Goal: Task Accomplishment & Management: Use online tool/utility

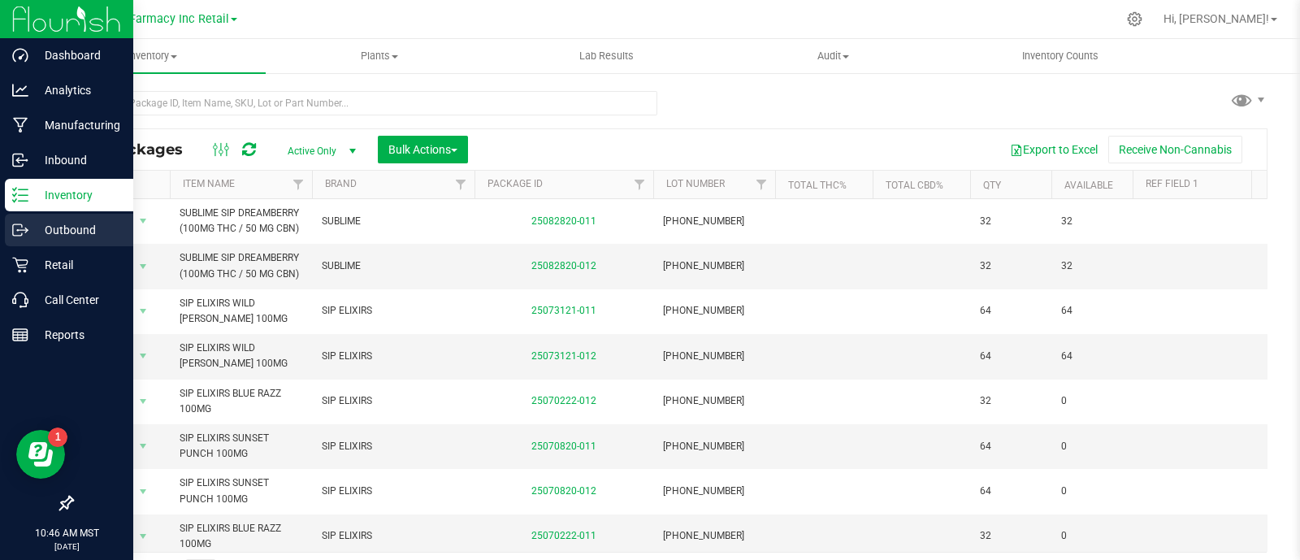
click at [16, 235] on icon at bounding box center [17, 229] width 9 height 11
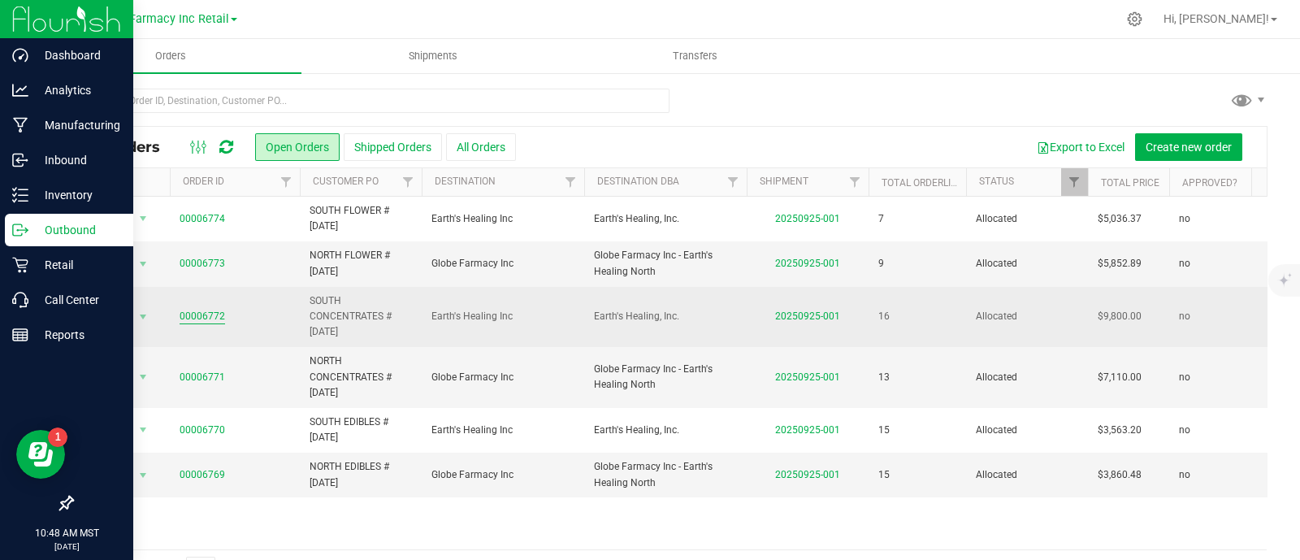
click at [211, 310] on link "00006772" at bounding box center [203, 316] width 46 height 15
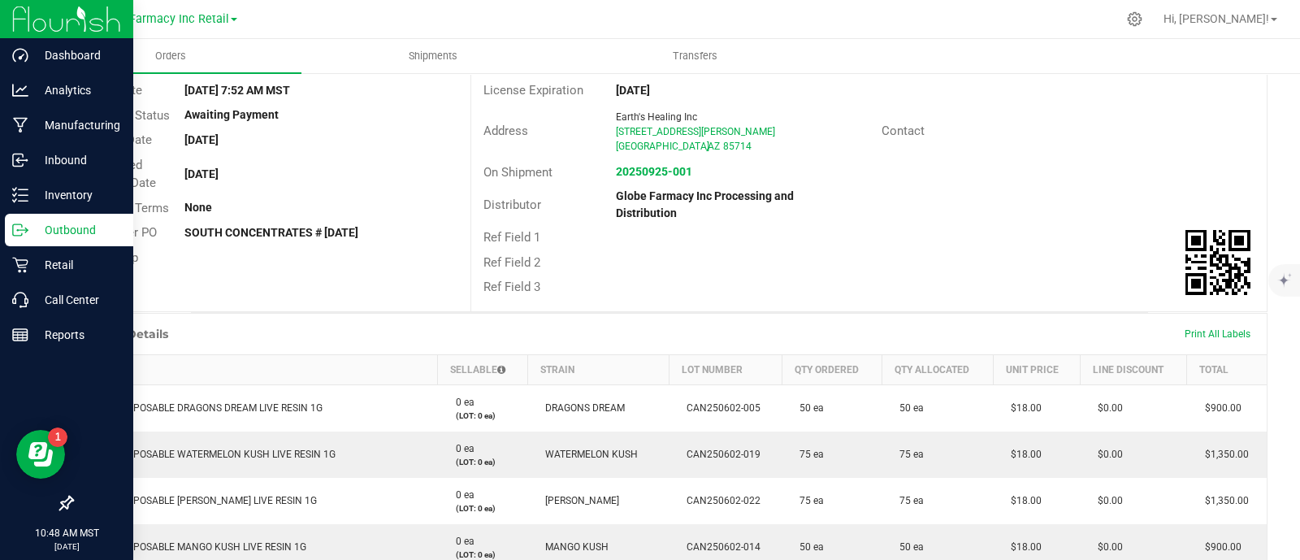
scroll to position [80, 0]
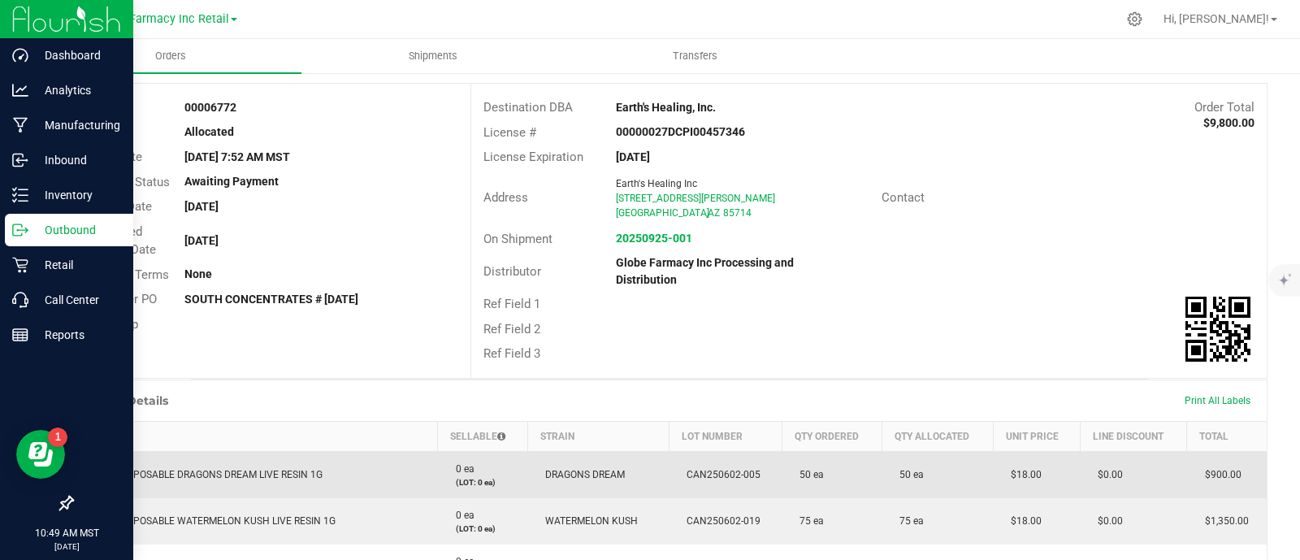
click at [191, 472] on span "CAKE DISPOSABLE DRAGONS DREAM LIVE RESIN 1G" at bounding box center [203, 474] width 240 height 11
click at [191, 473] on span "CAKE DISPOSABLE DRAGONS DREAM LIVE RESIN 1G" at bounding box center [203, 474] width 240 height 11
copy span "CAKE DISPOSABLE DRAGONS DREAM LIVE RESIN 1G"
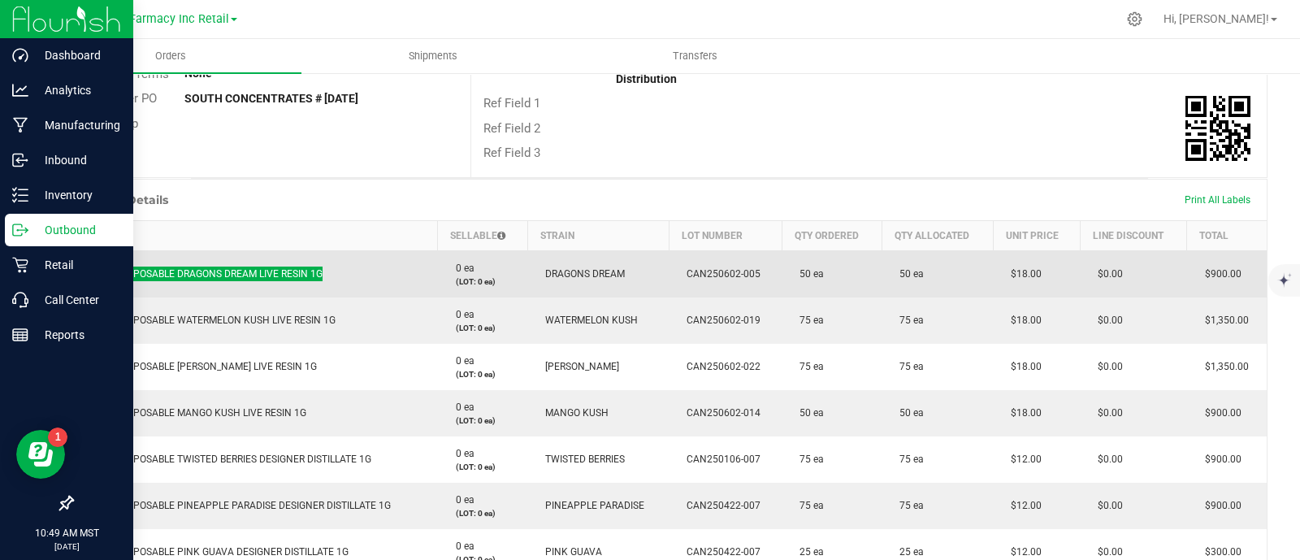
scroll to position [283, 0]
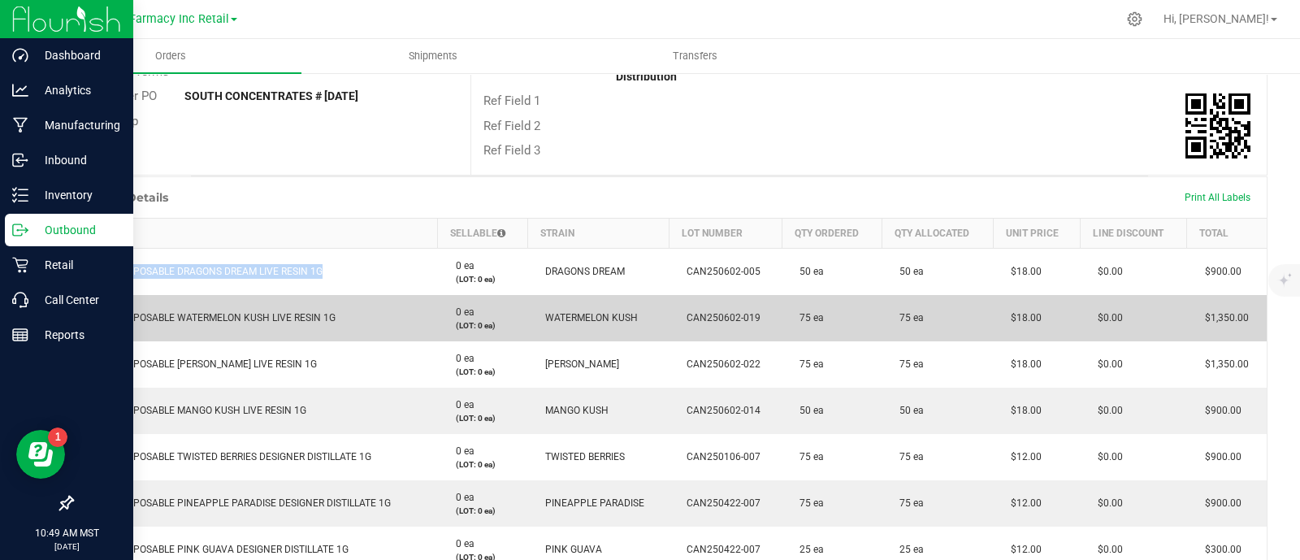
click at [185, 313] on span "CAKE DISPOSABLE WATERMELON KUSH LIVE RESIN 1G" at bounding box center [209, 317] width 253 height 11
copy span "CAKE DISPOSABLE WATERMELON KUSH LIVE RESIN 1G"
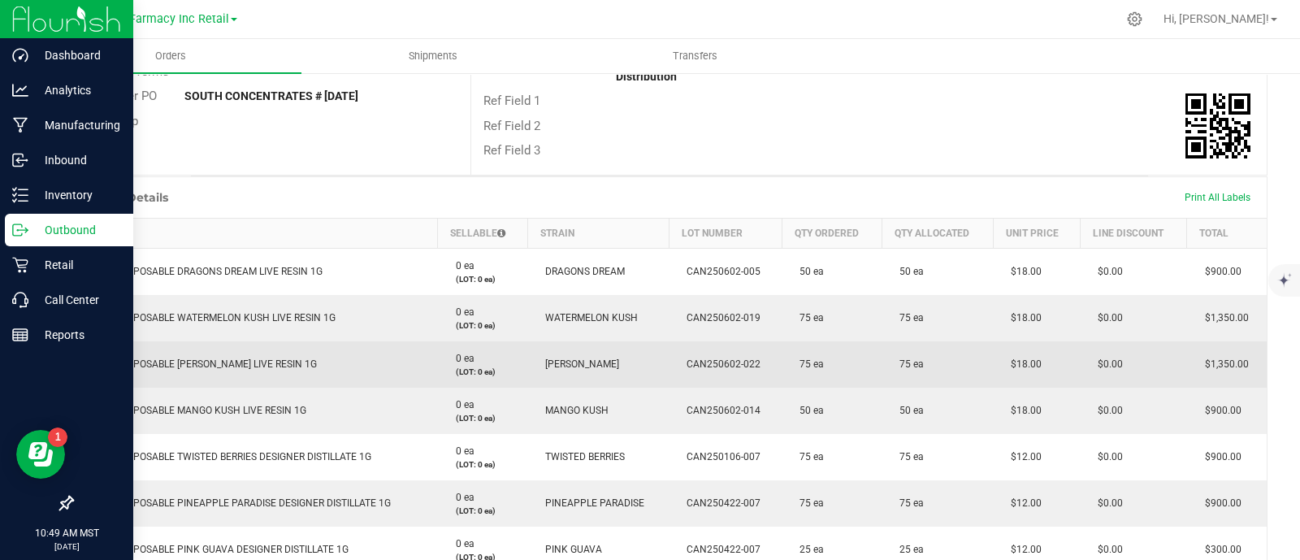
click at [180, 367] on span "CAKE DISPOSABLE [PERSON_NAME] LIVE RESIN 1G" at bounding box center [200, 363] width 234 height 11
click at [180, 366] on span "CAKE DISPOSABLE [PERSON_NAME] LIVE RESIN 1G" at bounding box center [200, 363] width 234 height 11
copy span "CAKE DISPOSABLE [PERSON_NAME] LIVE RESIN 1G"
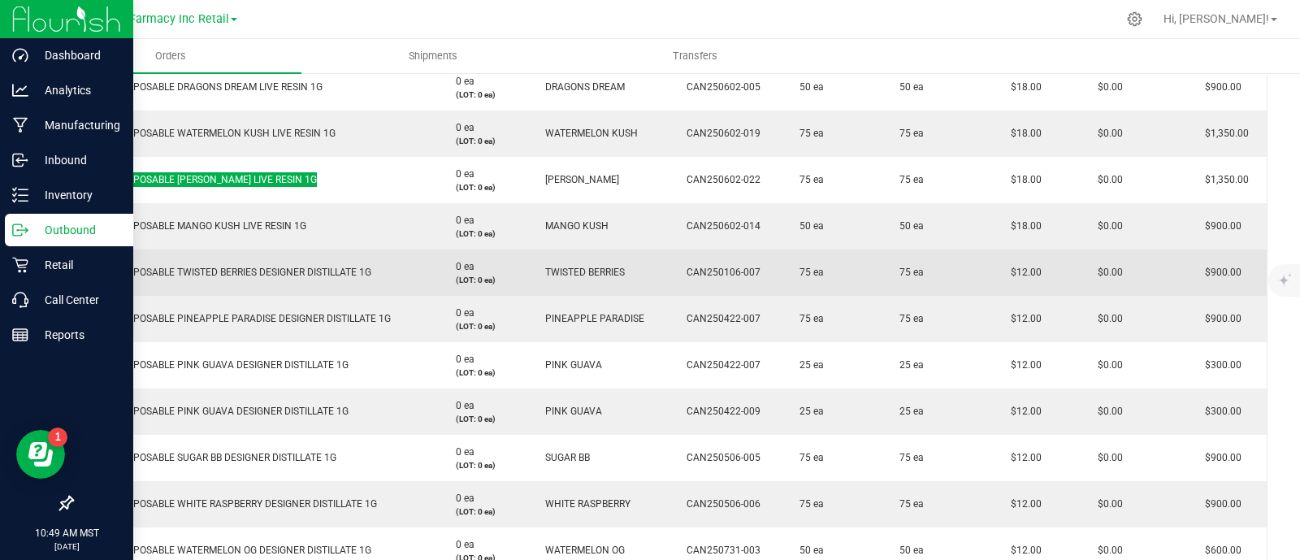
scroll to position [486, 0]
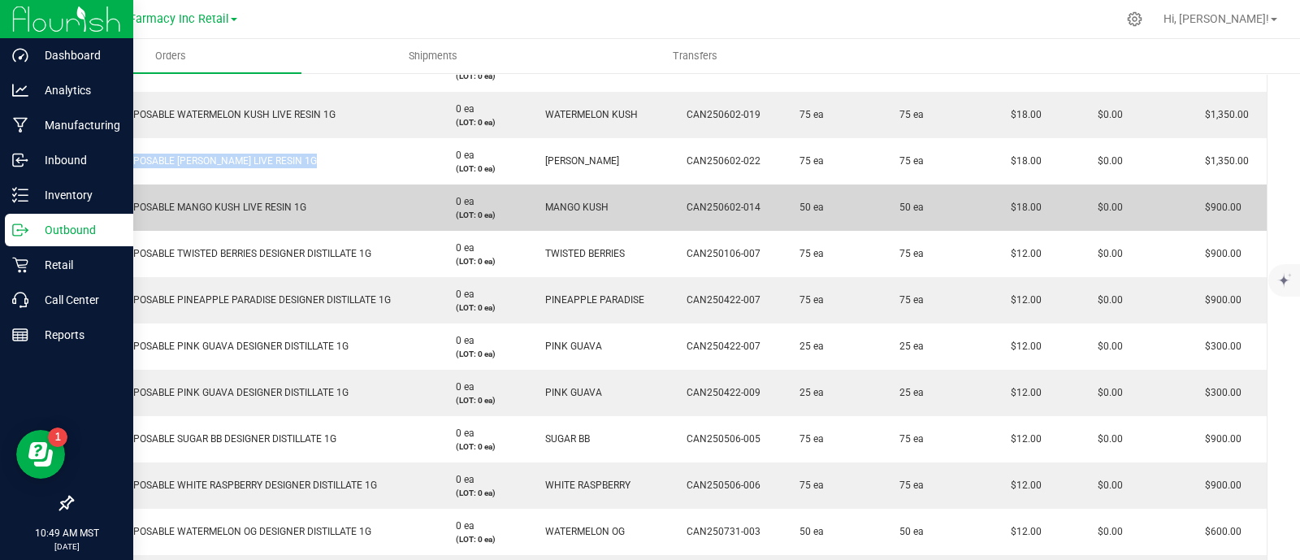
click at [184, 209] on span "CAKE DISPOSABLE MANGO KUSH LIVE RESIN 1G" at bounding box center [194, 207] width 223 height 11
copy span "CAKE DISPOSABLE MANGO KUSH LIVE RESIN 1G"
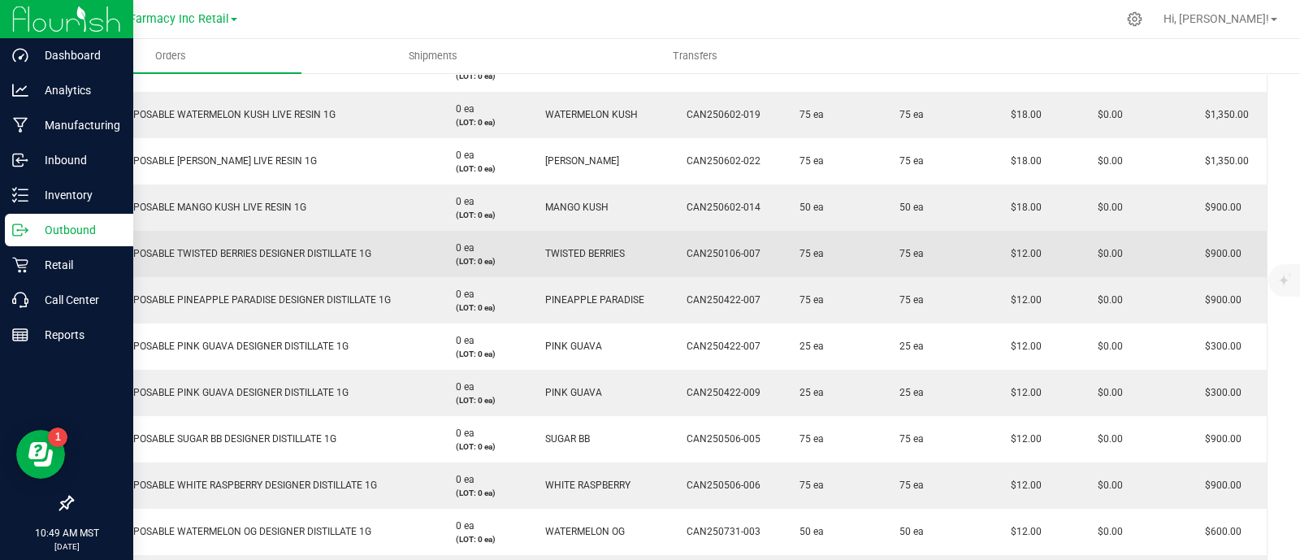
click at [289, 248] on span "CAKE DISPOSABLE TWISTED BERRIES DESIGNER DISTILLATE 1G" at bounding box center [227, 253] width 288 height 11
copy span "CAKE DISPOSABLE TWISTED BERRIES DESIGNER DISTILLATE 1G"
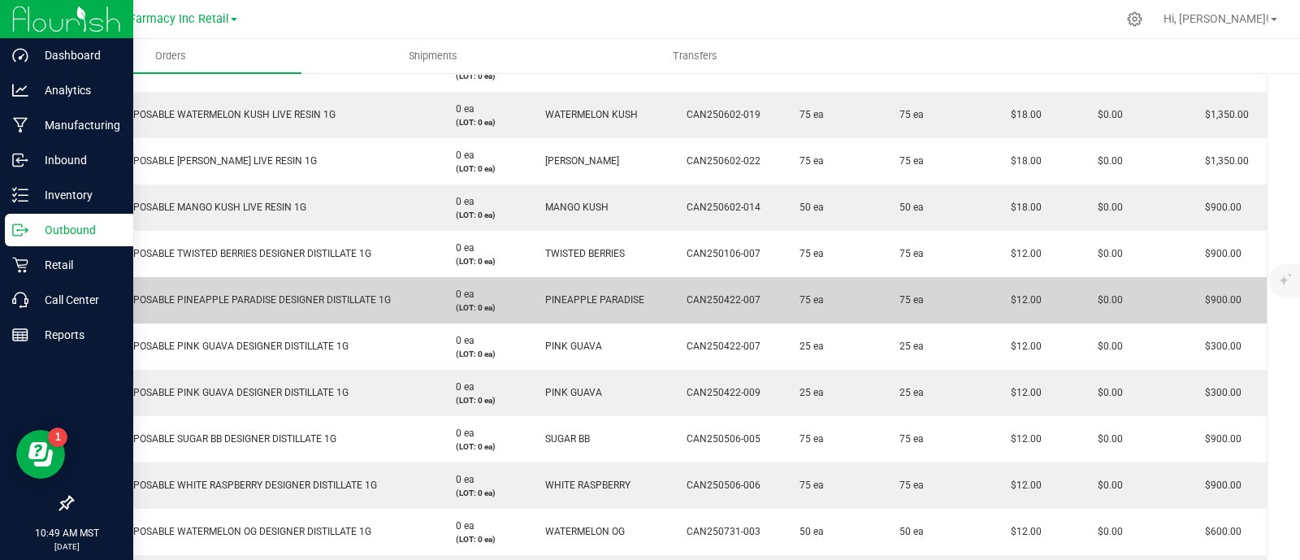
click at [219, 299] on span "CAKE DISPOSABLE PINEAPPLE PARADISE DESIGNER DISTILLATE 1G" at bounding box center [237, 299] width 308 height 11
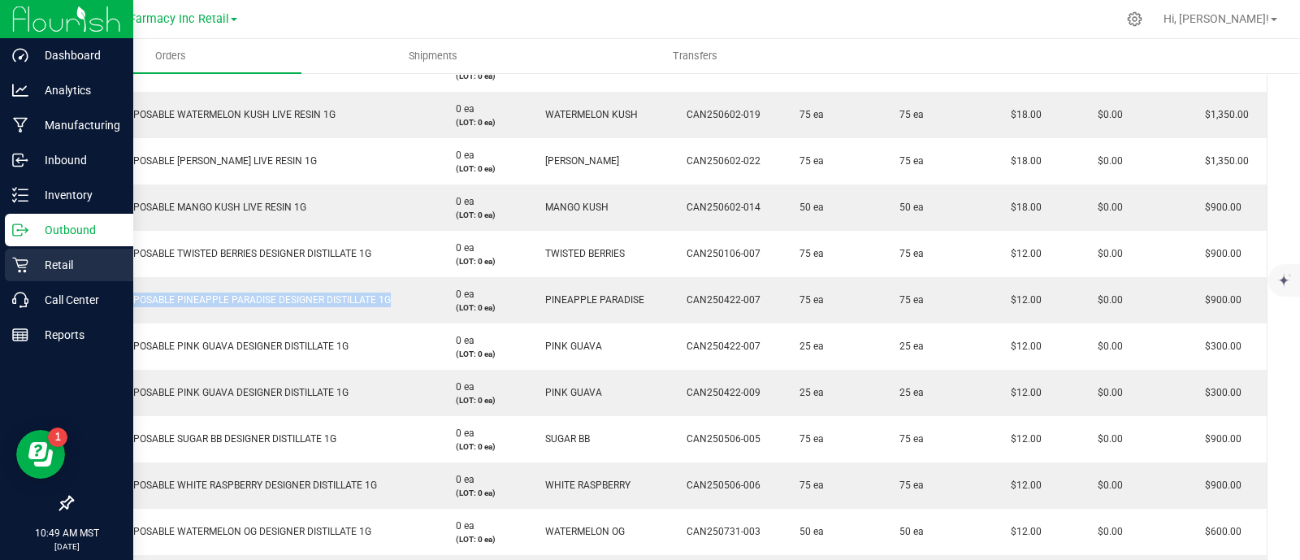
copy span "CAKE DISPOSABLE PINEAPPLE PARADISE DESIGNER DISTILLATE 1G"
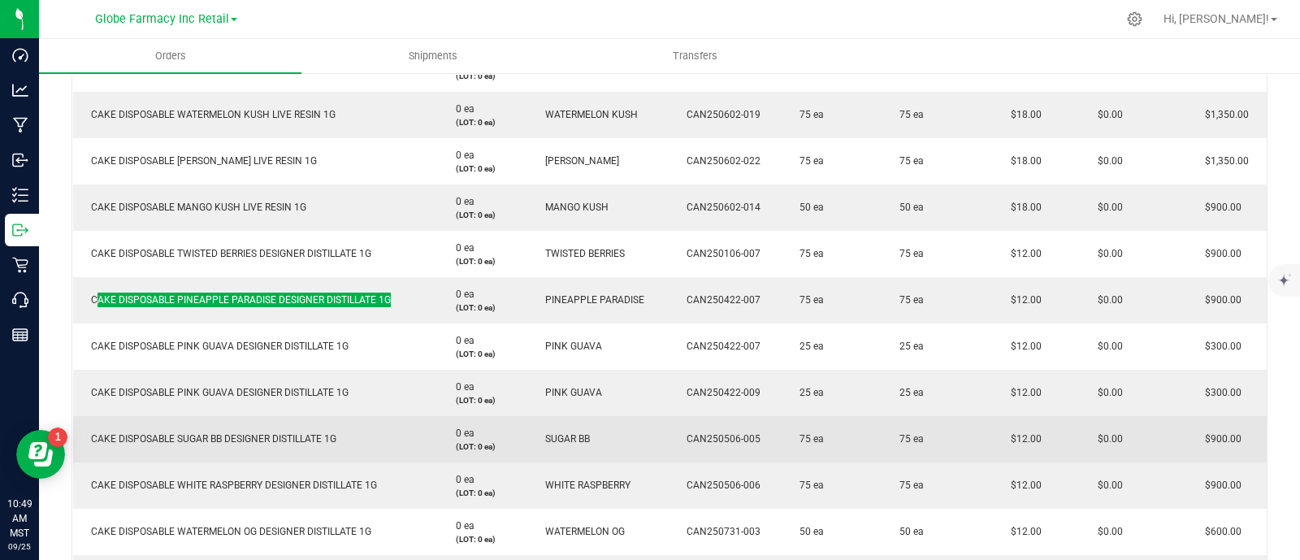
scroll to position [588, 0]
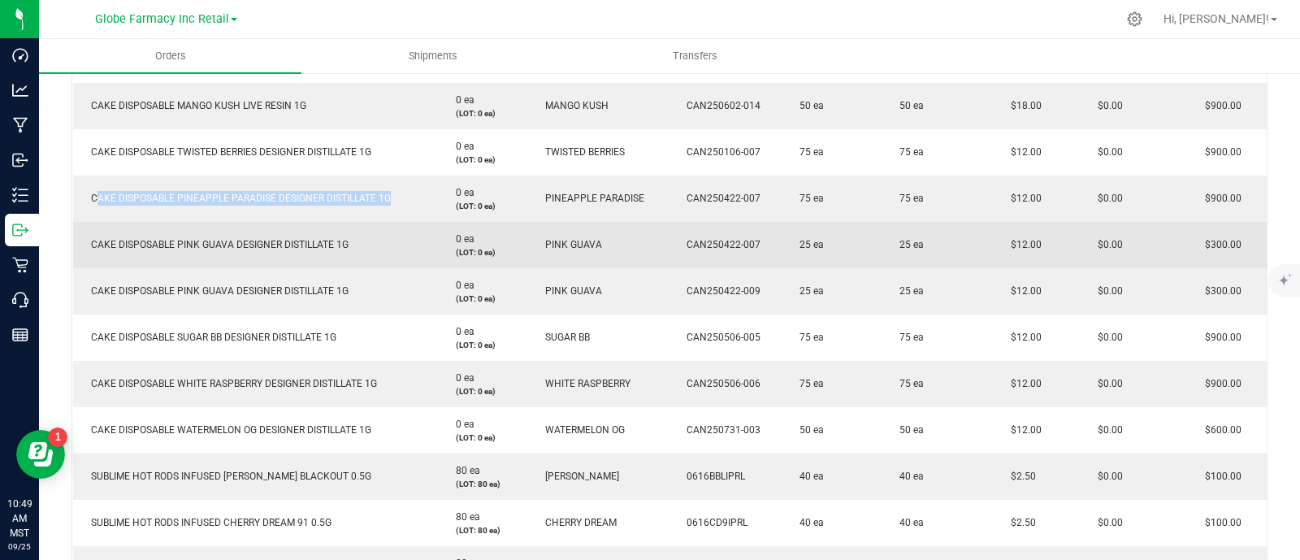
click at [284, 256] on td "CAKE DISPOSABLE PINK GUAVA DESIGNER DISTILLATE 1G" at bounding box center [255, 245] width 365 height 46
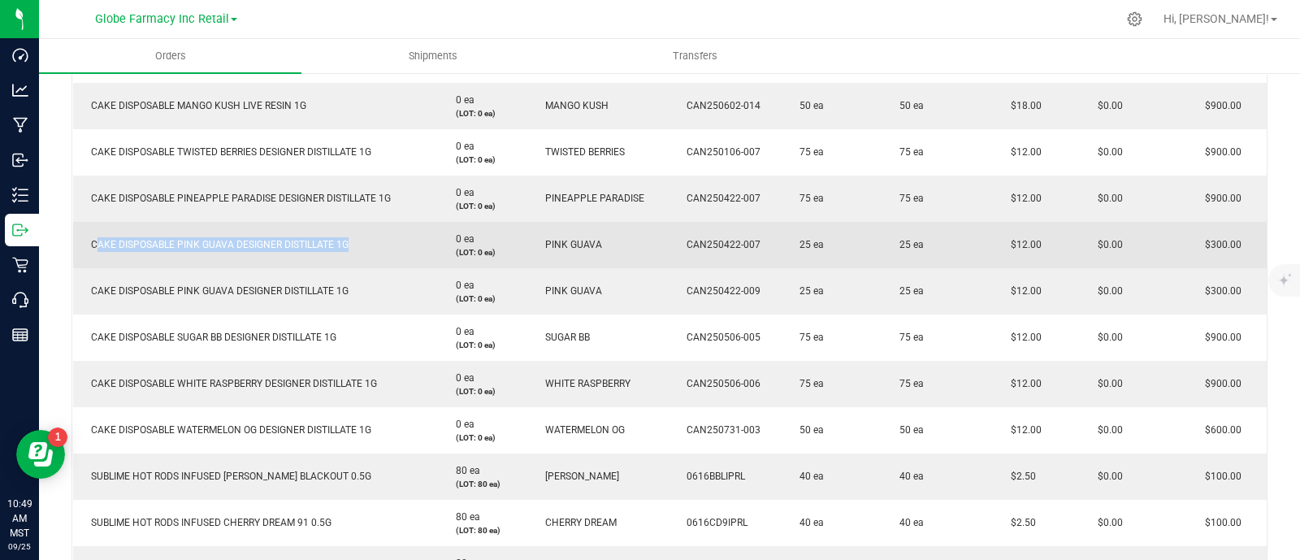
click at [284, 256] on td "CAKE DISPOSABLE PINK GUAVA DESIGNER DISTILLATE 1G" at bounding box center [255, 245] width 365 height 46
copy span "CAKE DISPOSABLE PINK GUAVA DESIGNER DISTILLATE 1G"
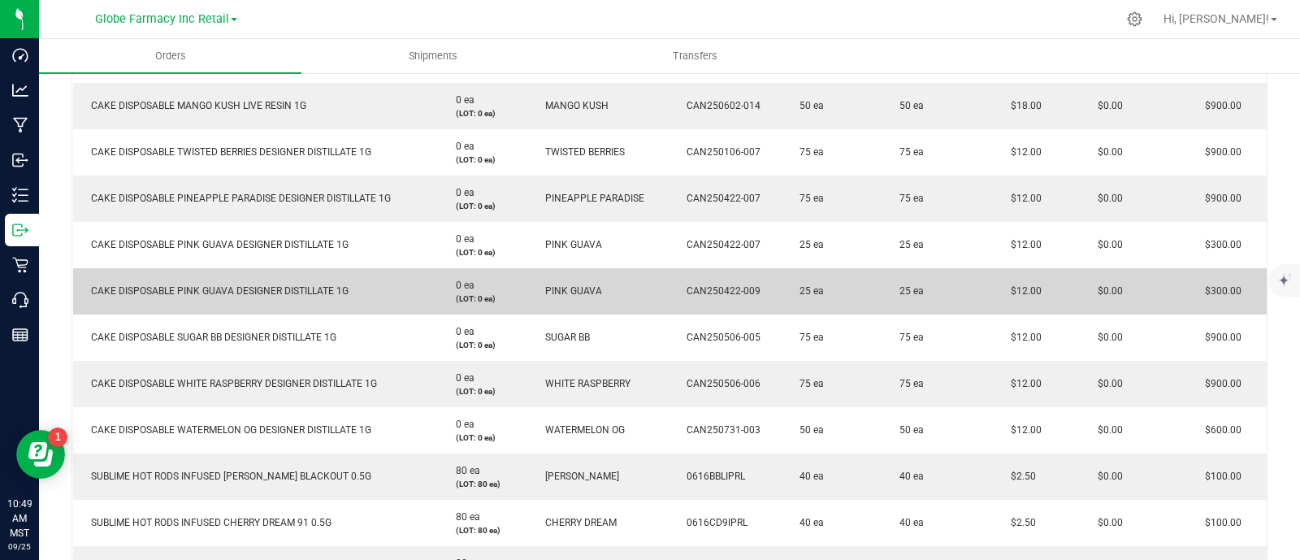
click at [211, 288] on span "CAKE DISPOSABLE PINK GUAVA DESIGNER DISTILLATE 1G" at bounding box center [216, 290] width 266 height 11
copy span "CAKE DISPOSABLE PINK GUAVA DESIGNER DISTILLATE 1G"
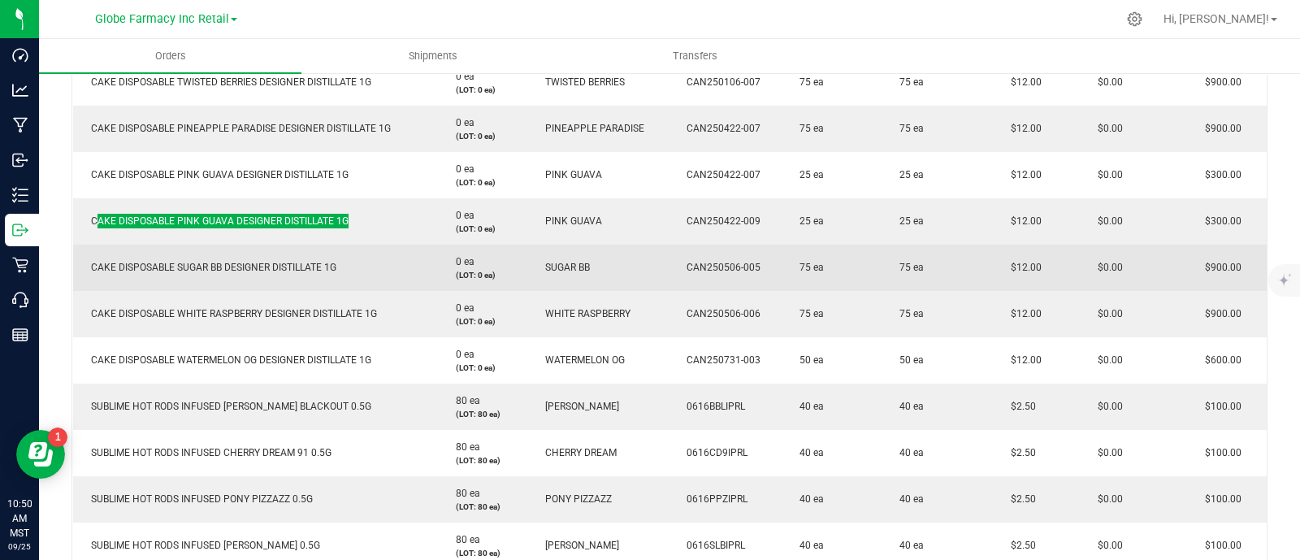
scroll to position [689, 0]
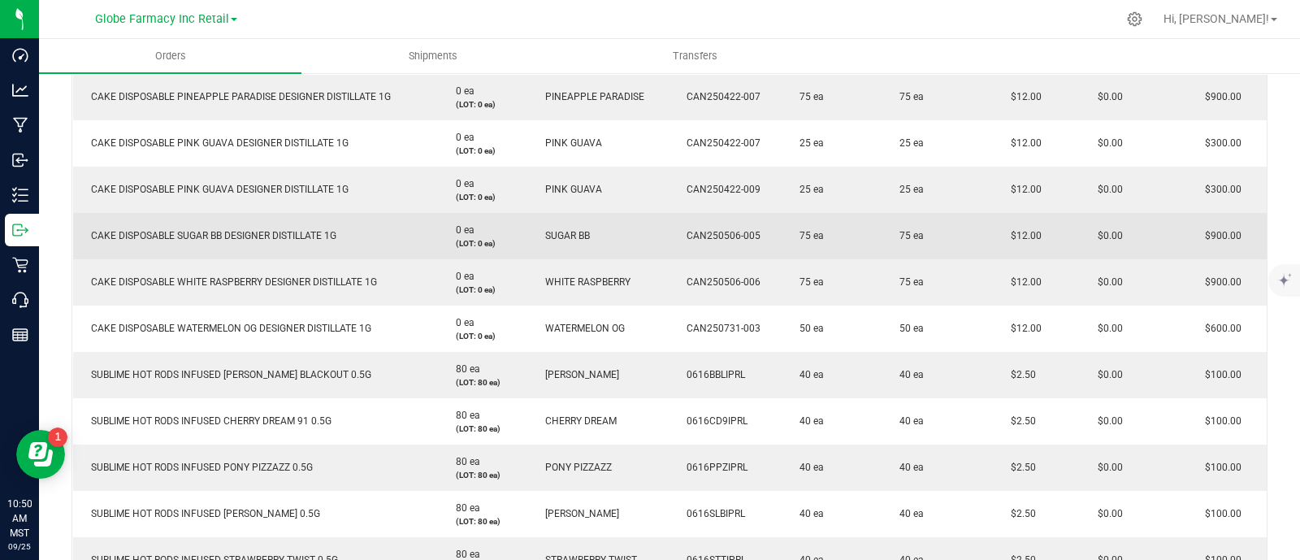
click at [225, 233] on span "CAKE DISPOSABLE SUGAR BB DESIGNER DISTILLATE 1G" at bounding box center [210, 235] width 254 height 11
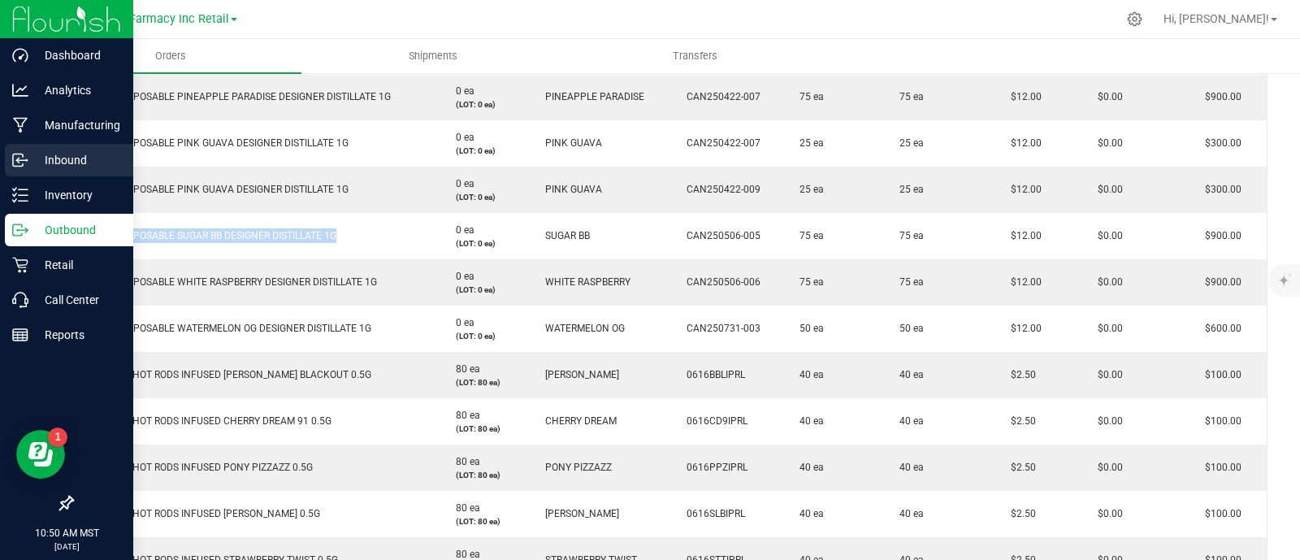
copy span "CAKE DISPOSABLE SUGAR BB DESIGNER DISTILLATE 1G"
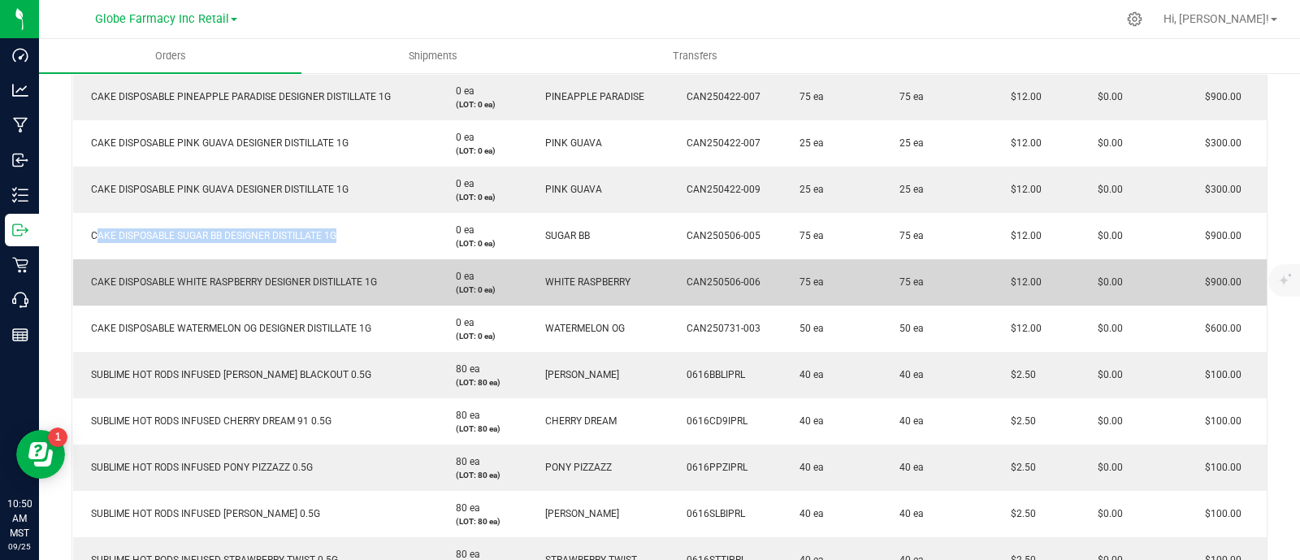
click at [221, 284] on span "CAKE DISPOSABLE WHITE RASPBERRY DESIGNER DISTILLATE 1G" at bounding box center [230, 281] width 294 height 11
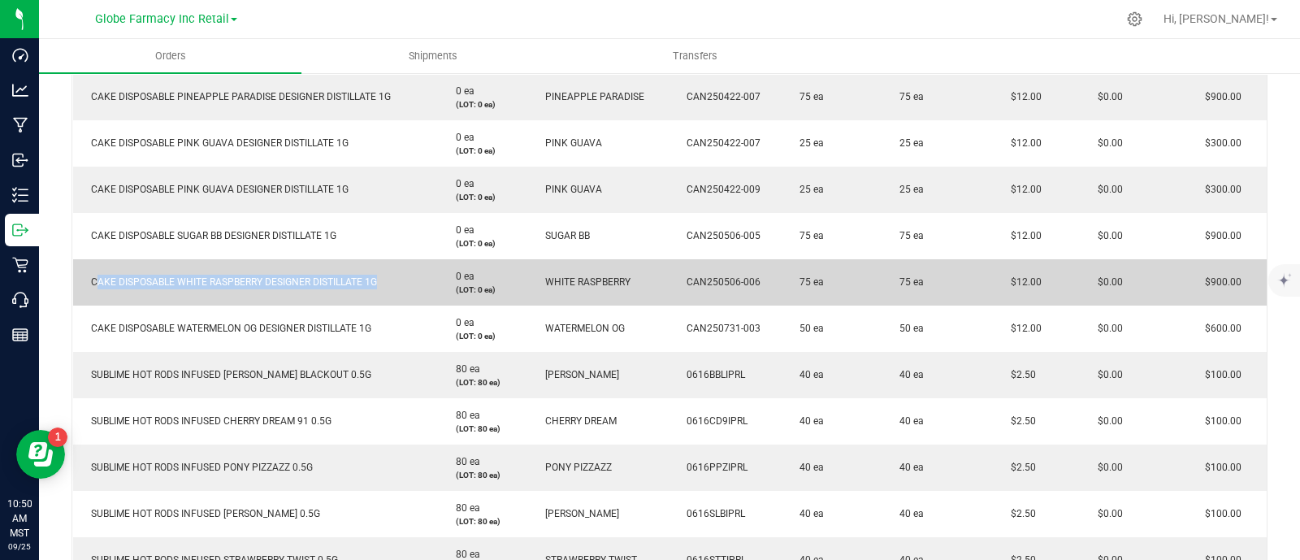
click at [221, 284] on span "CAKE DISPOSABLE WHITE RASPBERRY DESIGNER DISTILLATE 1G" at bounding box center [230, 281] width 294 height 11
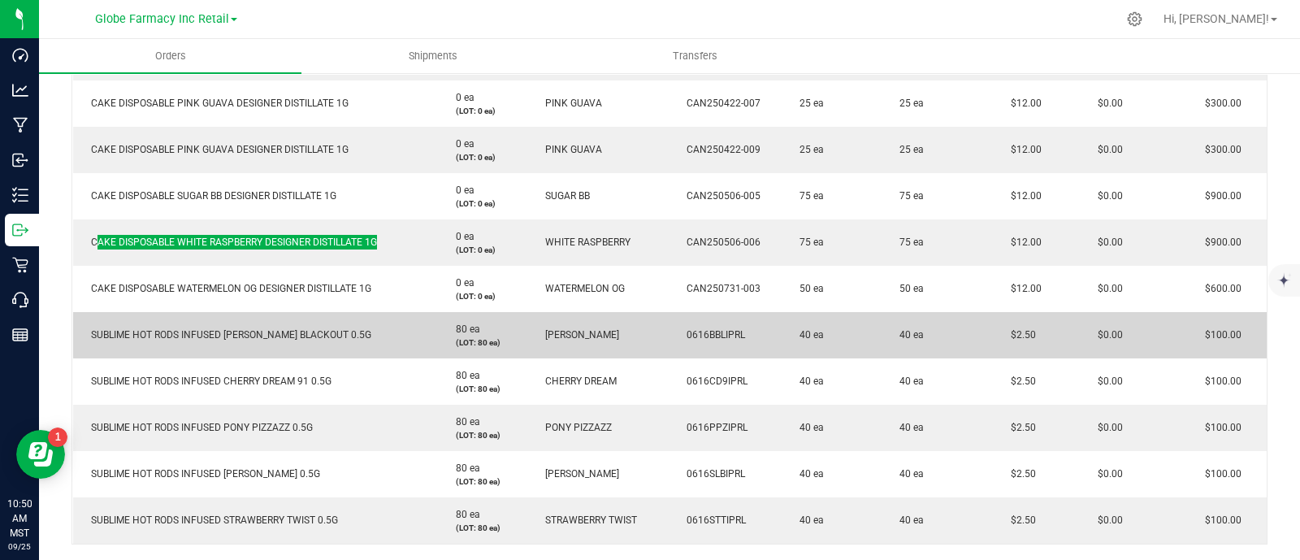
scroll to position [791, 0]
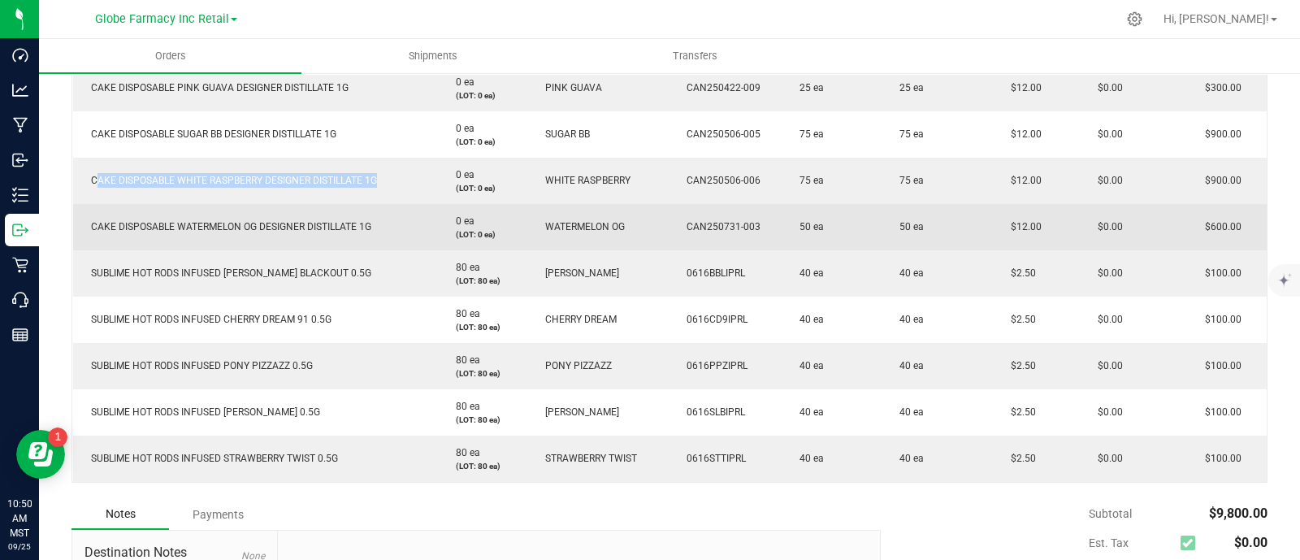
click at [207, 229] on span "CAKE DISPOSABLE WATERMELON OG DESIGNER DISTILLATE 1G" at bounding box center [227, 226] width 288 height 11
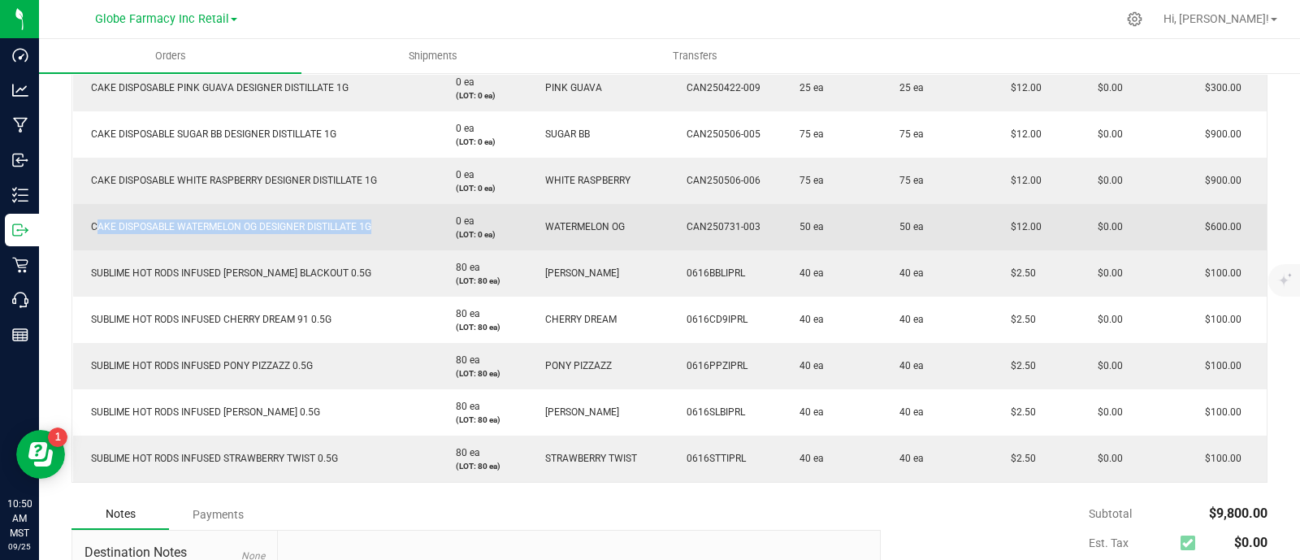
click at [207, 229] on span "CAKE DISPOSABLE WATERMELON OG DESIGNER DISTILLATE 1G" at bounding box center [227, 226] width 288 height 11
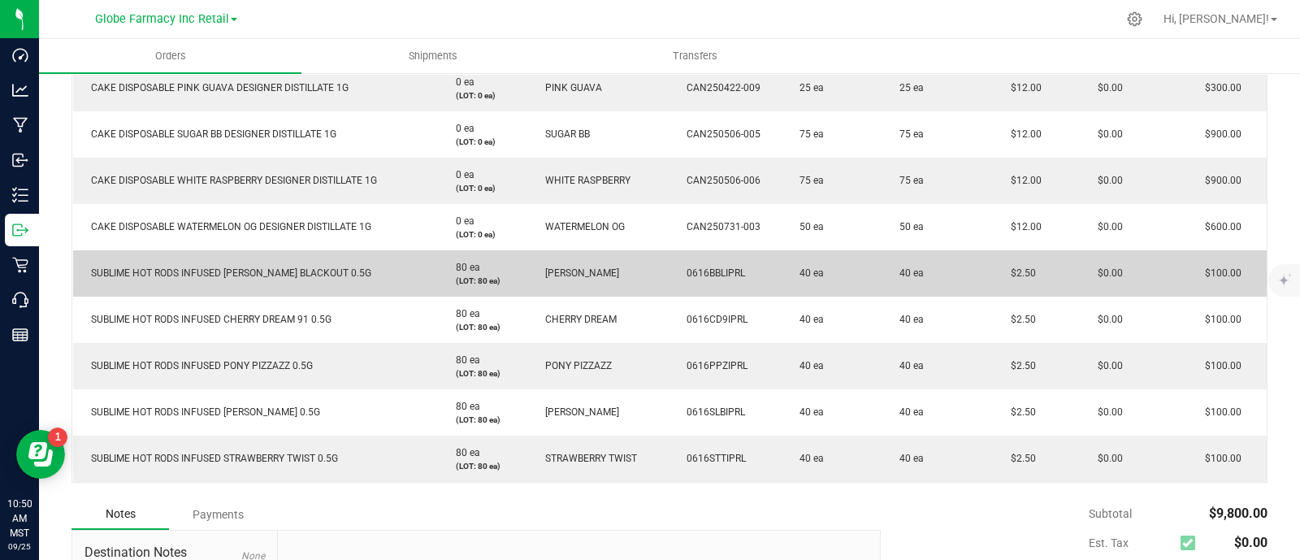
click at [253, 267] on span "SUBLIME HOT RODS INFUSED BERRY BLACKOUT 0.5G" at bounding box center [227, 272] width 288 height 11
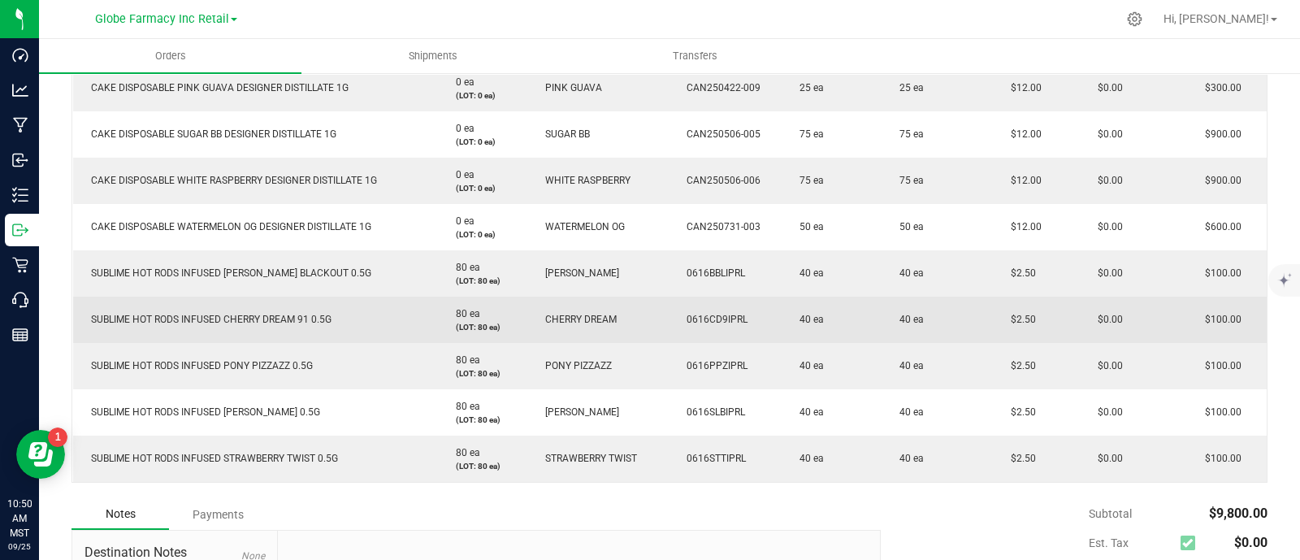
click at [282, 314] on span "SUBLIME HOT RODS INFUSED CHERRY DREAM 91 0.5G" at bounding box center [207, 319] width 249 height 11
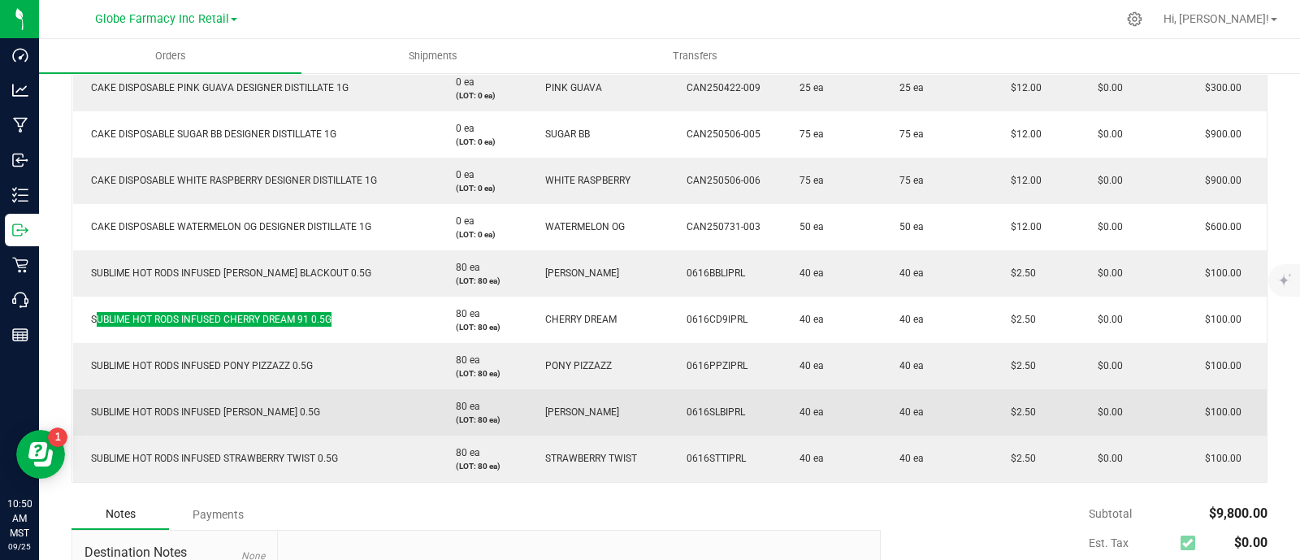
scroll to position [892, 0]
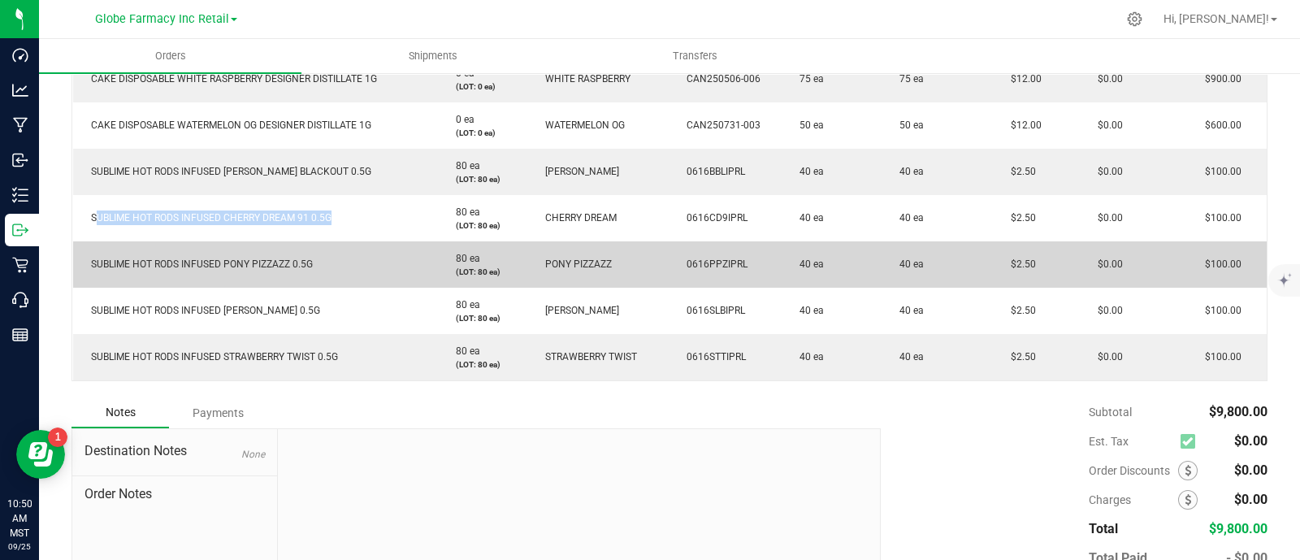
click at [221, 266] on span "SUBLIME HOT RODS INFUSED PONY PIZZAZZ 0.5G" at bounding box center [198, 263] width 230 height 11
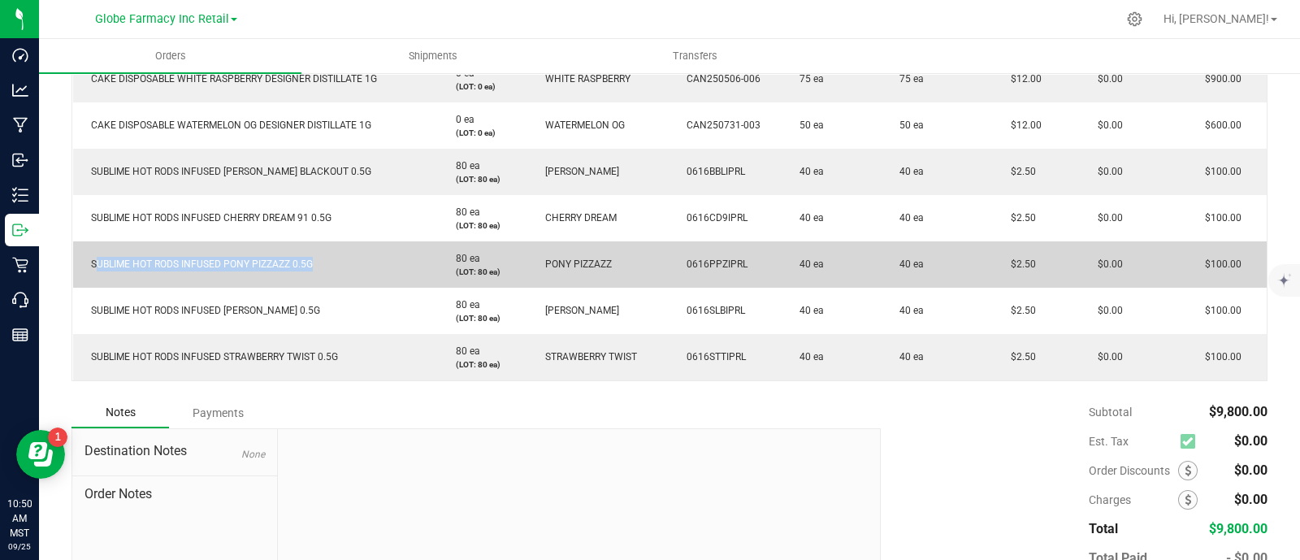
click at [221, 266] on span "SUBLIME HOT RODS INFUSED PONY PIZZAZZ 0.5G" at bounding box center [198, 263] width 230 height 11
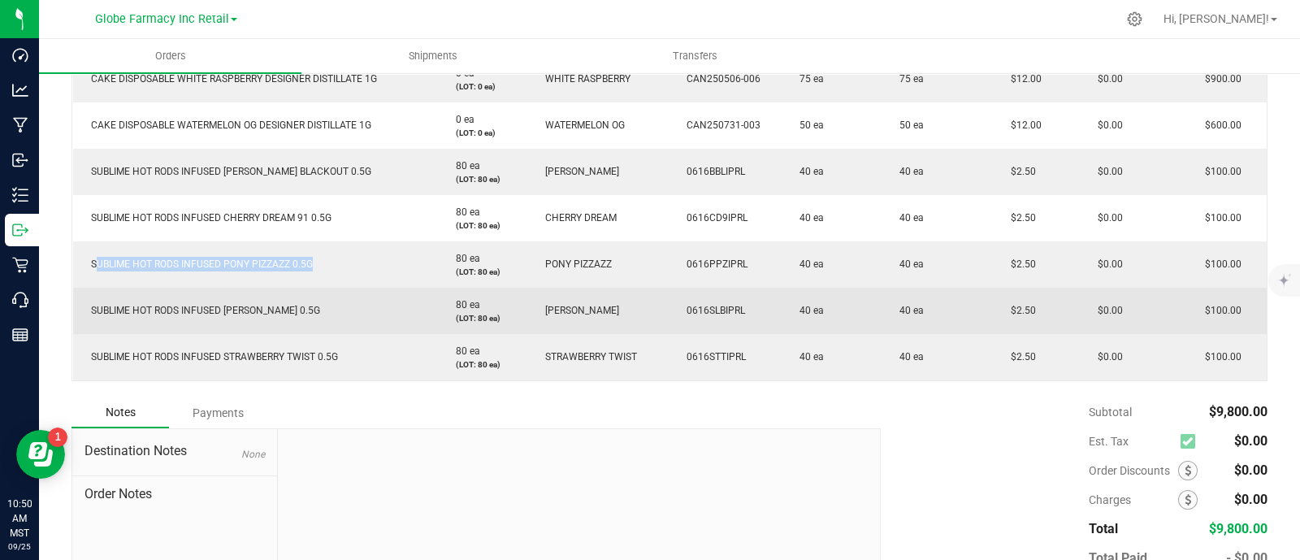
click at [193, 313] on span "SUBLIME HOT RODS INFUSED SLAUGHTER BERRY 0.5G" at bounding box center [201, 310] width 237 height 11
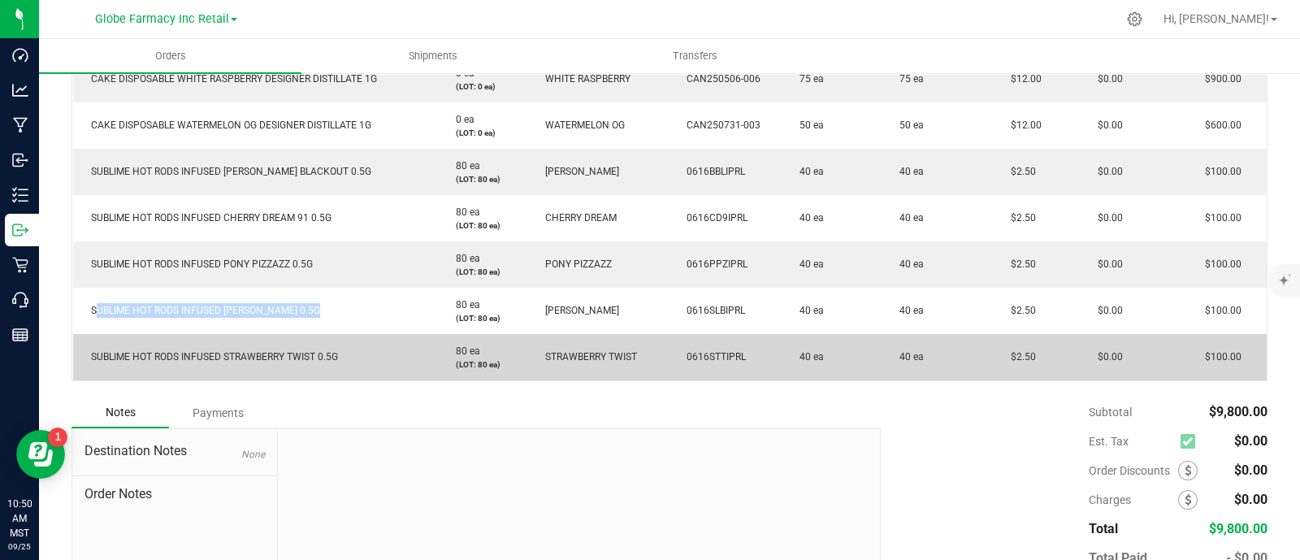
click at [249, 351] on span "SUBLIME HOT RODS INFUSED STRAWBERRY TWIST 0.5G" at bounding box center [210, 356] width 255 height 11
click at [248, 351] on span "SUBLIME HOT RODS INFUSED STRAWBERRY TWIST 0.5G" at bounding box center [210, 356] width 255 height 11
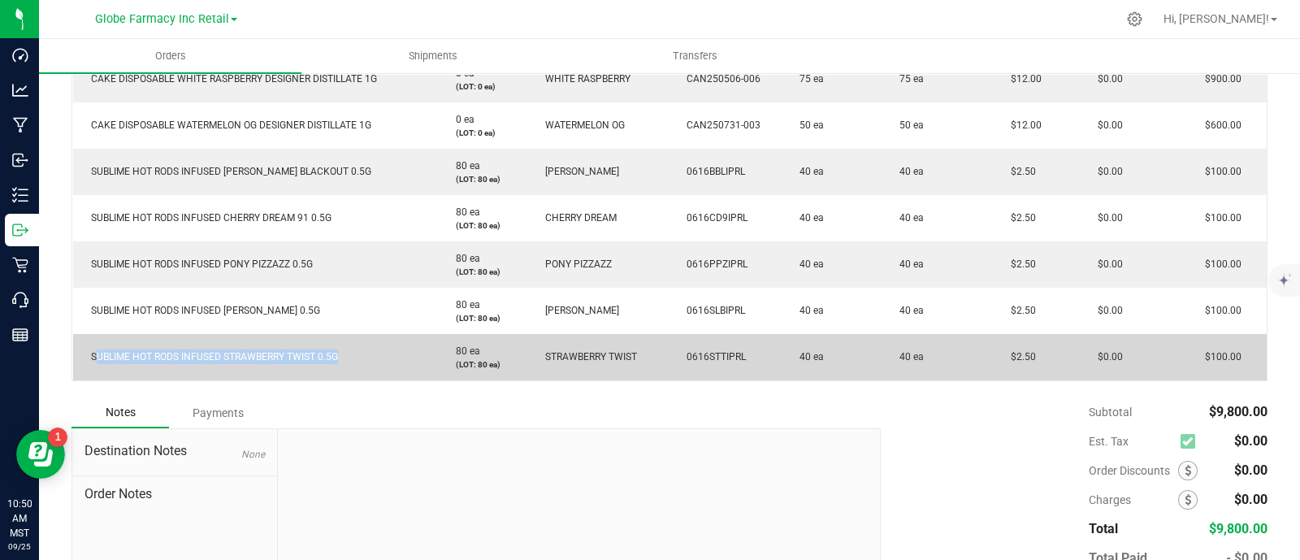
click at [248, 351] on span "SUBLIME HOT RODS INFUSED STRAWBERRY TWIST 0.5G" at bounding box center [210, 356] width 255 height 11
drag, startPoint x: 1041, startPoint y: 355, endPoint x: 991, endPoint y: 353, distance: 49.6
click at [993, 353] on td "$2.50" at bounding box center [1036, 357] width 87 height 46
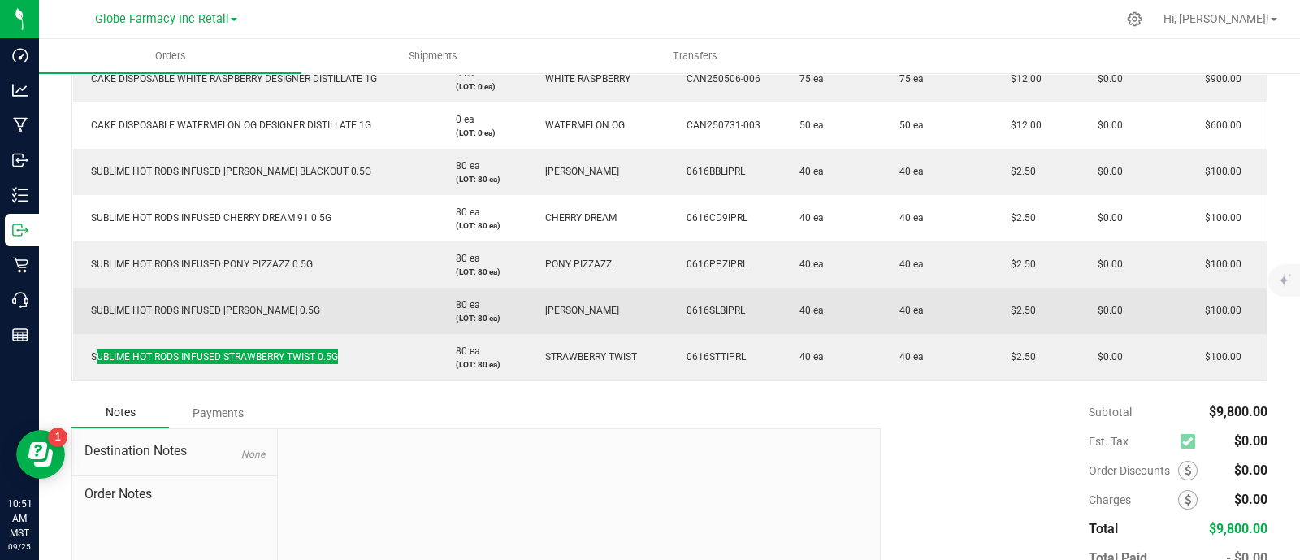
scroll to position [791, 0]
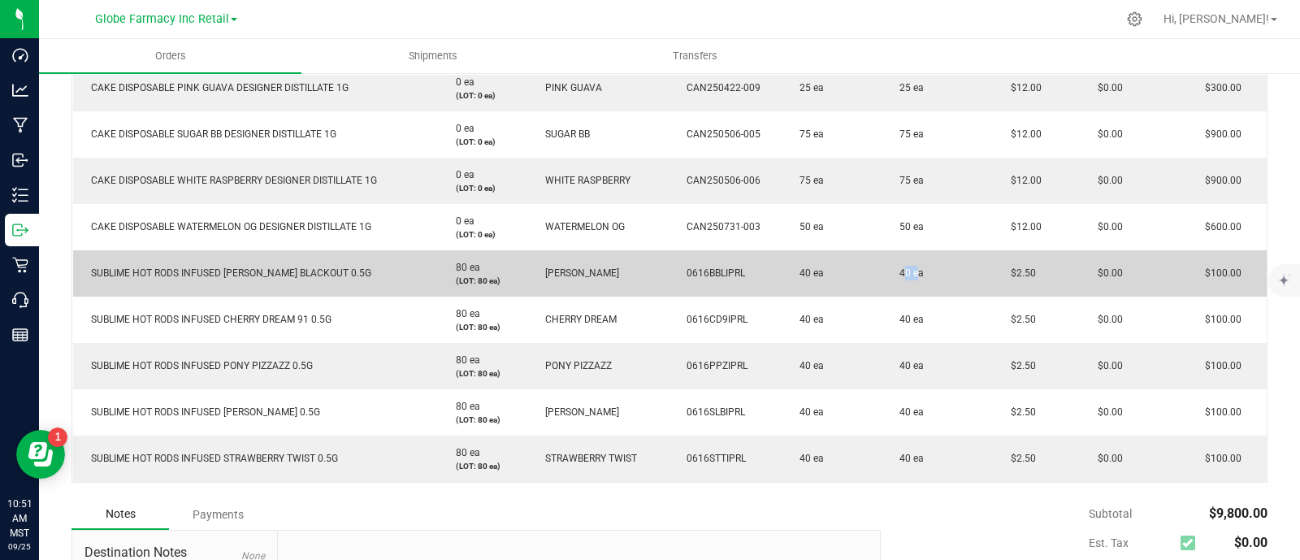
drag, startPoint x: 904, startPoint y: 267, endPoint x: 889, endPoint y: 271, distance: 16.2
click at [891, 271] on span "40 ea" at bounding box center [907, 272] width 33 height 11
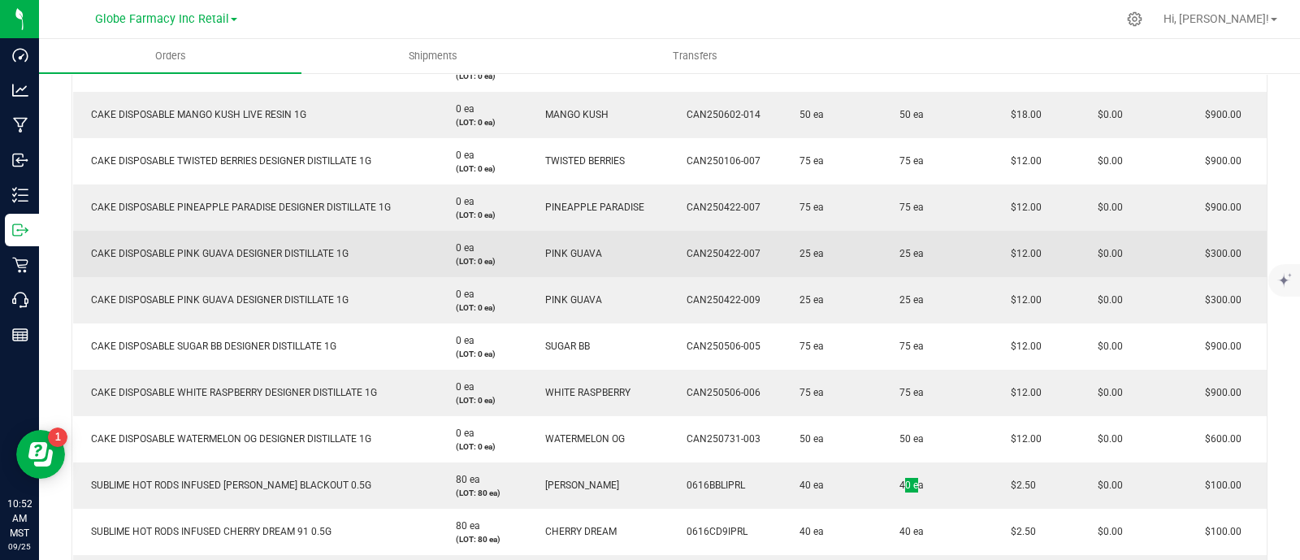
scroll to position [588, 0]
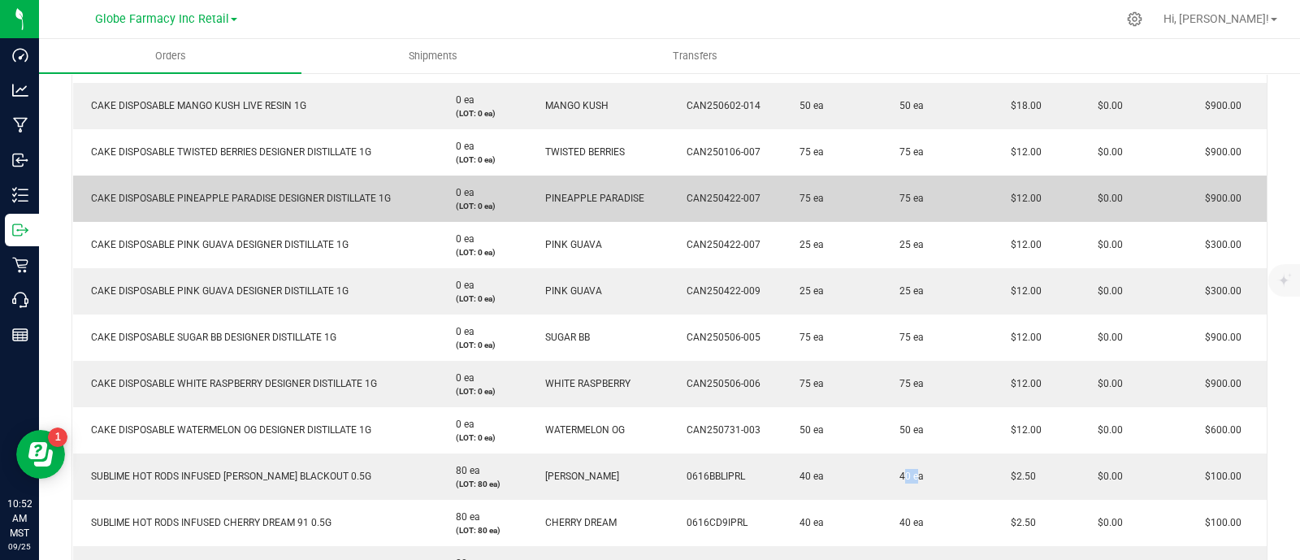
drag, startPoint x: 1032, startPoint y: 201, endPoint x: 998, endPoint y: 204, distance: 34.3
click at [998, 204] on td "$12.00" at bounding box center [1036, 199] width 87 height 46
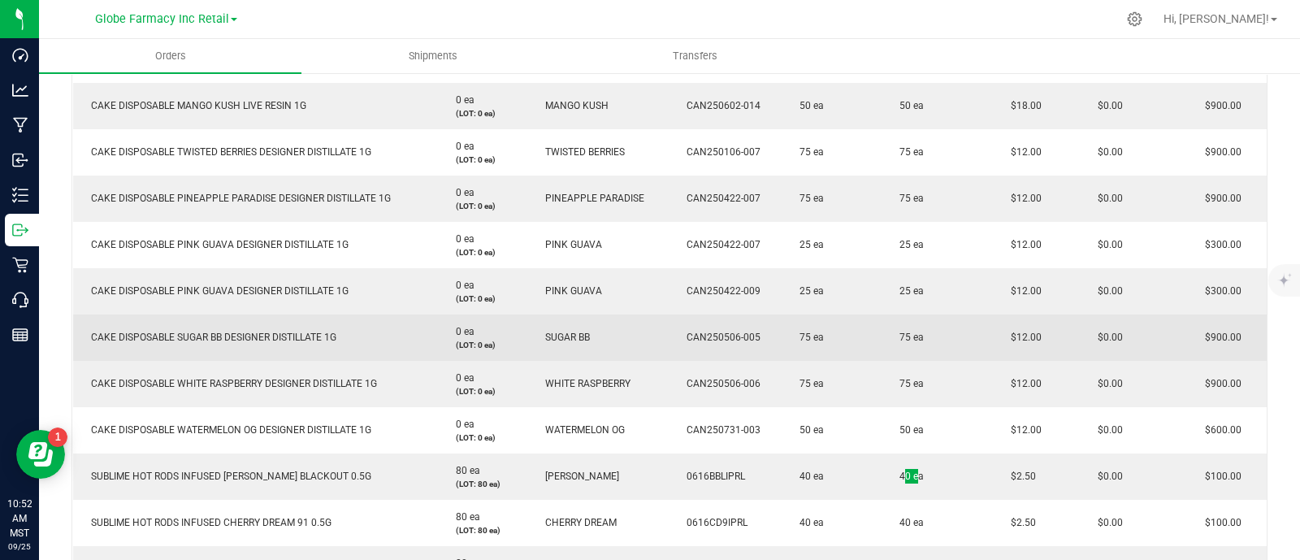
scroll to position [994, 0]
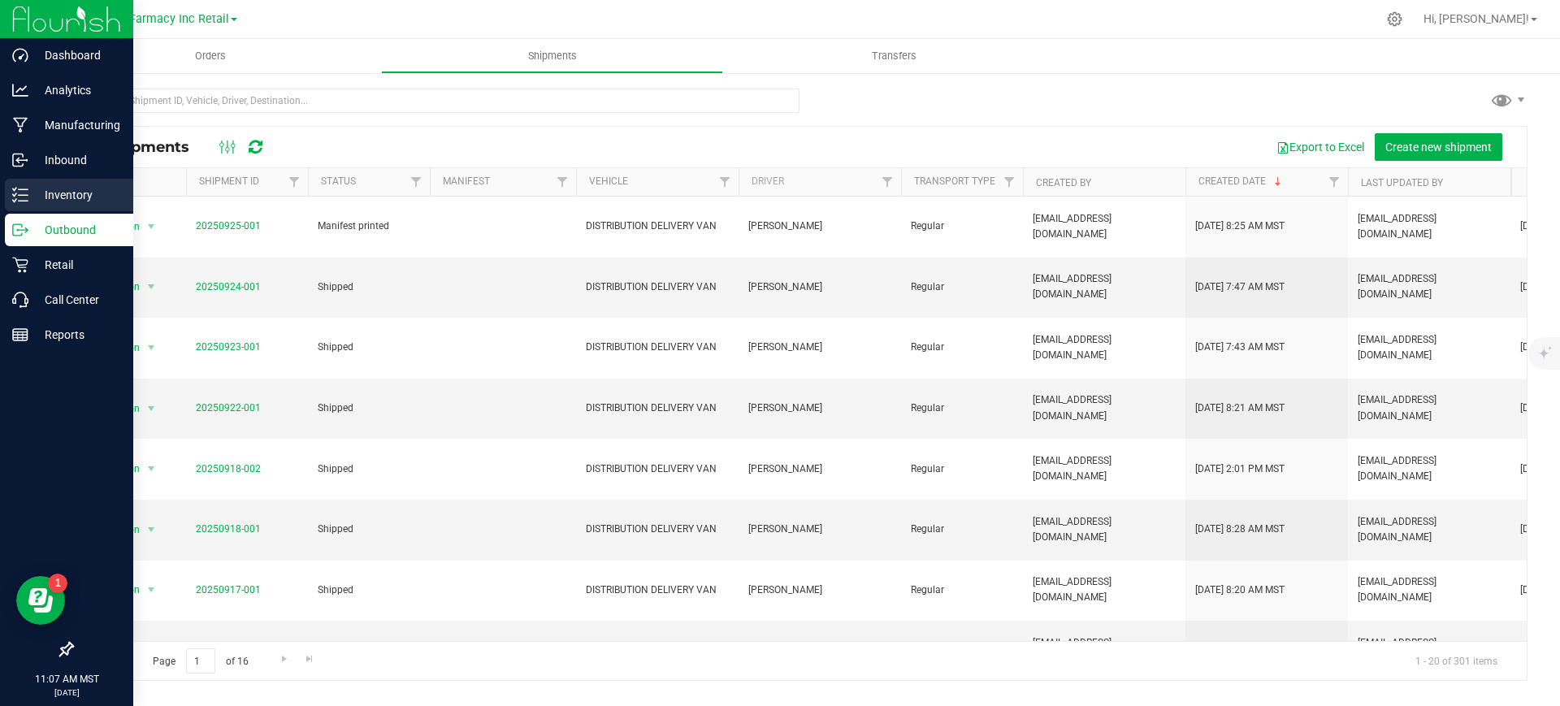
click at [31, 199] on p "Inventory" at bounding box center [77, 195] width 98 height 20
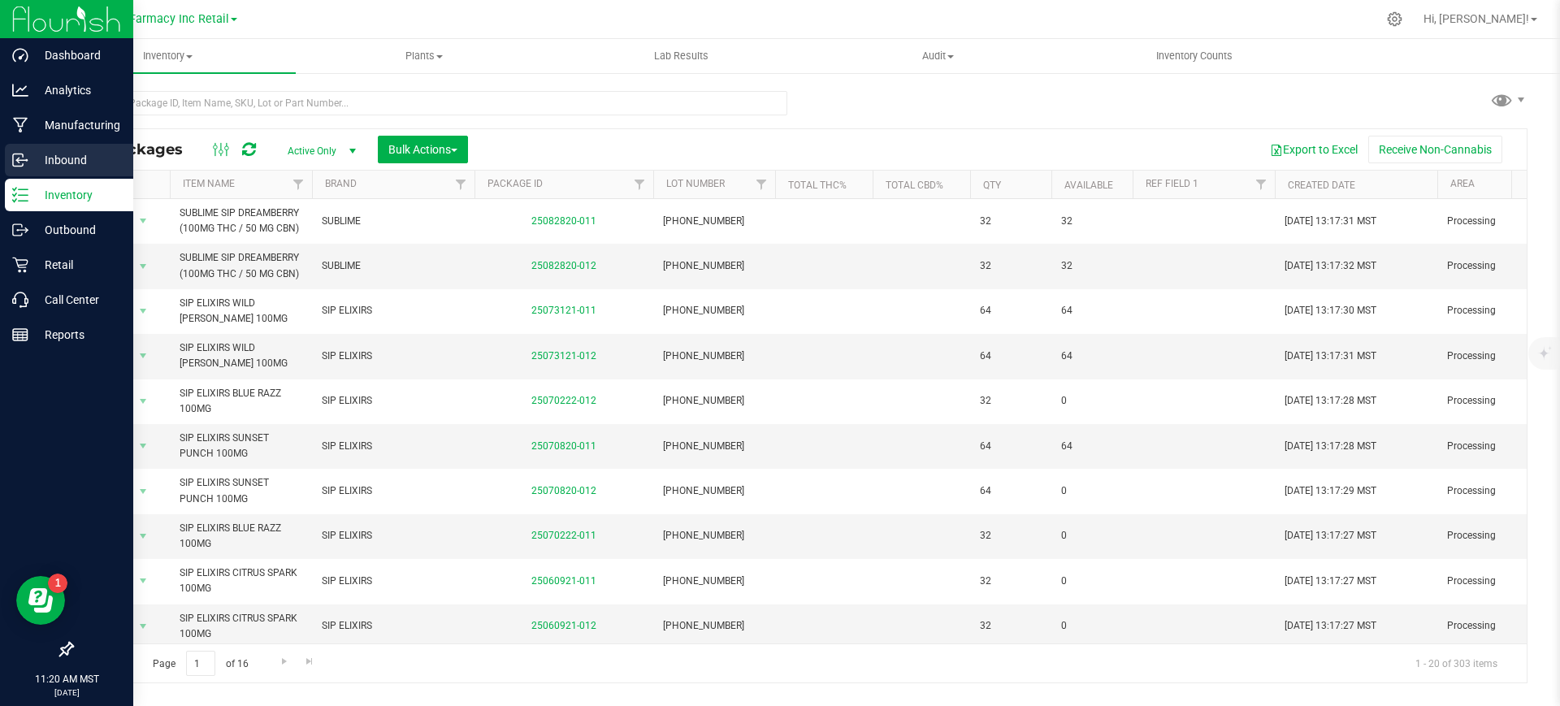
click at [28, 157] on p "Inbound" at bounding box center [77, 160] width 98 height 20
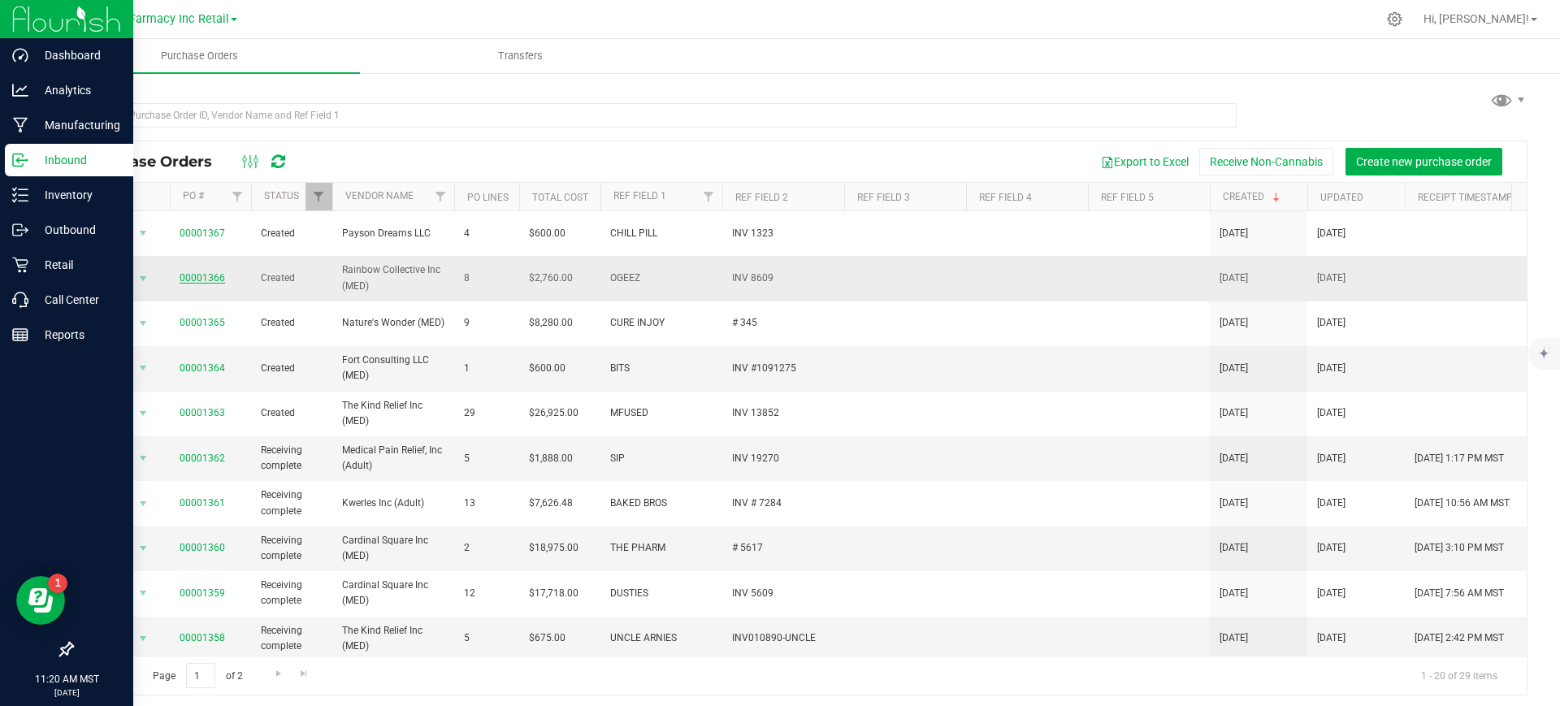
click at [197, 272] on link "00001366" at bounding box center [203, 277] width 46 height 11
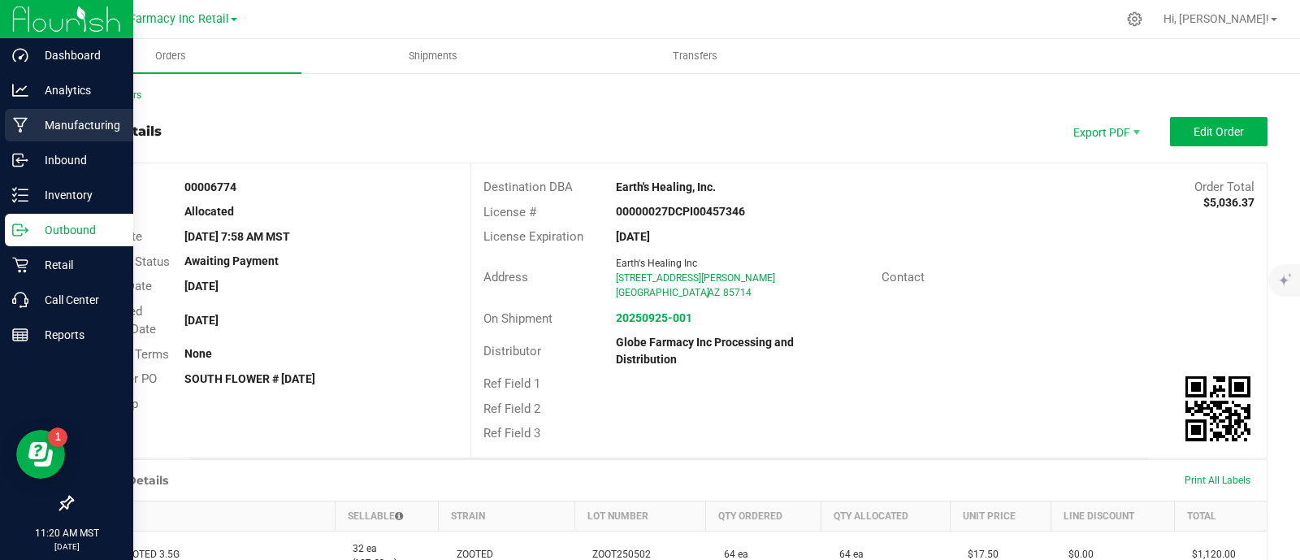
scroll to position [406, 0]
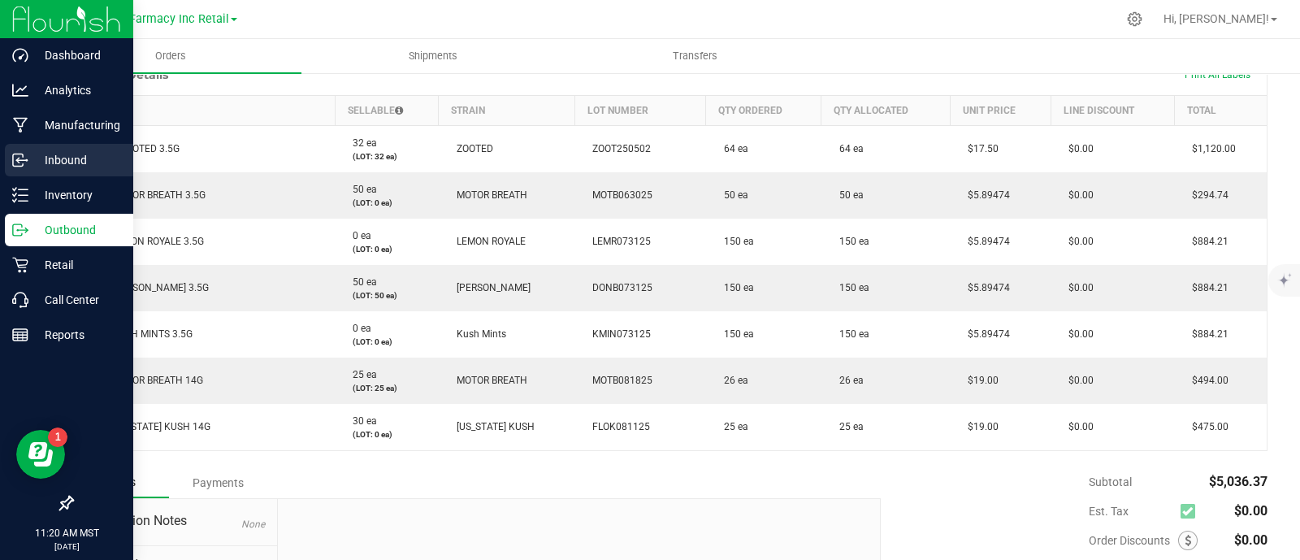
click at [24, 153] on icon at bounding box center [20, 160] width 16 height 16
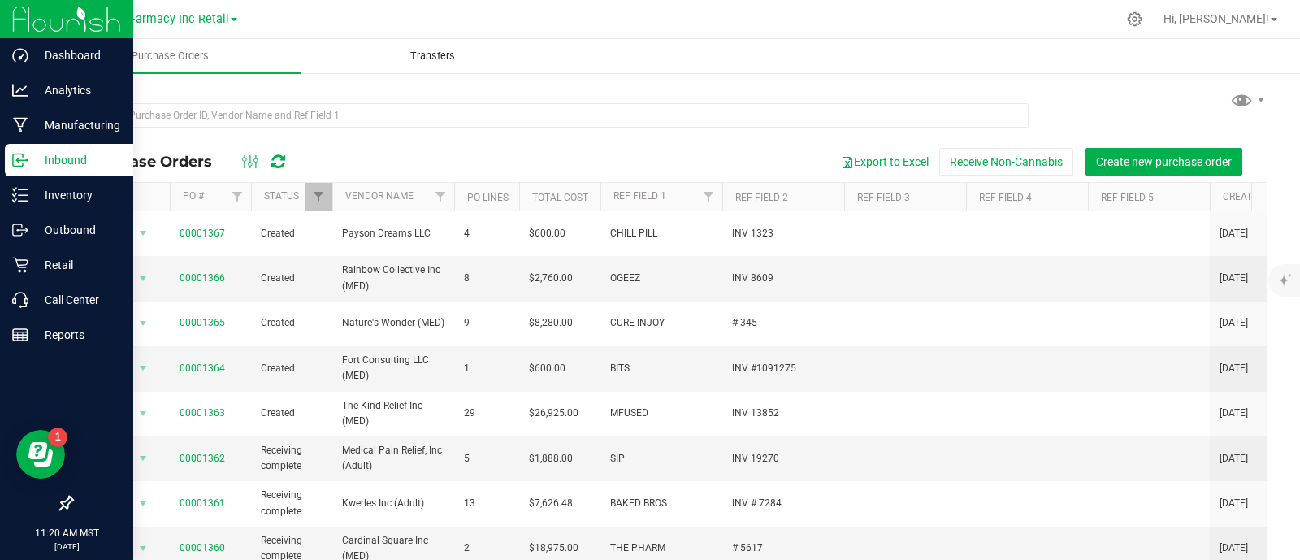
click at [436, 59] on span "Transfers" at bounding box center [432, 56] width 89 height 15
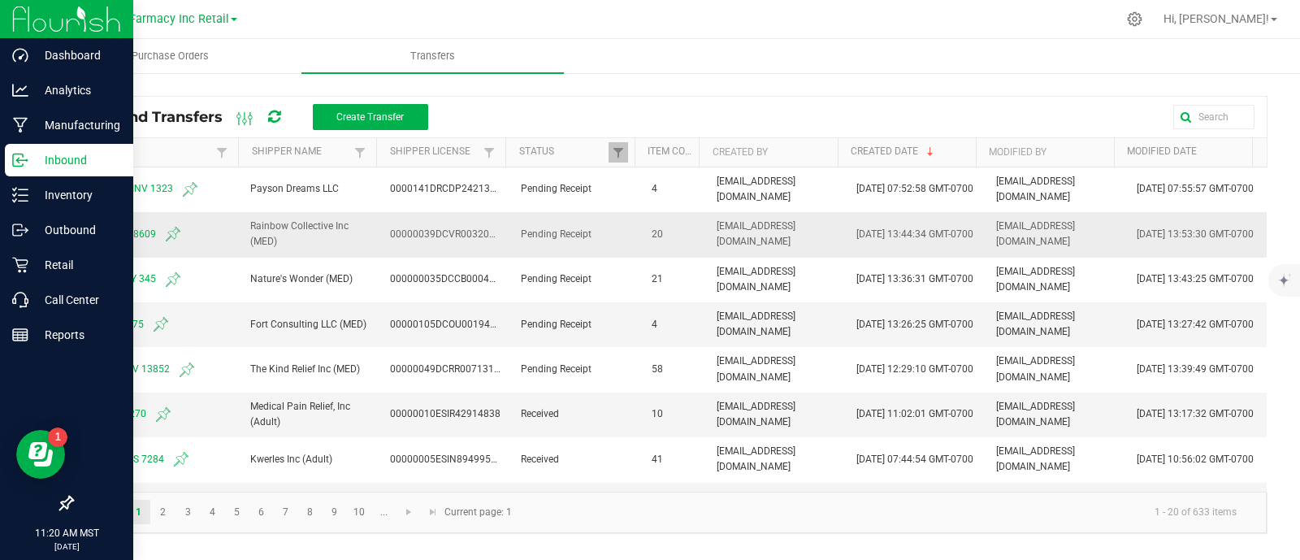
click at [126, 229] on span "OGEEZ INV 8609" at bounding box center [156, 234] width 149 height 20
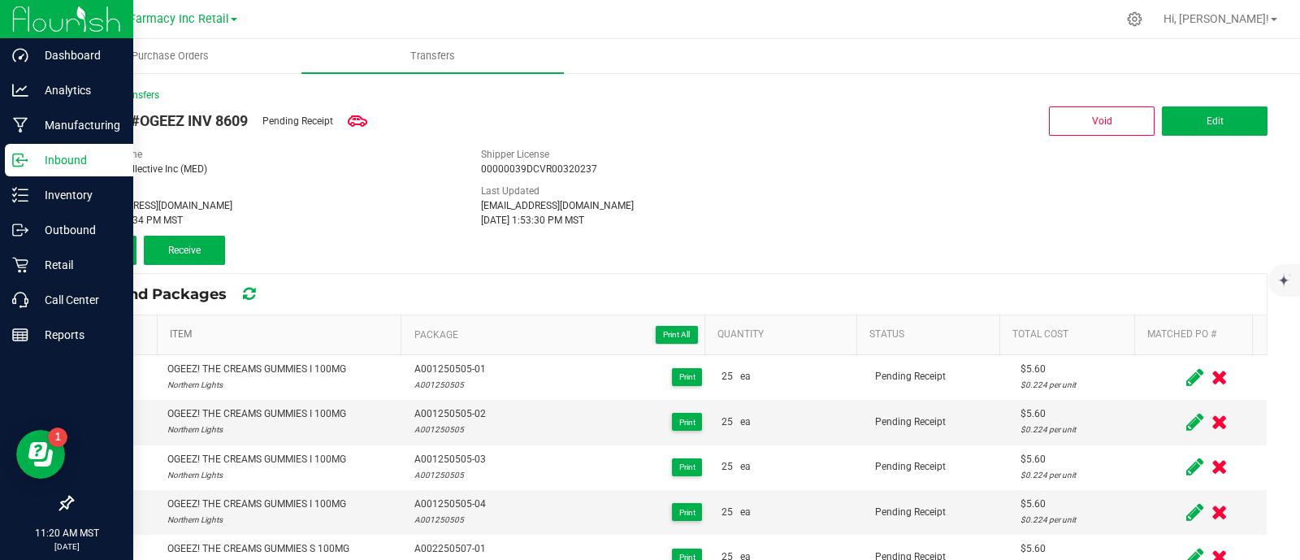
click at [177, 338] on link "Item" at bounding box center [282, 334] width 225 height 13
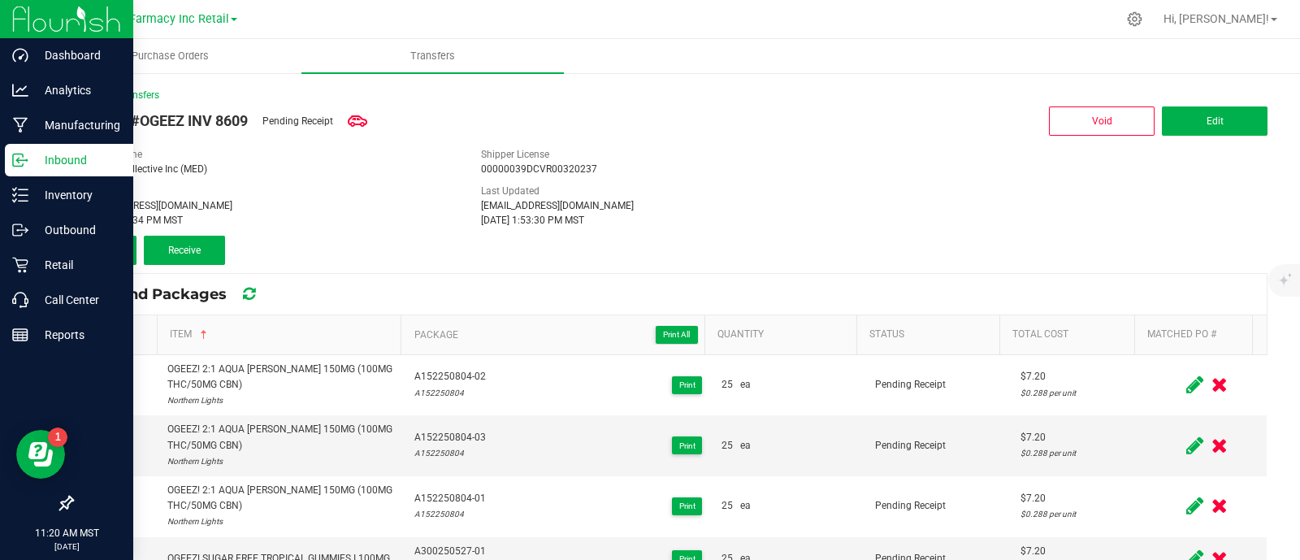
click at [114, 335] on icon at bounding box center [113, 335] width 11 height 0
click at [0, 0] on input "checkbox" at bounding box center [0, 0] width 0 height 0
click at [208, 249] on span "Receive (20)" at bounding box center [184, 250] width 53 height 11
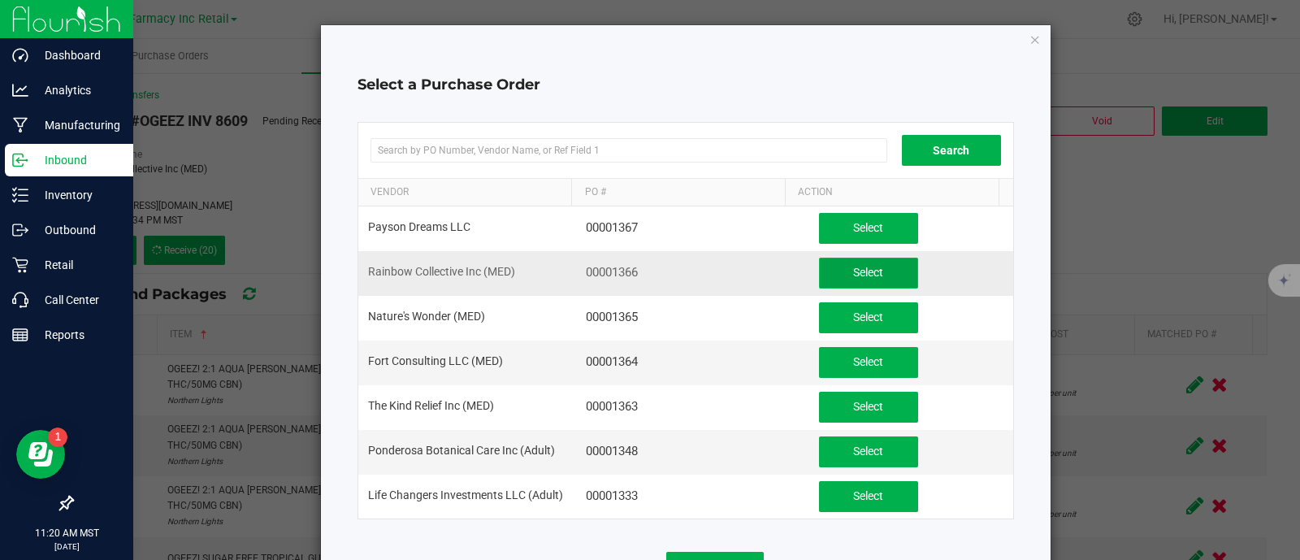
click at [853, 274] on span "Select" at bounding box center [868, 272] width 30 height 13
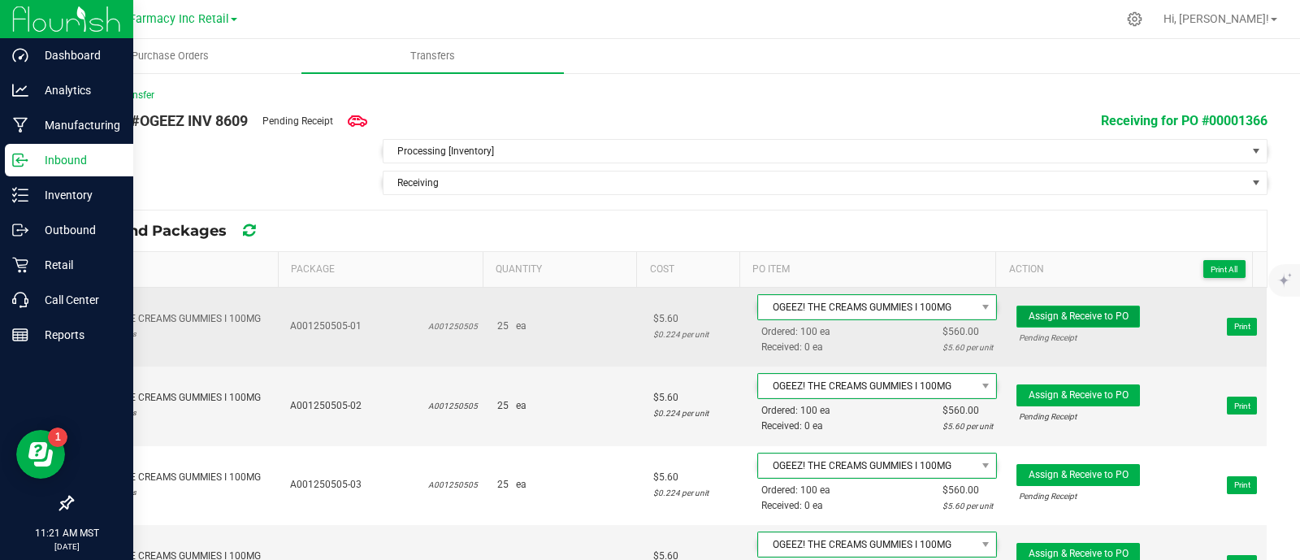
click at [1047, 320] on span "Assign & Receive to PO" at bounding box center [1079, 315] width 100 height 11
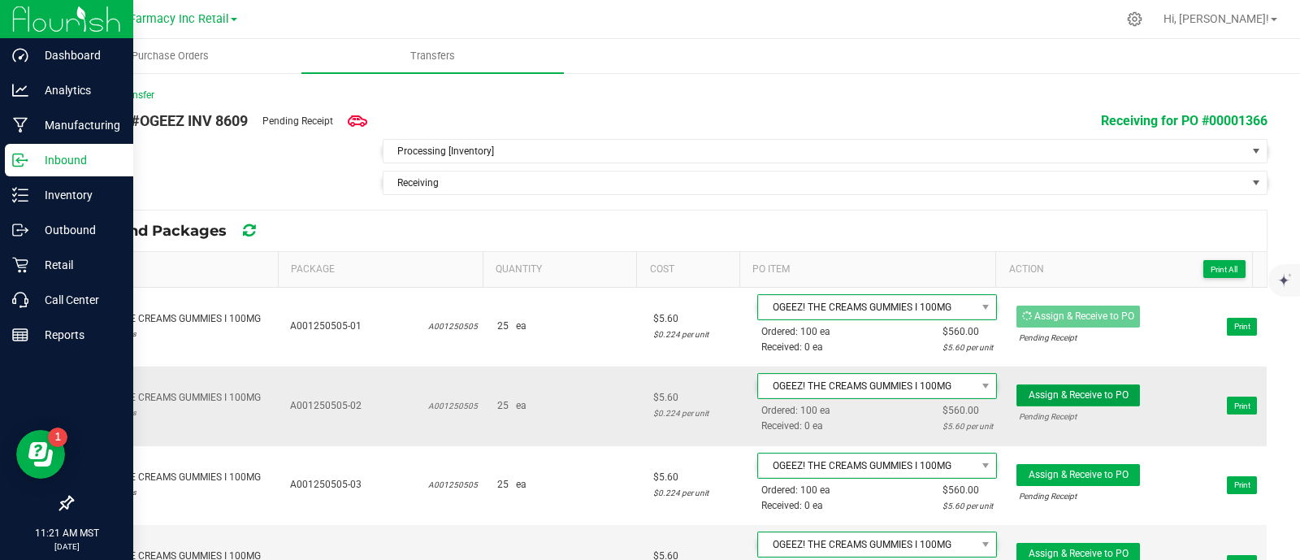
click at [1081, 403] on button "Assign & Receive to PO" at bounding box center [1079, 395] width 124 height 22
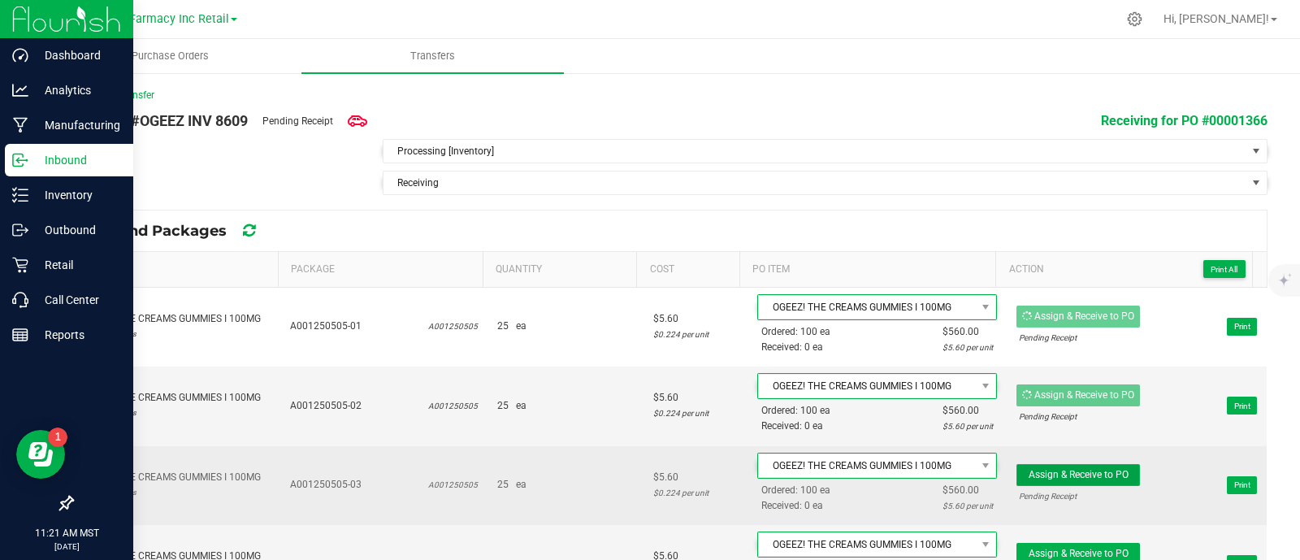
click at [1071, 475] on span "Assign & Receive to PO" at bounding box center [1079, 474] width 100 height 11
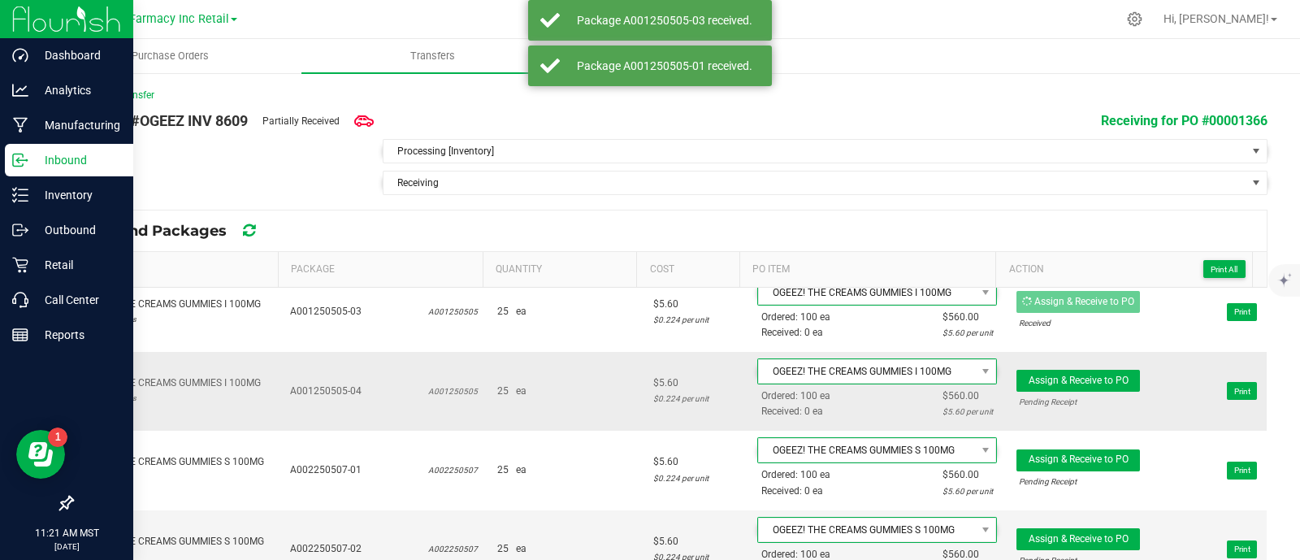
scroll to position [202, 0]
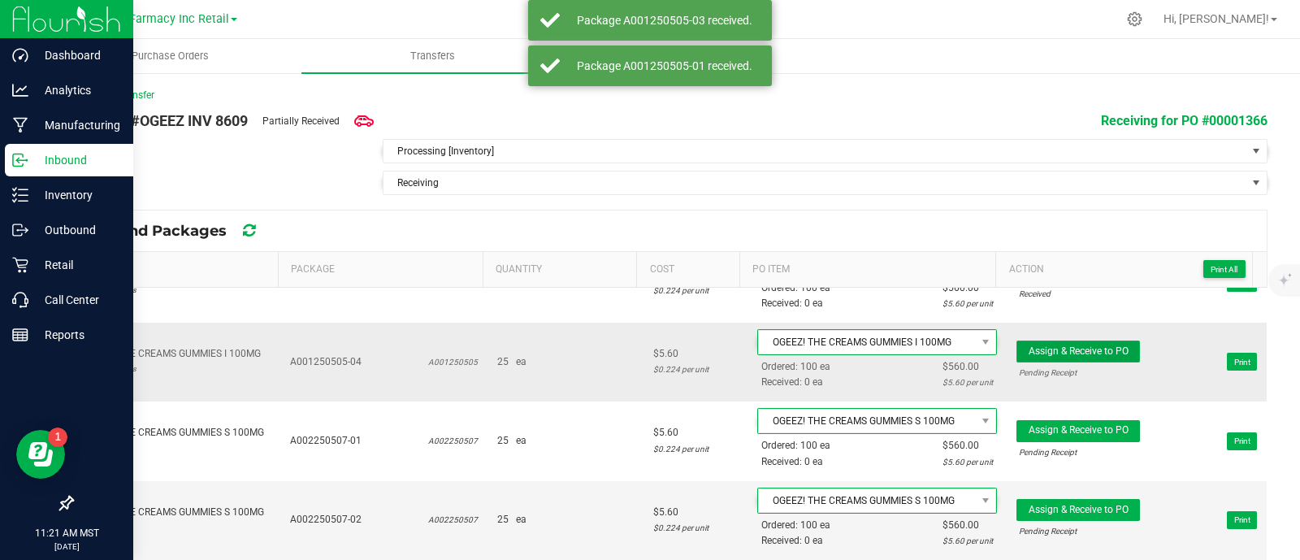
click at [1078, 353] on button "Assign & Receive to PO" at bounding box center [1079, 351] width 124 height 22
drag, startPoint x: 1082, startPoint y: 432, endPoint x: 1071, endPoint y: 488, distance: 58.0
click at [1082, 433] on button "Assign & Receive to PO" at bounding box center [1079, 431] width 124 height 22
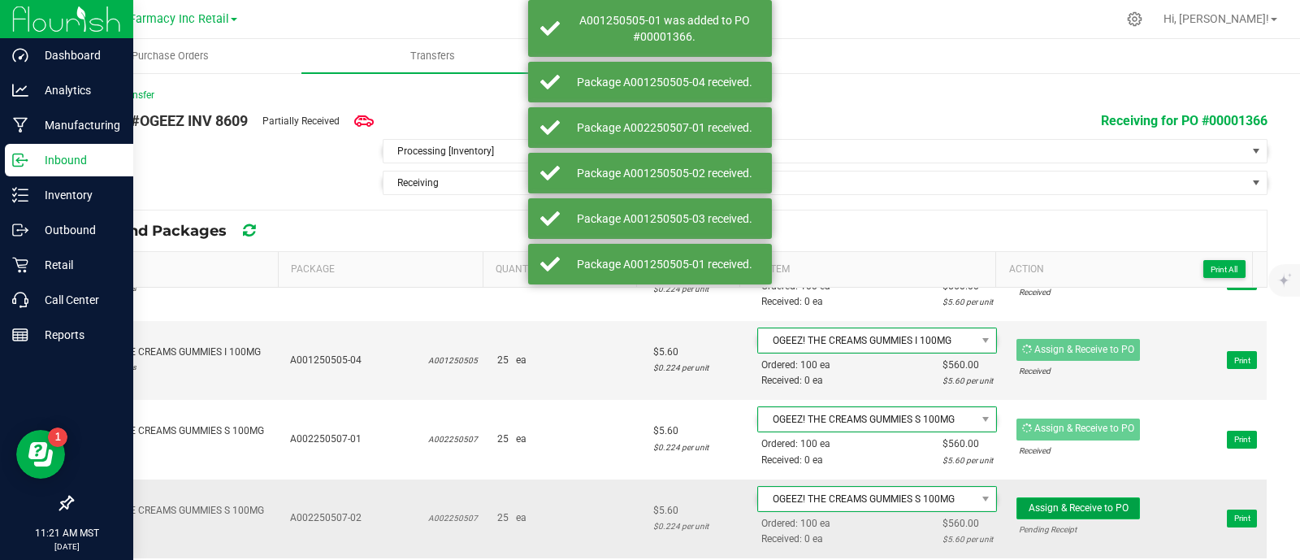
click at [1065, 510] on button "Assign & Receive to PO" at bounding box center [1079, 508] width 124 height 22
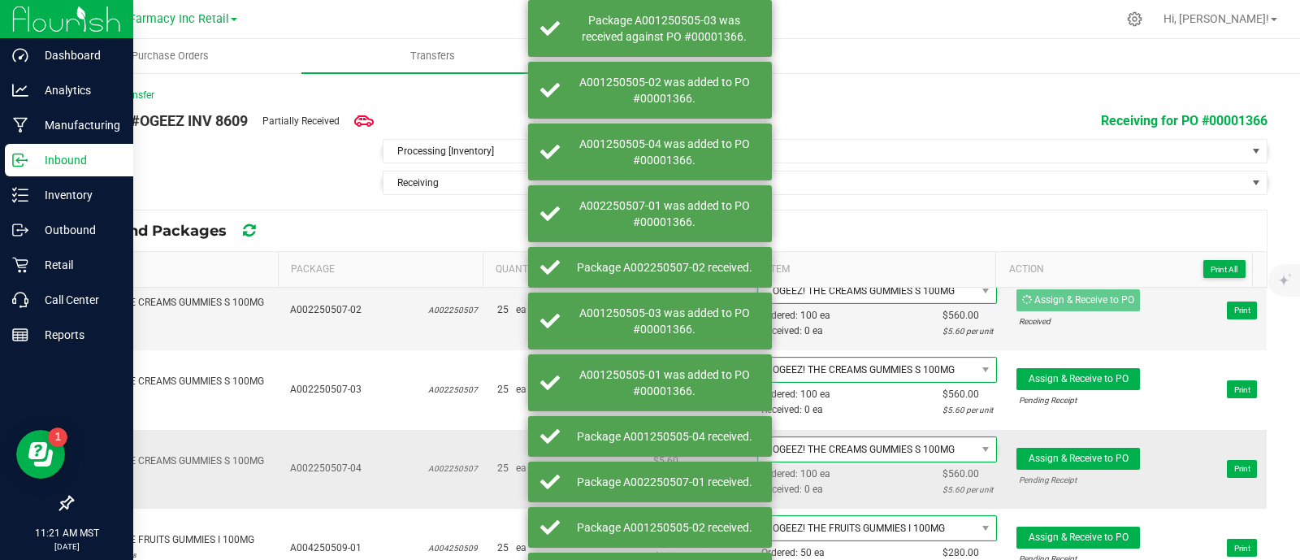
scroll to position [406, 0]
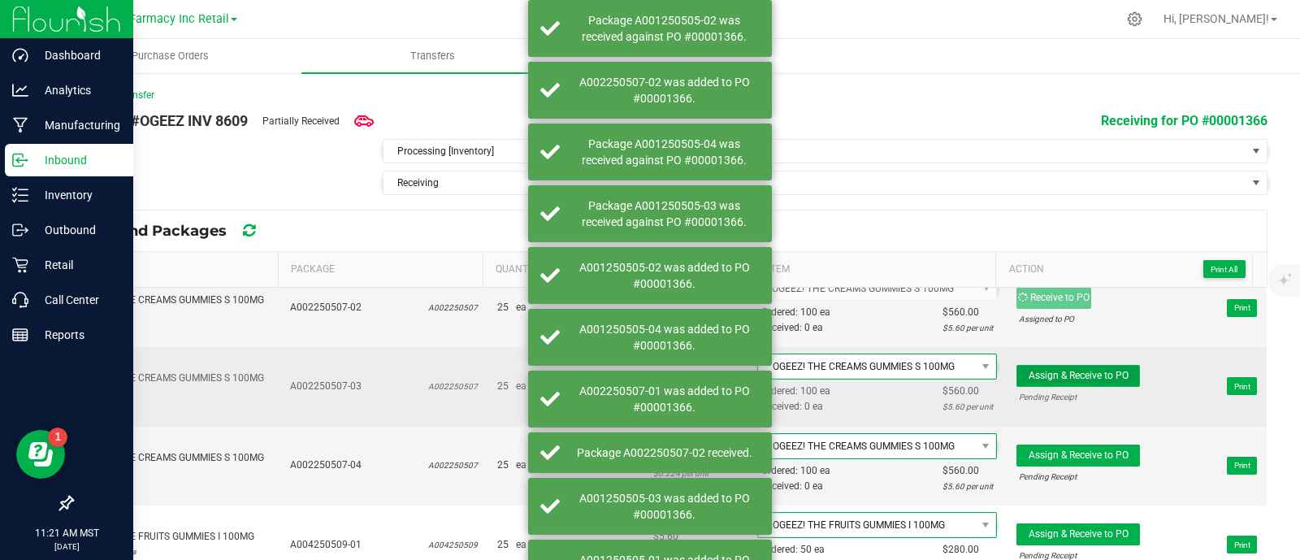
click at [1065, 370] on span "Assign & Receive to PO" at bounding box center [1079, 375] width 100 height 11
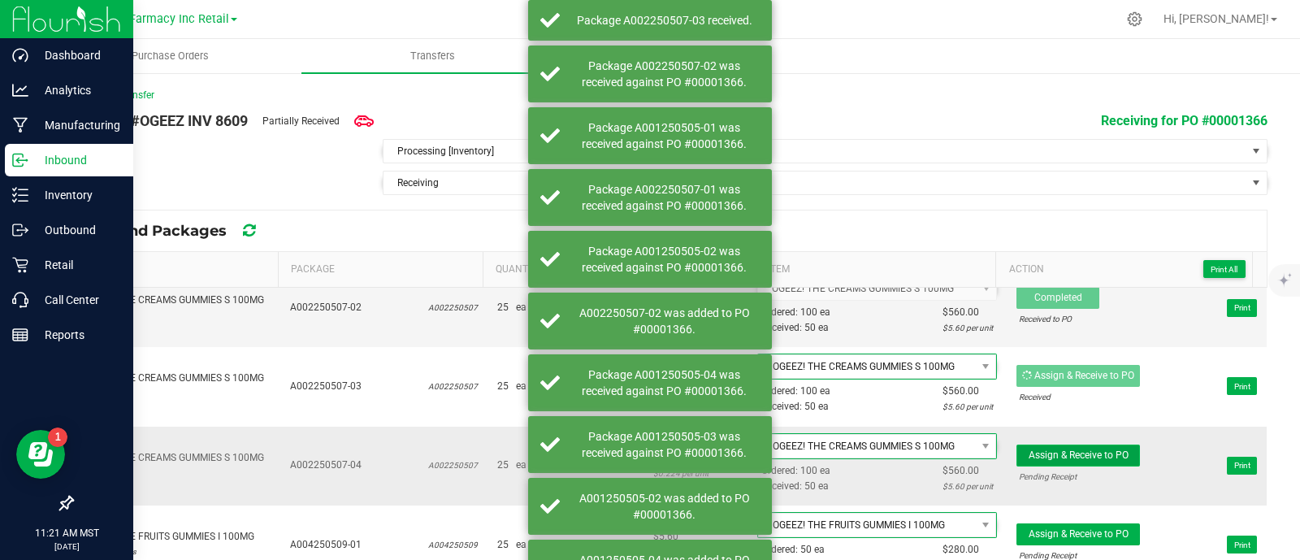
click at [1062, 453] on span "Assign & Receive to PO" at bounding box center [1079, 454] width 100 height 11
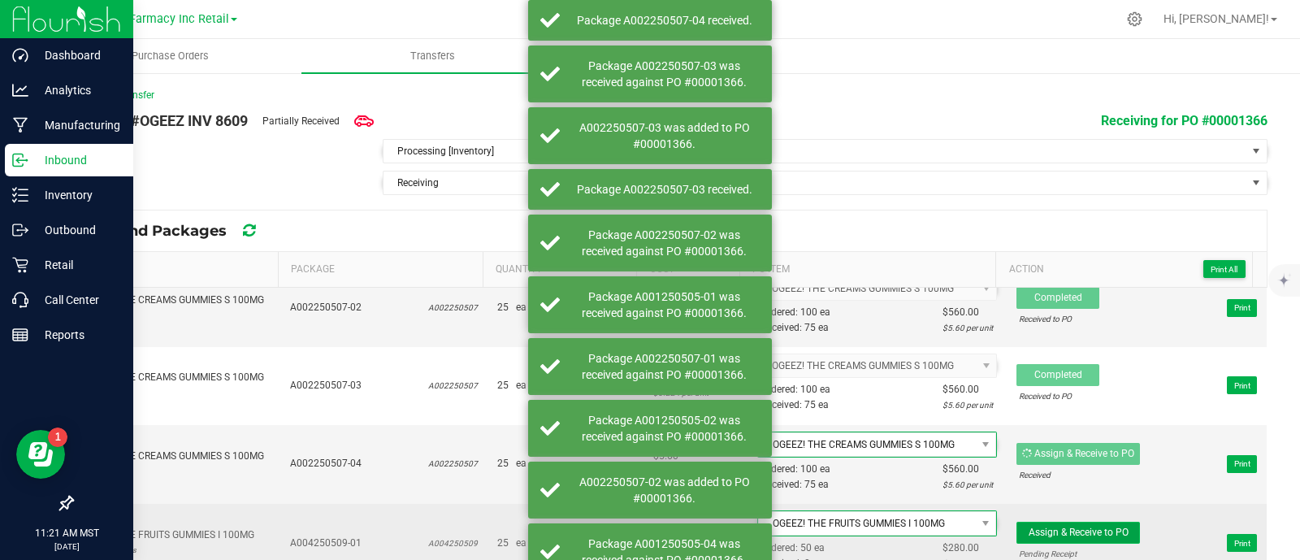
click at [1040, 527] on span "Assign & Receive to PO" at bounding box center [1079, 532] width 100 height 11
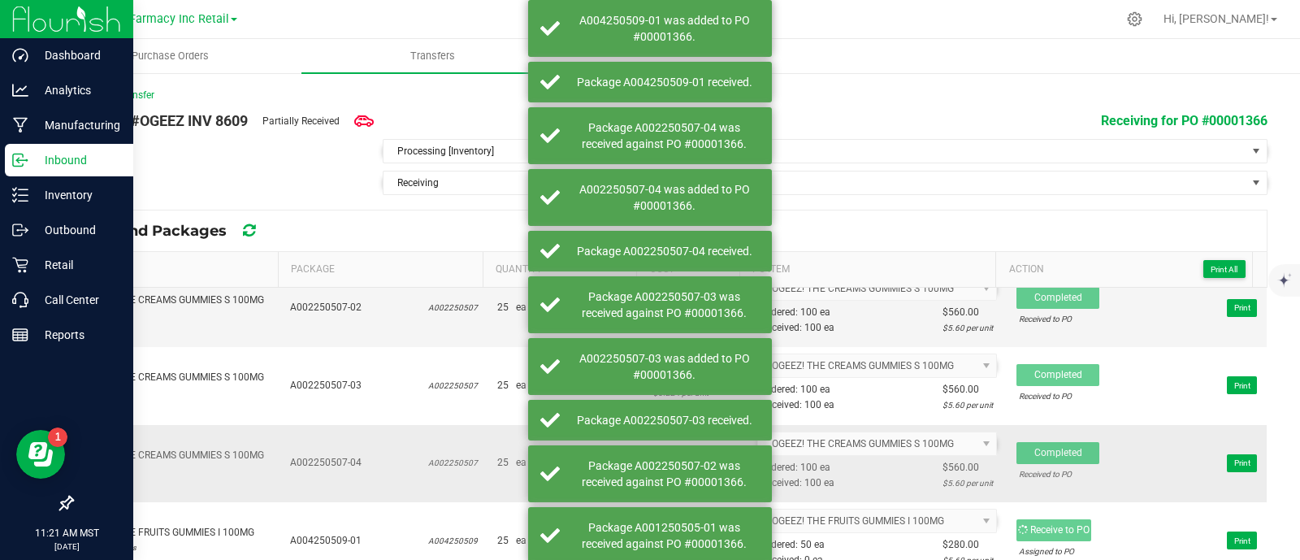
scroll to position [609, 0]
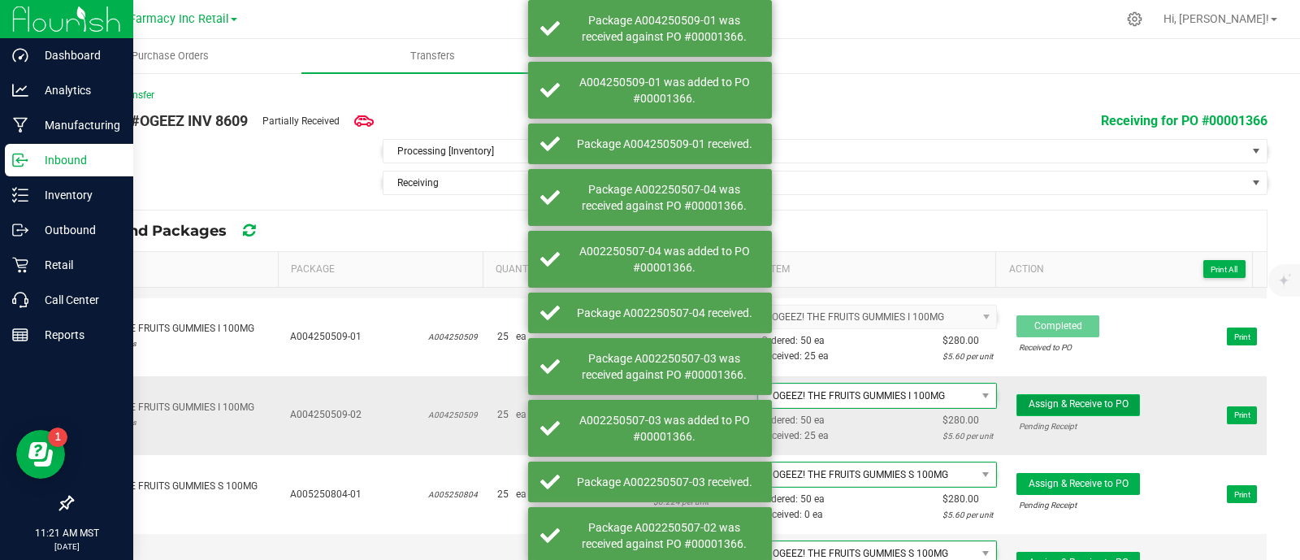
click at [1060, 398] on span "Assign & Receive to PO" at bounding box center [1079, 403] width 100 height 11
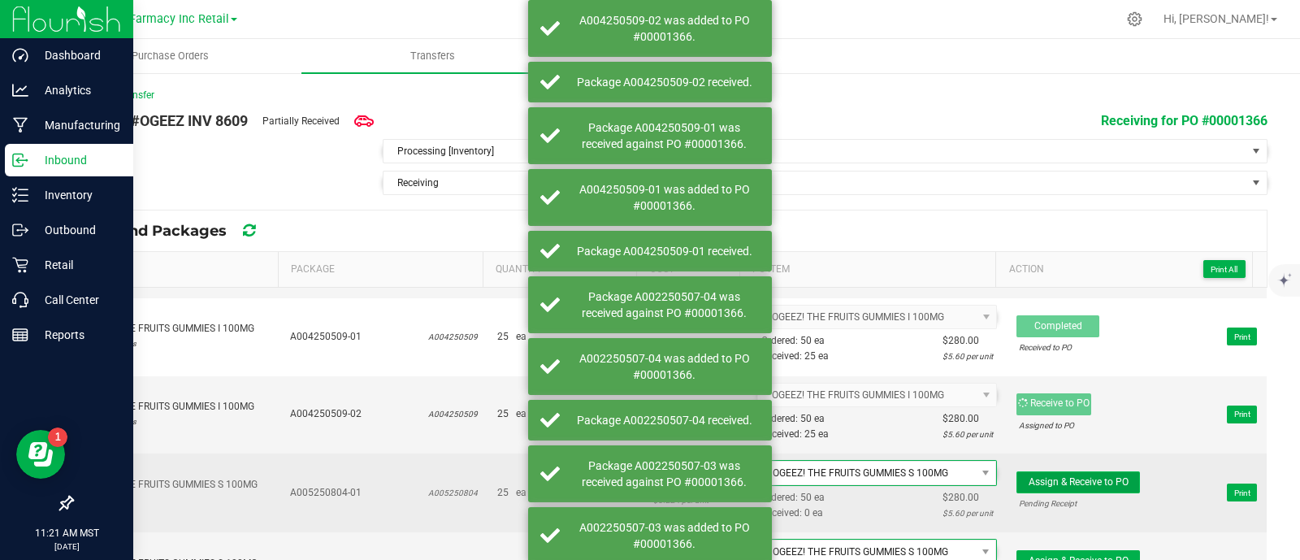
click at [1058, 481] on span "Assign & Receive to PO" at bounding box center [1079, 481] width 100 height 11
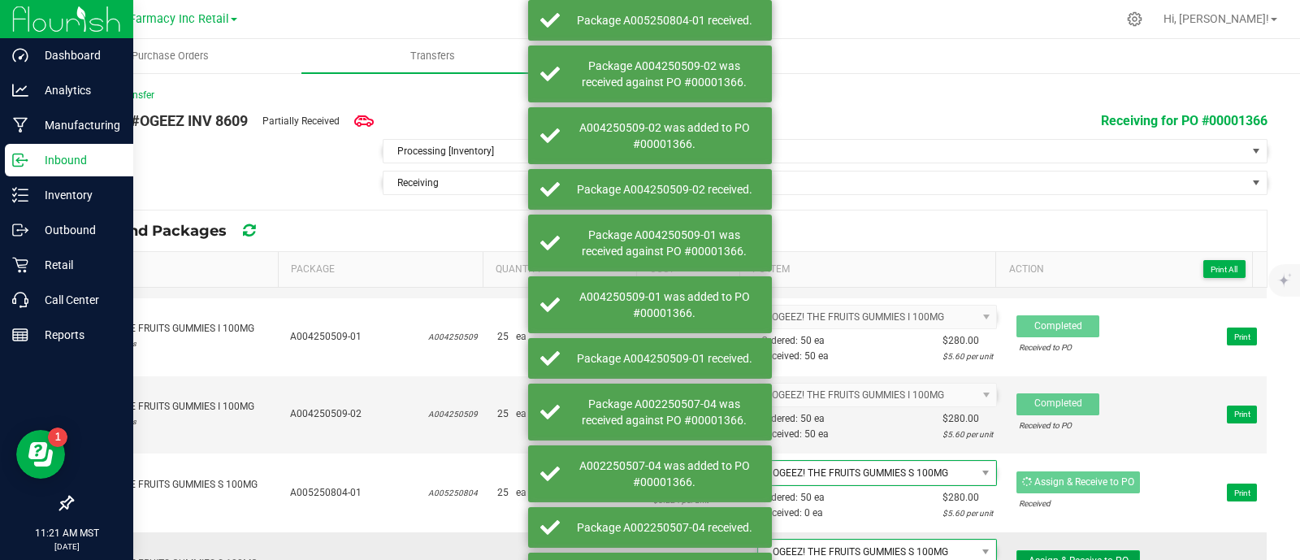
click at [1065, 555] on span "Assign & Receive to PO" at bounding box center [1079, 560] width 100 height 11
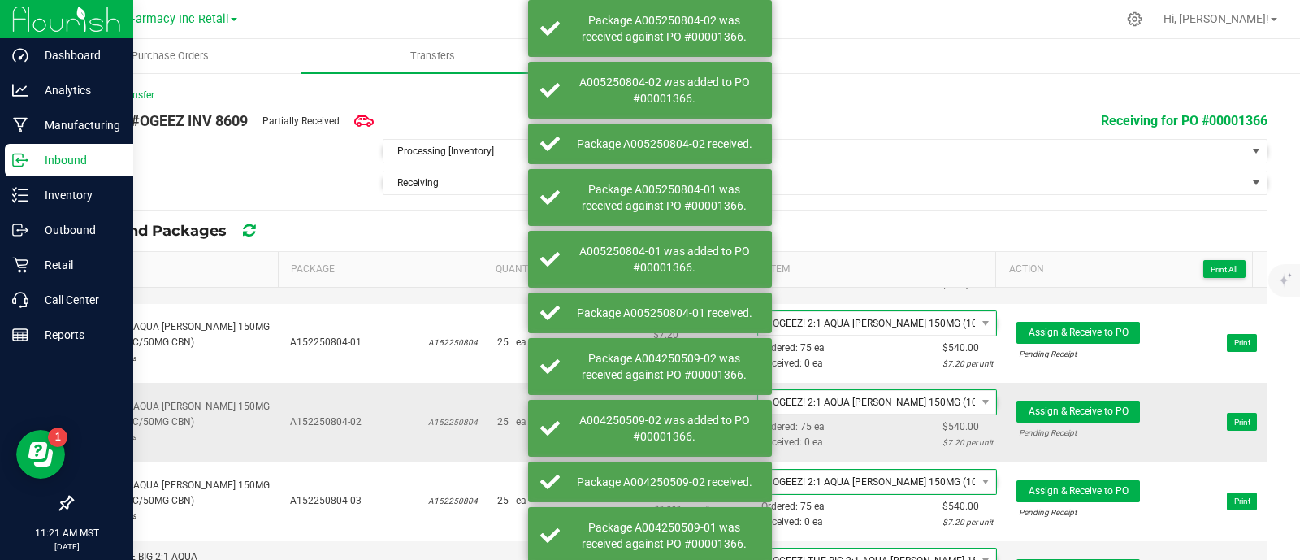
scroll to position [812, 0]
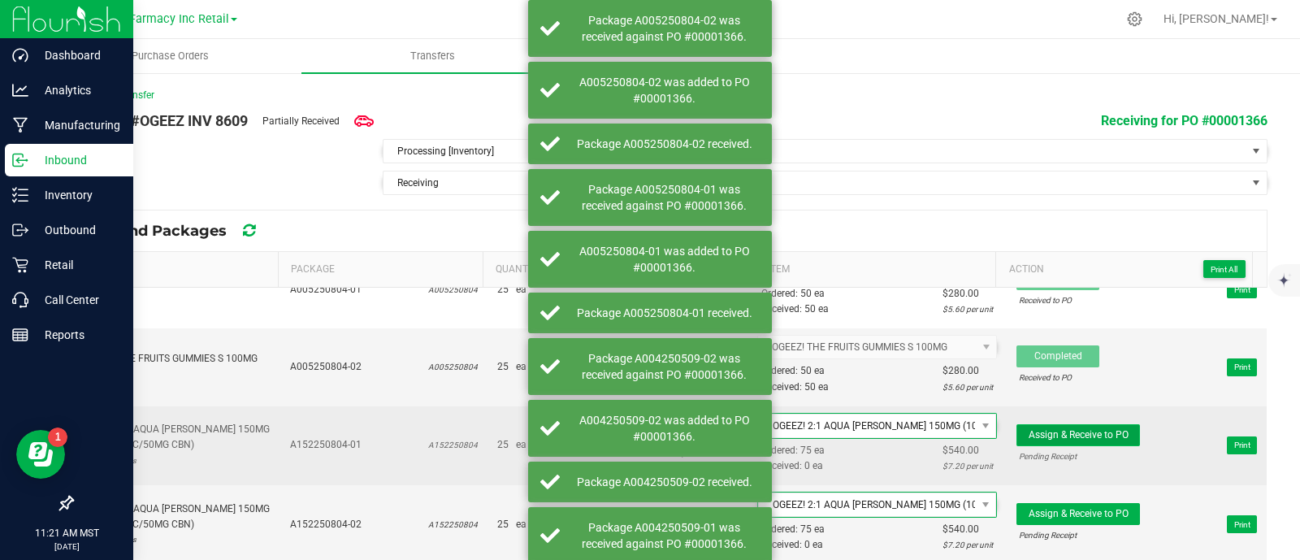
click at [1084, 429] on span "Assign & Receive to PO" at bounding box center [1079, 434] width 100 height 11
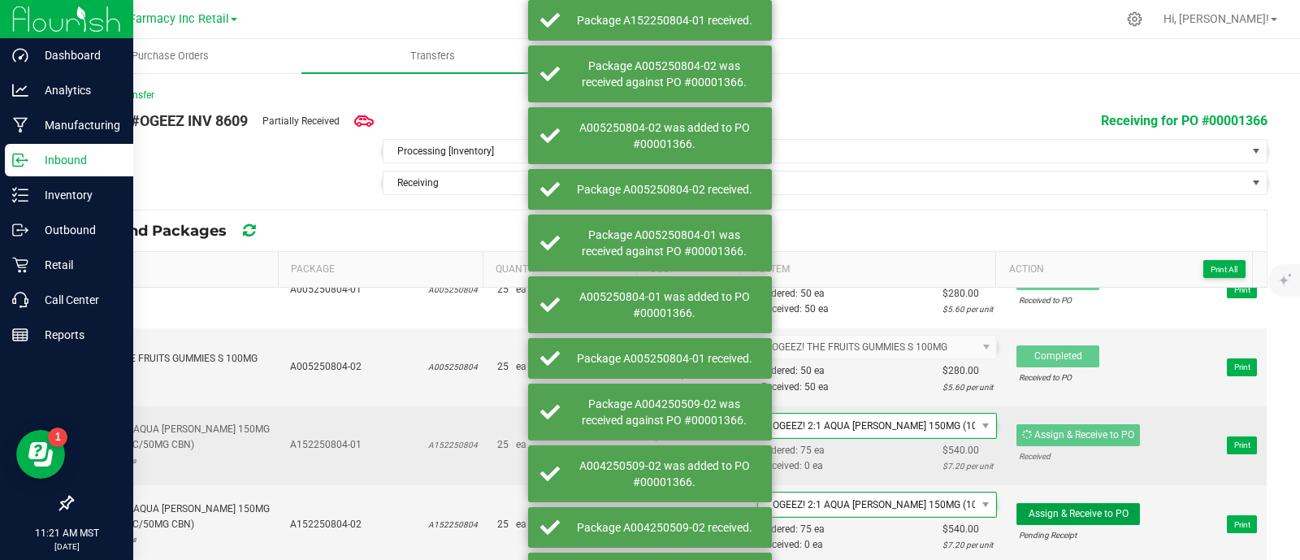
drag, startPoint x: 1073, startPoint y: 504, endPoint x: 1102, endPoint y: 432, distance: 77.0
click at [1073, 508] on span "Assign & Receive to PO" at bounding box center [1079, 513] width 100 height 11
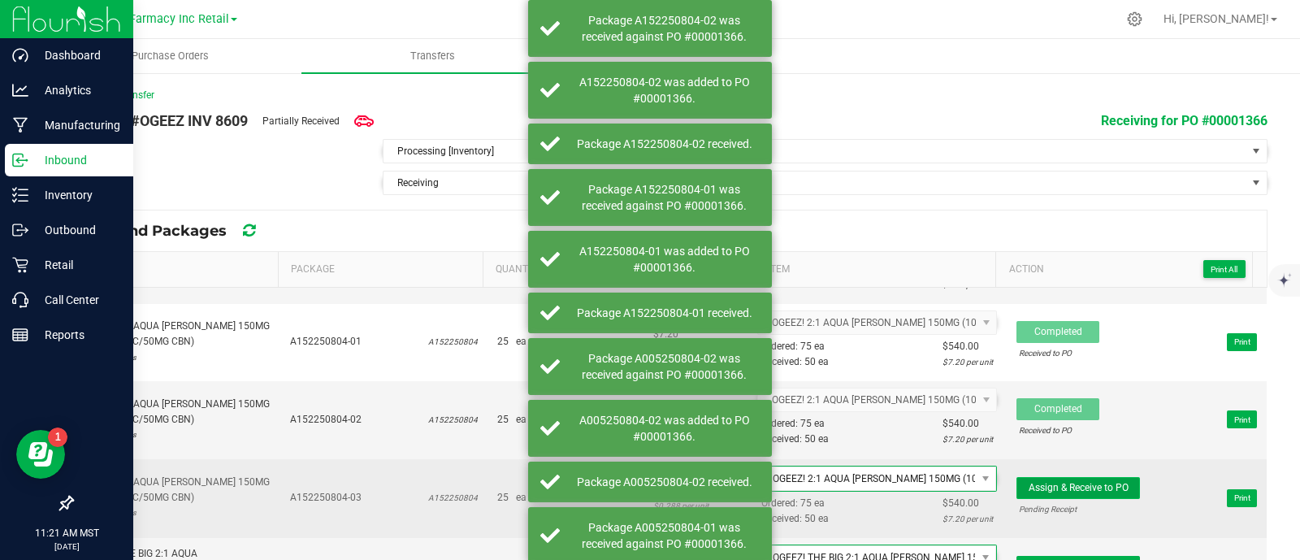
click at [1081, 482] on span "Assign & Receive to PO" at bounding box center [1079, 487] width 100 height 11
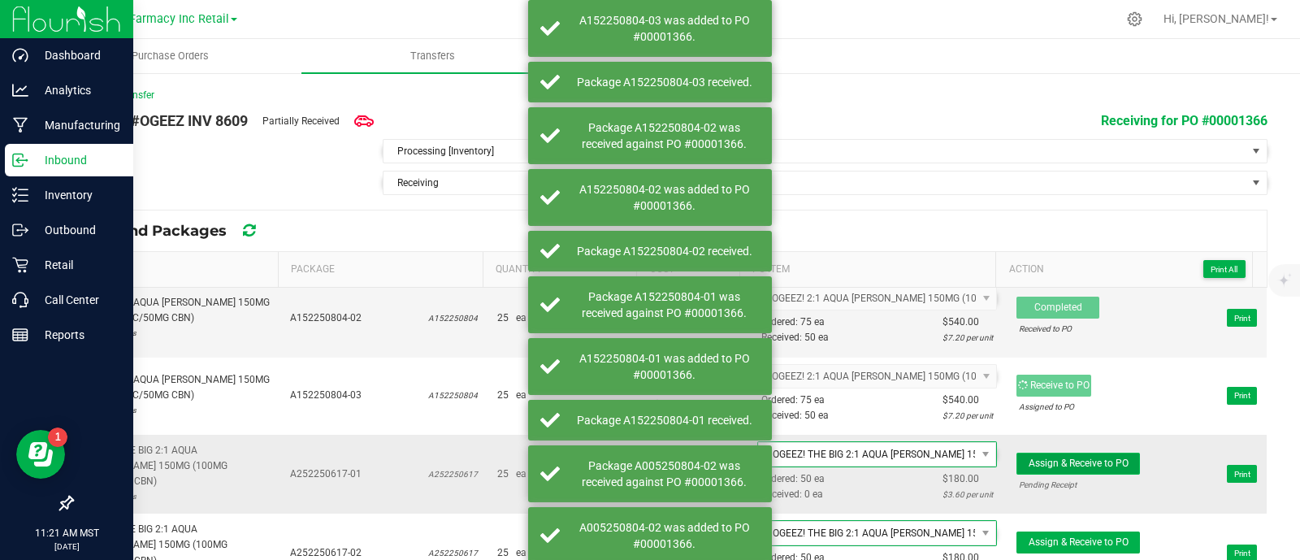
click at [1082, 458] on span "Assign & Receive to PO" at bounding box center [1079, 463] width 100 height 11
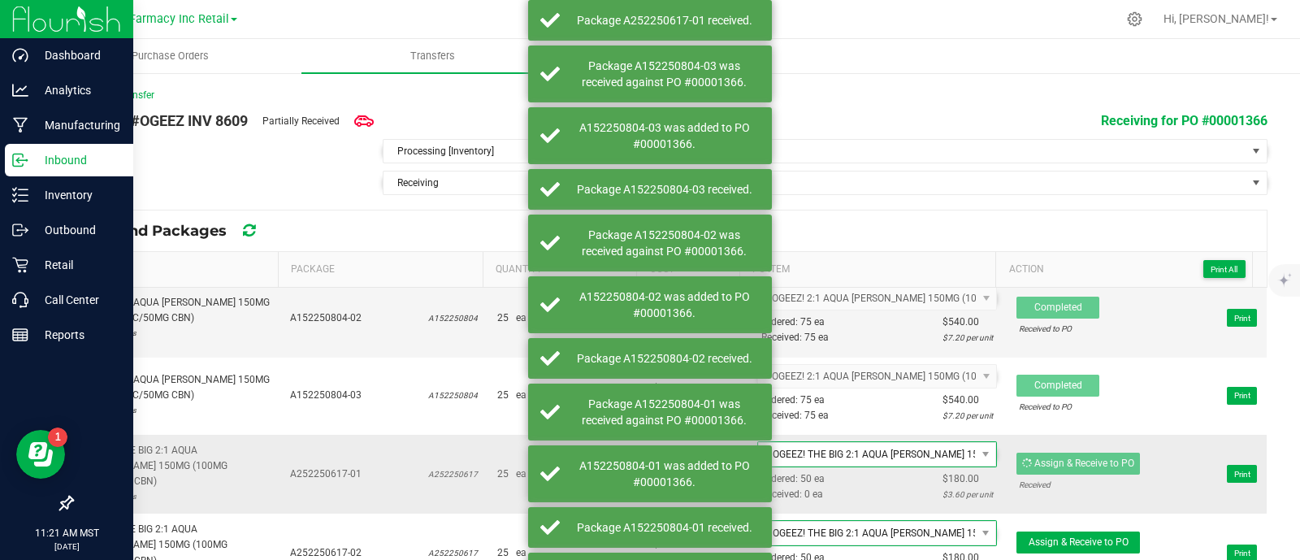
scroll to position [1117, 0]
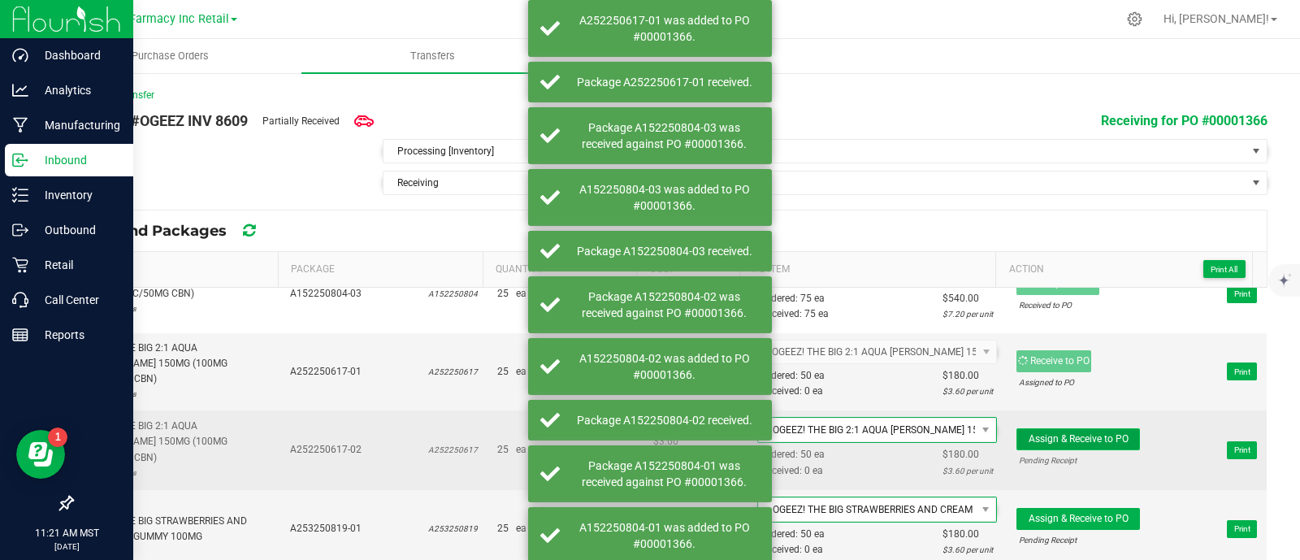
click at [1073, 433] on span "Assign & Receive to PO" at bounding box center [1079, 438] width 100 height 11
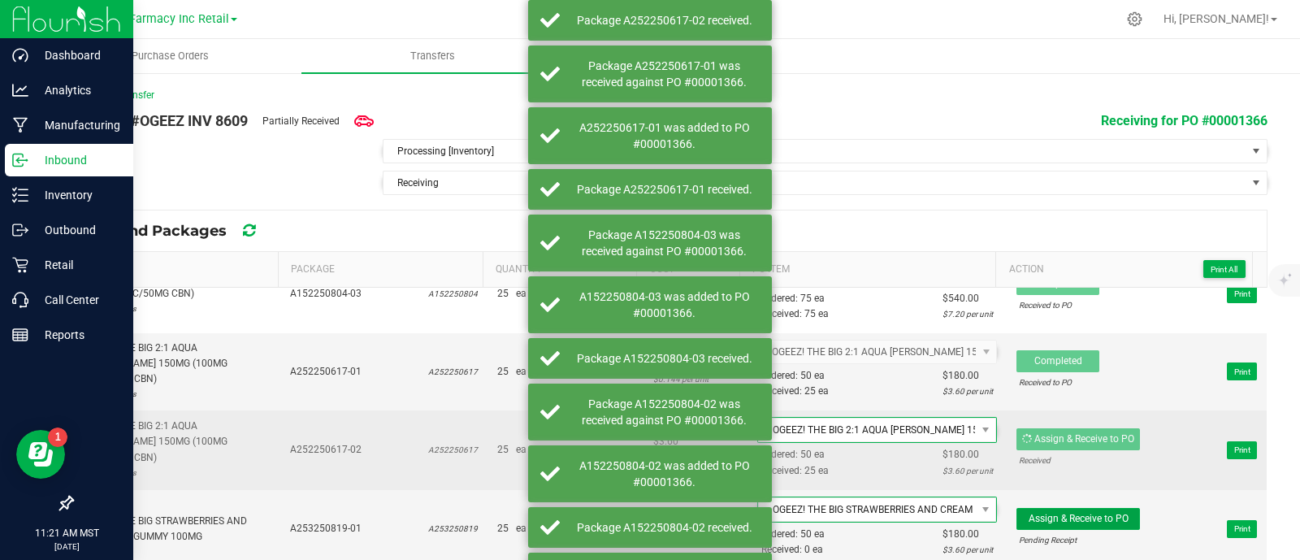
drag, startPoint x: 1083, startPoint y: 513, endPoint x: 1122, endPoint y: 432, distance: 89.4
click at [1083, 514] on span "Assign & Receive to PO" at bounding box center [1079, 518] width 100 height 11
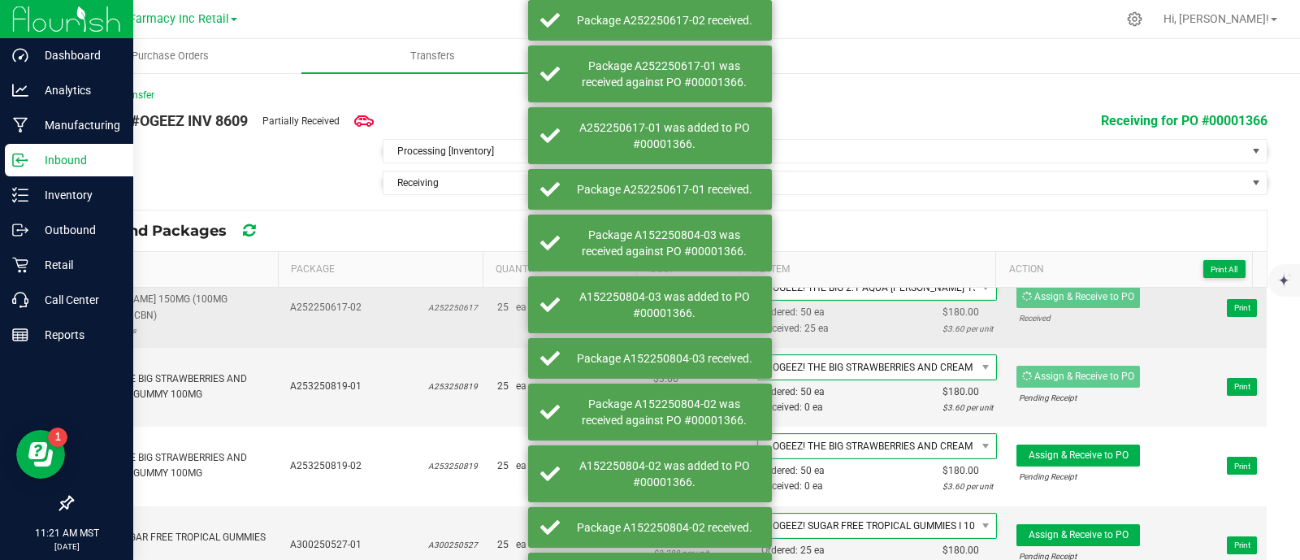
scroll to position [1267, 0]
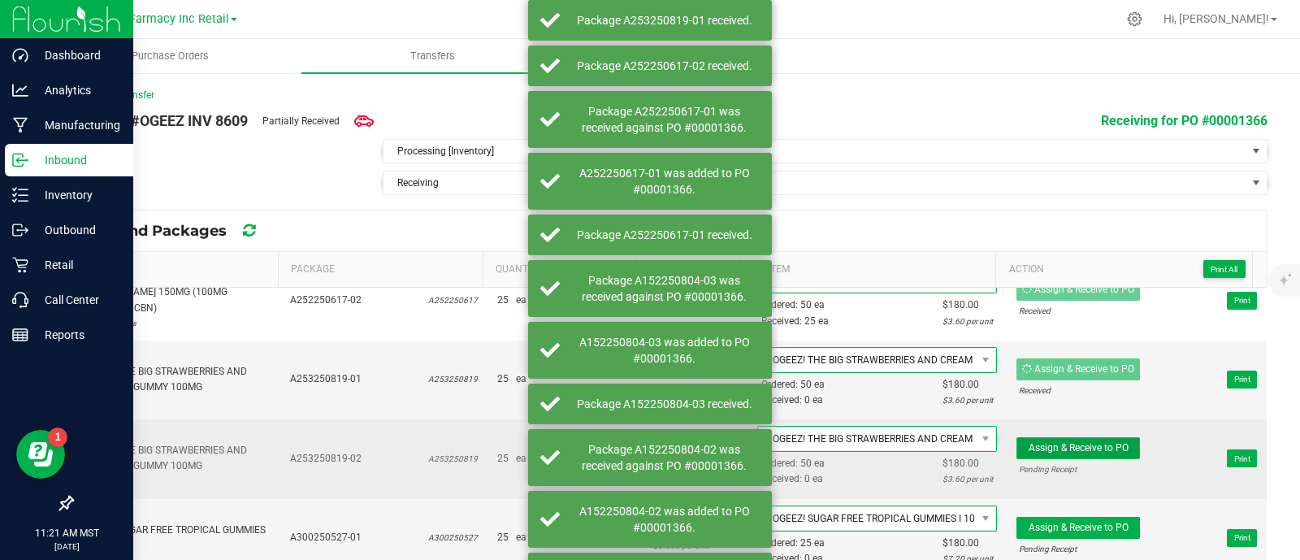
click at [1090, 442] on span "Assign & Receive to PO" at bounding box center [1079, 447] width 100 height 11
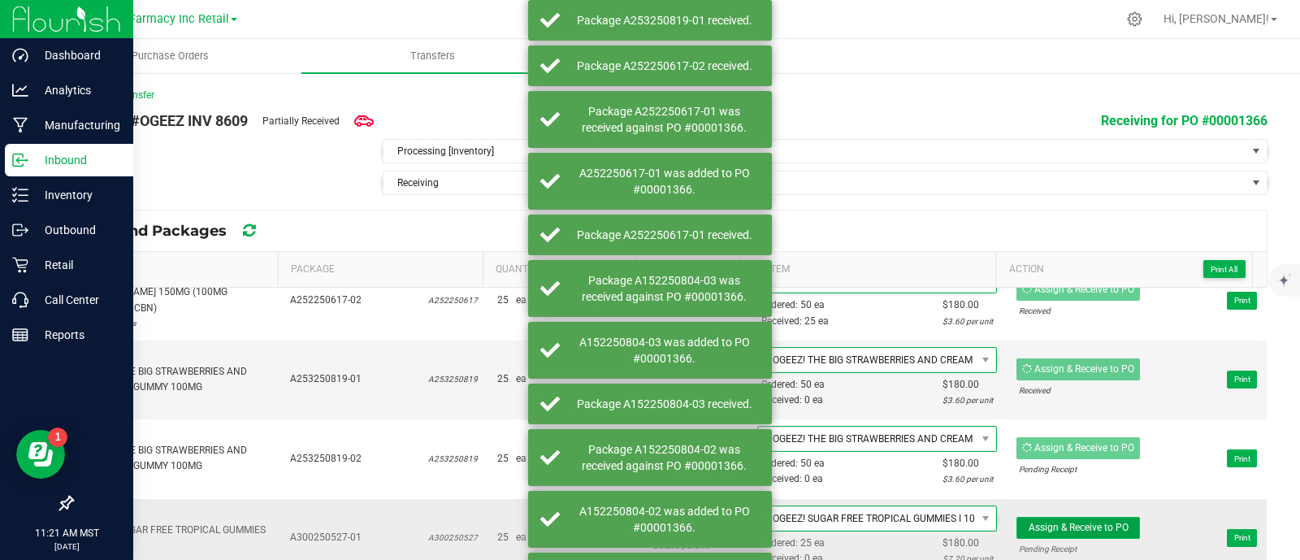
click at [1082, 522] on span "Assign & Receive to PO" at bounding box center [1079, 527] width 100 height 11
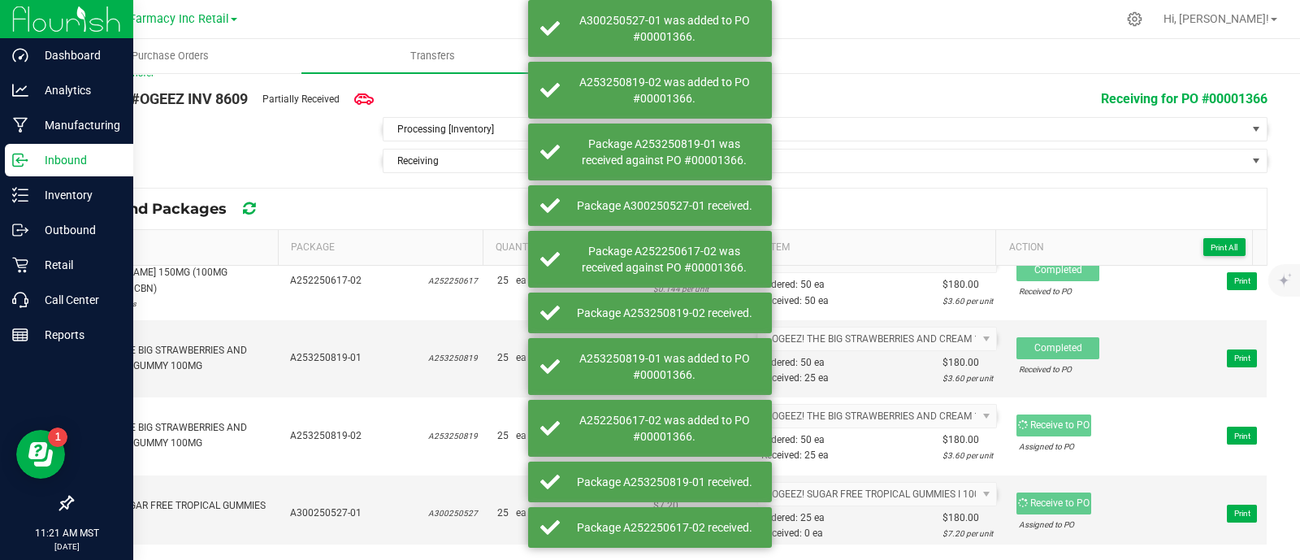
scroll to position [1263, 0]
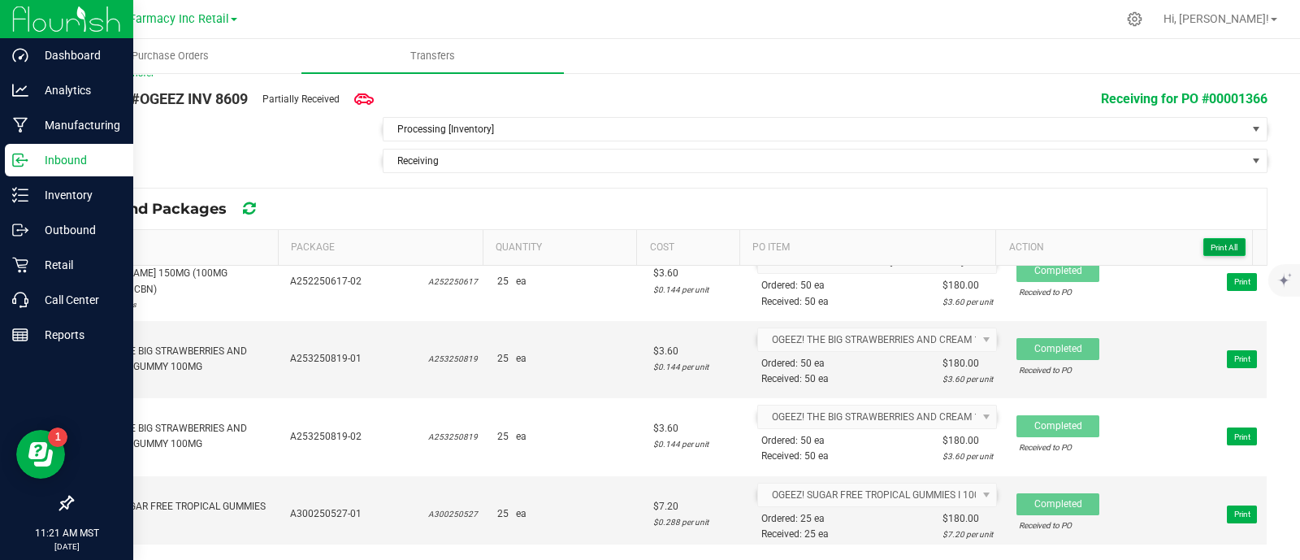
click at [1221, 251] on button "Print All" at bounding box center [1225, 247] width 42 height 18
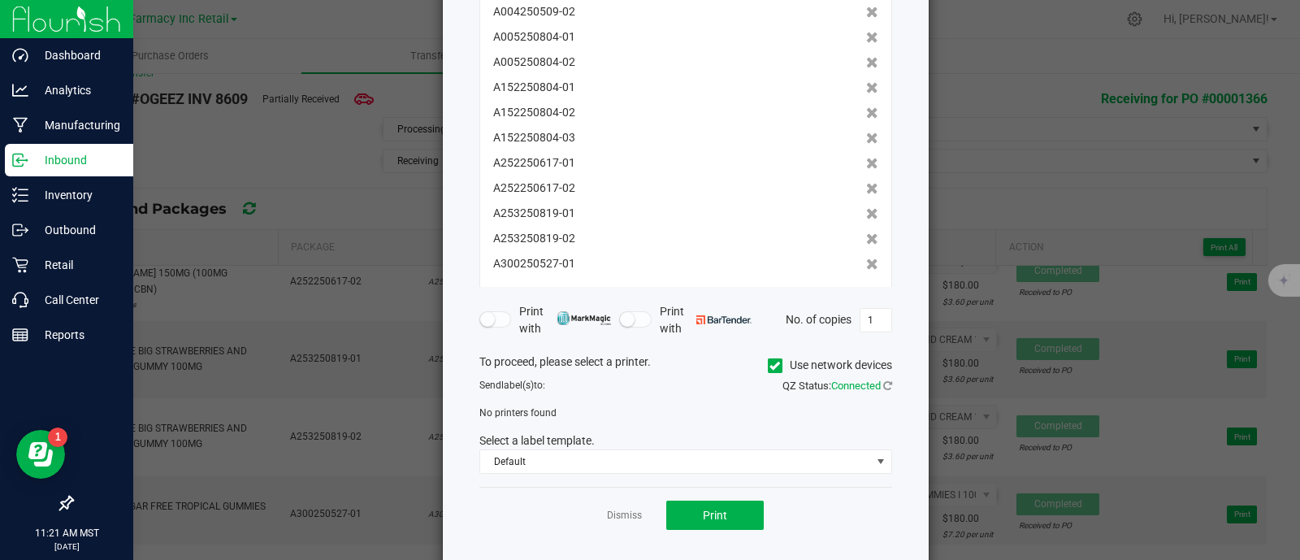
scroll to position [201, 0]
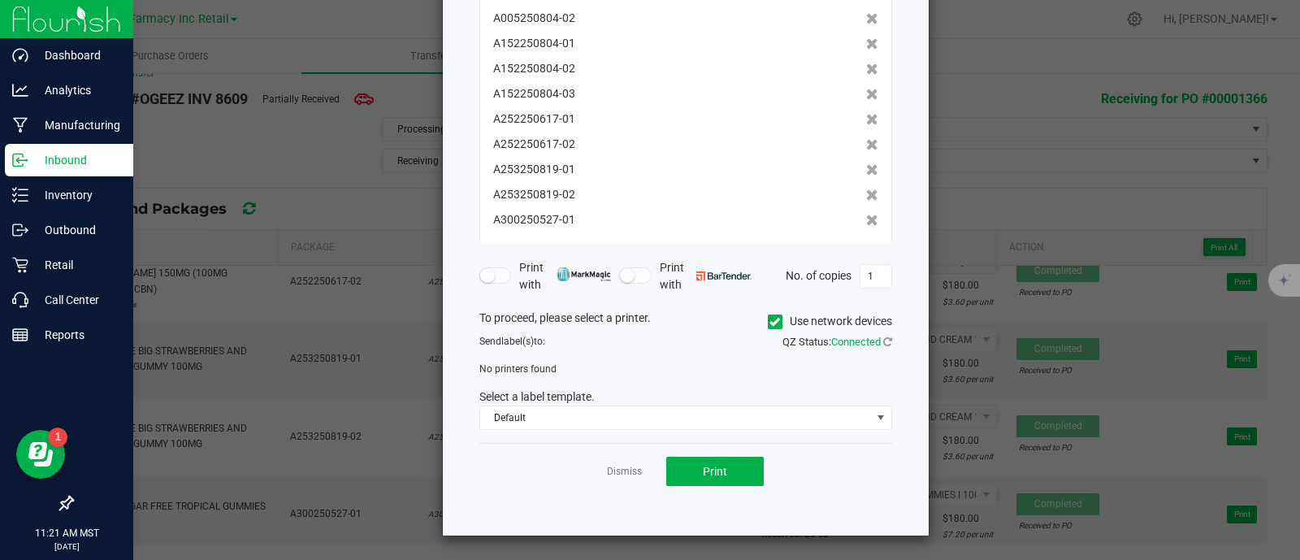
click at [771, 317] on span at bounding box center [775, 321] width 15 height 15
click at [0, 0] on input "Use network devices" at bounding box center [0, 0] width 0 height 0
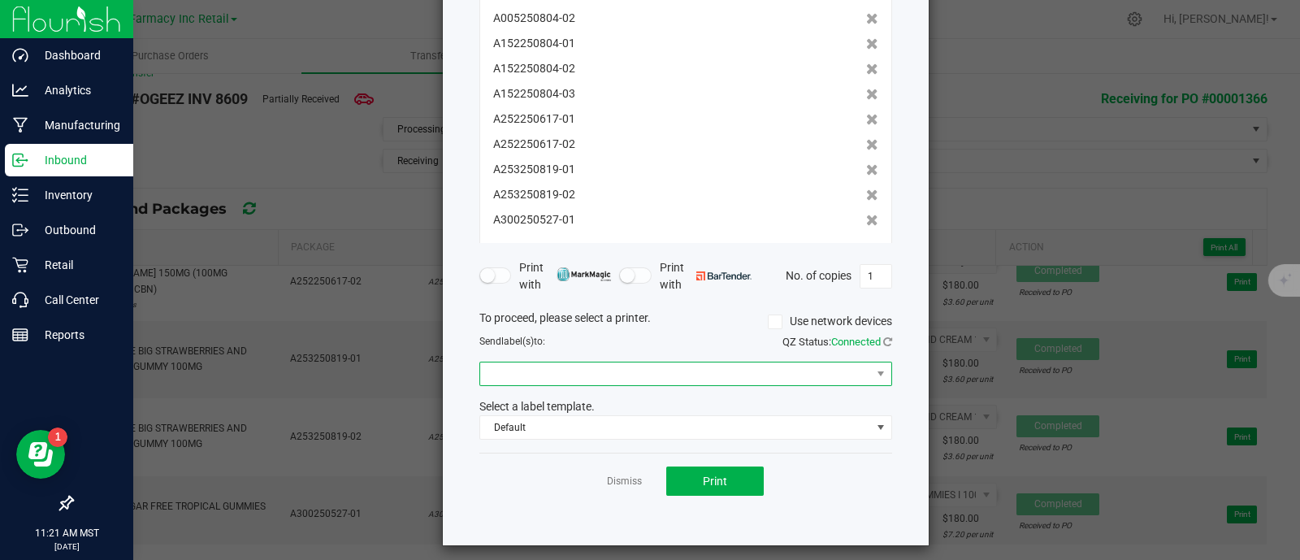
click at [592, 381] on span at bounding box center [675, 373] width 391 height 23
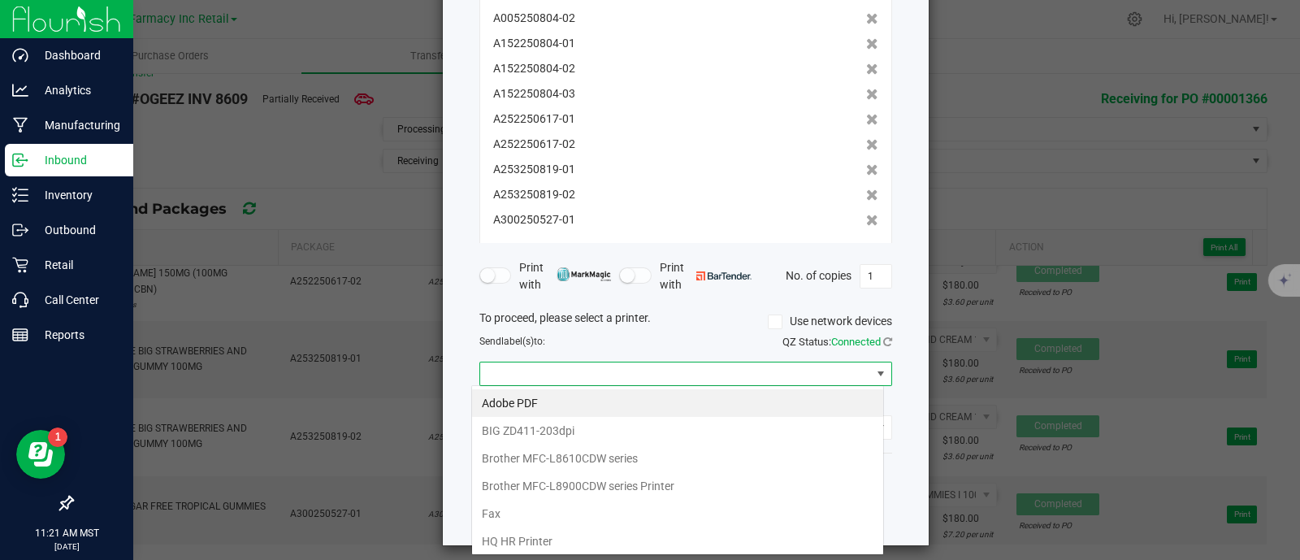
scroll to position [24, 413]
click at [515, 422] on ZD411-203dpi "BIG ZD411-203dpi" at bounding box center [677, 431] width 411 height 28
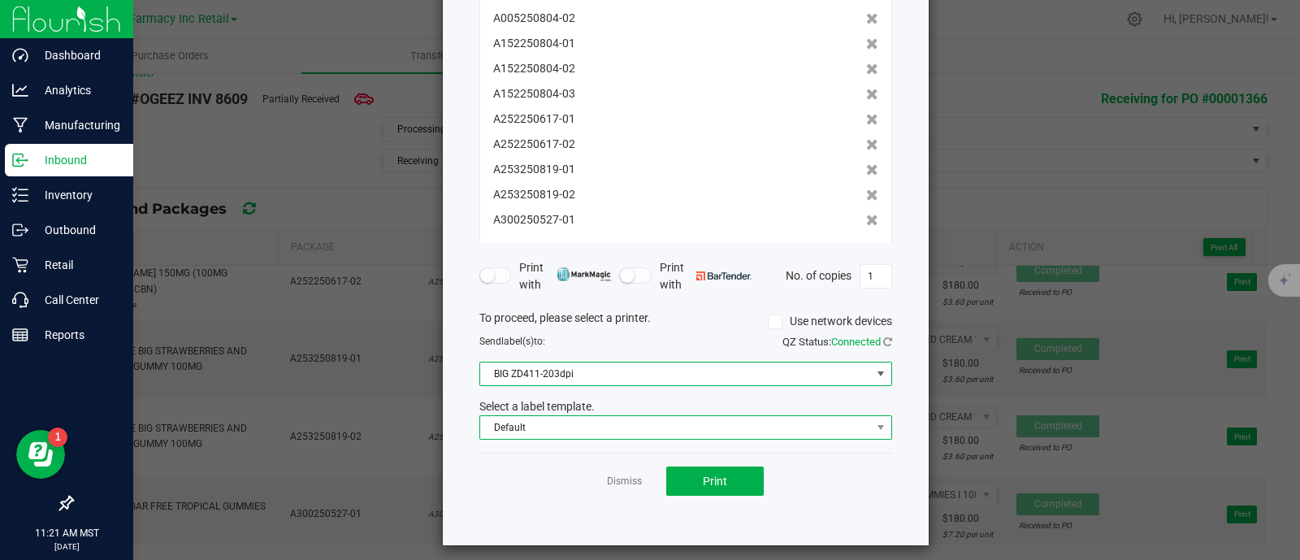
click at [538, 428] on span "Default" at bounding box center [675, 427] width 391 height 23
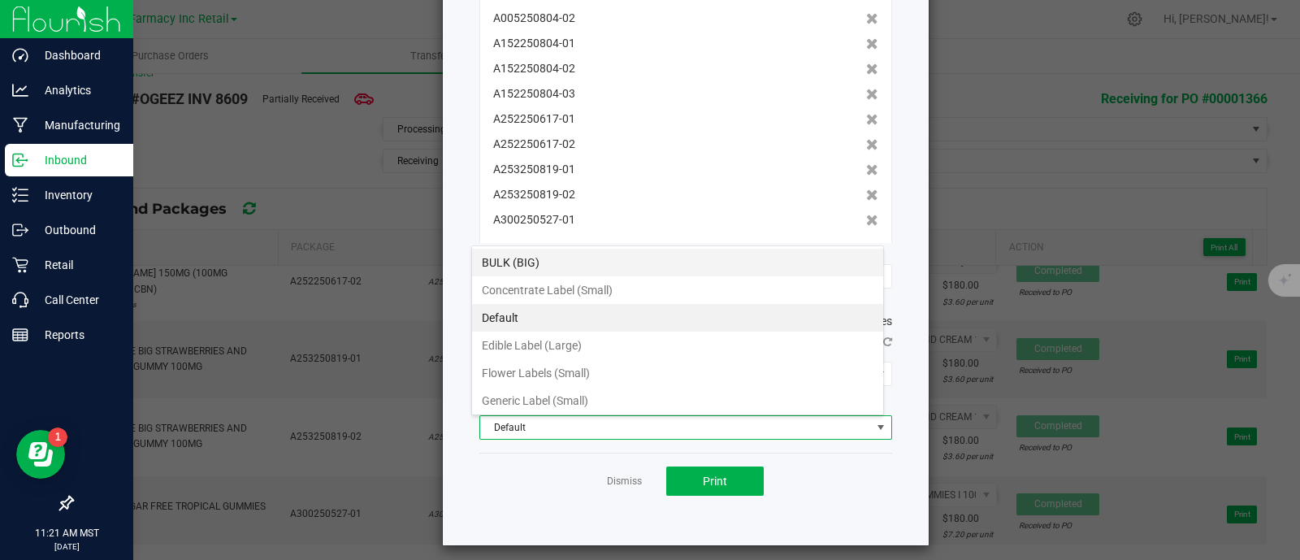
click at [527, 262] on li "BULK (BIG)" at bounding box center [677, 263] width 411 height 28
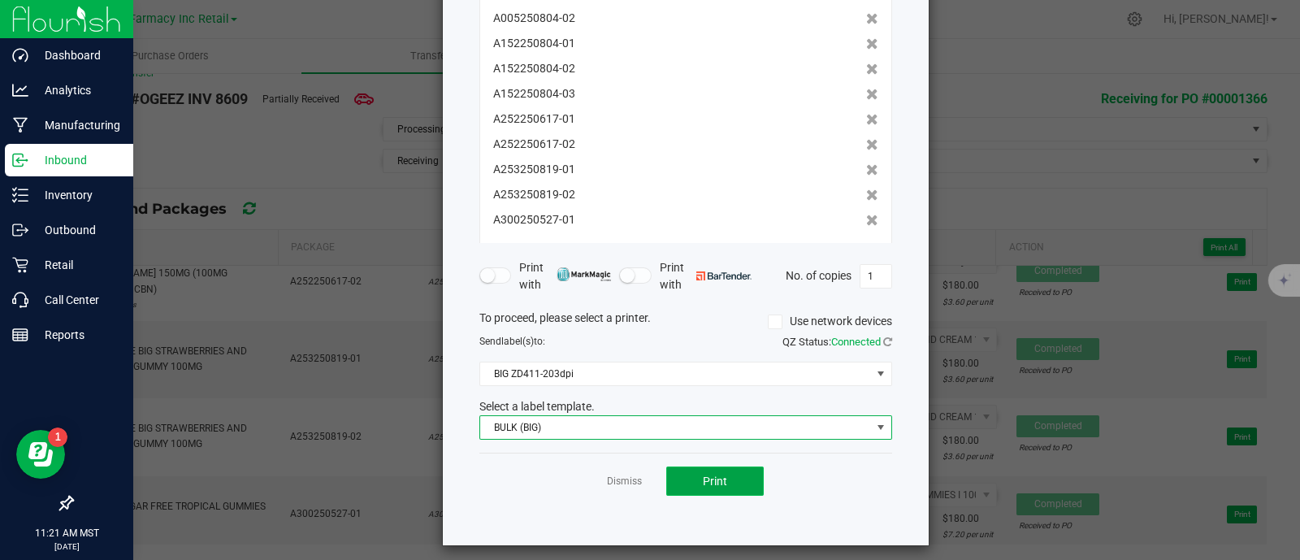
click at [713, 471] on button "Print" at bounding box center [715, 480] width 98 height 29
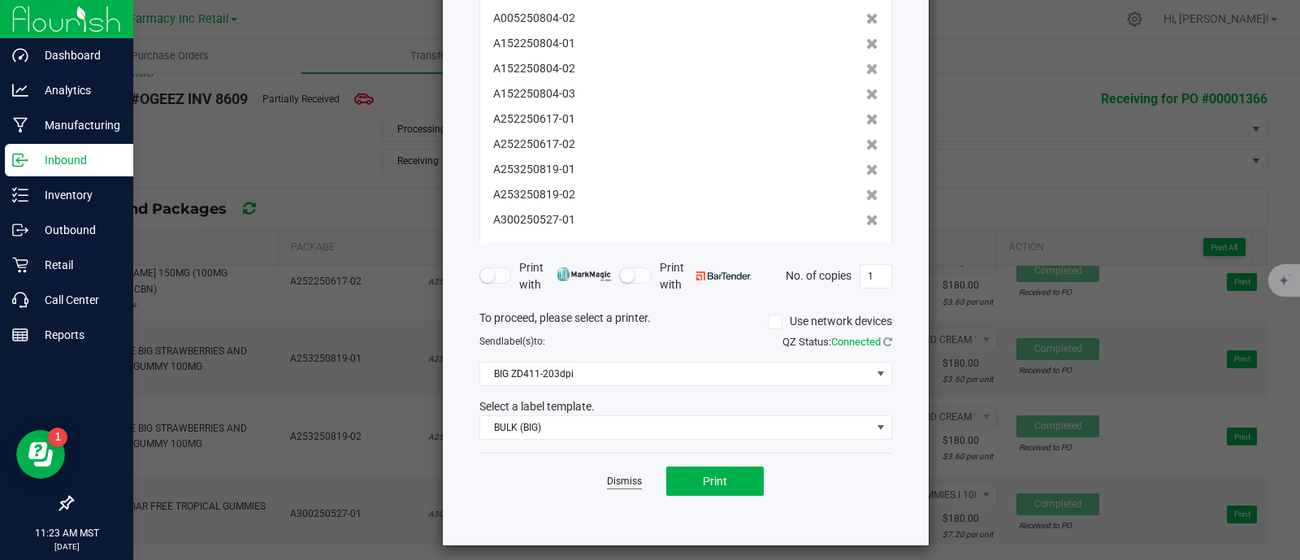
click at [630, 483] on link "Dismiss" at bounding box center [624, 482] width 35 height 14
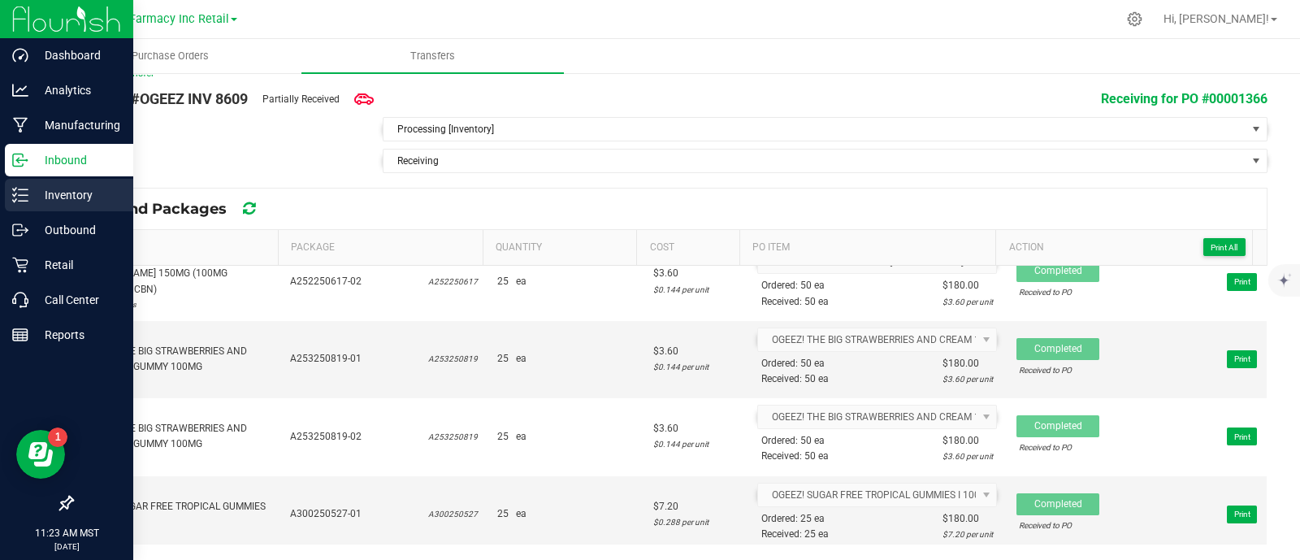
click at [7, 189] on div "Inventory" at bounding box center [69, 195] width 128 height 33
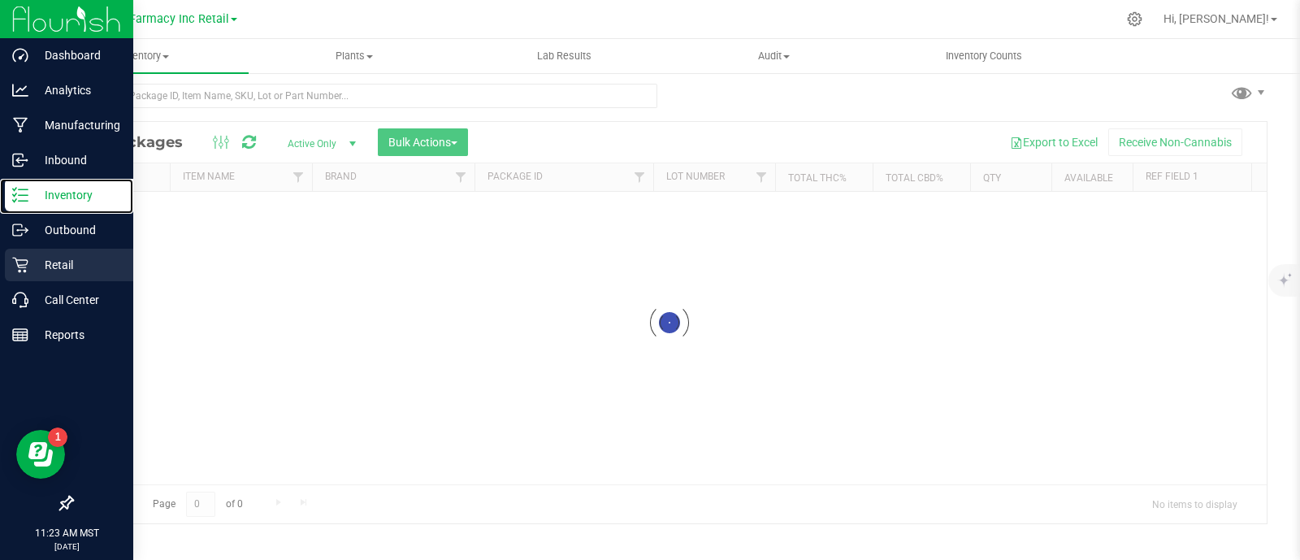
scroll to position [7, 0]
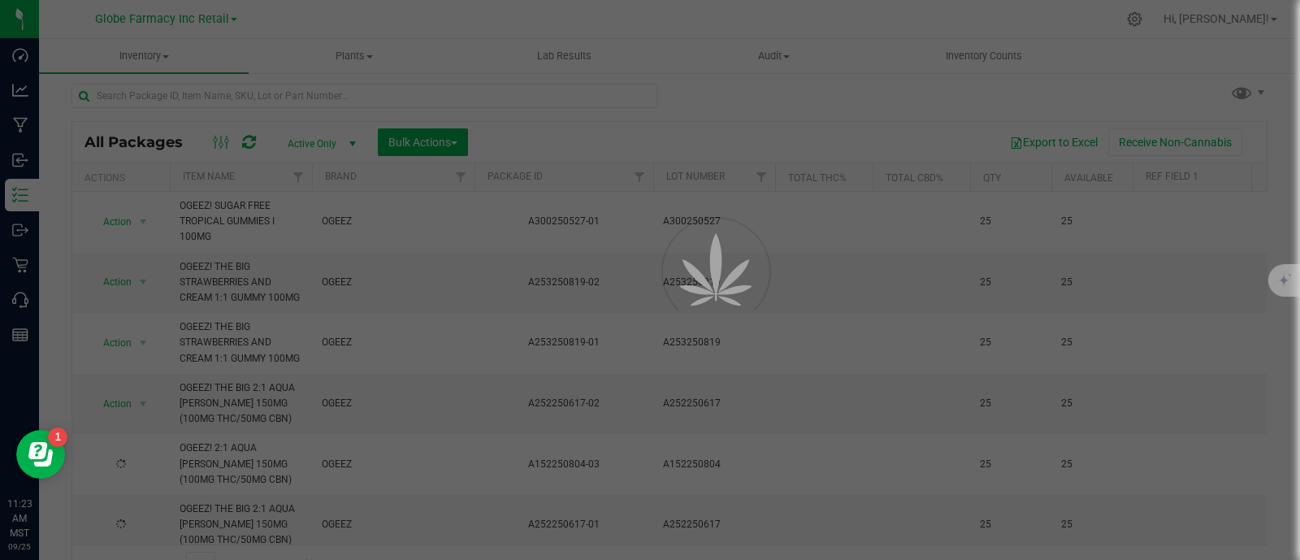
scroll to position [22, 0]
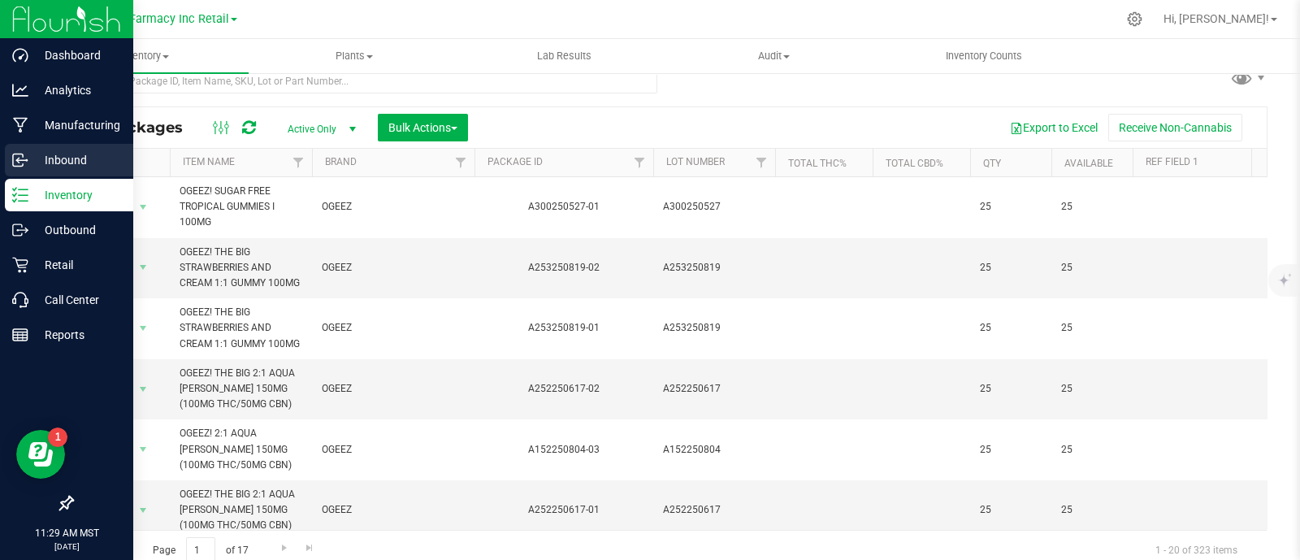
click at [15, 164] on icon at bounding box center [20, 160] width 16 height 16
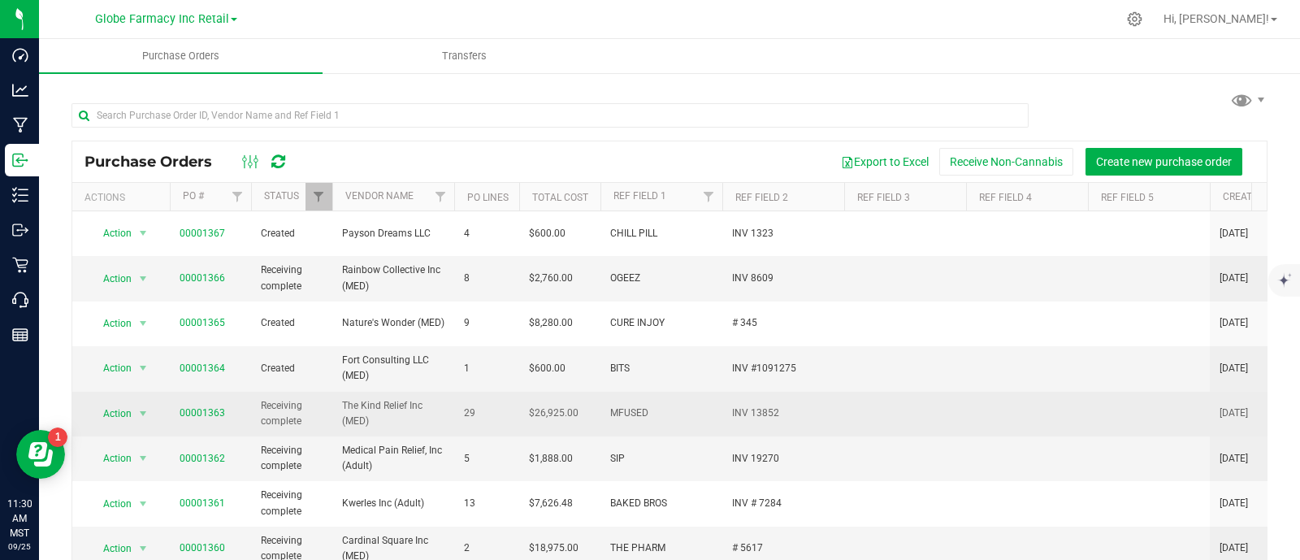
click at [381, 398] on span "The Kind Relief Inc (MED)" at bounding box center [393, 413] width 102 height 31
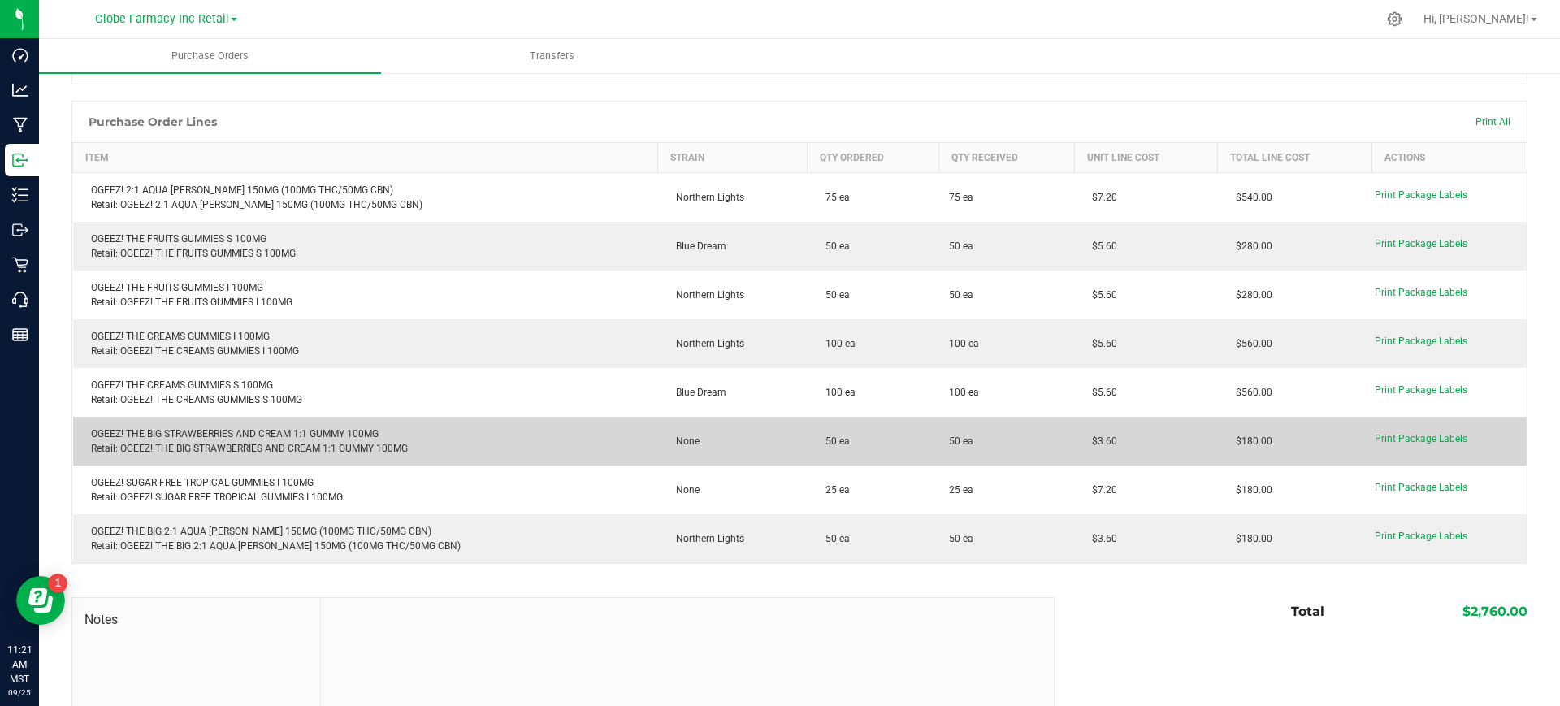
scroll to position [283, 0]
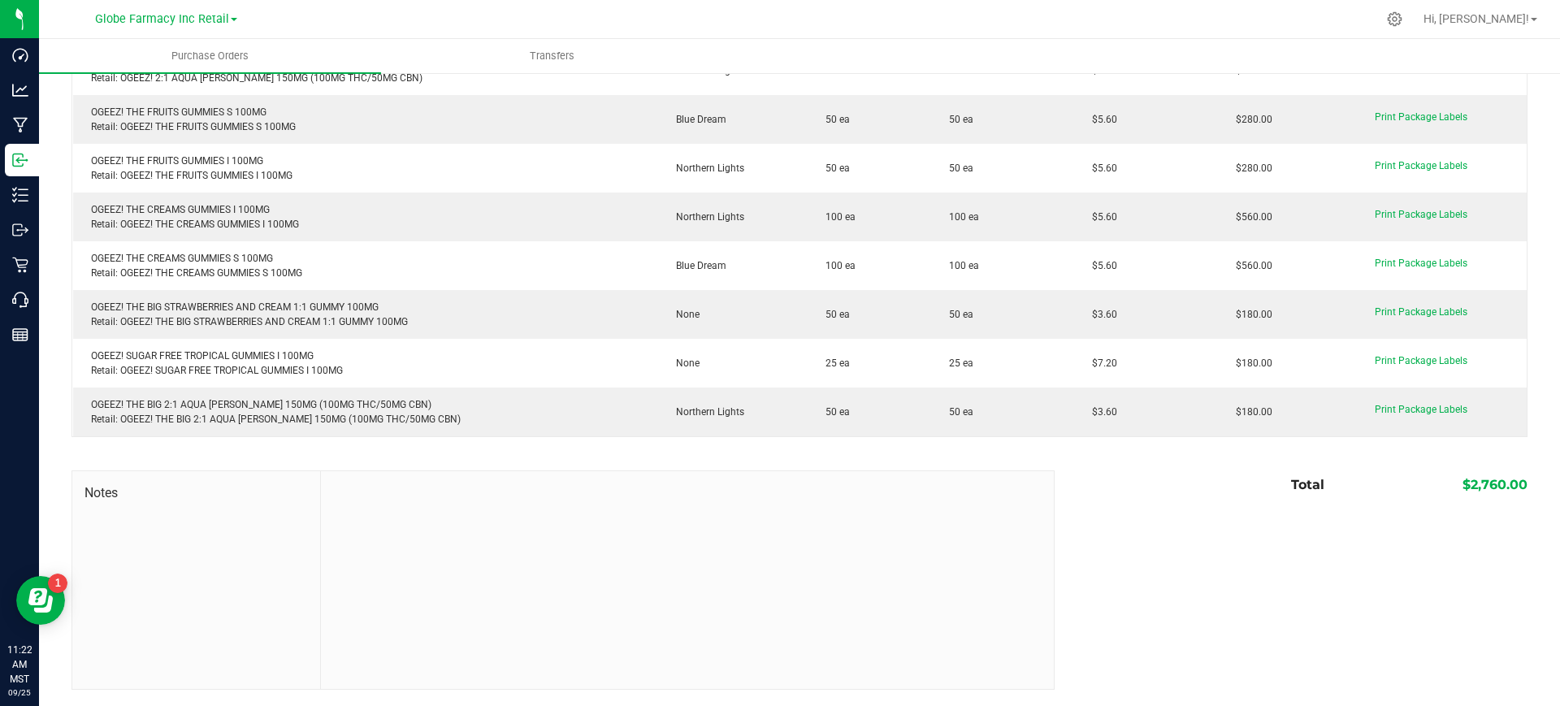
click at [1415, 509] on div "Notes Total $2,760.00" at bounding box center [800, 580] width 1456 height 219
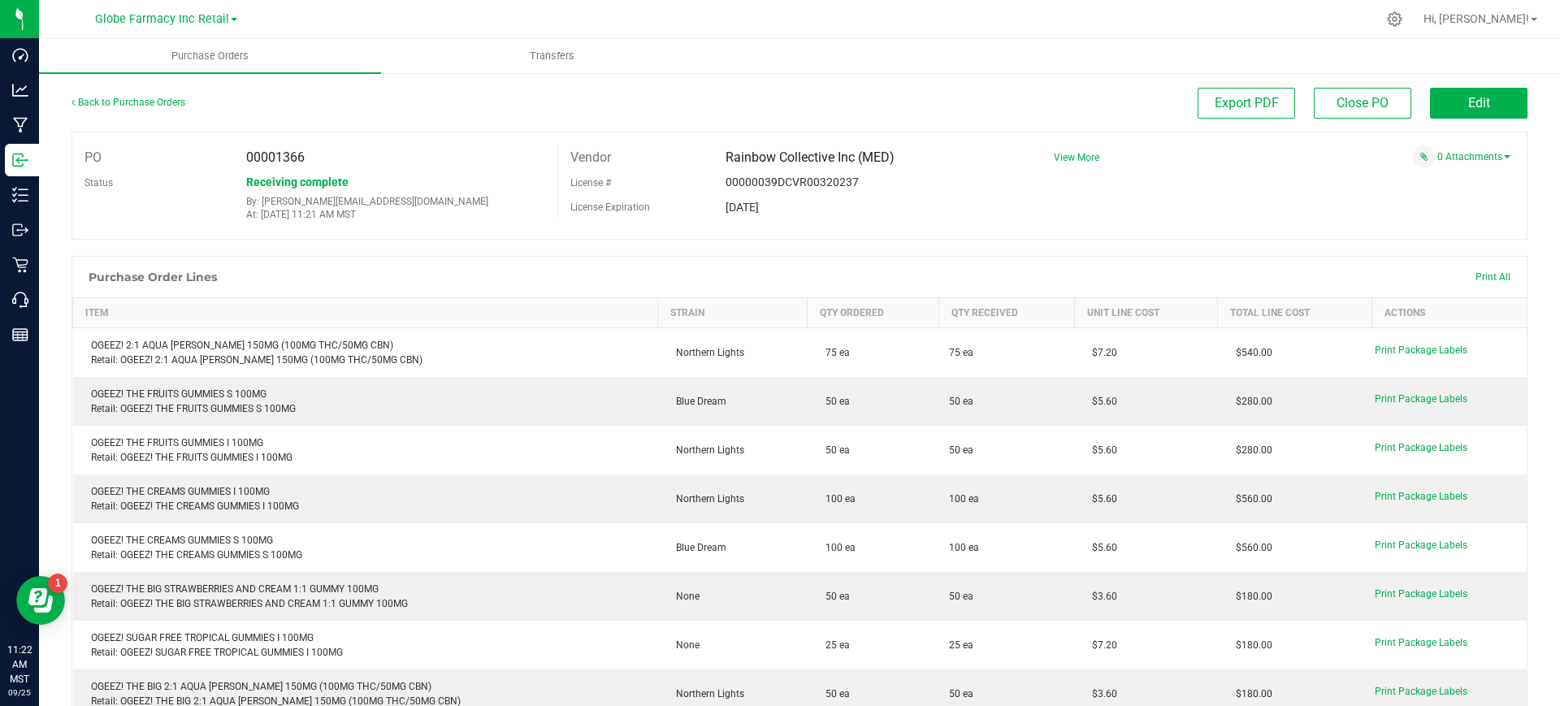
click at [1462, 167] on div "0 Attachments" at bounding box center [1284, 157] width 485 height 24
click at [1459, 154] on link "0 Attachments" at bounding box center [1474, 156] width 73 height 11
click at [1404, 176] on button "Attach new document" at bounding box center [1457, 178] width 106 height 15
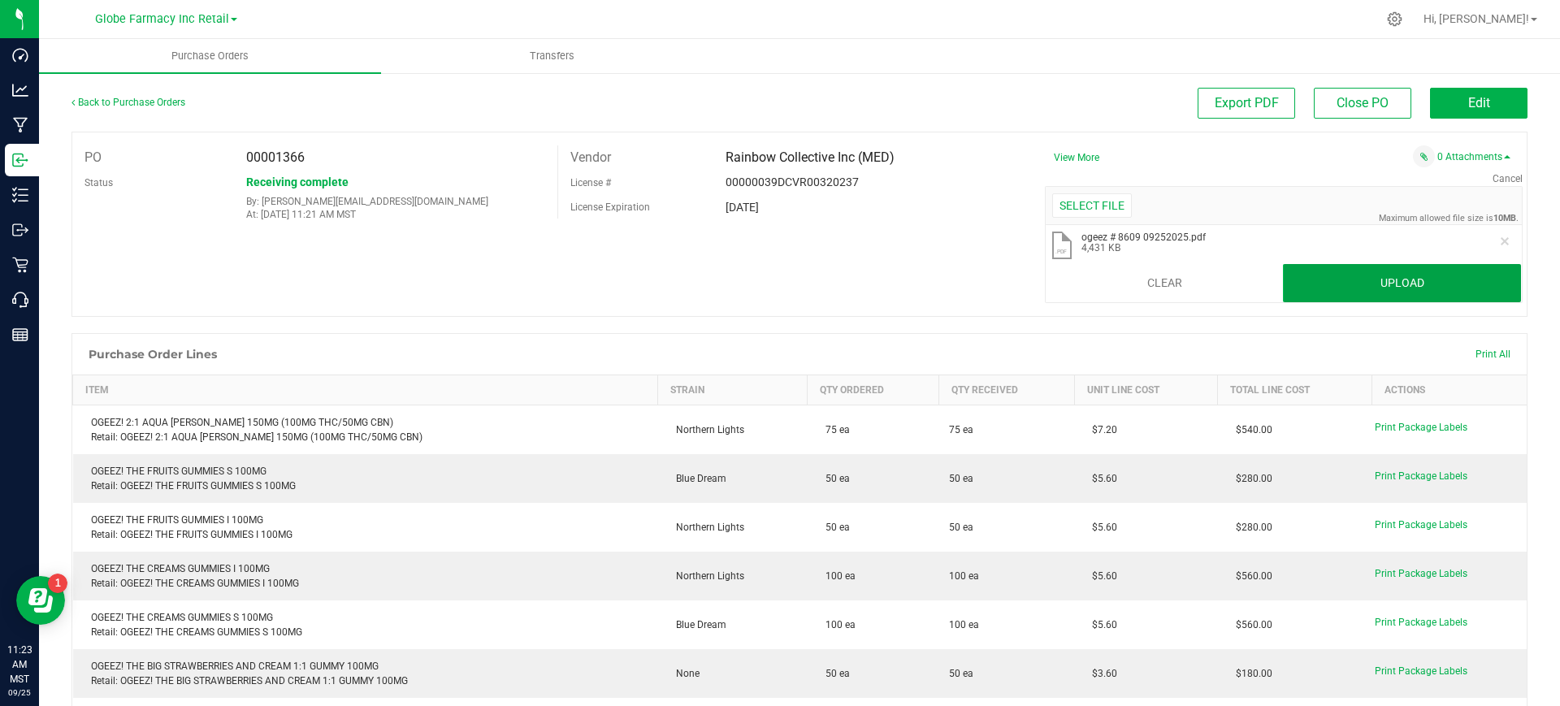
click at [1347, 275] on button "Upload" at bounding box center [1402, 283] width 238 height 39
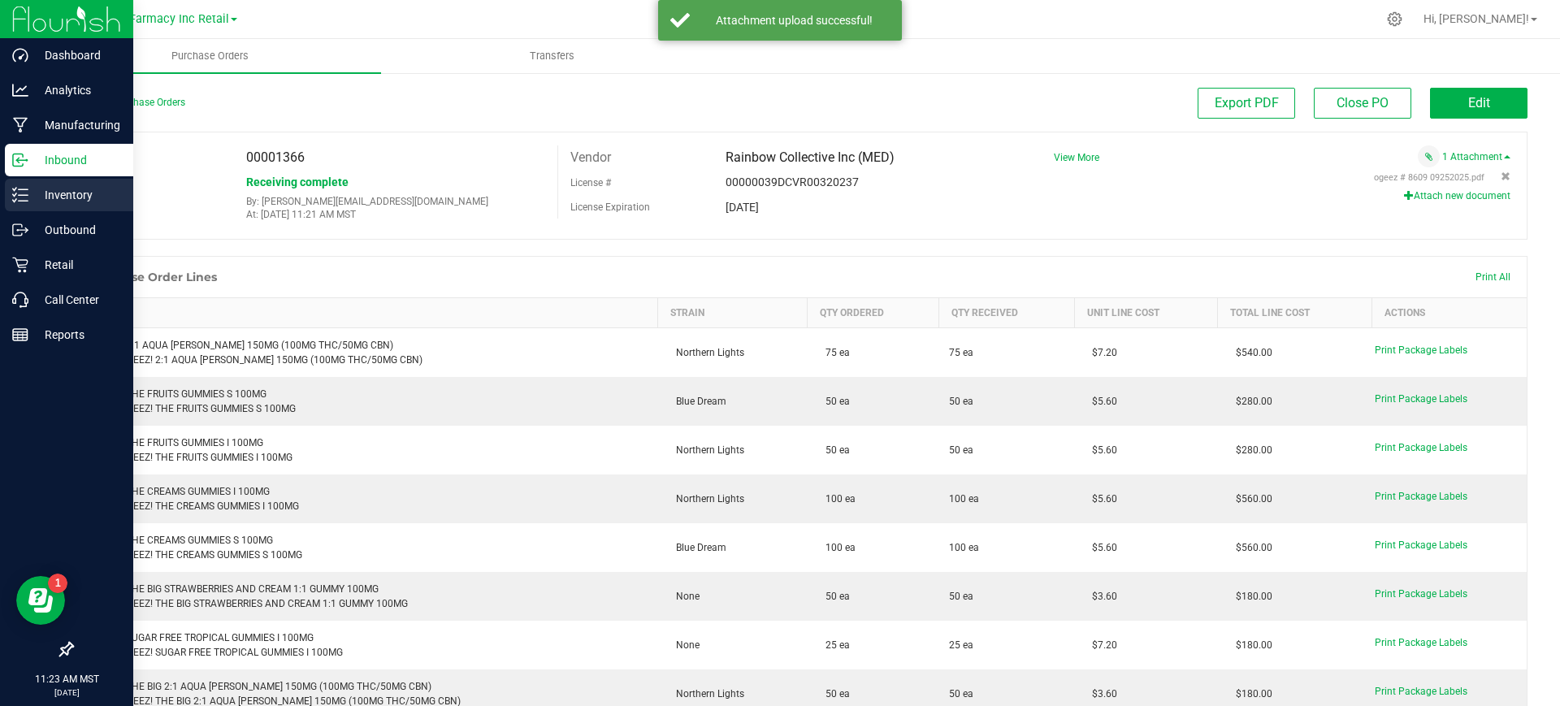
click at [45, 191] on p "Inventory" at bounding box center [77, 195] width 98 height 20
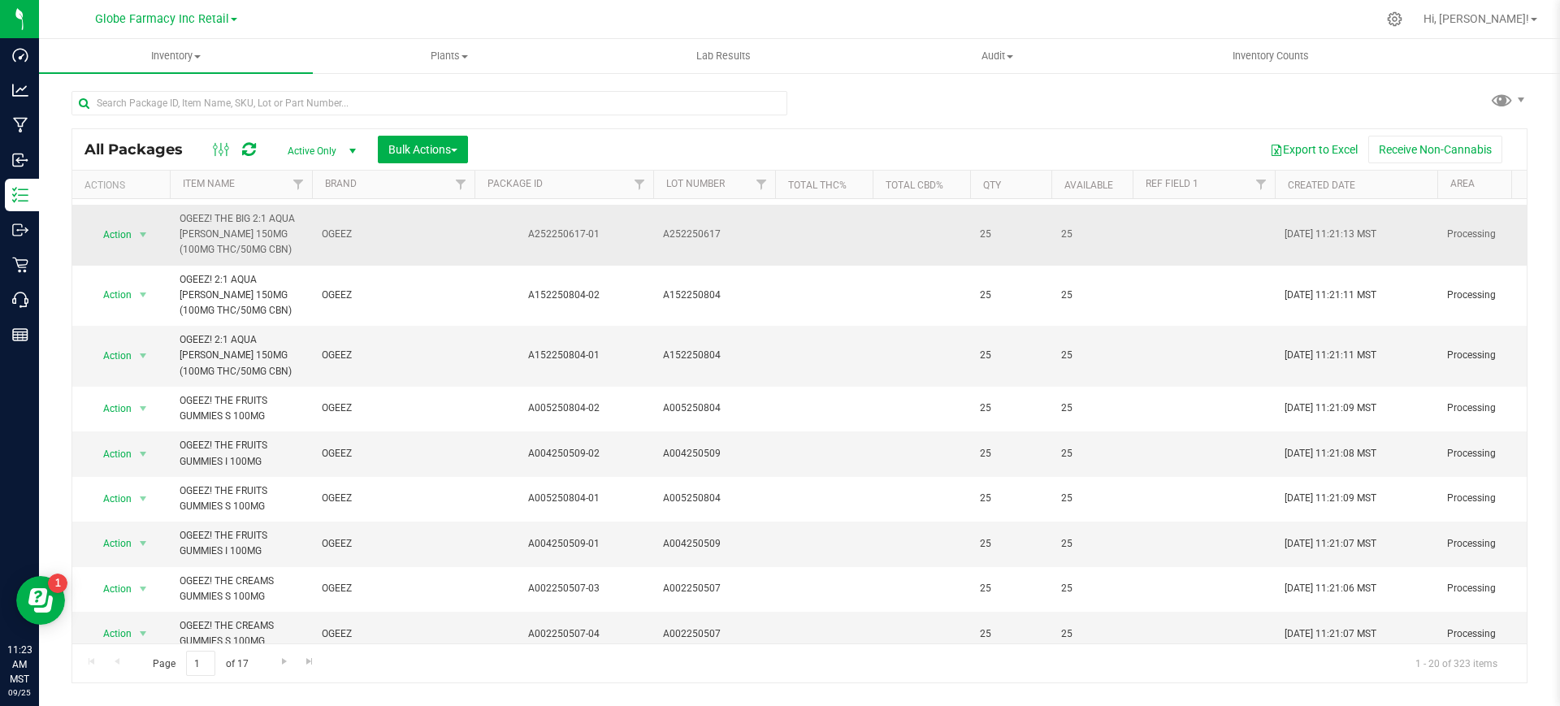
scroll to position [305, 0]
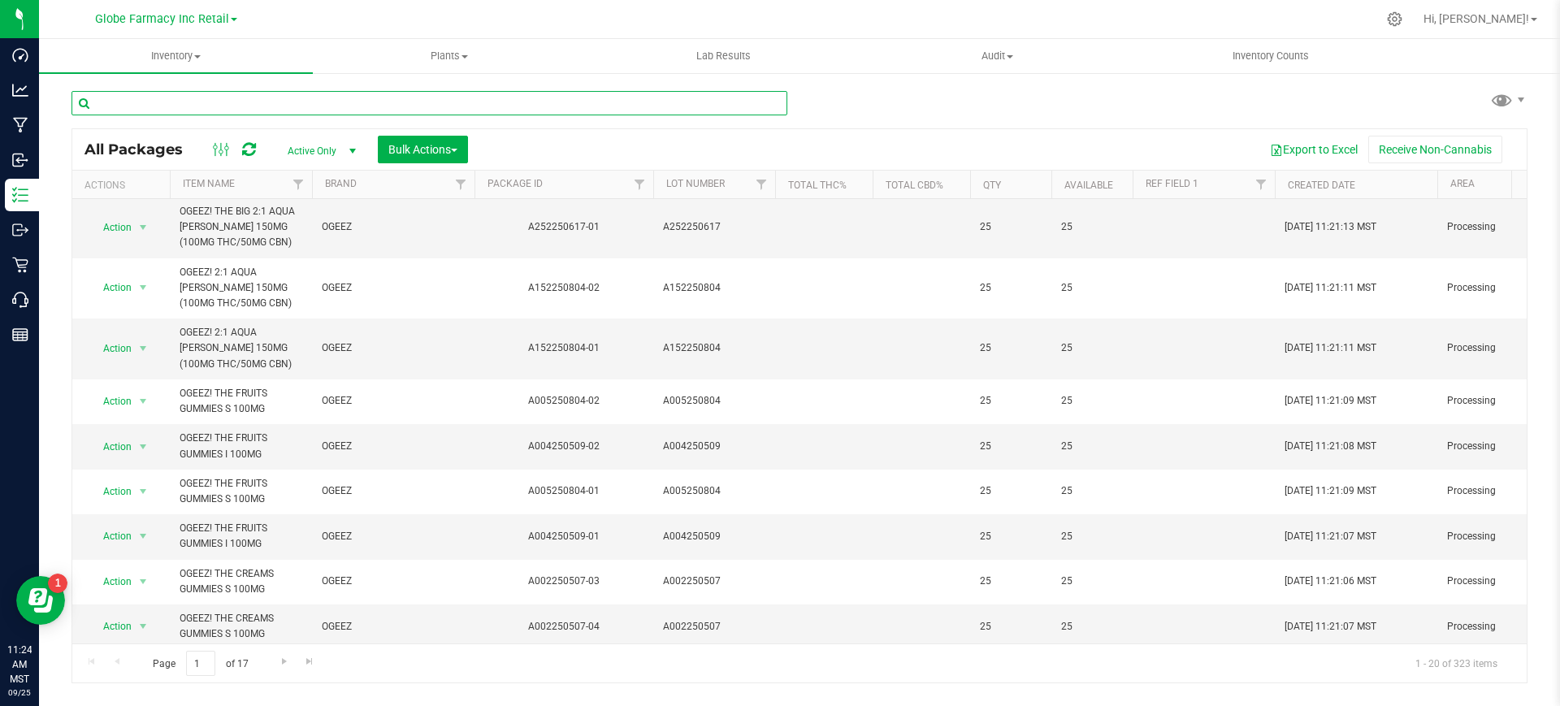
paste input "A152250804"
click at [380, 97] on input "text" at bounding box center [430, 103] width 716 height 24
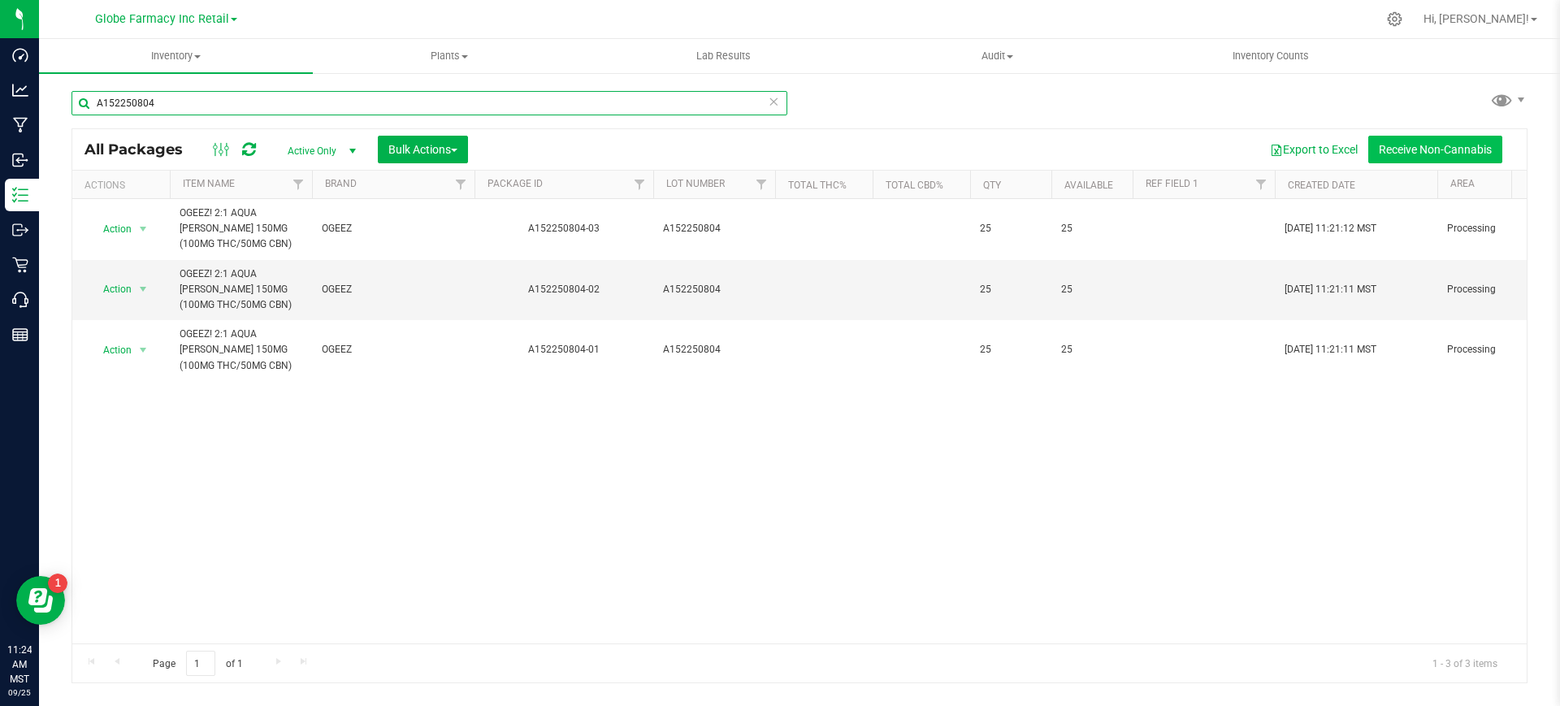
type input "A152250804"
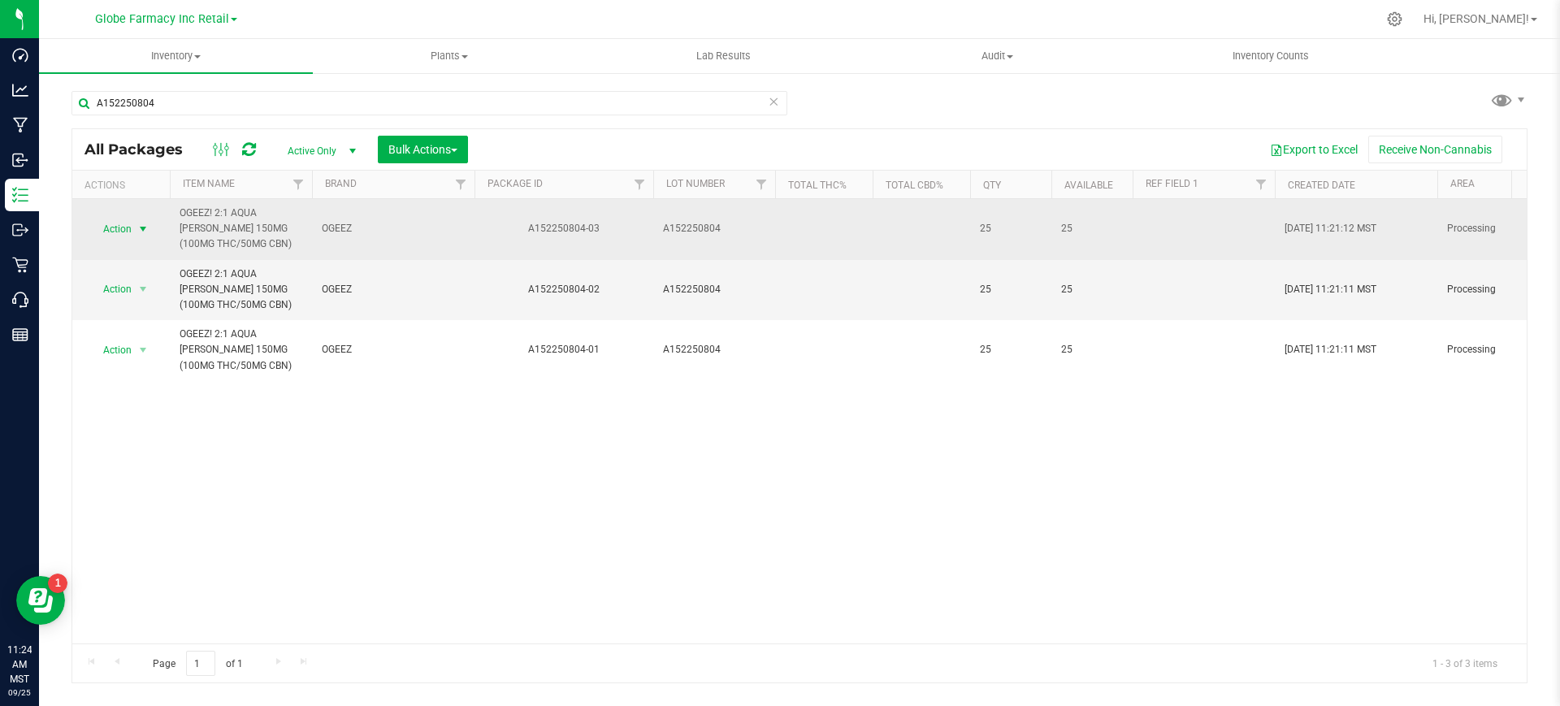
click at [139, 223] on span "select" at bounding box center [143, 229] width 13 height 13
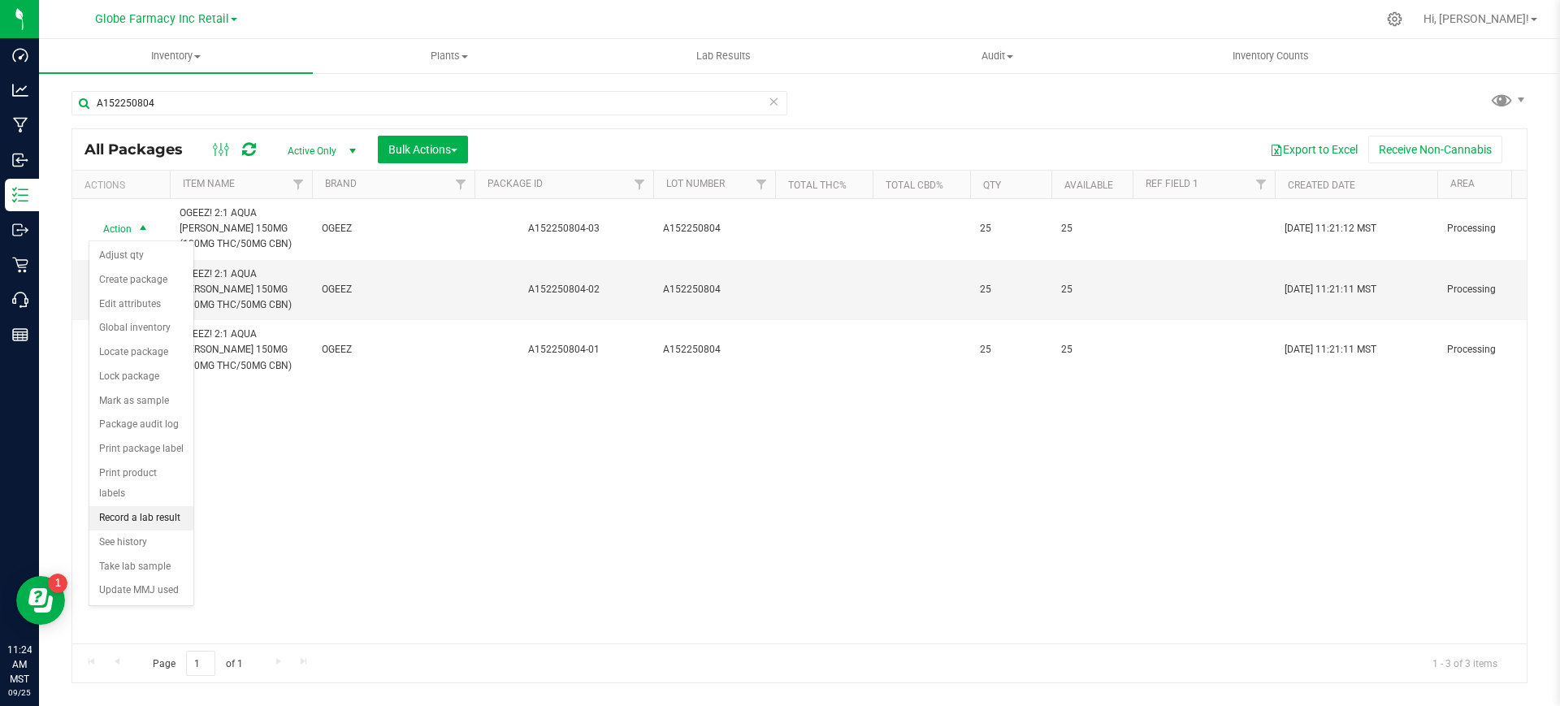
click at [154, 506] on li "Record a lab result" at bounding box center [141, 518] width 104 height 24
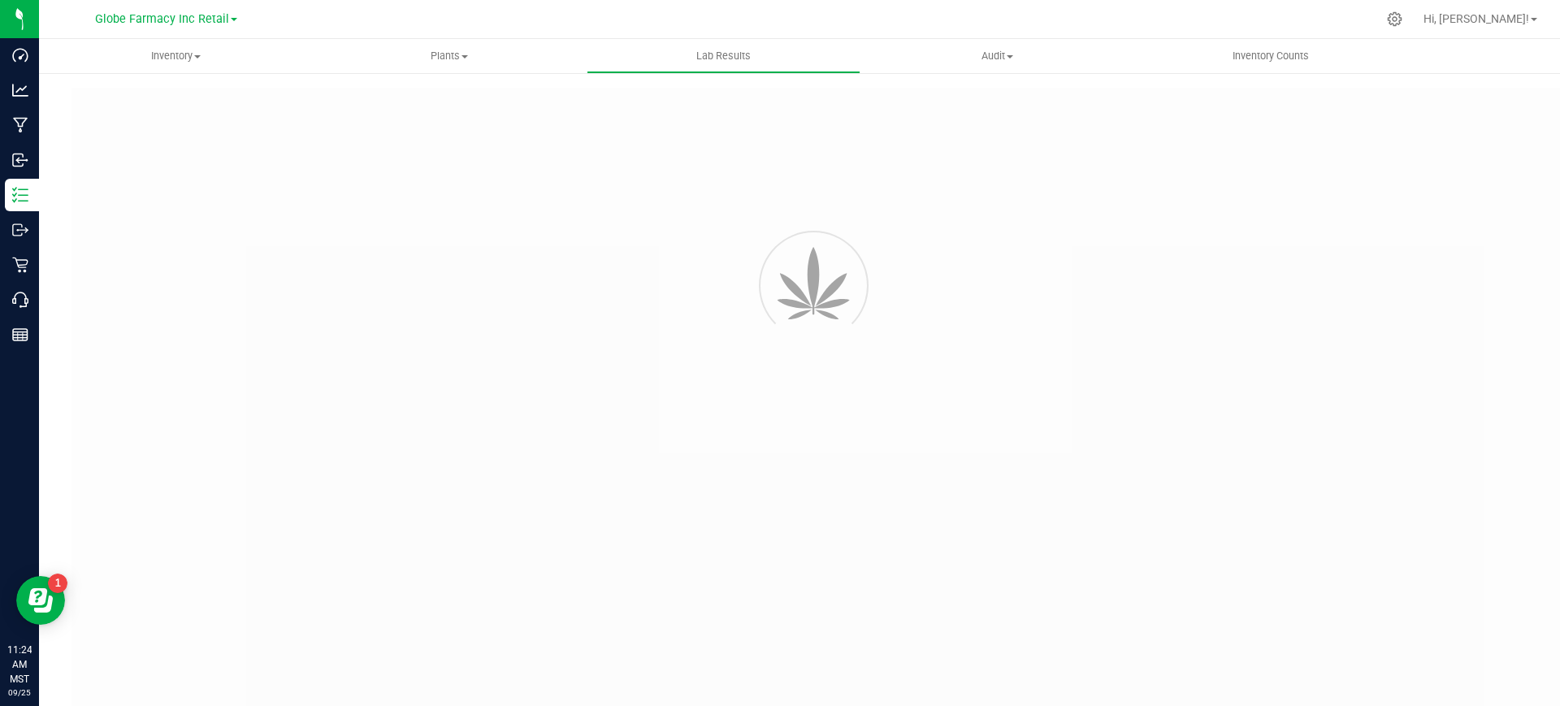
type input "A152250804-03"
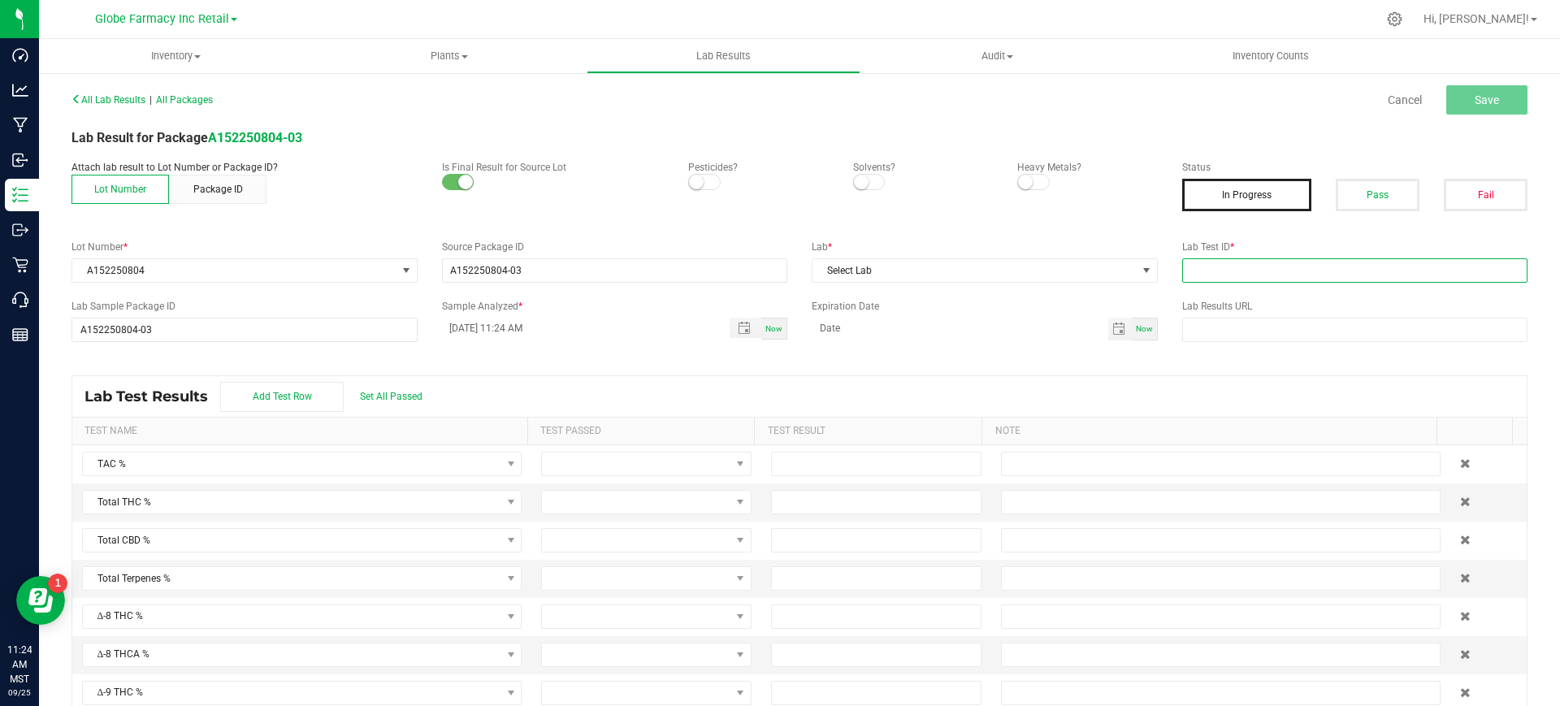
click at [1231, 259] on input "text" at bounding box center [1355, 270] width 346 height 24
paste input "2508SMAZ1319.3893"
type input "2508SMAZ1319.3893"
click at [1366, 190] on button "Pass" at bounding box center [1378, 195] width 84 height 33
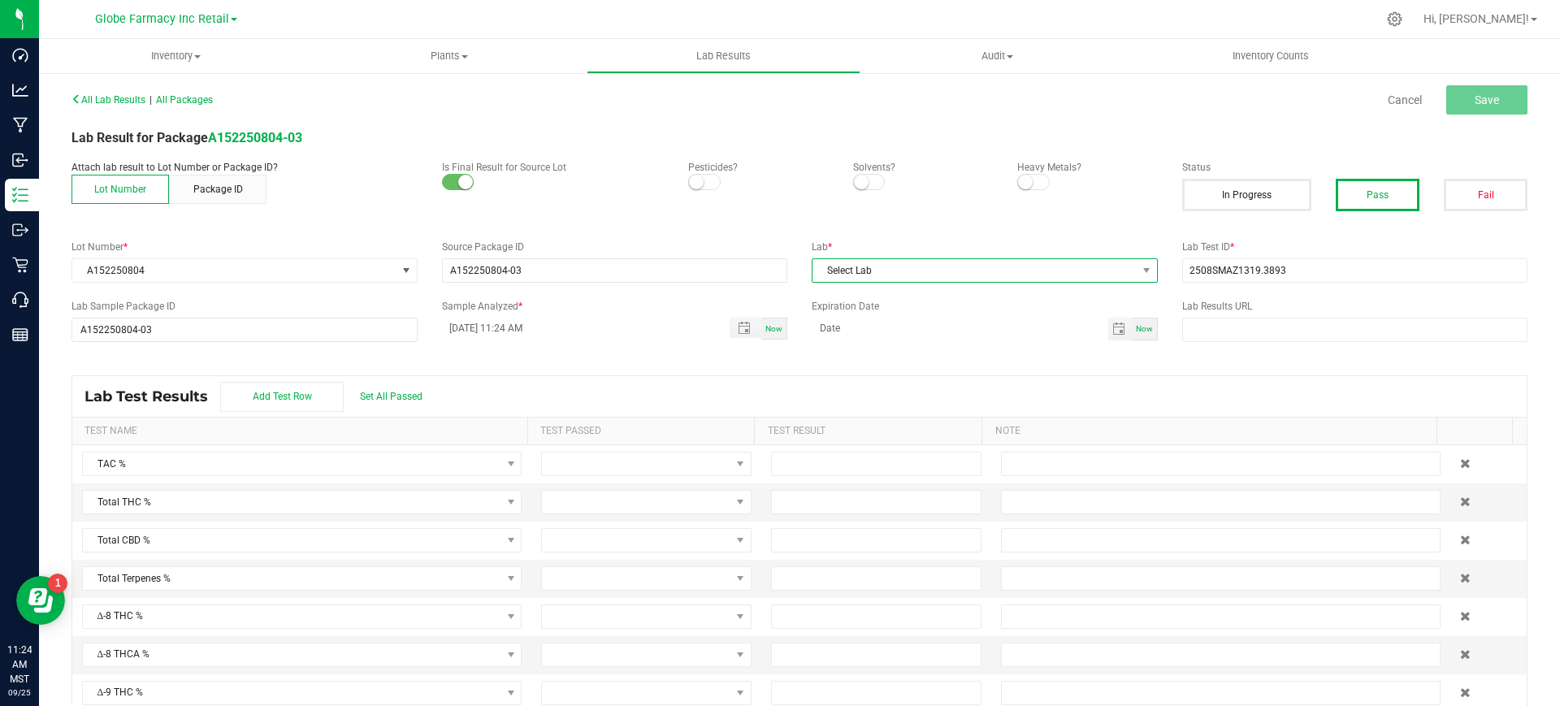
click at [987, 275] on span "Select Lab" at bounding box center [975, 270] width 324 height 23
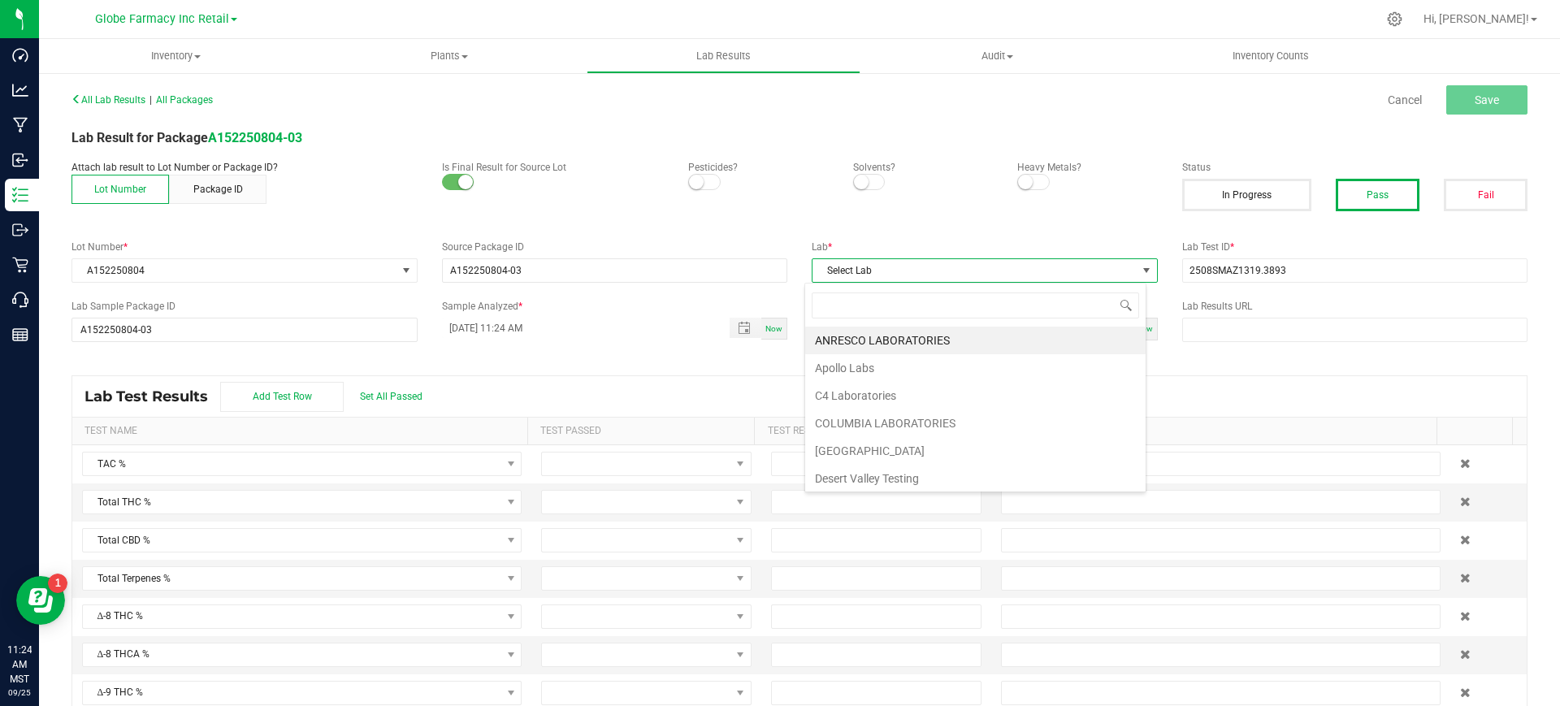
scroll to position [24, 342]
type input "smi"
click at [927, 336] on li "SMITHERS" at bounding box center [975, 341] width 340 height 28
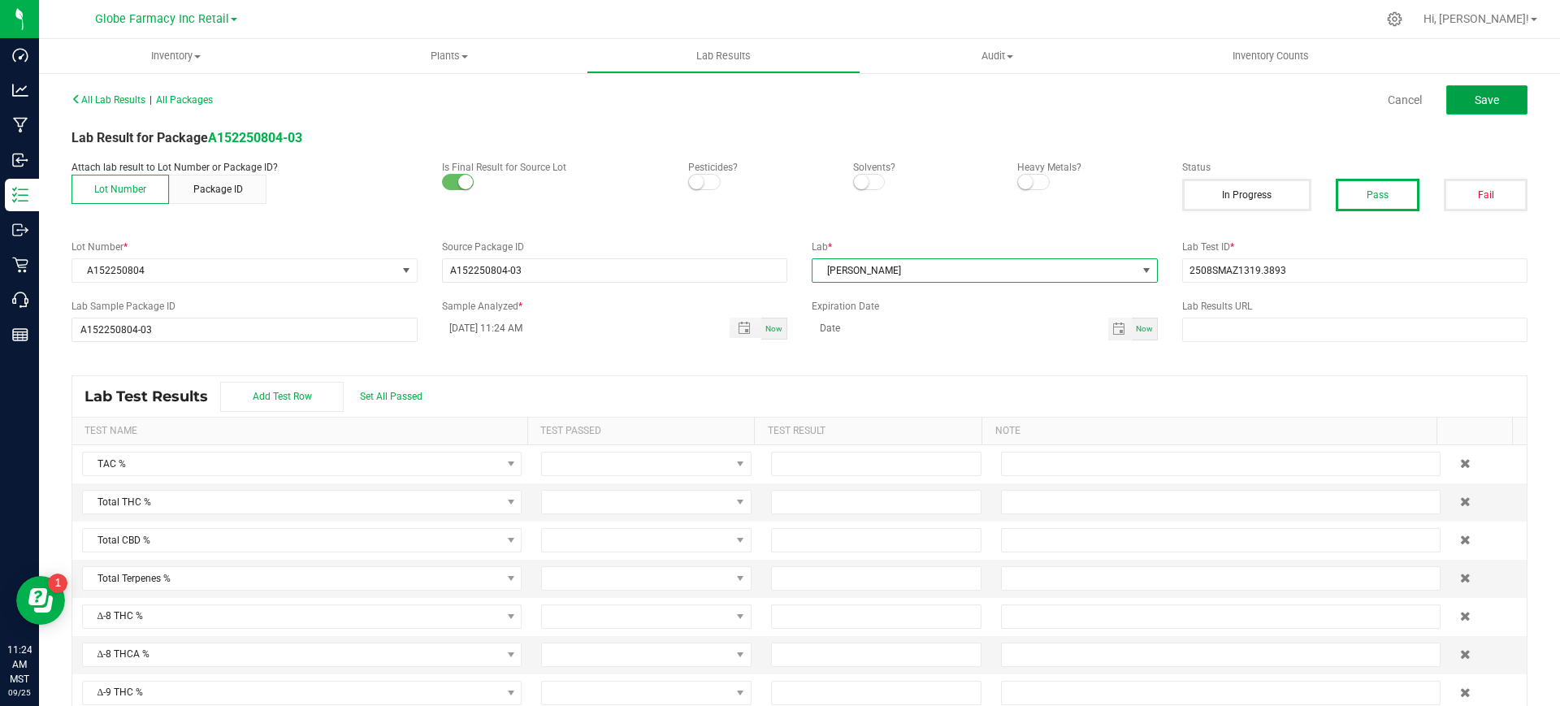
click at [1458, 88] on button "Save" at bounding box center [1486, 99] width 81 height 29
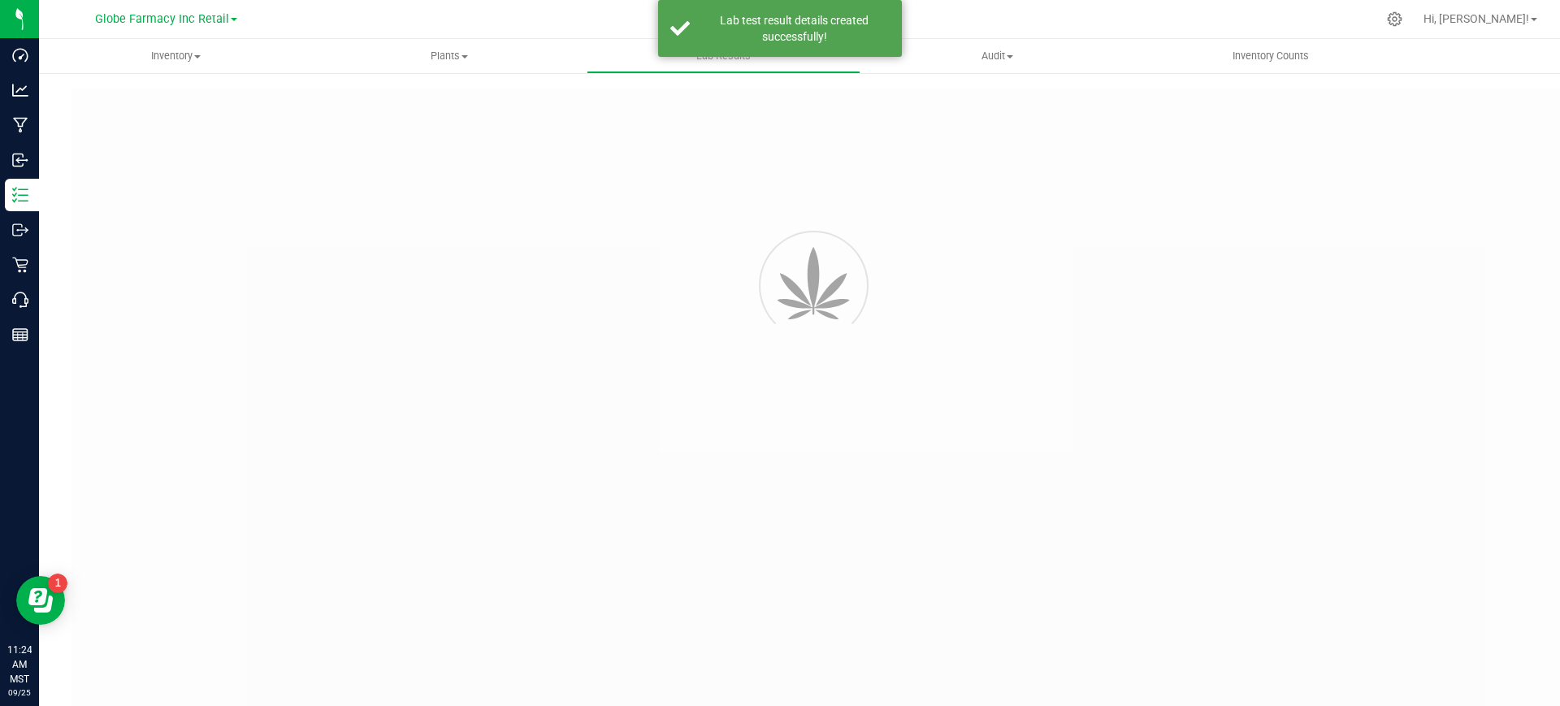
type input "A152250804-03"
type input "2508SMAZ1319.3893"
type input "A152250804-03"
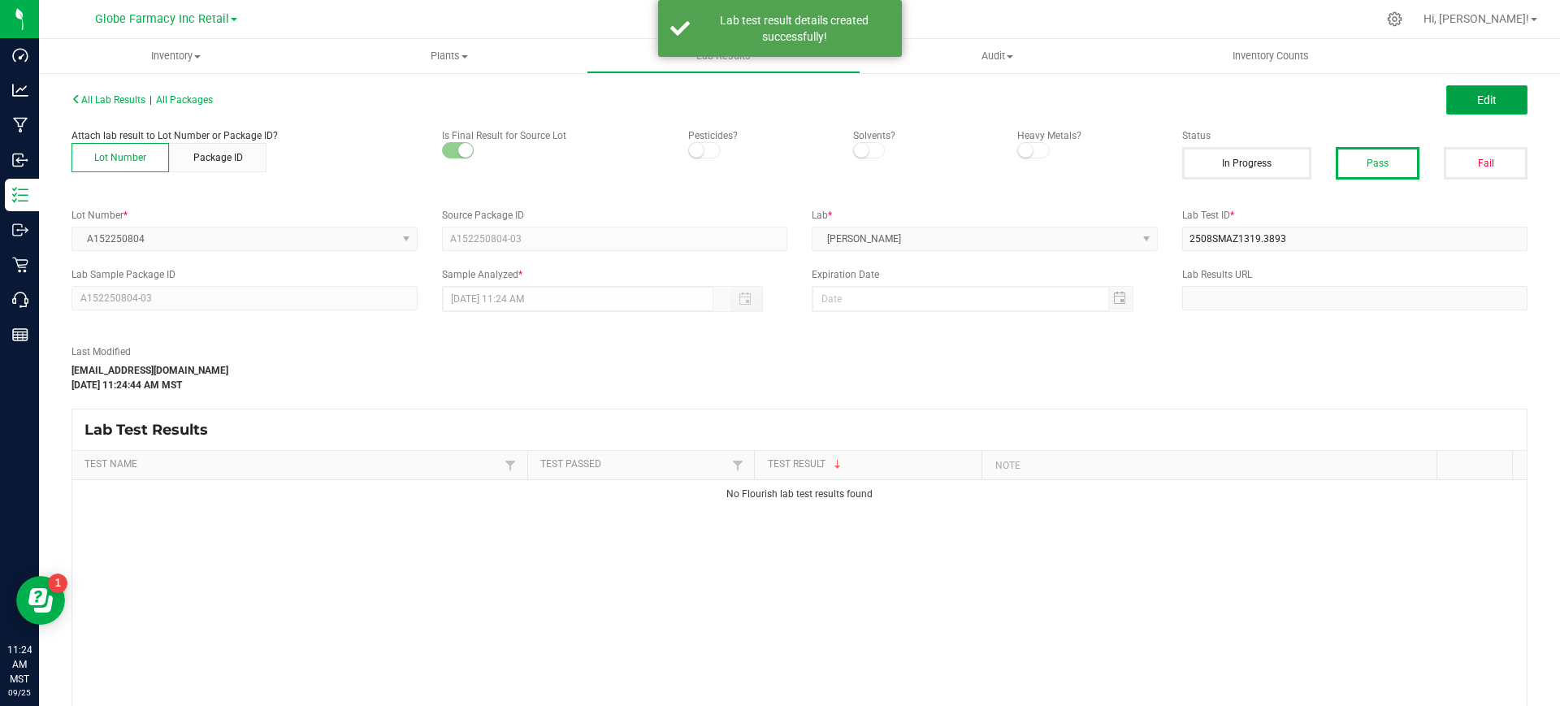
click at [1477, 99] on span "Edit" at bounding box center [1487, 99] width 20 height 13
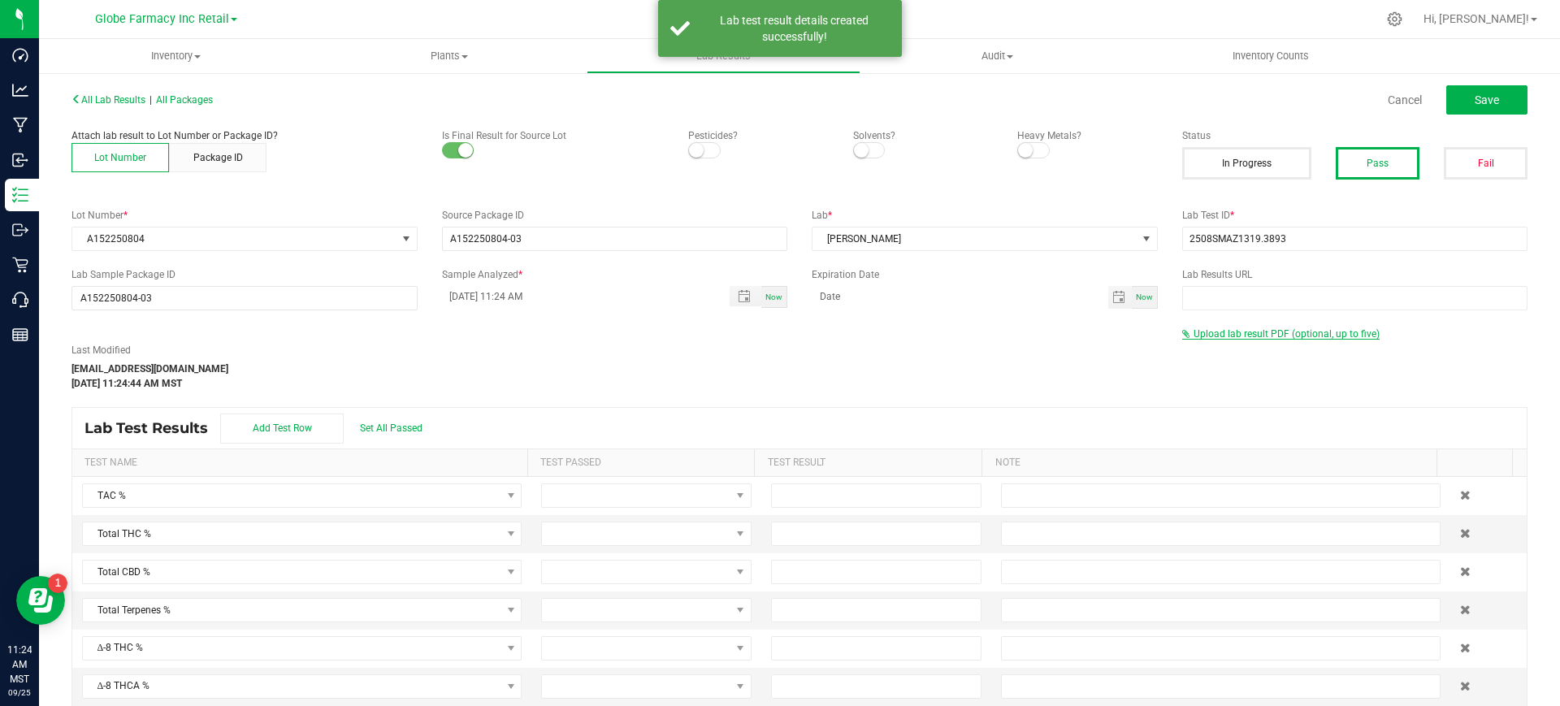
click at [1265, 338] on span "Upload lab result PDF (optional, up to five)" at bounding box center [1280, 333] width 197 height 11
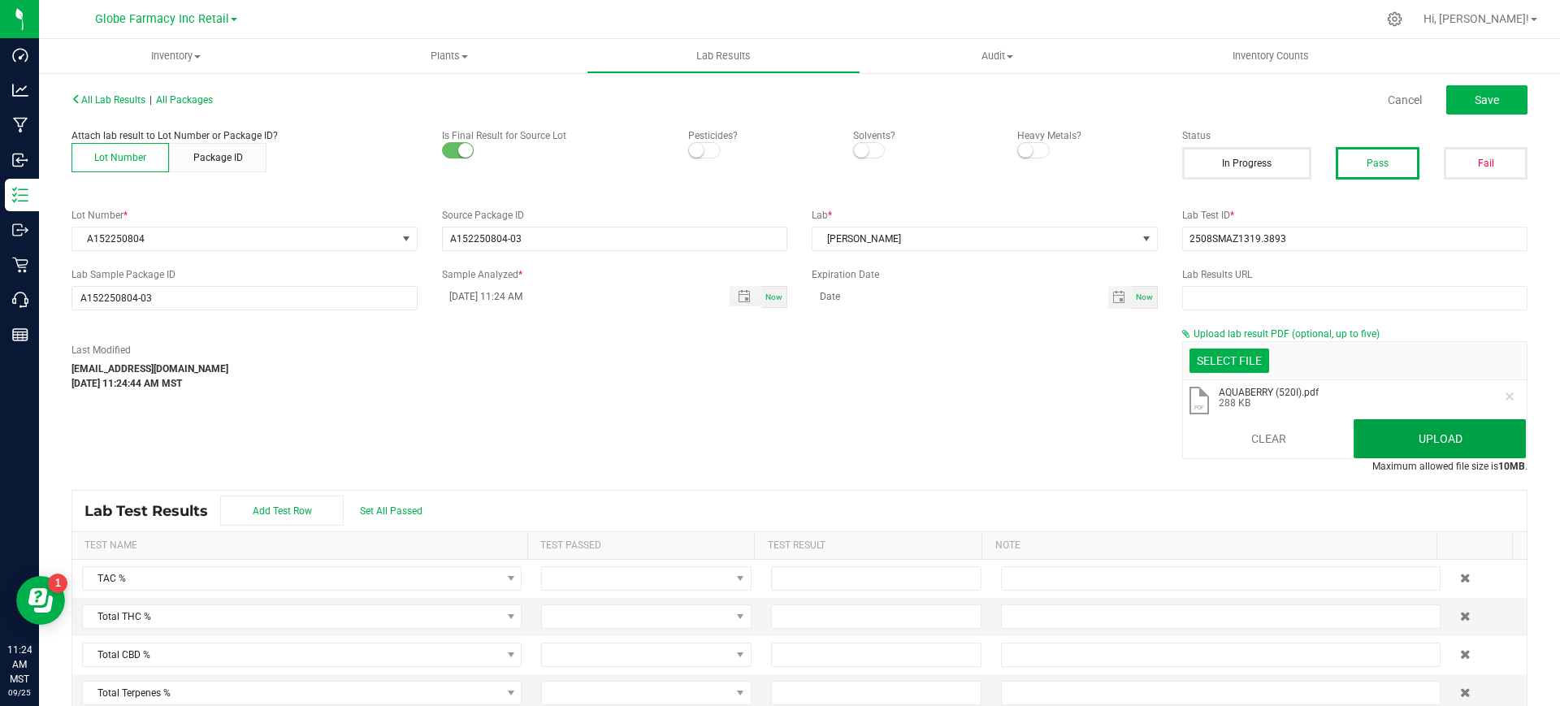
click at [1438, 440] on button "Upload" at bounding box center [1440, 438] width 172 height 39
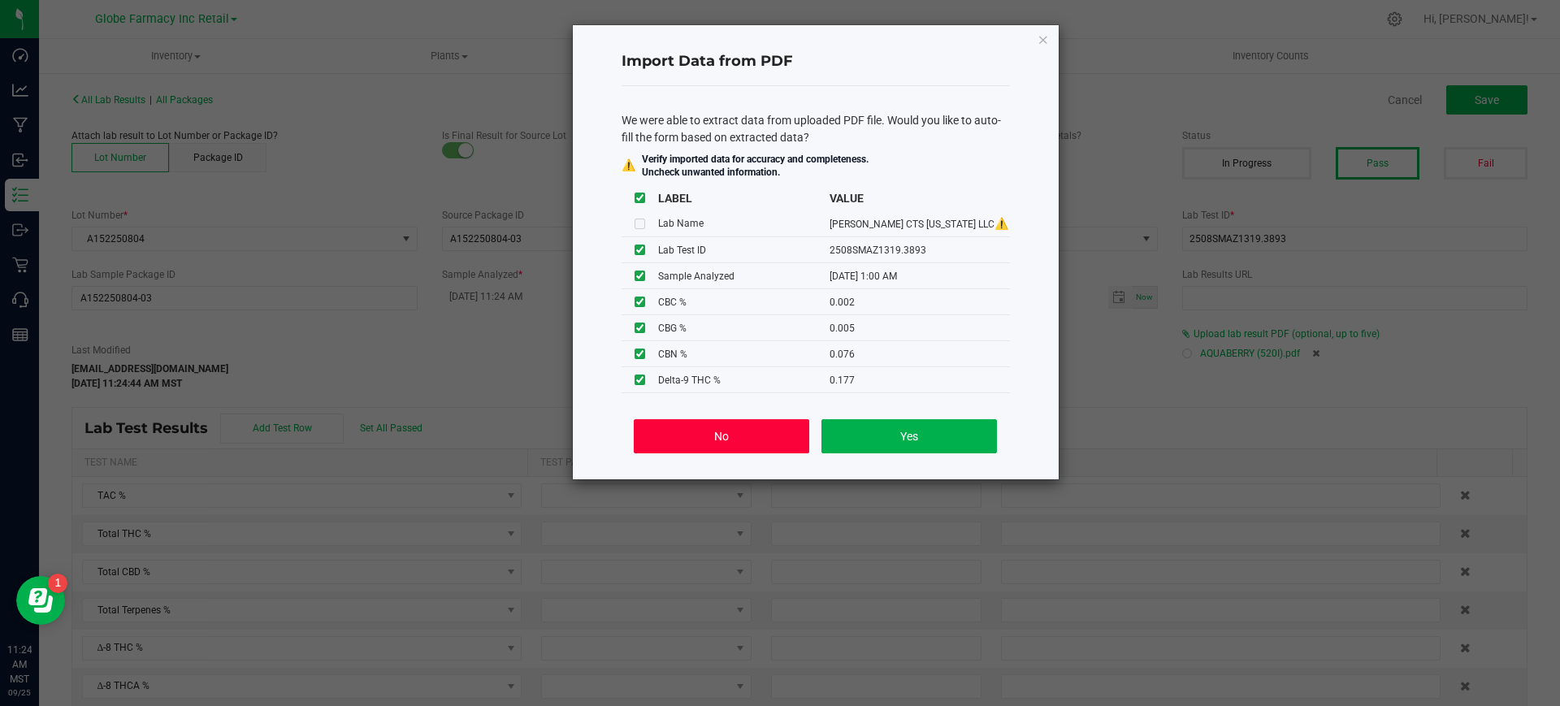
drag, startPoint x: 735, startPoint y: 440, endPoint x: 1087, endPoint y: 391, distance: 355.2
click at [737, 440] on button "No" at bounding box center [721, 436] width 175 height 34
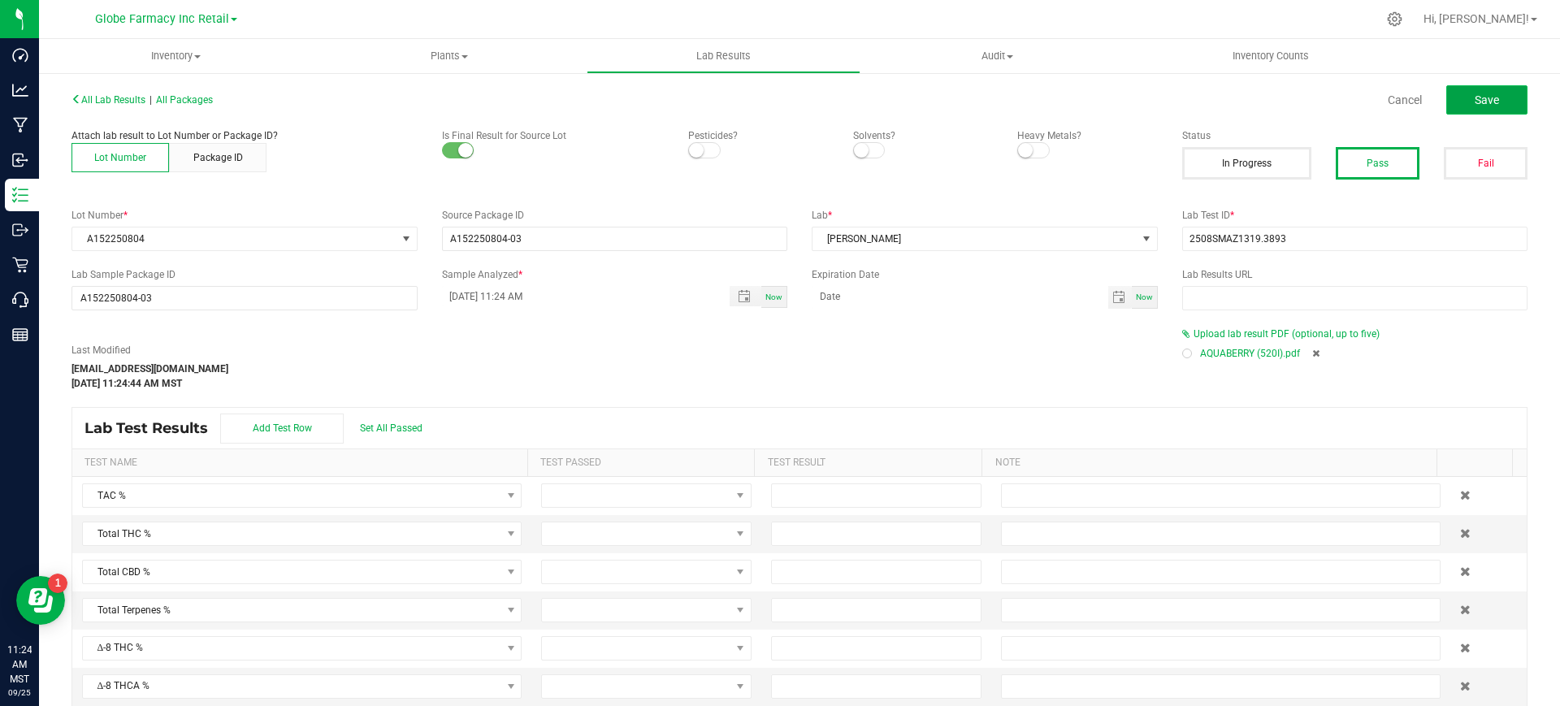
click at [1475, 98] on span "Save" at bounding box center [1487, 99] width 24 height 13
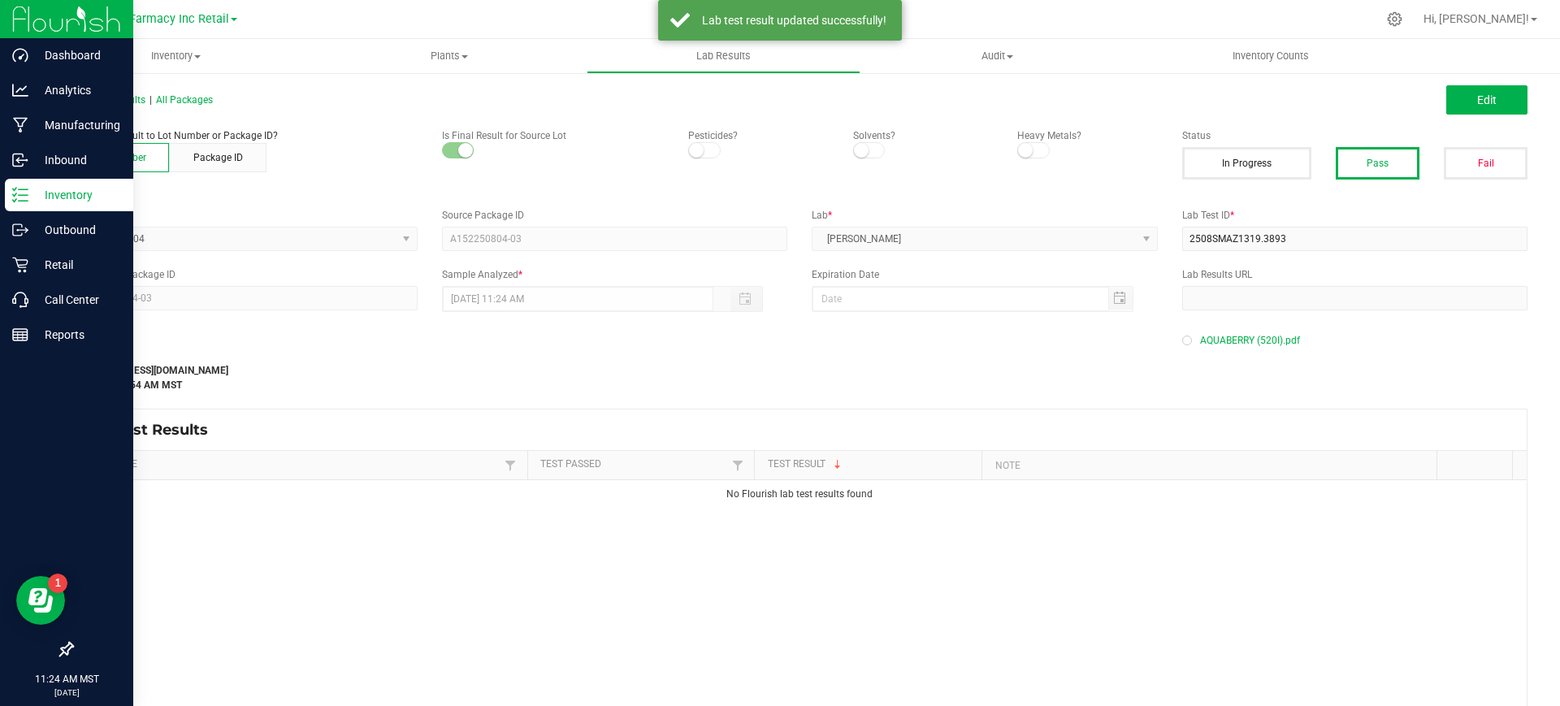
click at [22, 193] on icon at bounding box center [20, 195] width 16 height 16
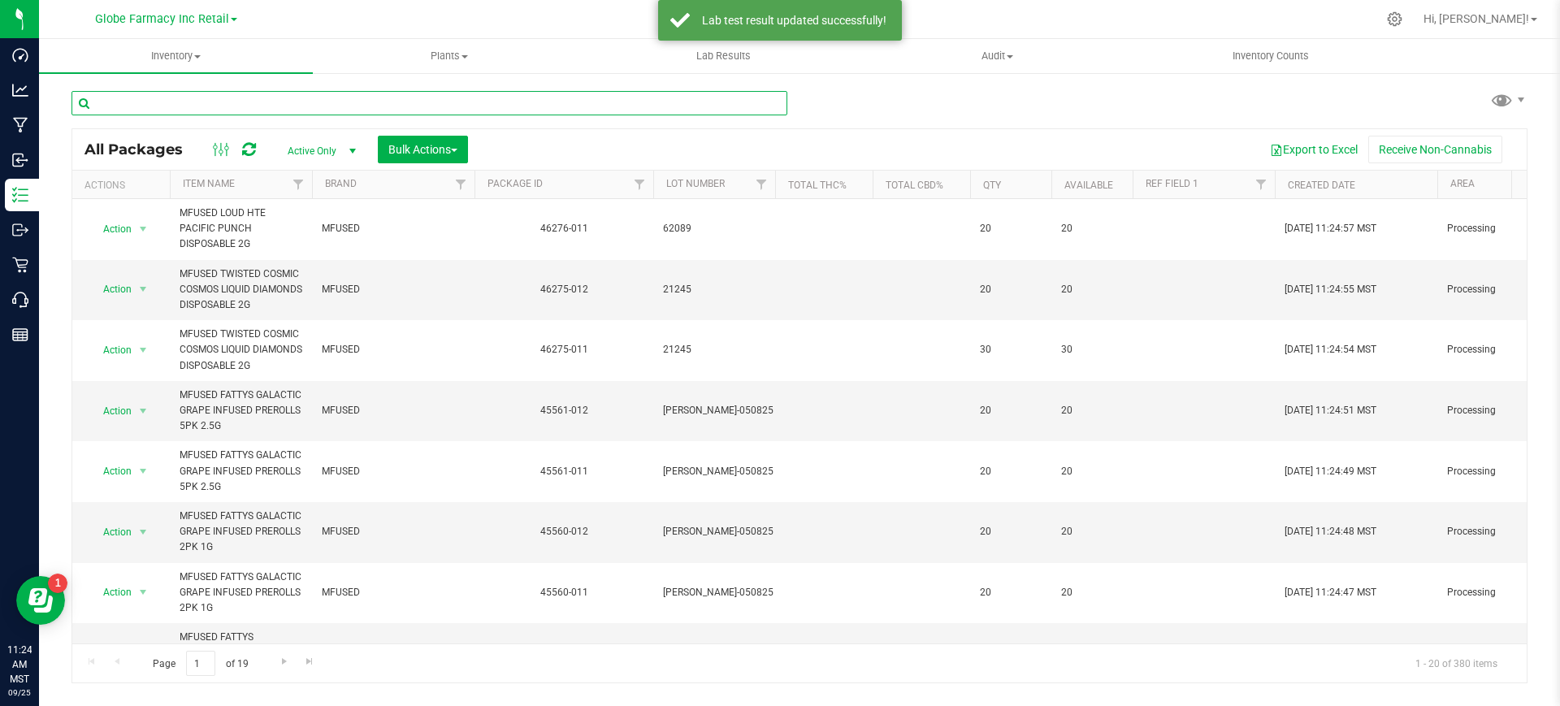
click at [366, 101] on input "text" at bounding box center [430, 103] width 716 height 24
paste input "A253250819"
type input "A253250819"
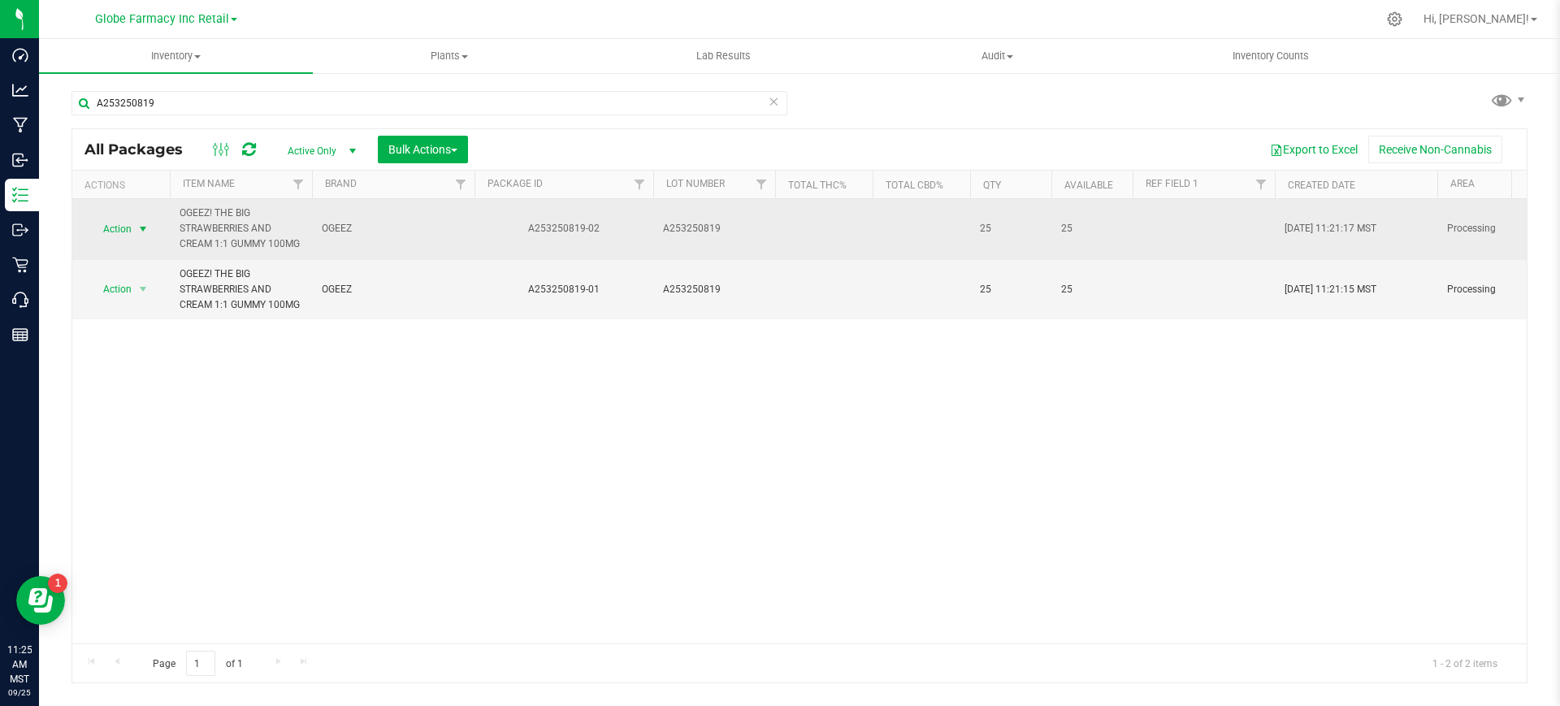
click at [128, 232] on span "Action" at bounding box center [111, 229] width 44 height 23
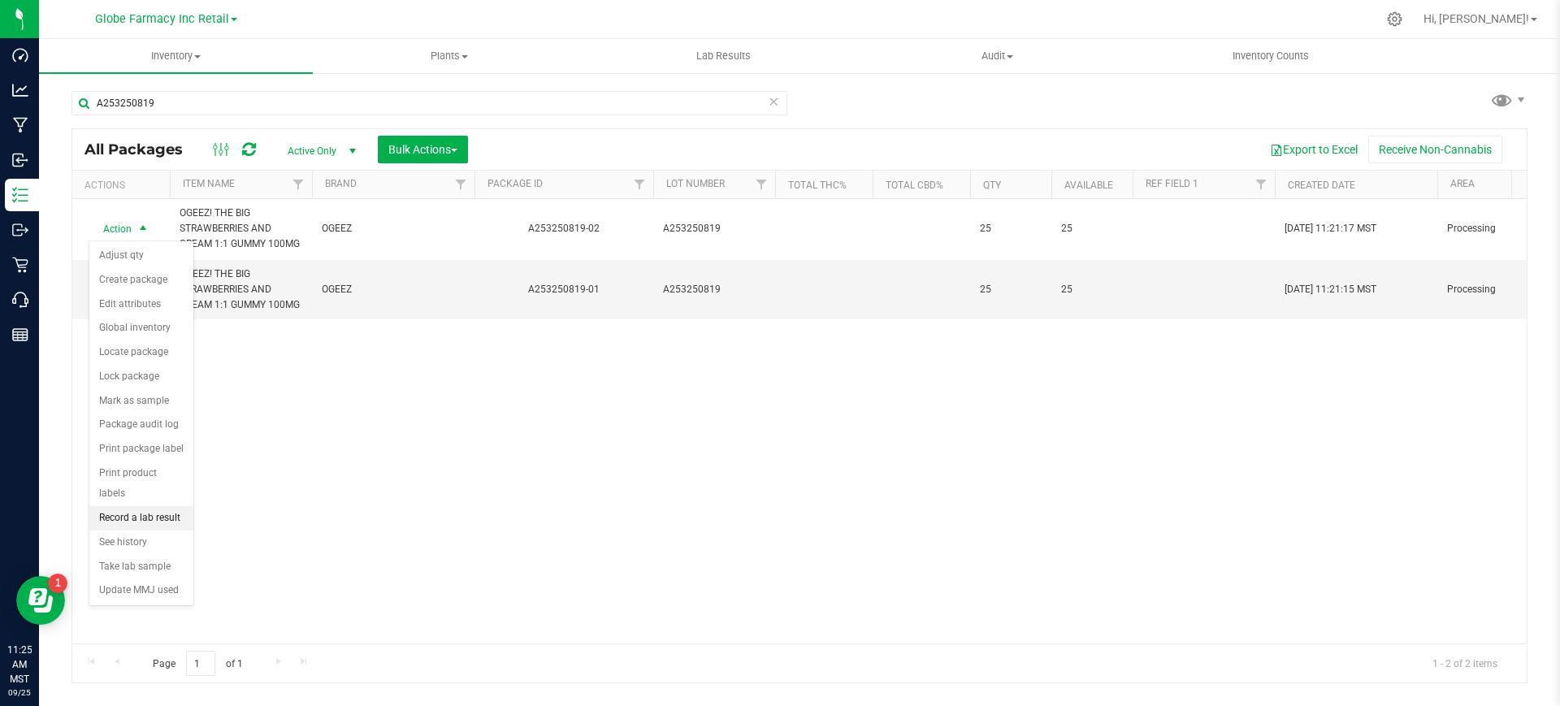
click at [162, 506] on li "Record a lab result" at bounding box center [141, 518] width 104 height 24
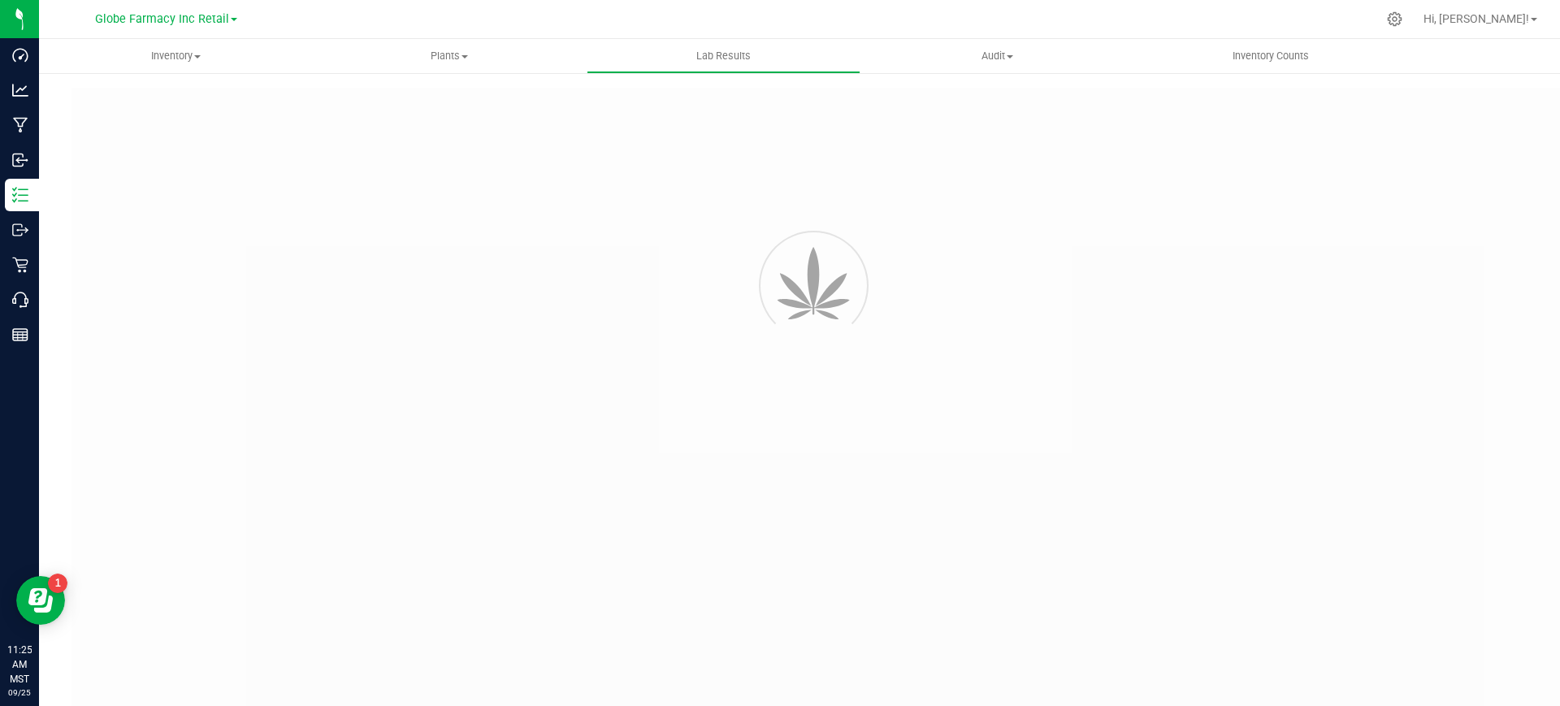
type input "A253250819-02"
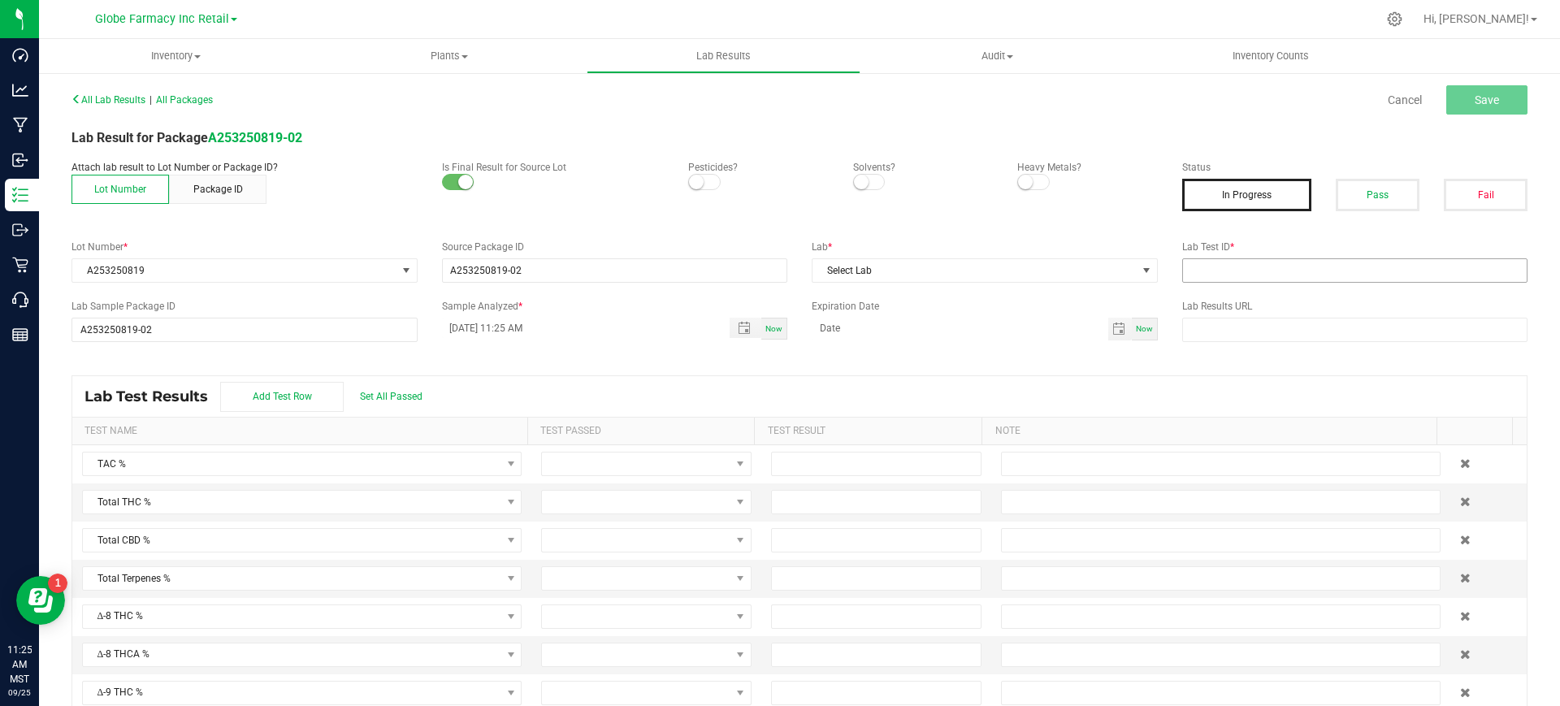
drag, startPoint x: 1348, startPoint y: 189, endPoint x: 1299, endPoint y: 262, distance: 87.7
click at [1348, 191] on button "Pass" at bounding box center [1378, 195] width 84 height 33
click at [1296, 267] on input "text" at bounding box center [1355, 270] width 346 height 24
paste input "2508SMAZ1403.4153"
type input "2508SMAZ1403.4153"
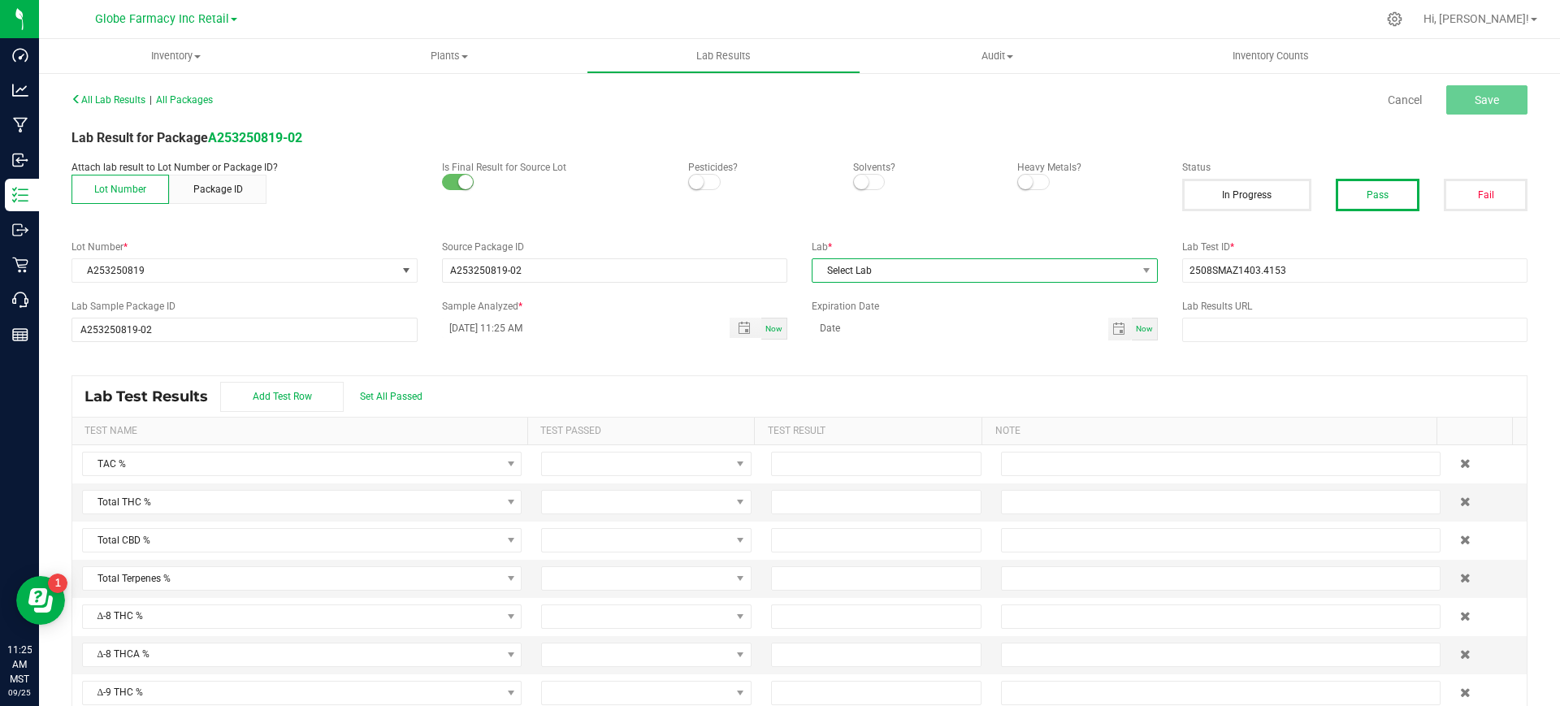
click at [1035, 271] on span "Select Lab" at bounding box center [975, 270] width 324 height 23
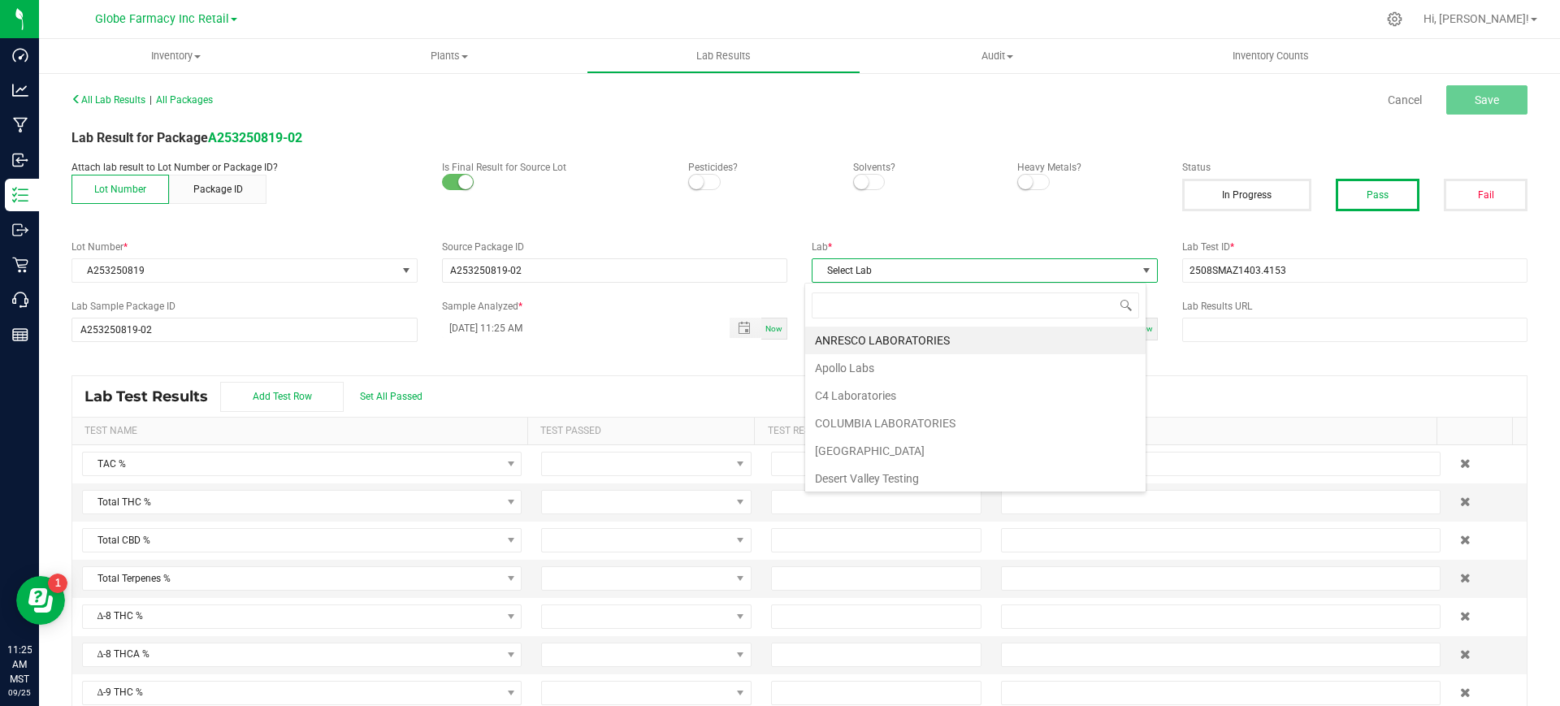
scroll to position [24, 342]
type input "smi"
click at [901, 340] on li "SMITHERS" at bounding box center [975, 341] width 340 height 28
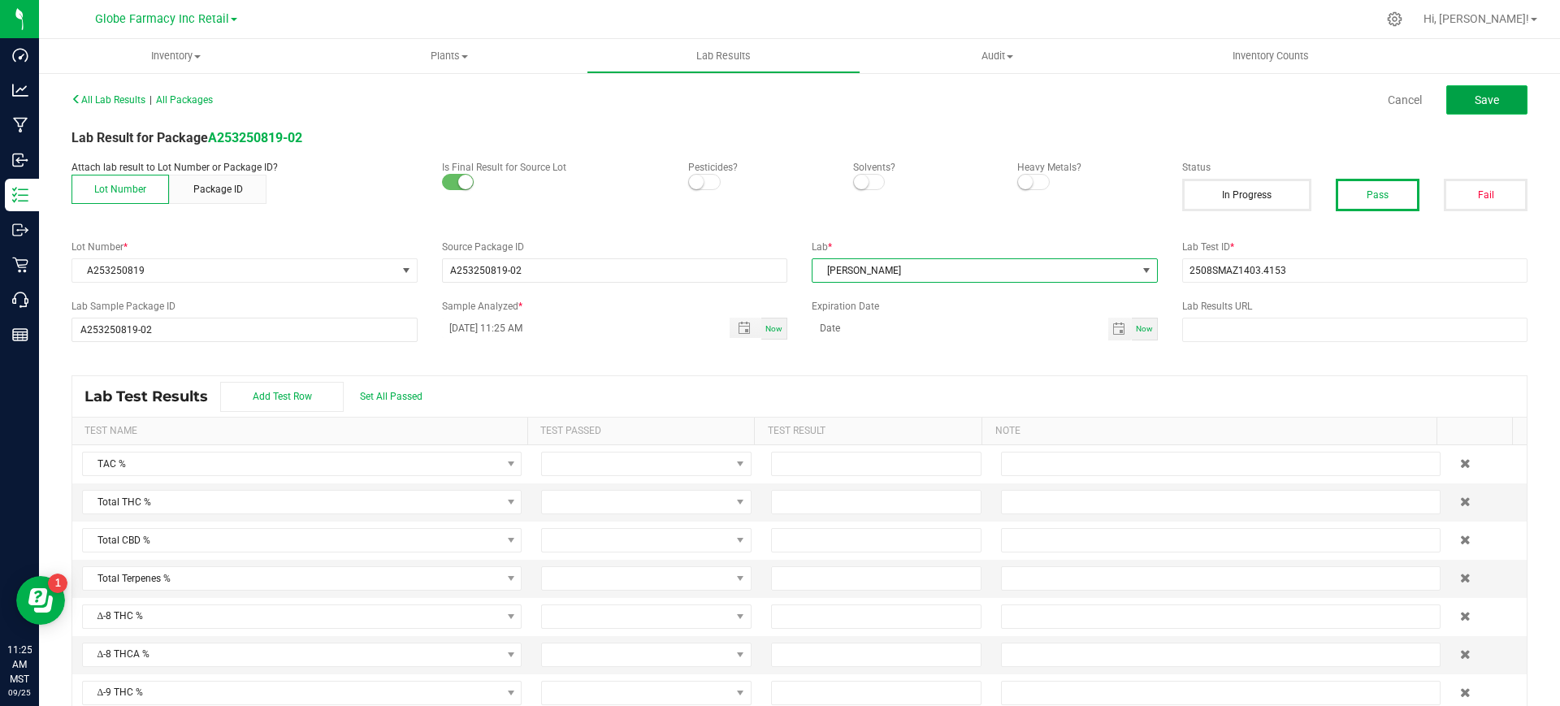
click at [1491, 101] on button "Save" at bounding box center [1486, 99] width 81 height 29
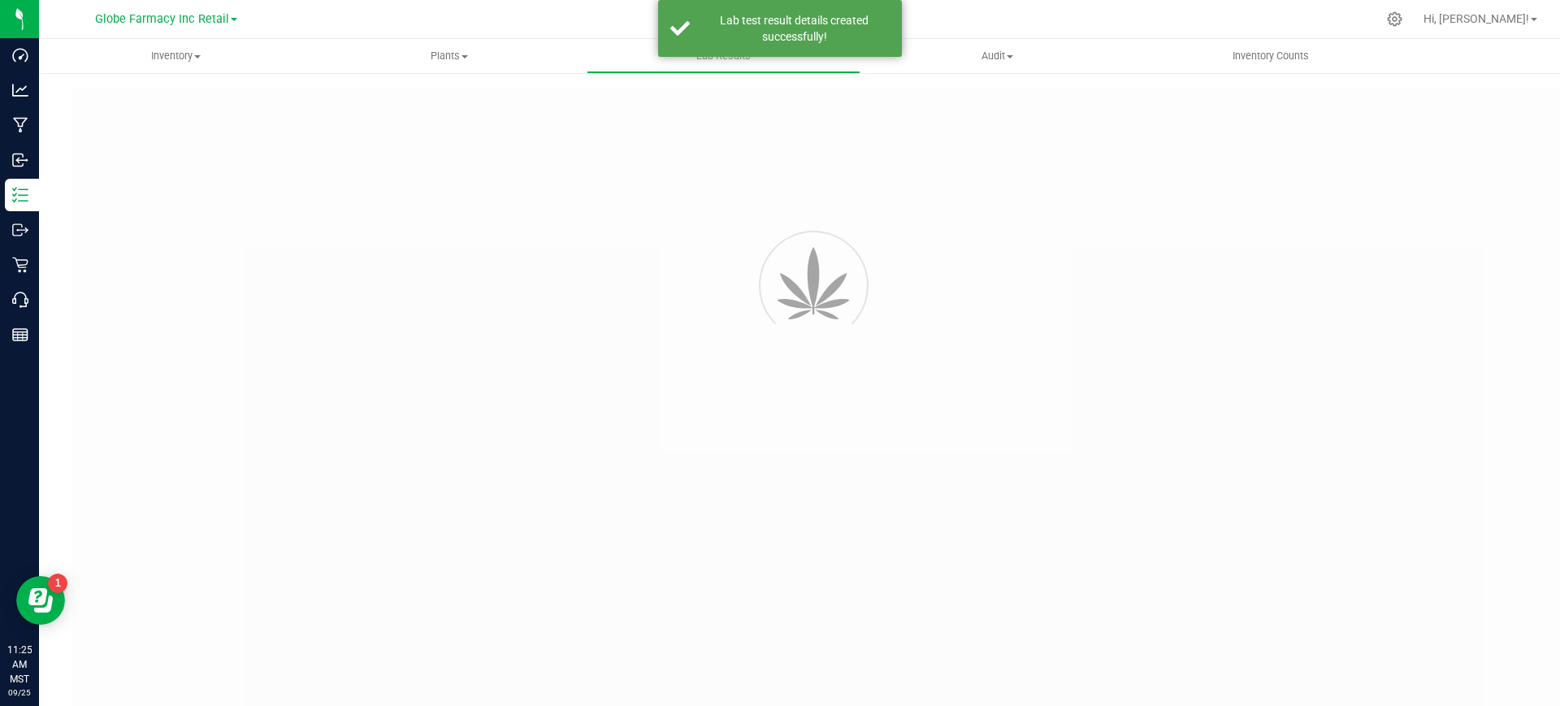
type input "A253250819-02"
type input "2508SMAZ1403.4153"
type input "A253250819-02"
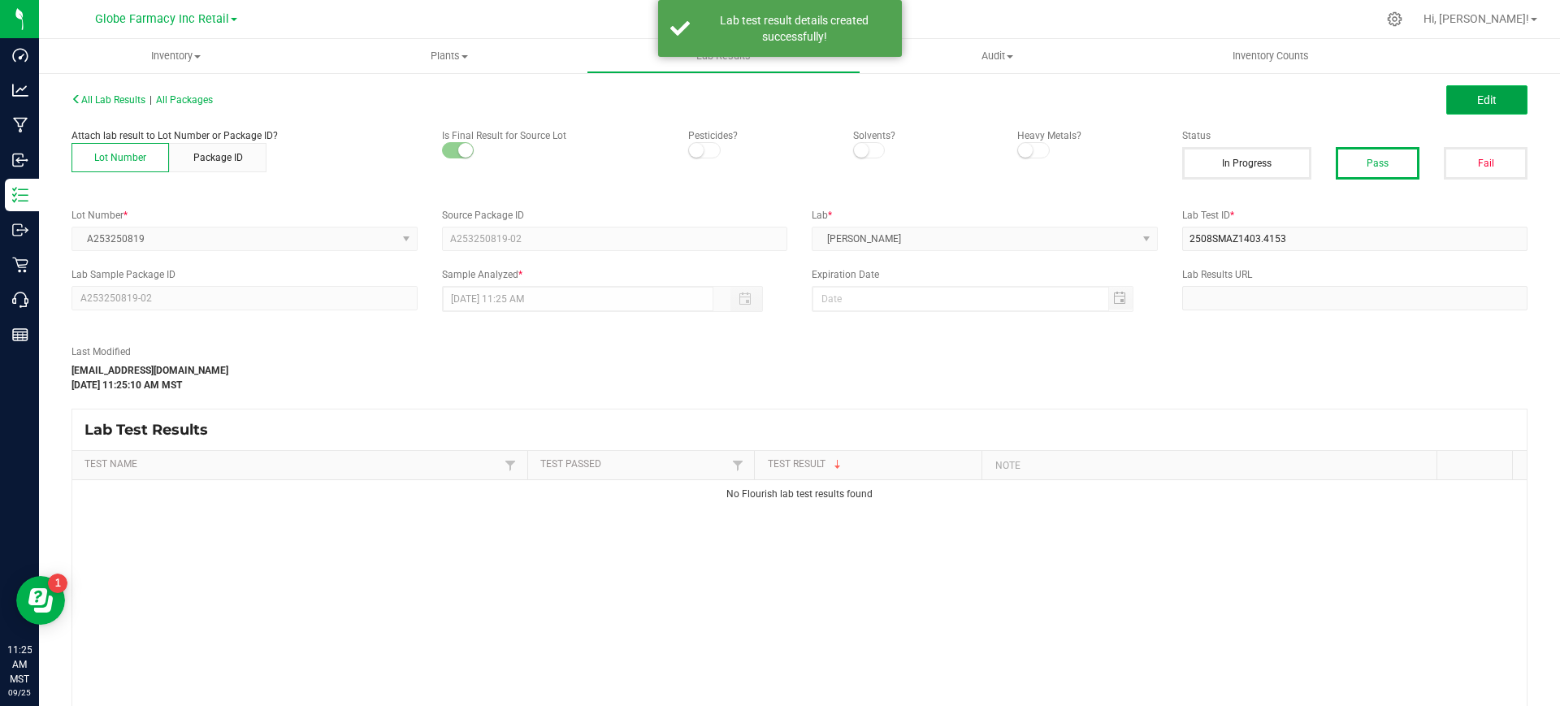
click at [1487, 99] on button "Edit" at bounding box center [1486, 99] width 81 height 29
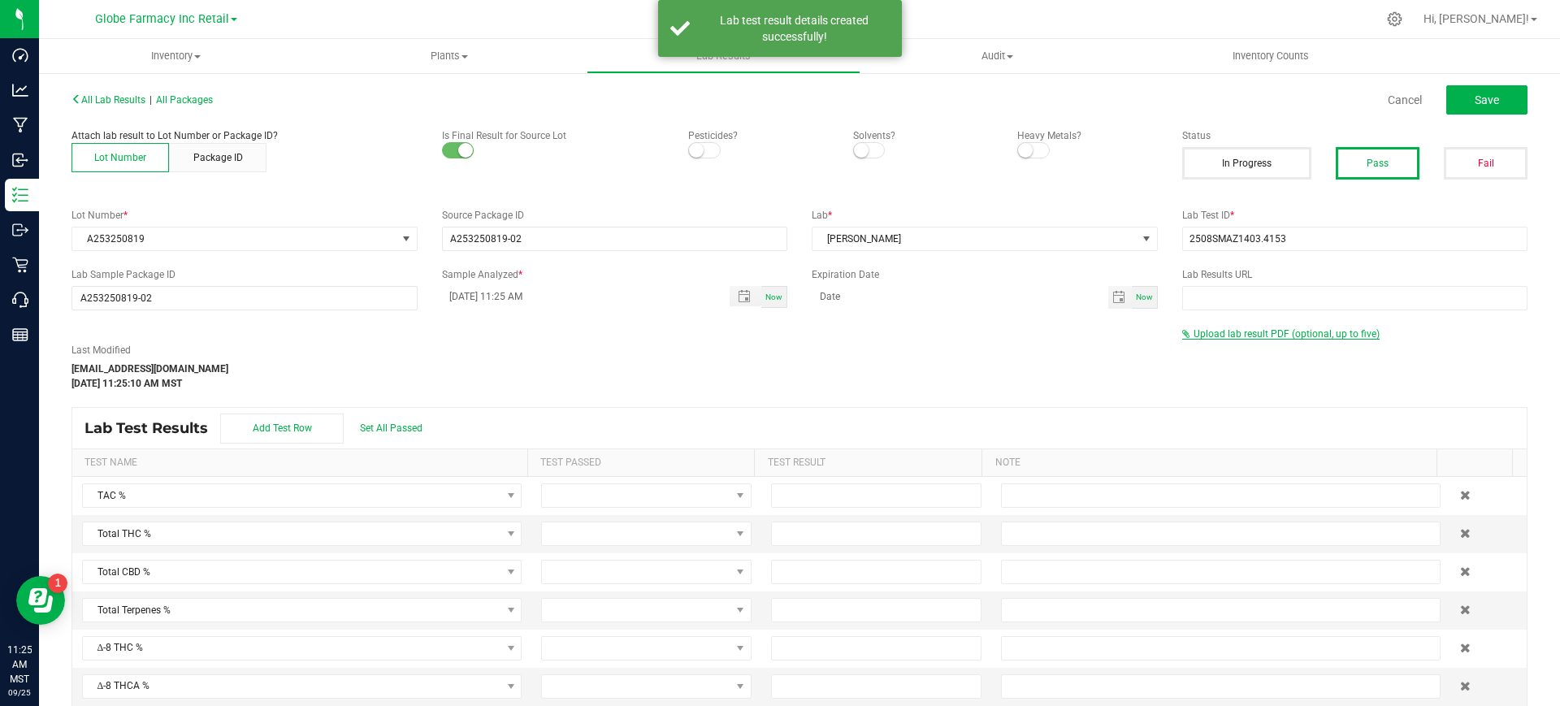
click at [1251, 333] on span "Upload lab result PDF (optional, up to five)" at bounding box center [1287, 333] width 186 height 11
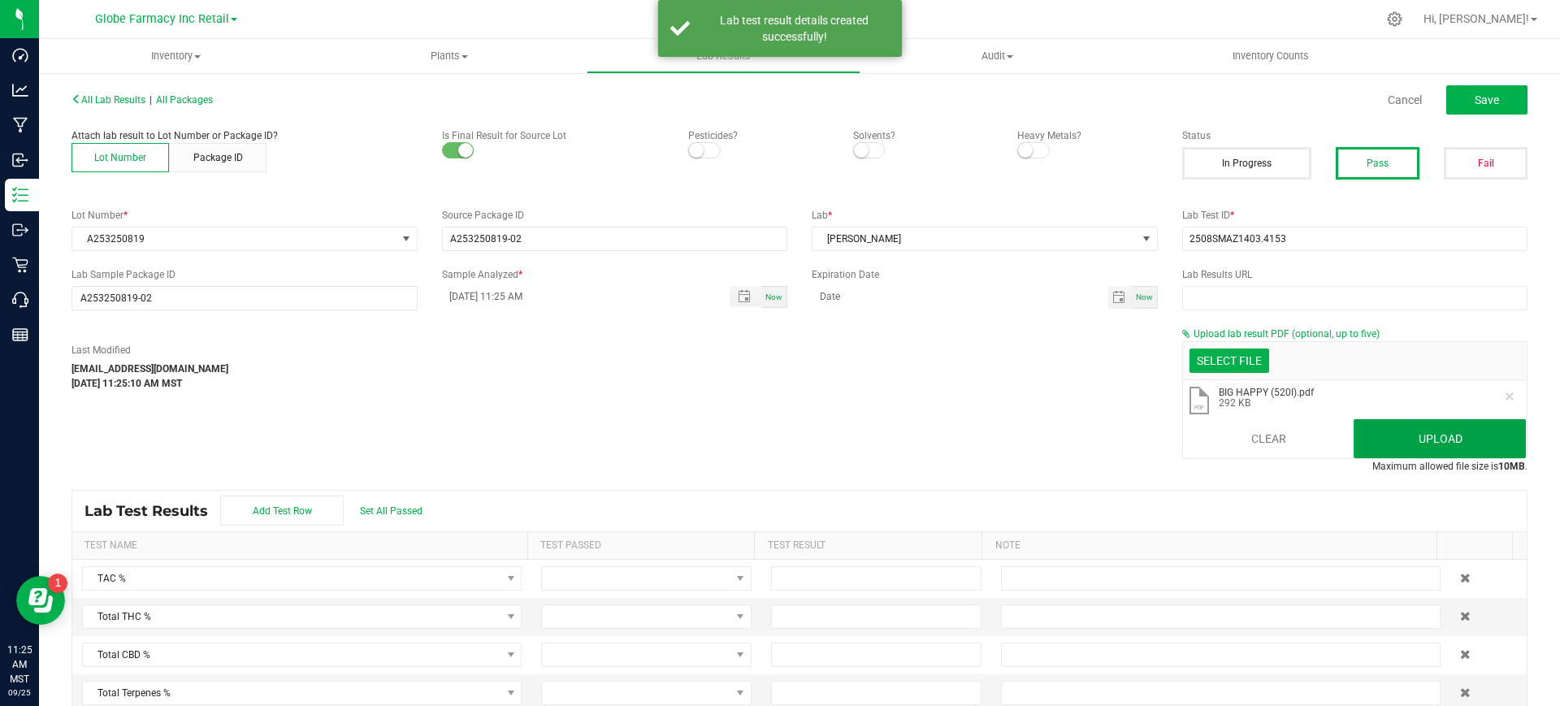
drag, startPoint x: 1451, startPoint y: 445, endPoint x: 1462, endPoint y: 448, distance: 11.6
click at [1452, 445] on button "Upload" at bounding box center [1440, 438] width 172 height 39
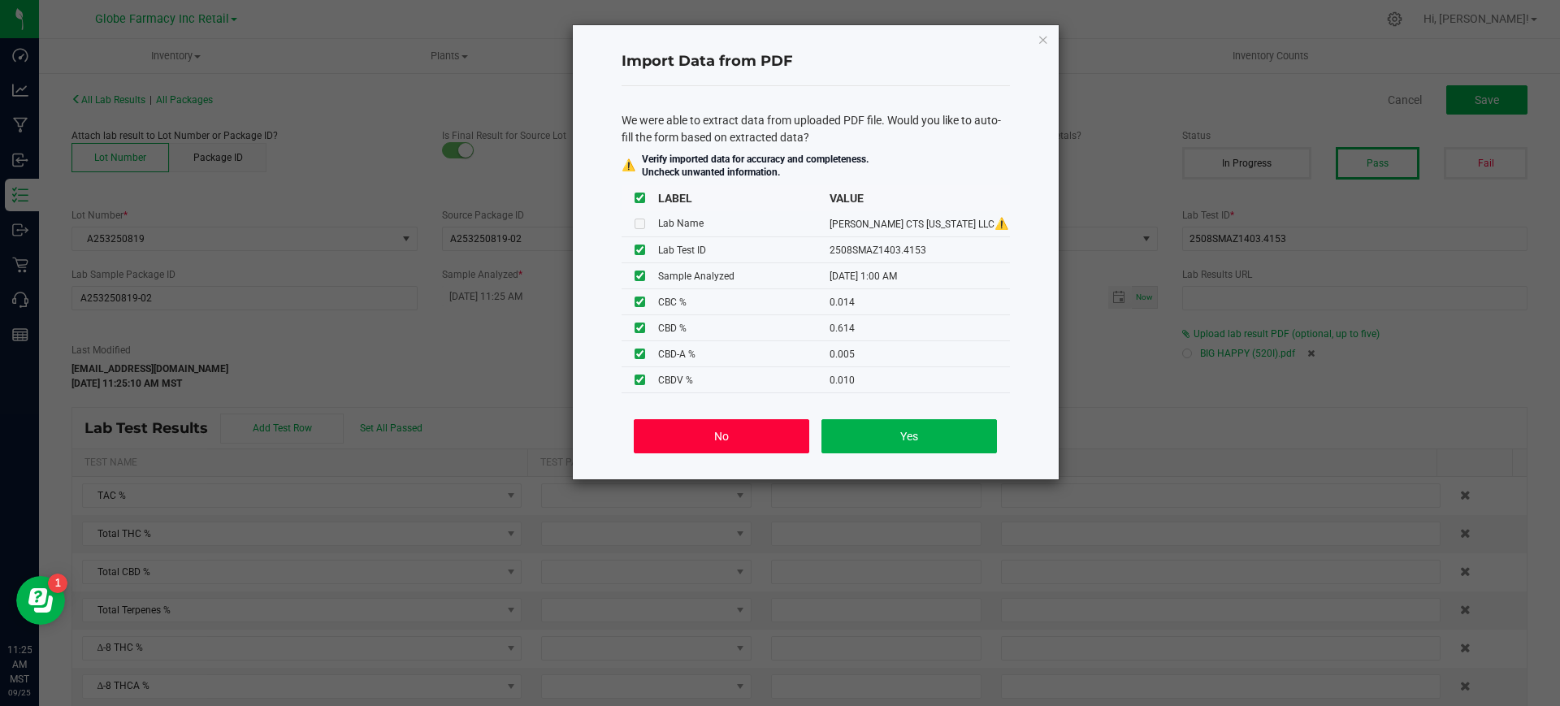
click at [735, 427] on button "No" at bounding box center [721, 436] width 175 height 34
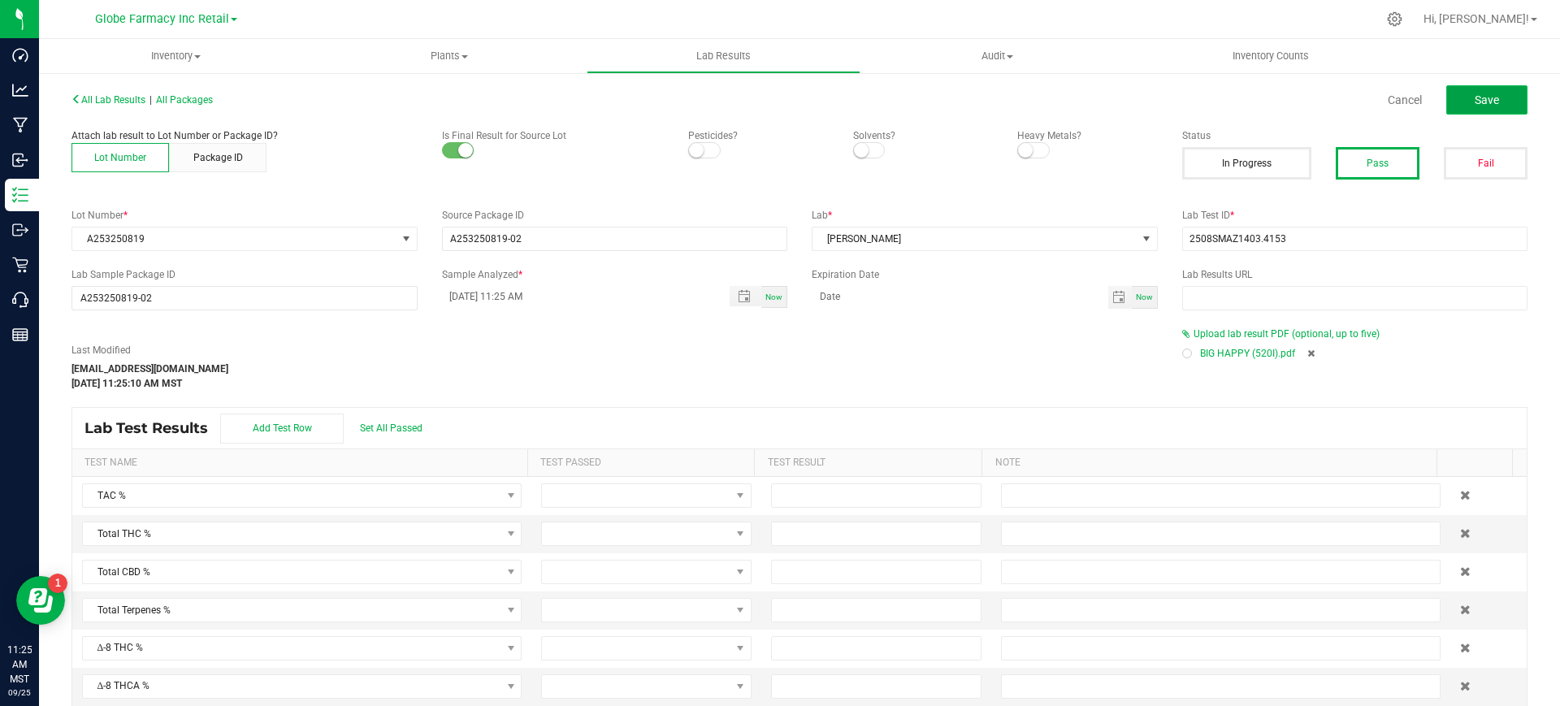
click at [1475, 103] on span "Save" at bounding box center [1487, 99] width 24 height 13
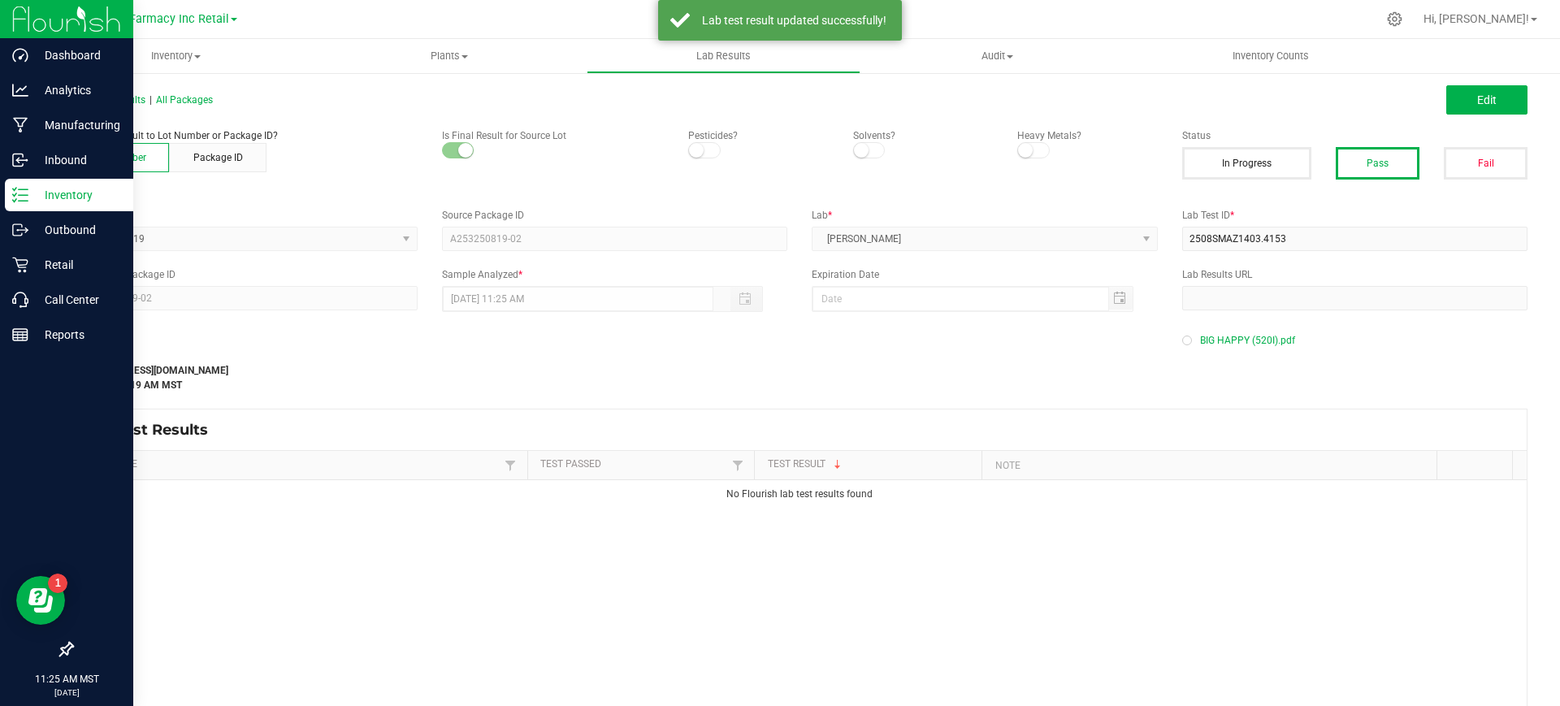
click at [27, 199] on icon at bounding box center [20, 195] width 16 height 16
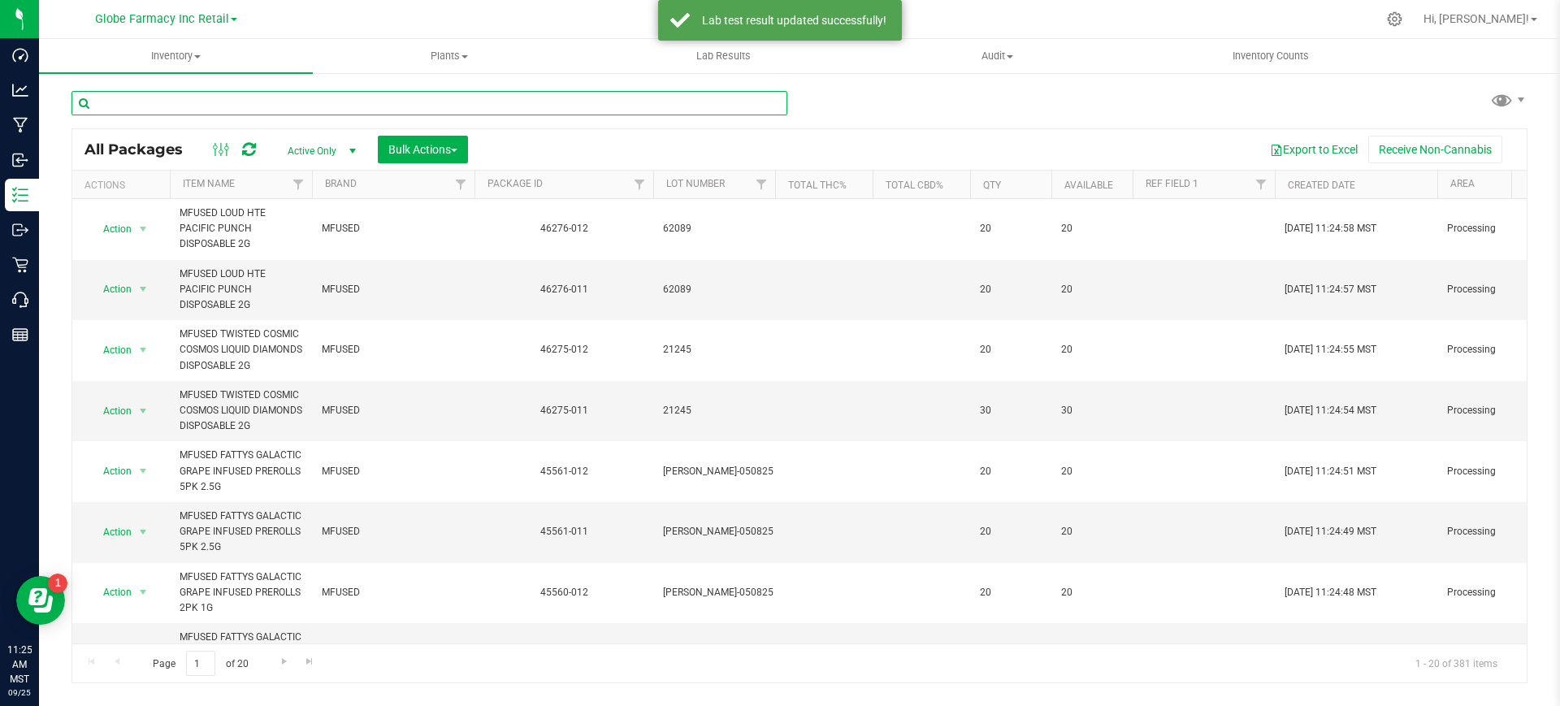
click at [335, 93] on input "text" at bounding box center [430, 103] width 716 height 24
paste input "A252250617"
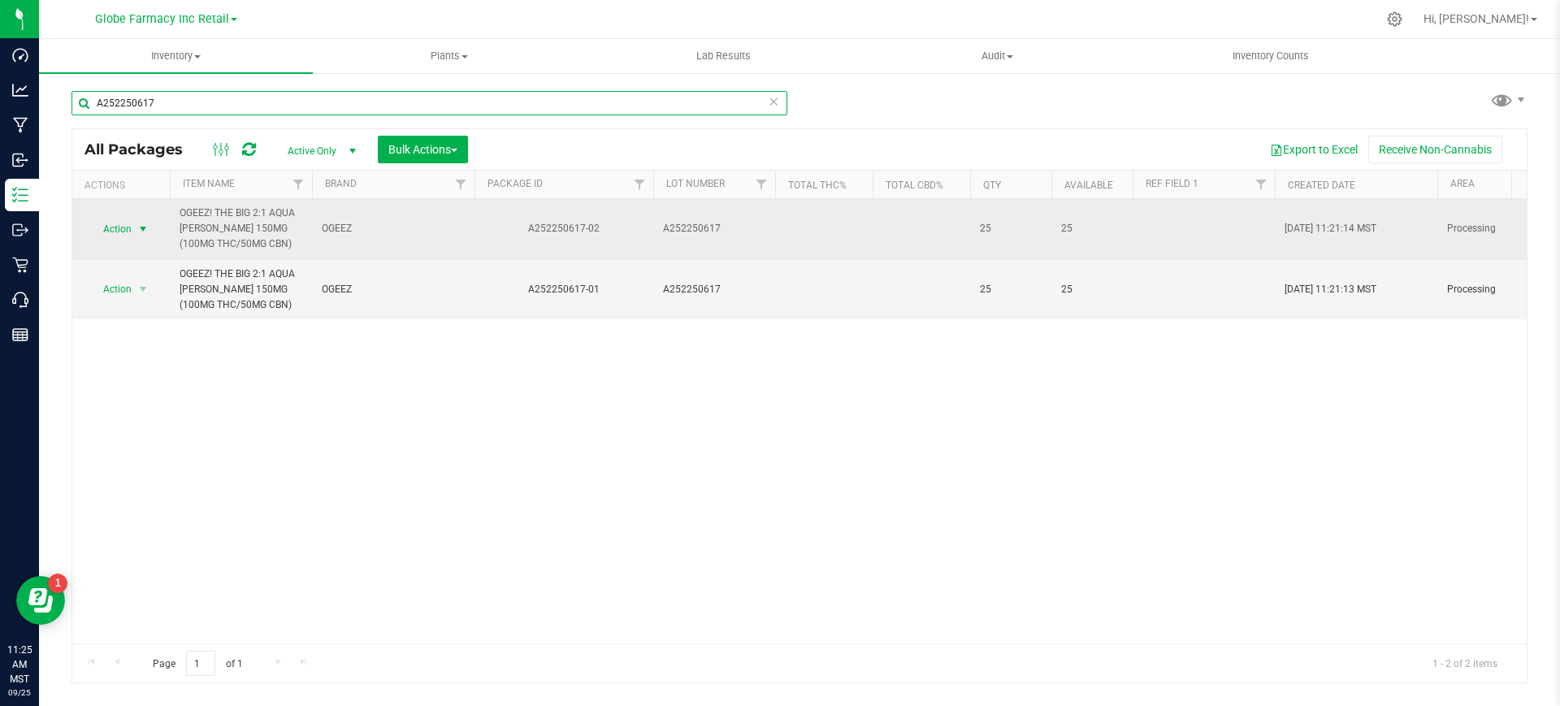
type input "A252250617"
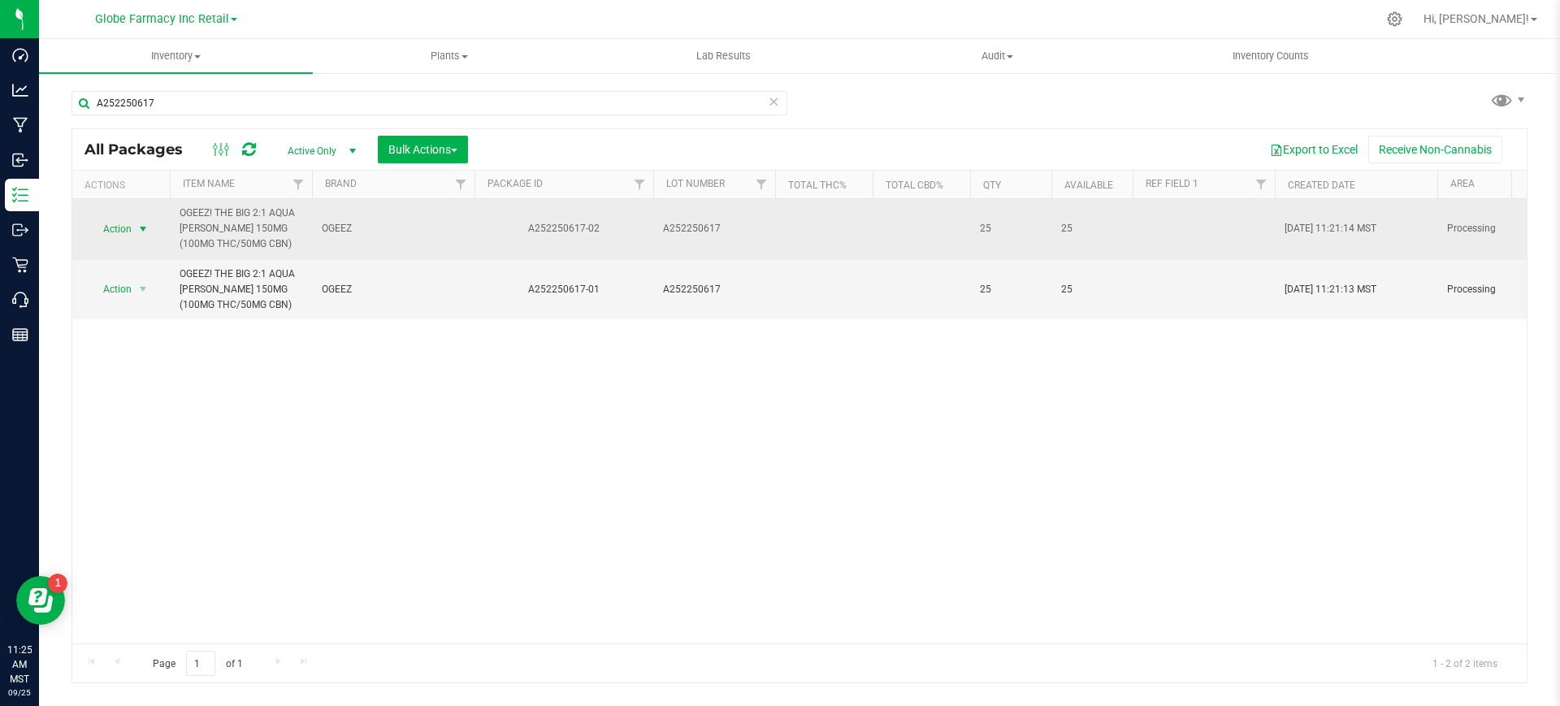
click at [109, 228] on span "Action" at bounding box center [111, 229] width 44 height 23
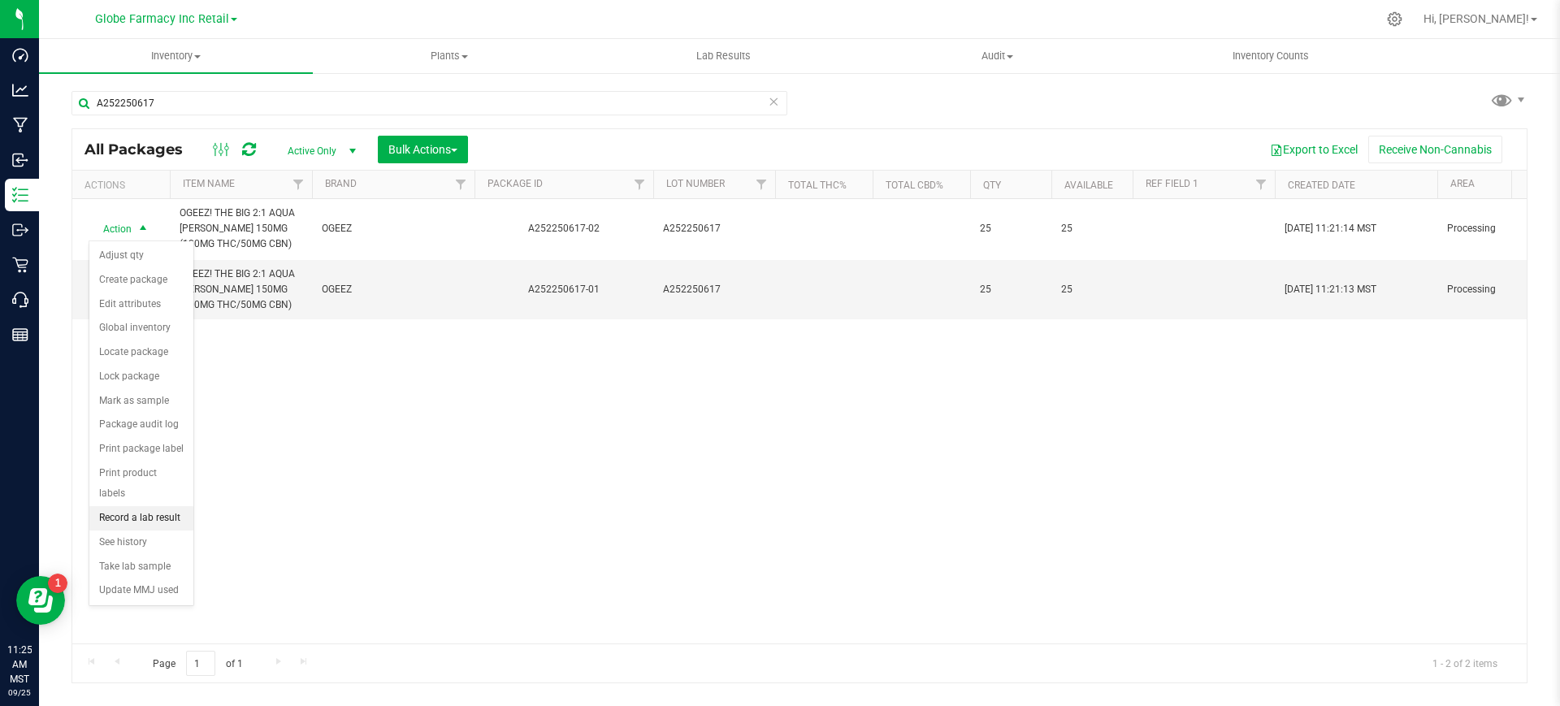
click at [141, 506] on li "Record a lab result" at bounding box center [141, 518] width 104 height 24
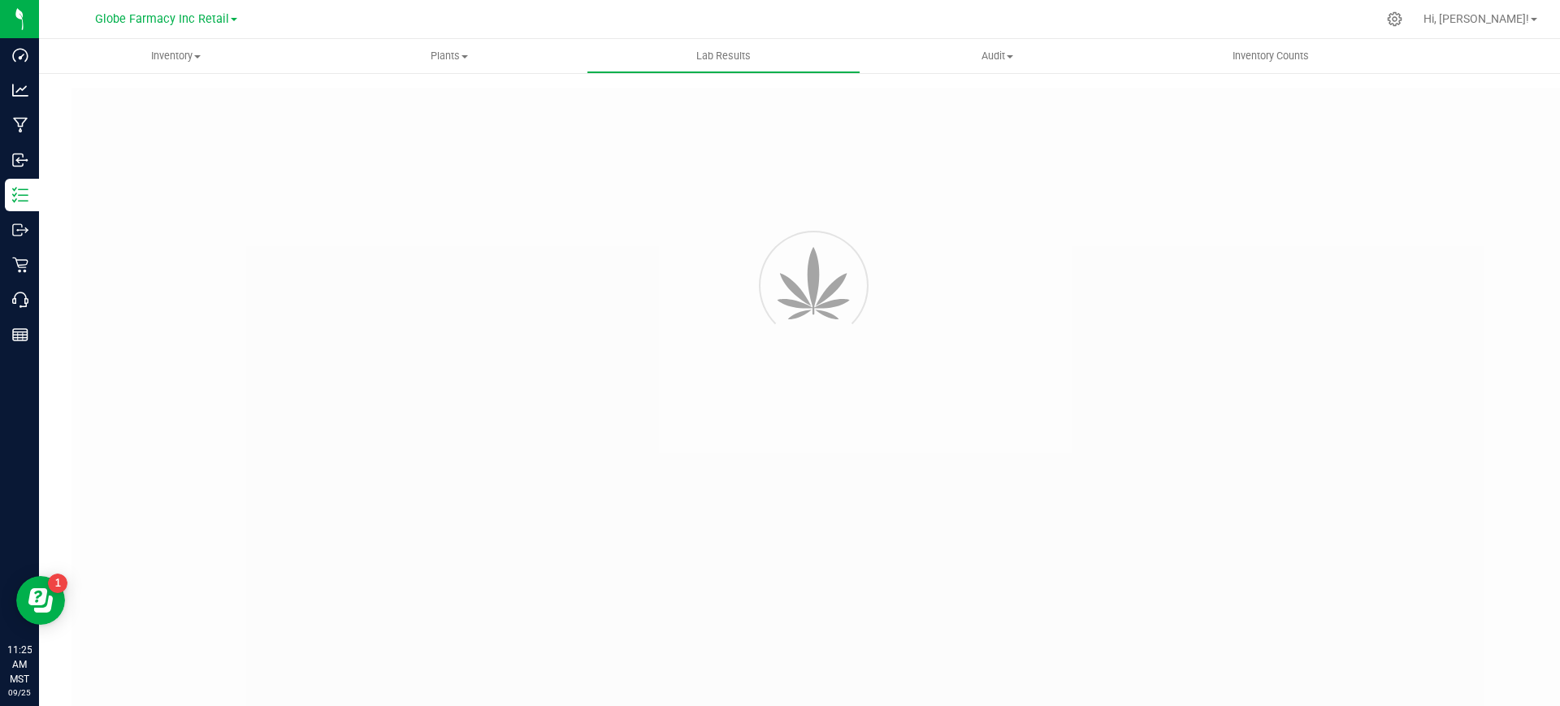
type input "A252250617-02"
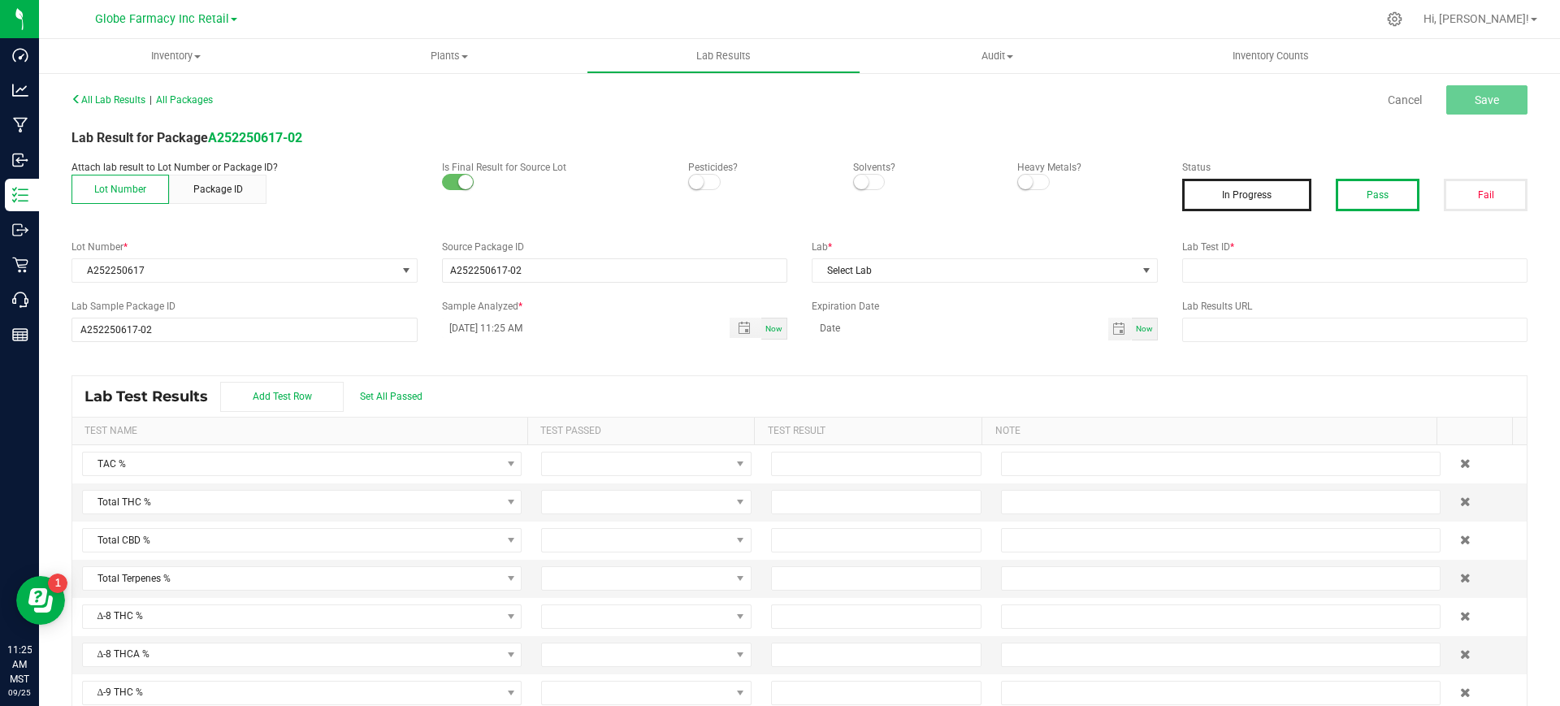
drag, startPoint x: 1349, startPoint y: 184, endPoint x: 1279, endPoint y: 266, distance: 107.2
click at [1349, 185] on button "Pass" at bounding box center [1378, 195] width 84 height 33
paste input "2506SMAZ1033.3063"
click at [1275, 268] on input "text" at bounding box center [1355, 270] width 346 height 24
type input "2506SMAZ1033.3063"
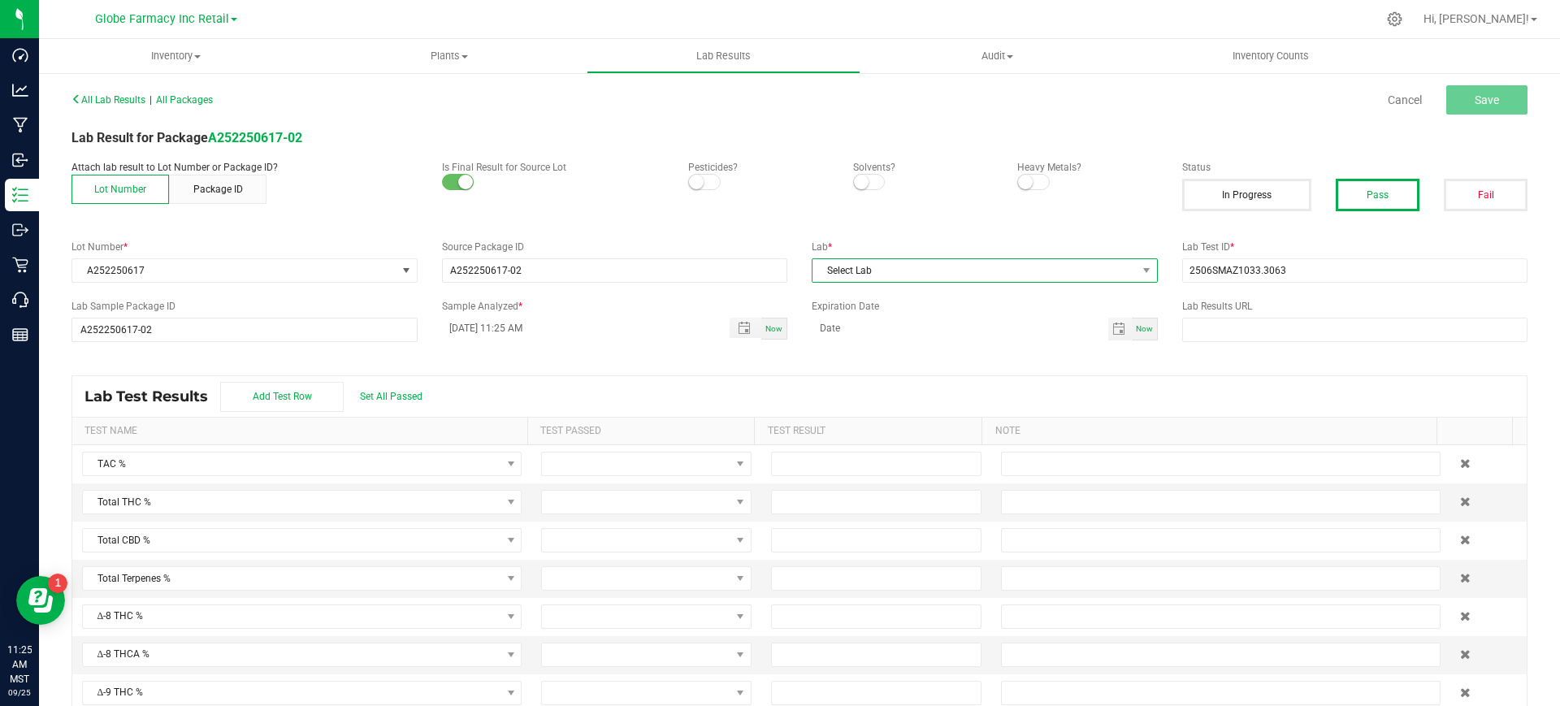
click at [1017, 268] on span "Select Lab" at bounding box center [975, 270] width 324 height 23
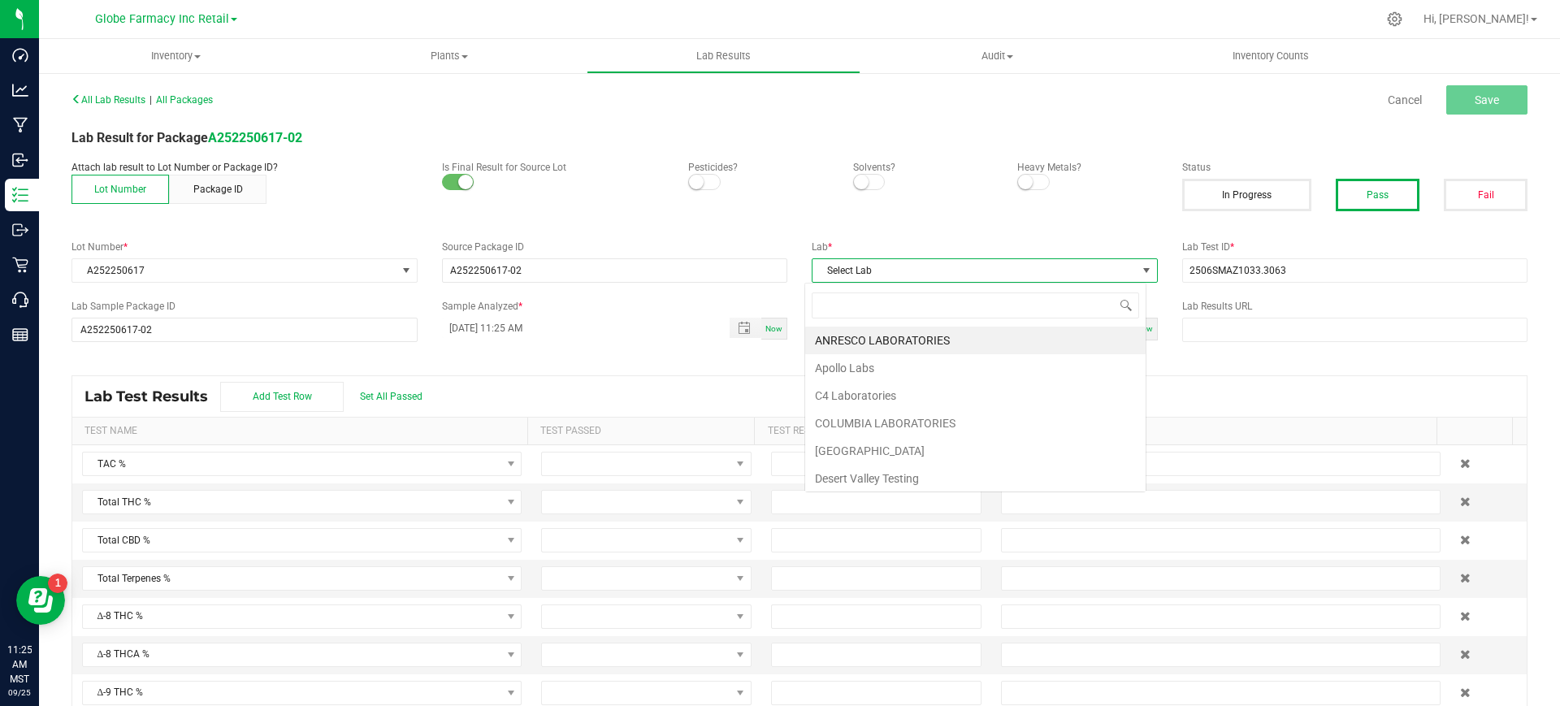
scroll to position [24, 342]
type input "smi"
click at [928, 341] on li "SMITHERS" at bounding box center [975, 341] width 340 height 28
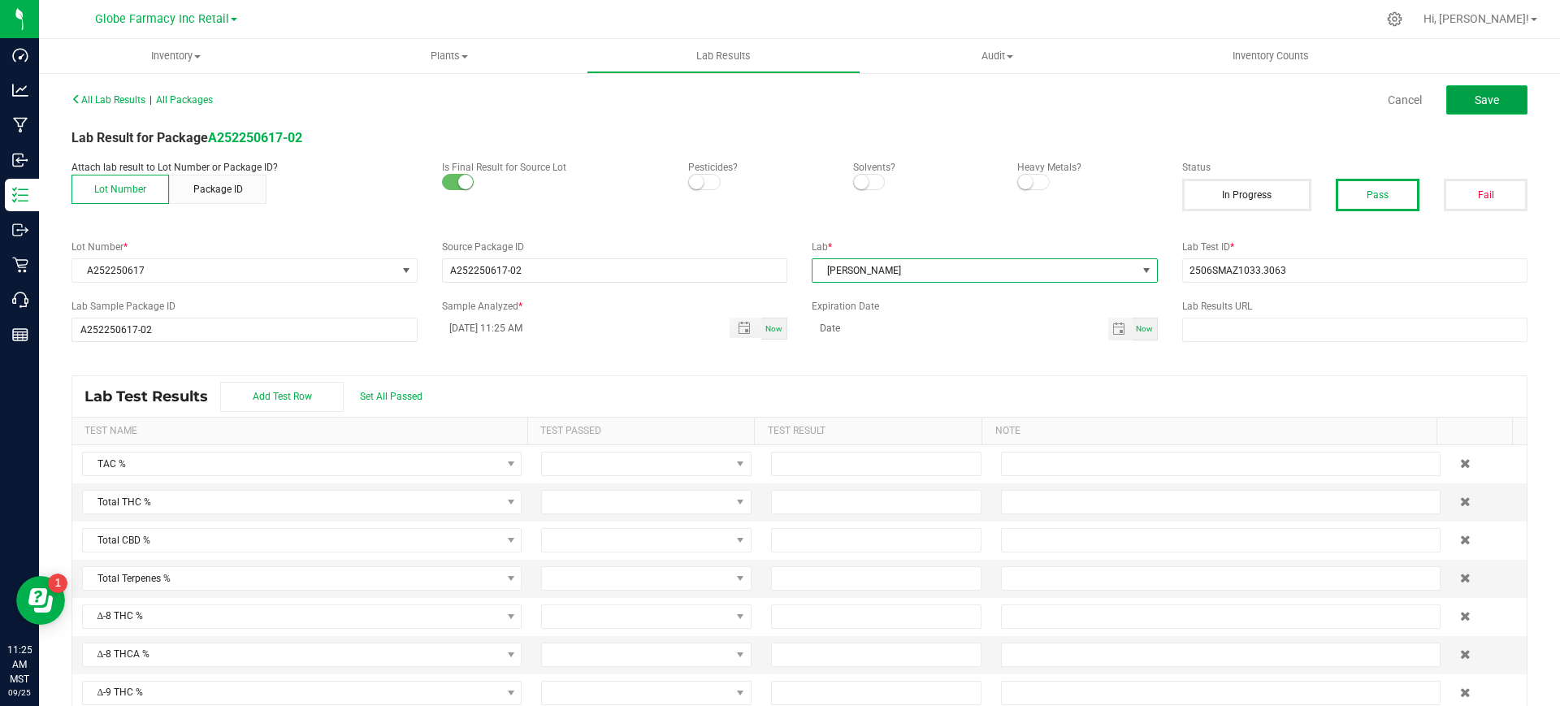
click at [1503, 104] on button "Save" at bounding box center [1486, 99] width 81 height 29
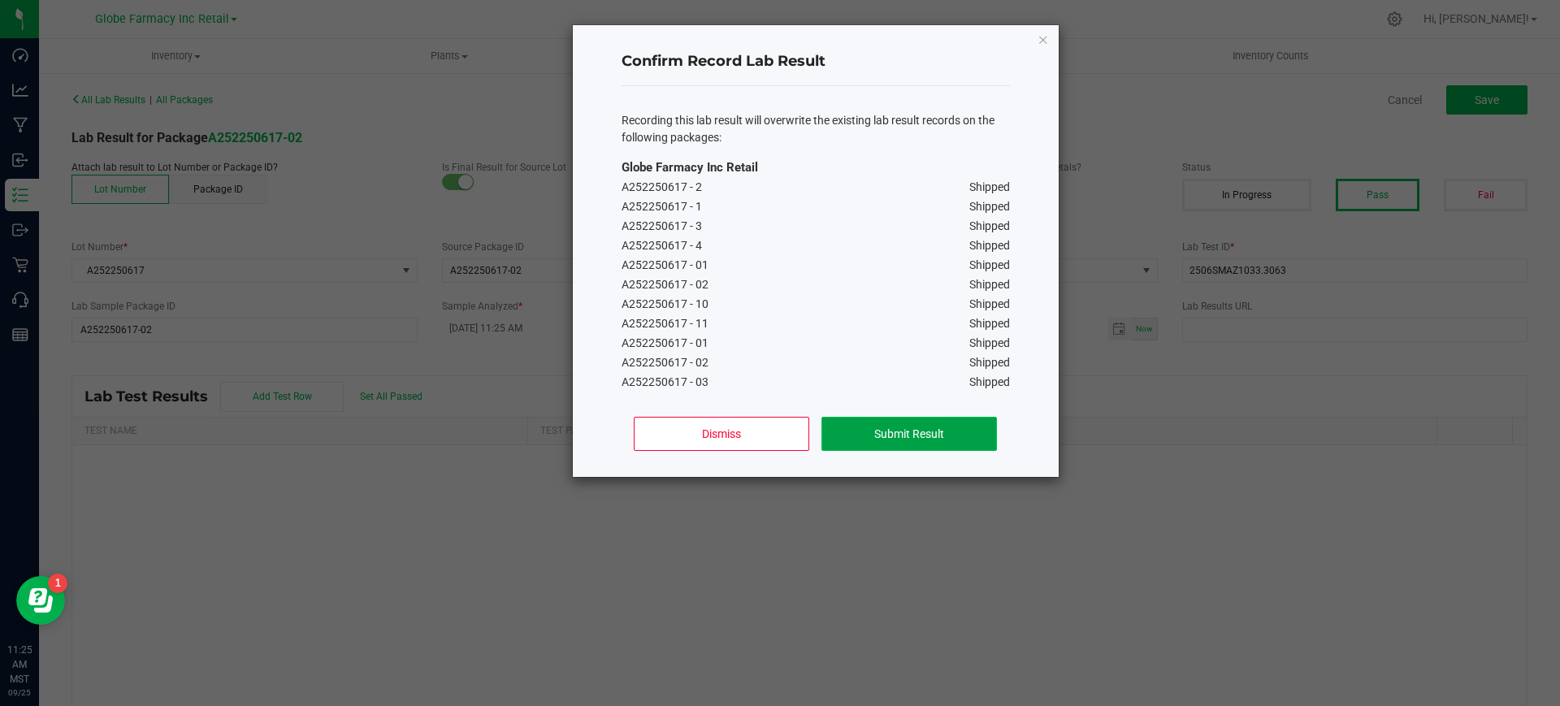
click at [927, 428] on button "Submit Result" at bounding box center [909, 434] width 175 height 34
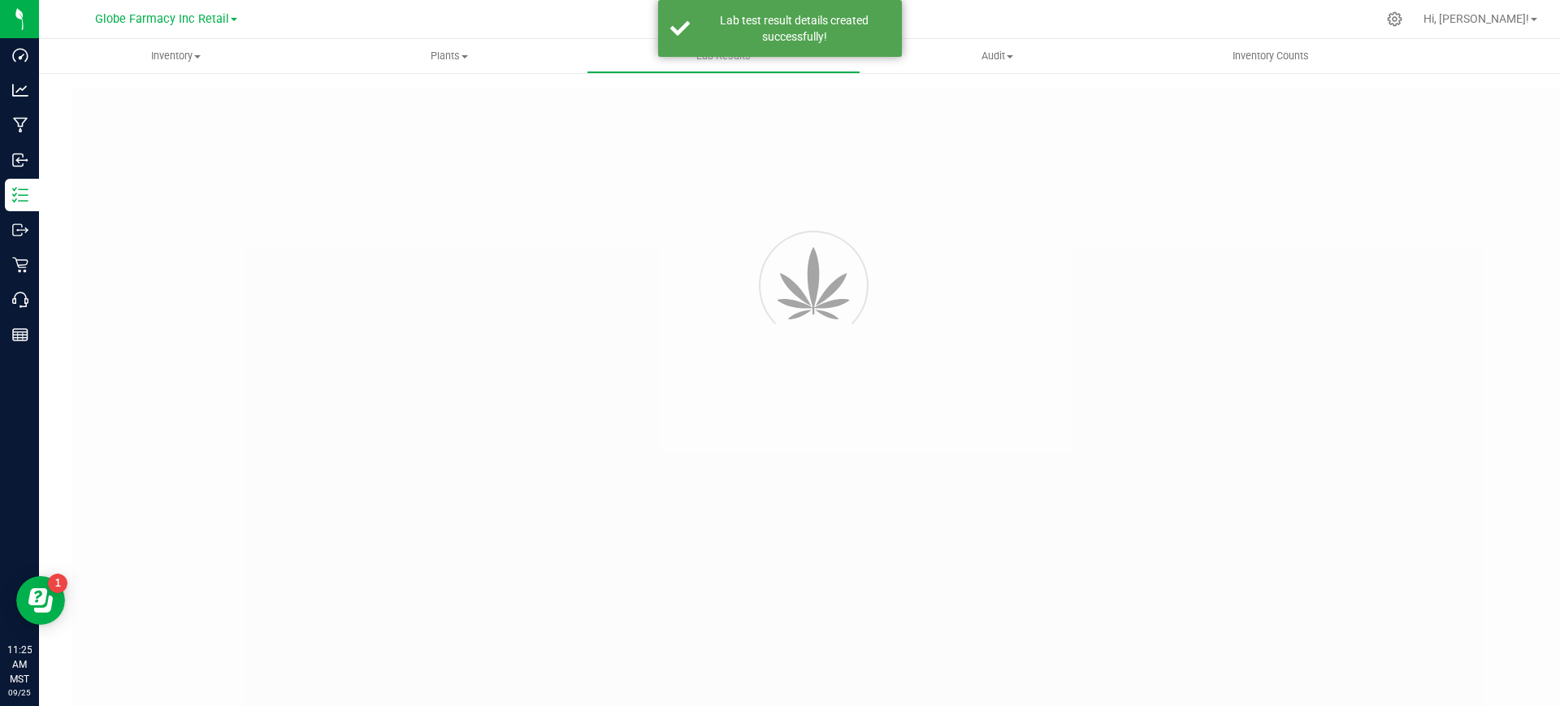
type input "A252250617-02"
type input "2506SMAZ1033.3063"
type input "A252250617-02"
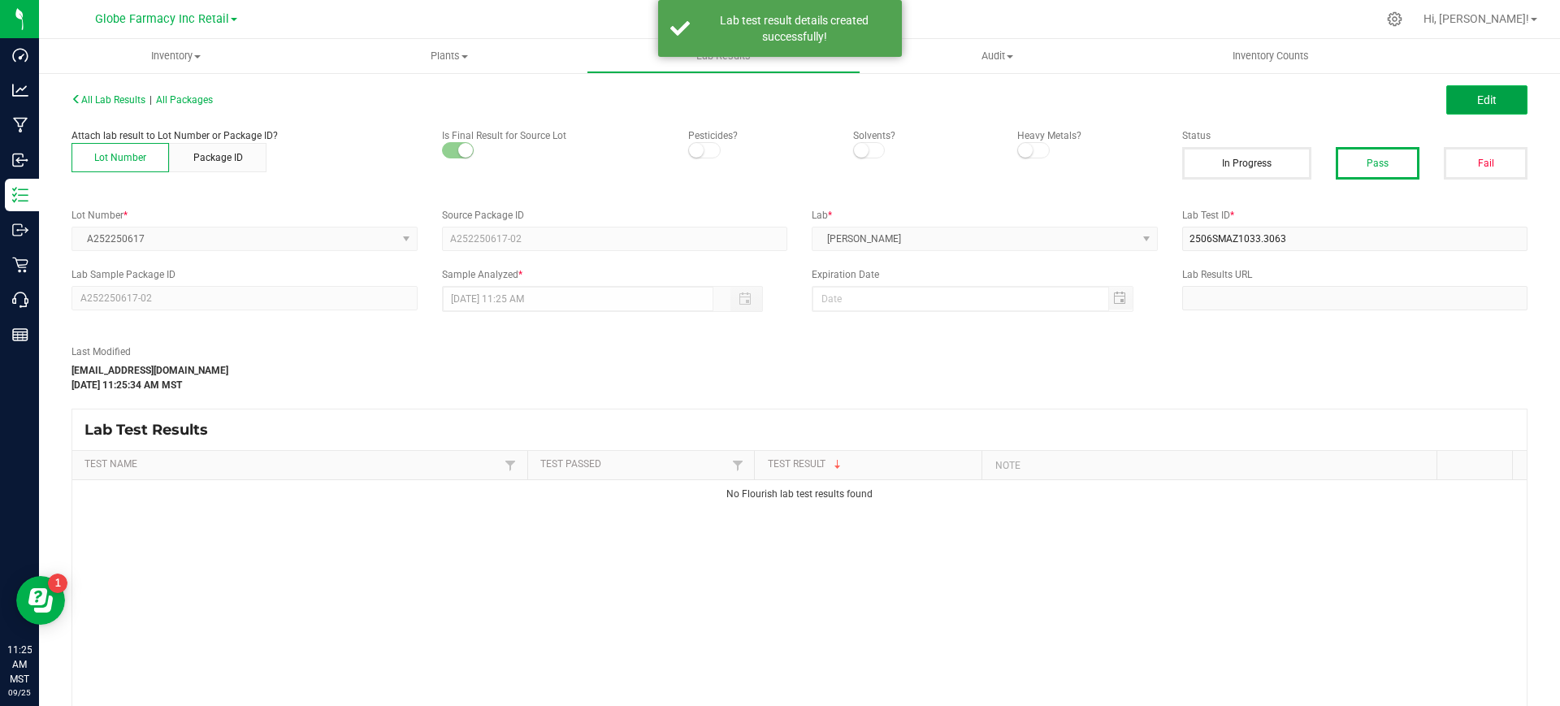
click at [1478, 102] on span "Edit" at bounding box center [1487, 99] width 20 height 13
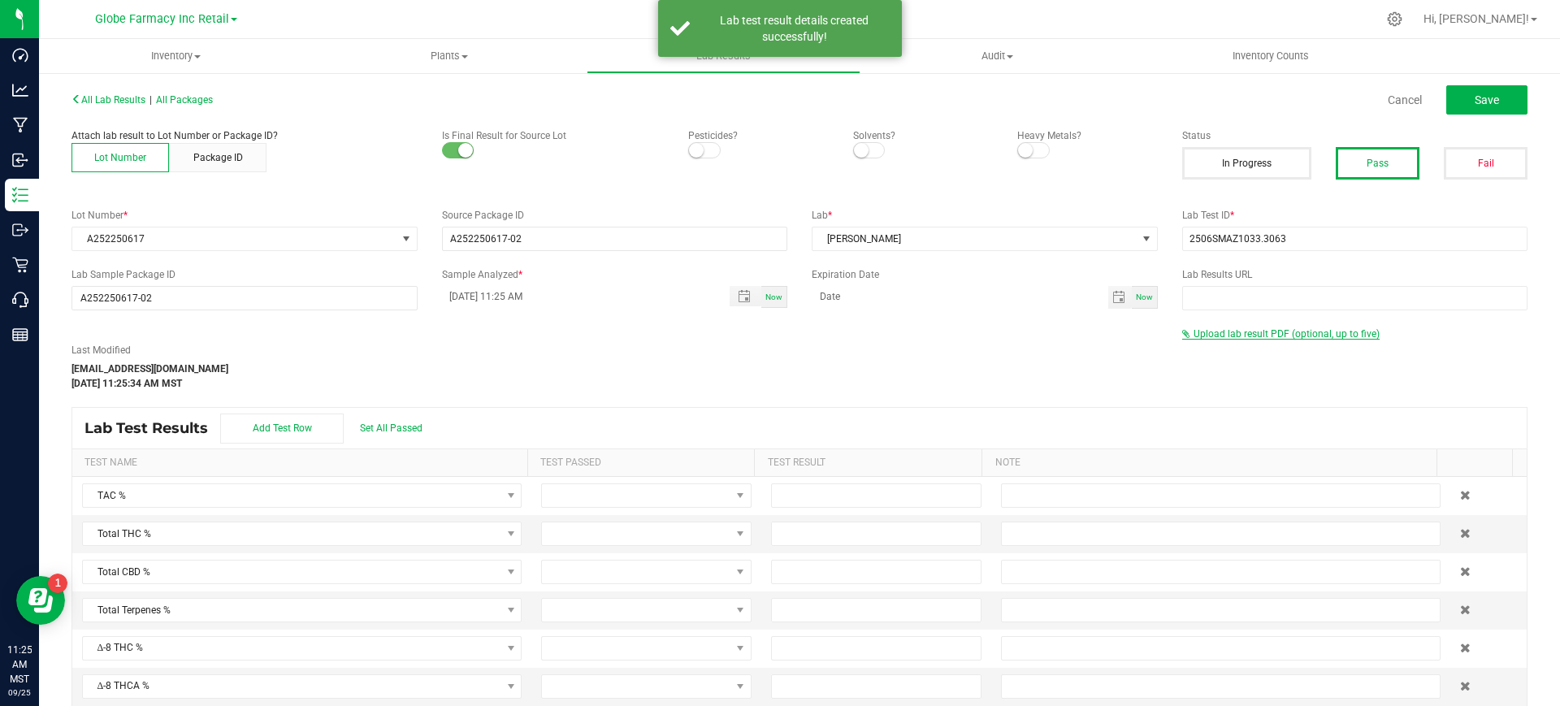
click at [1262, 337] on span "Upload lab result PDF (optional, up to five)" at bounding box center [1280, 333] width 197 height 11
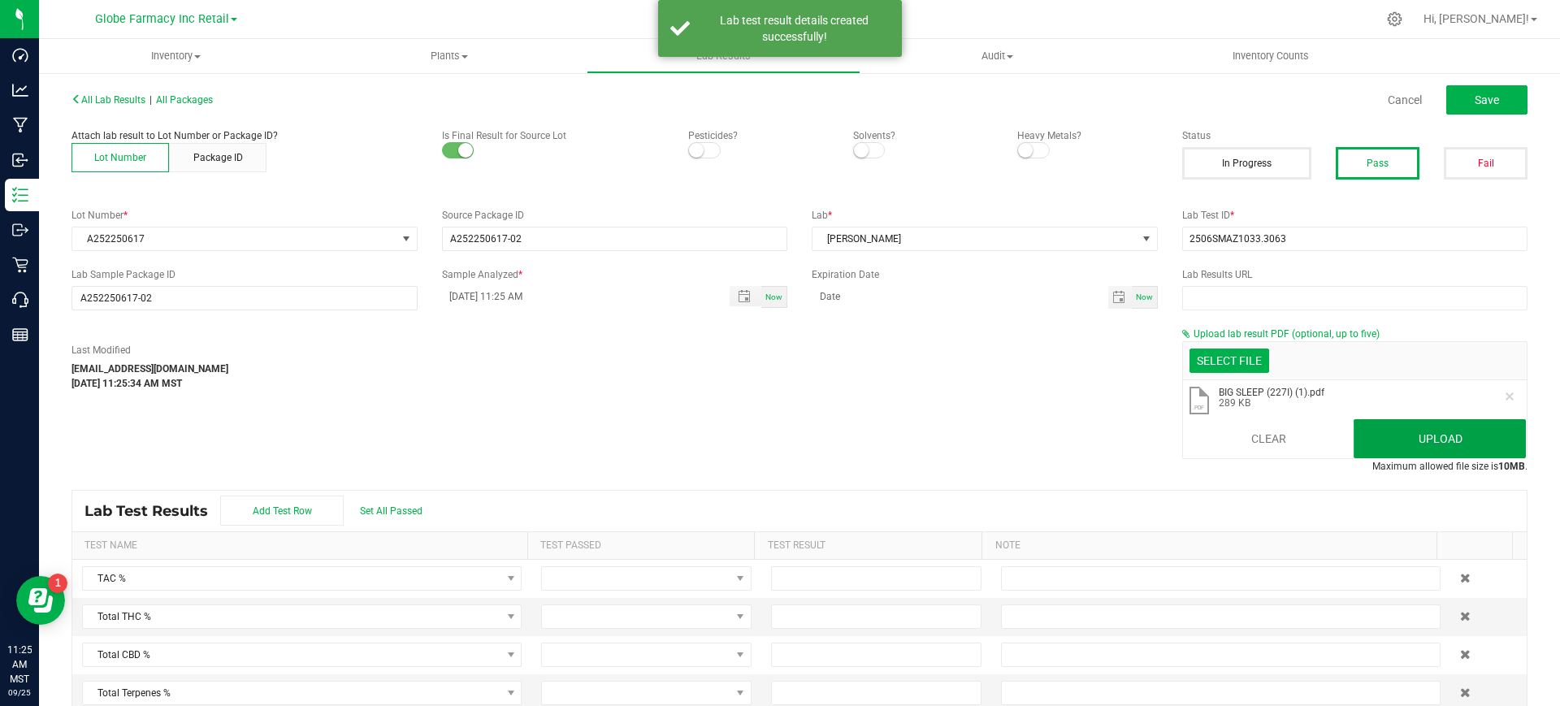
click at [1407, 428] on button "Upload" at bounding box center [1440, 438] width 172 height 39
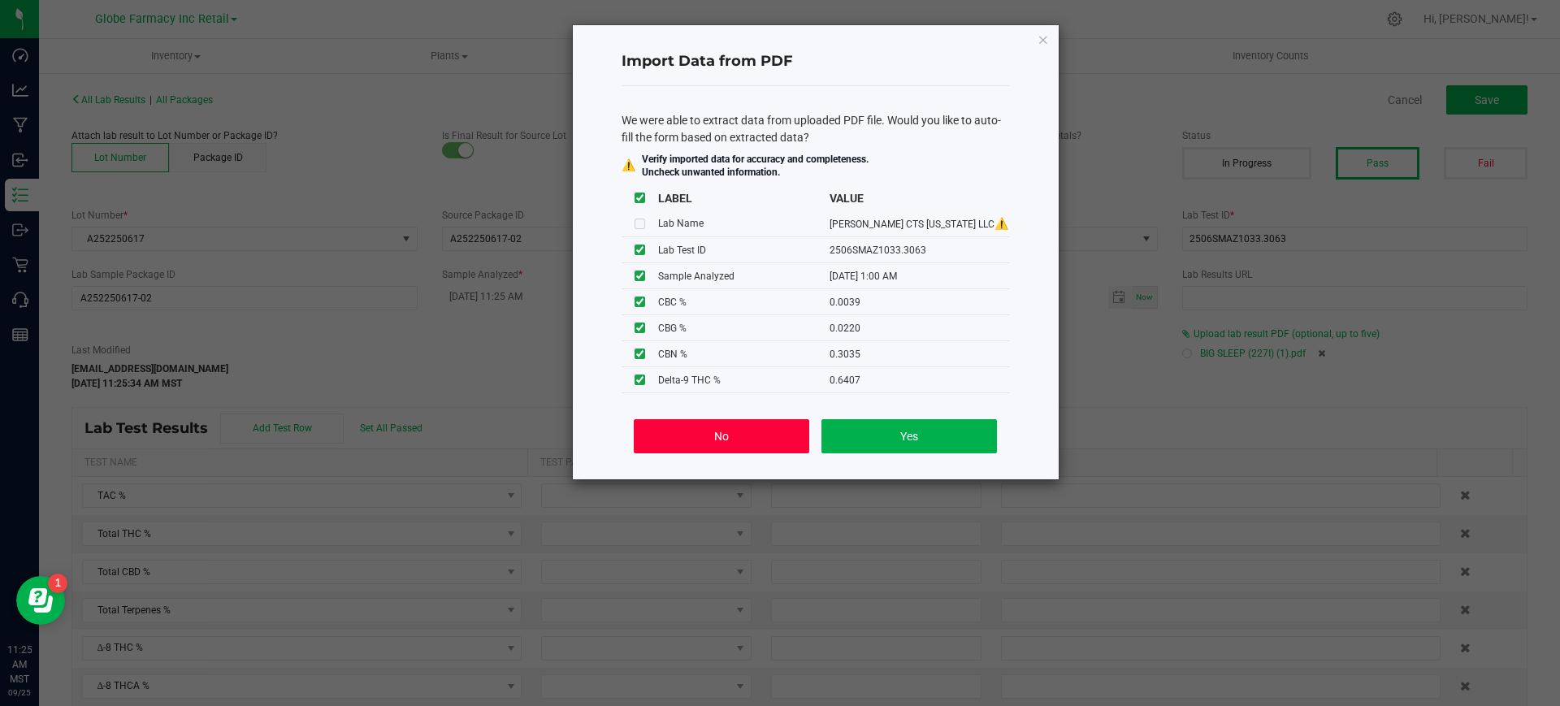
drag, startPoint x: 762, startPoint y: 430, endPoint x: 1068, endPoint y: 358, distance: 313.8
click at [761, 429] on button "No" at bounding box center [721, 436] width 175 height 34
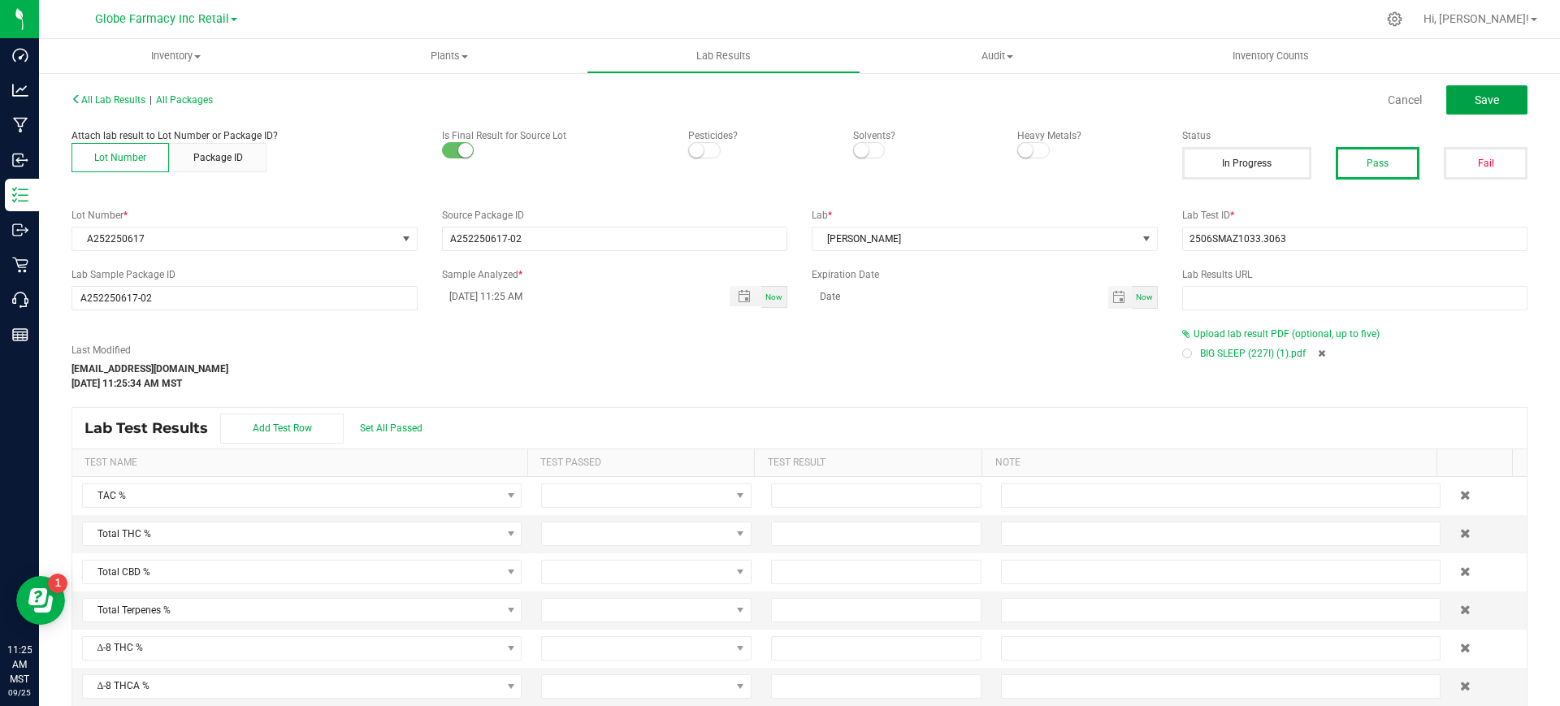
click at [1446, 98] on button "Save" at bounding box center [1486, 99] width 81 height 29
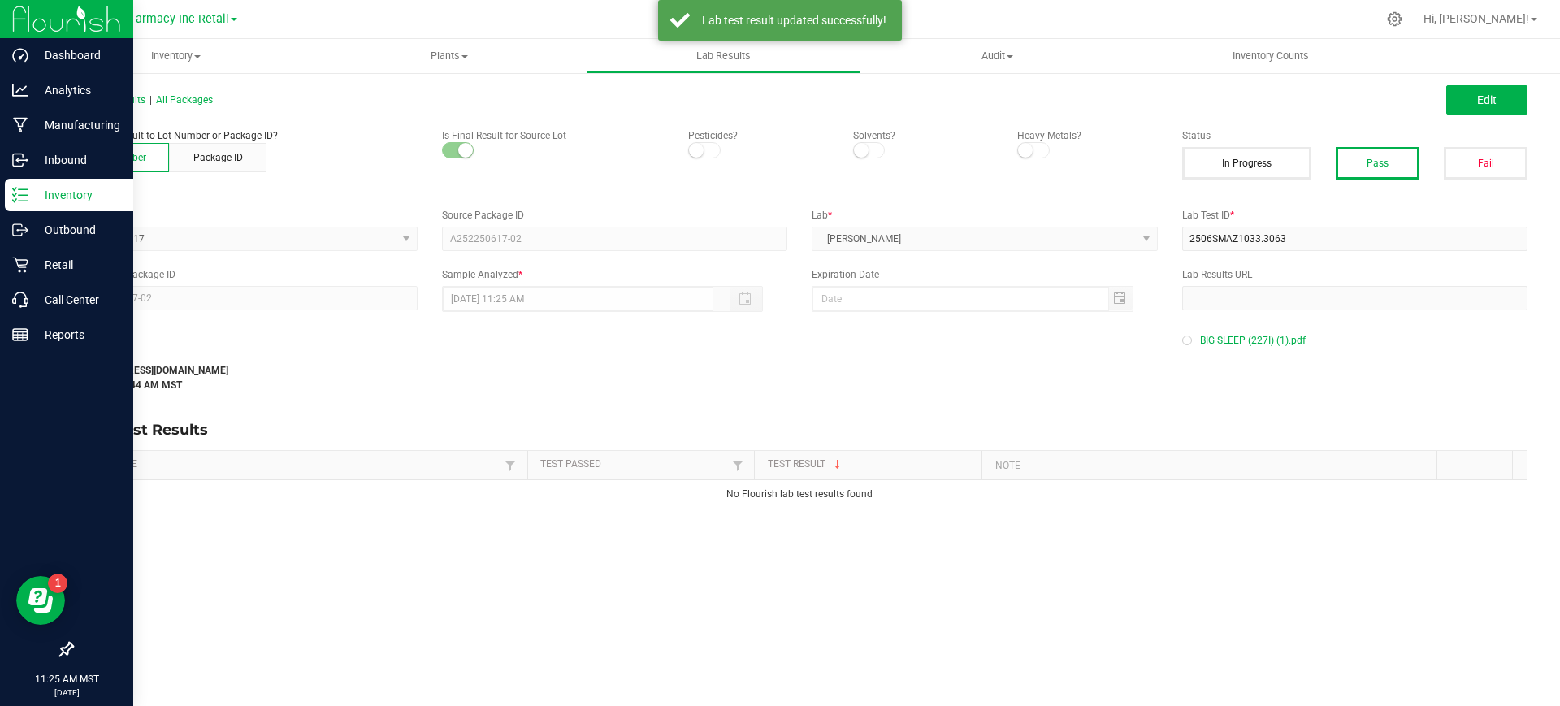
click at [24, 193] on icon at bounding box center [20, 195] width 16 height 16
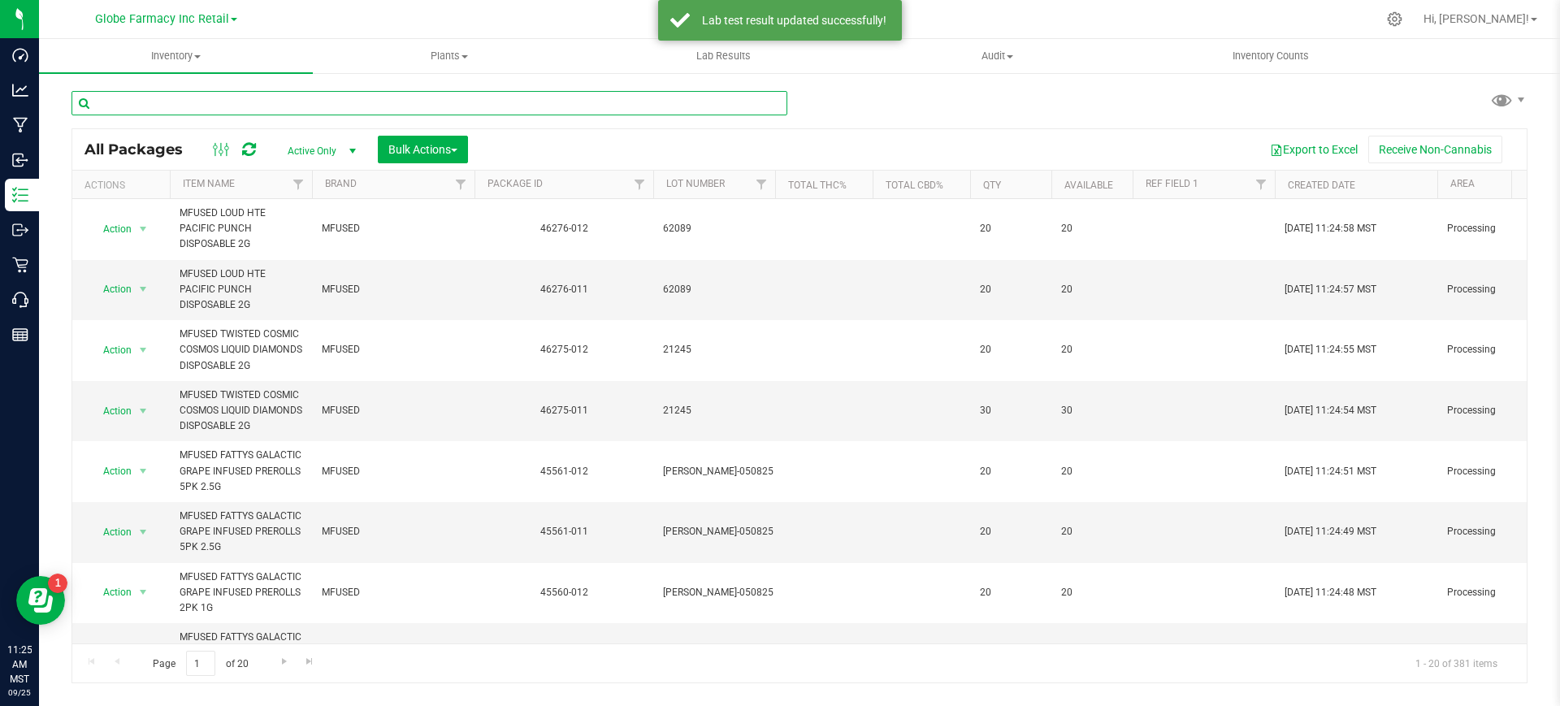
click at [279, 99] on input "text" at bounding box center [430, 103] width 716 height 24
paste input "A001250505"
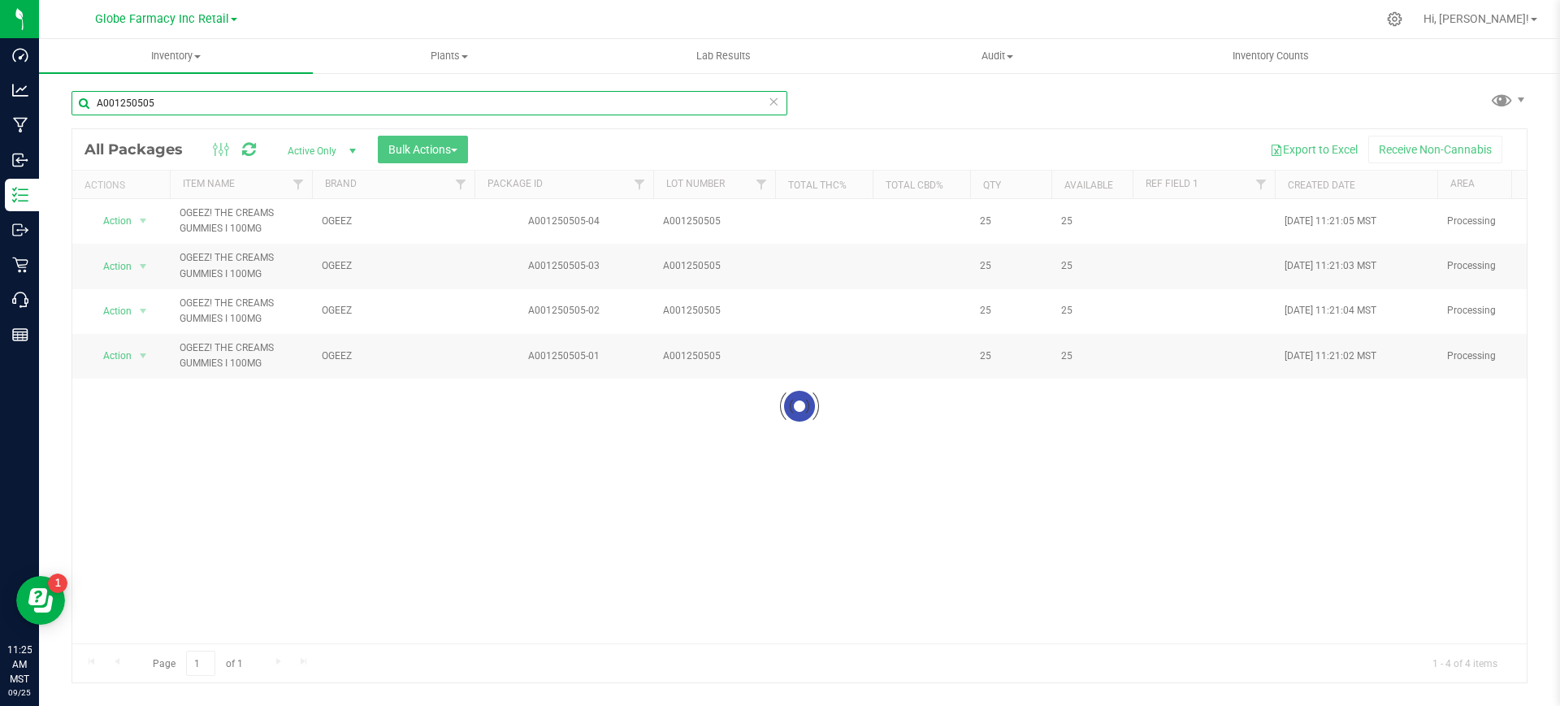
type input "A001250505"
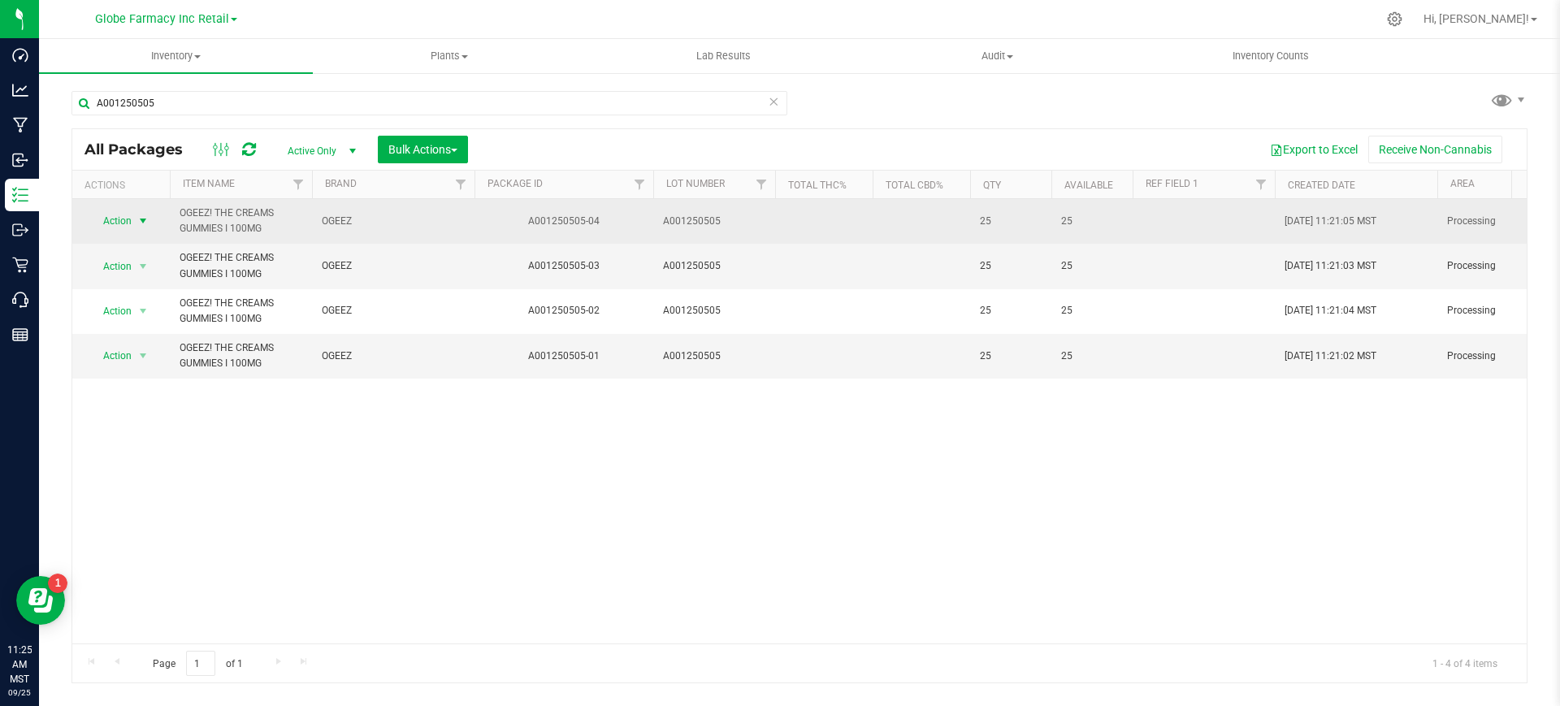
click at [144, 220] on span "select" at bounding box center [143, 221] width 13 height 13
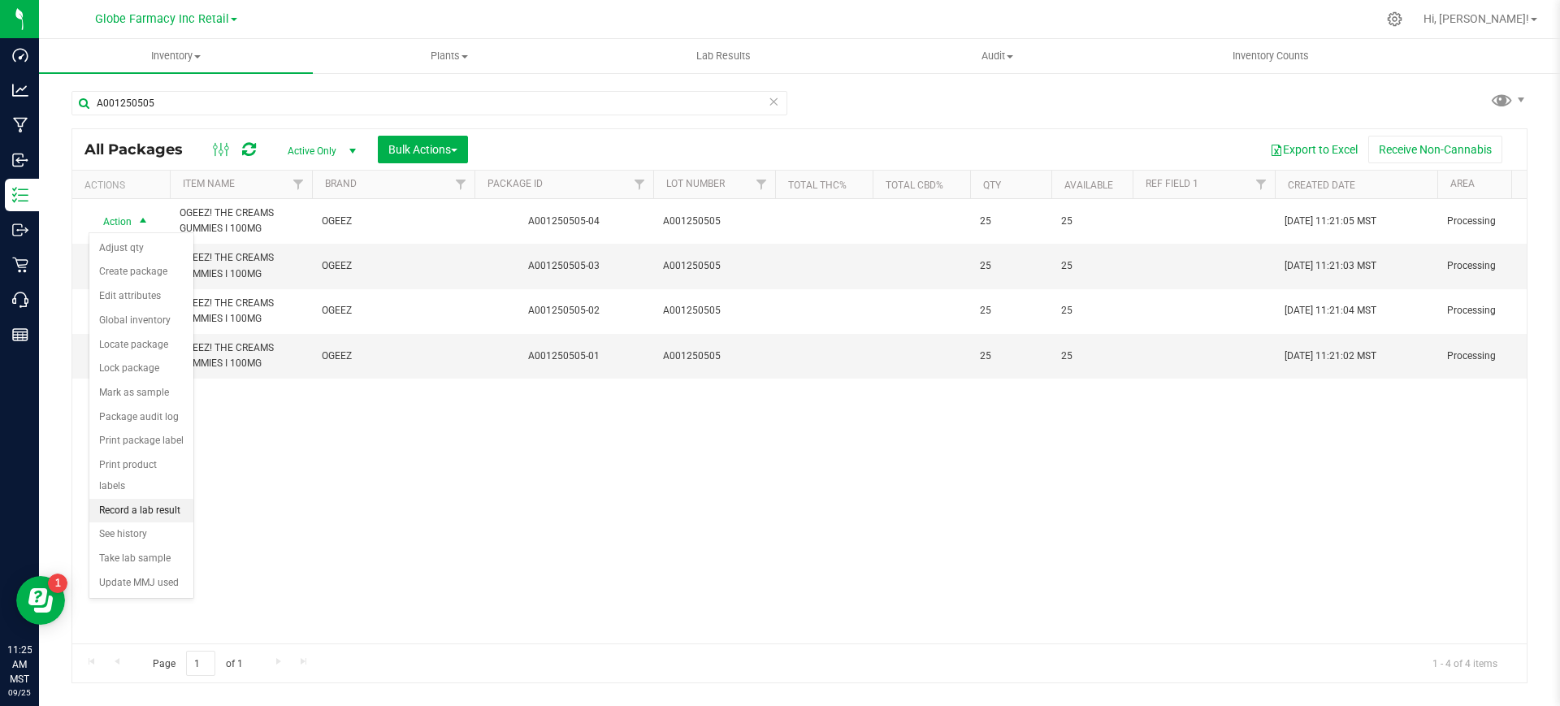
click at [172, 499] on li "Record a lab result" at bounding box center [141, 511] width 104 height 24
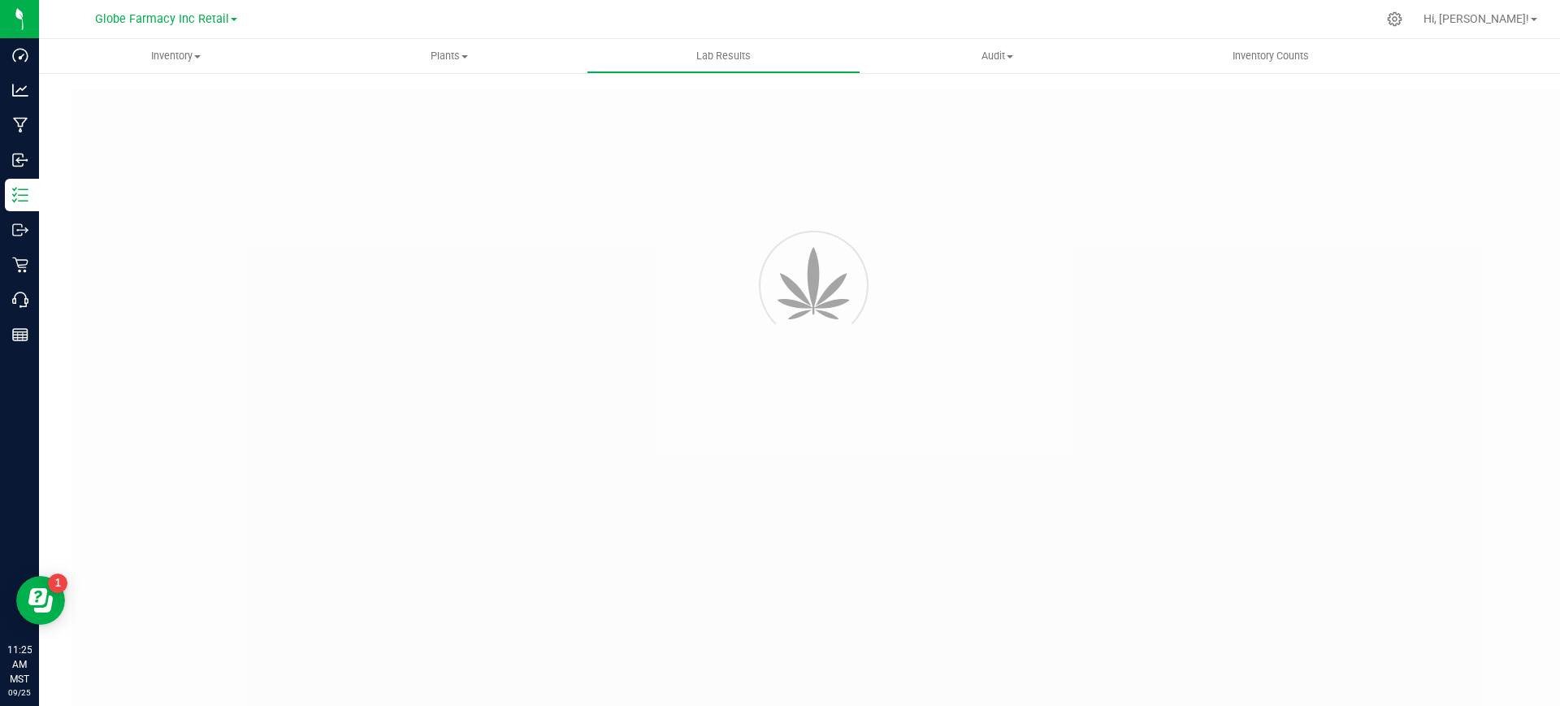
type input "A001250505-04"
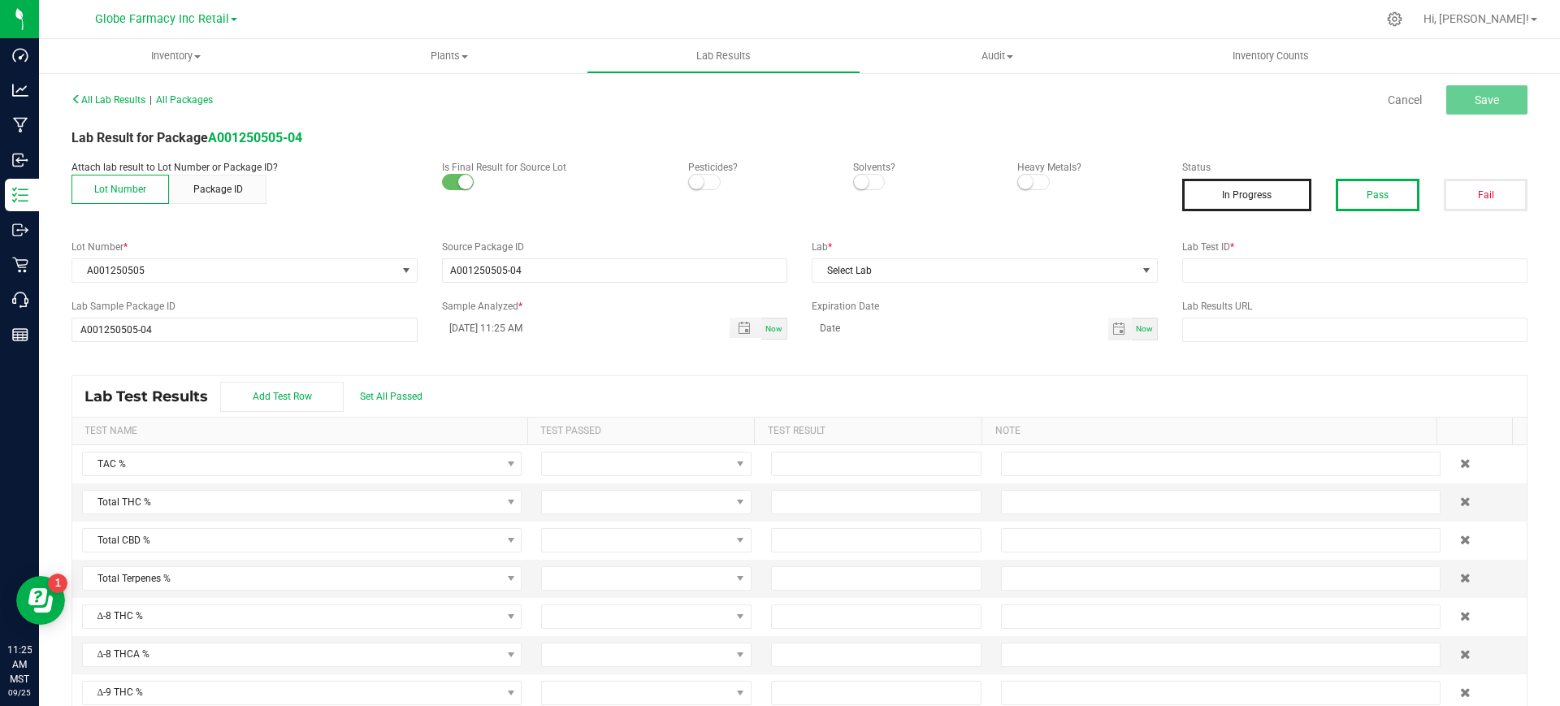
click at [1376, 199] on button "Pass" at bounding box center [1378, 195] width 84 height 33
paste input "2505SMAZ0714.2035"
drag, startPoint x: 1303, startPoint y: 261, endPoint x: 1166, endPoint y: 286, distance: 139.6
click at [1303, 262] on input "text" at bounding box center [1355, 270] width 346 height 24
type input "2505SMAZ0714.2035"
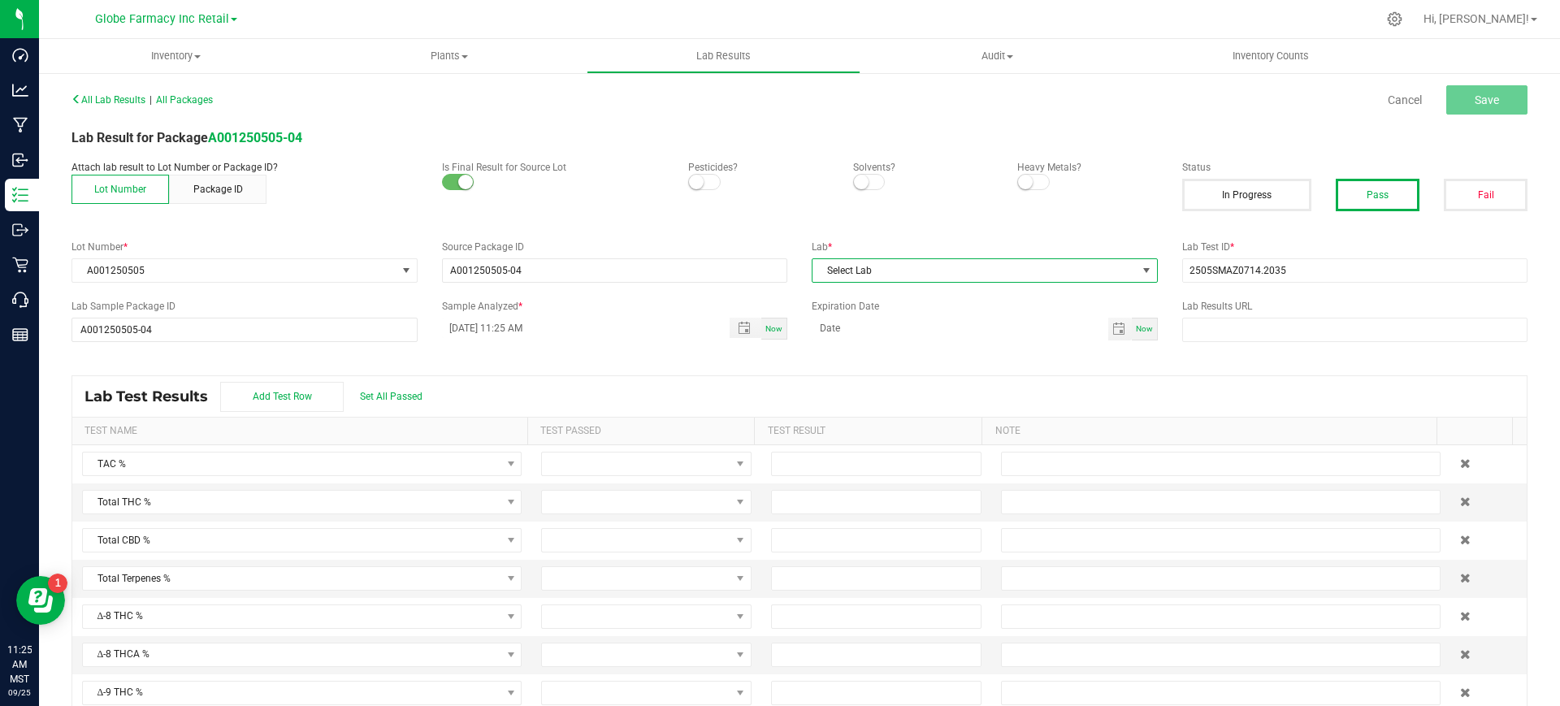
click at [1030, 280] on span "Select Lab" at bounding box center [975, 270] width 324 height 23
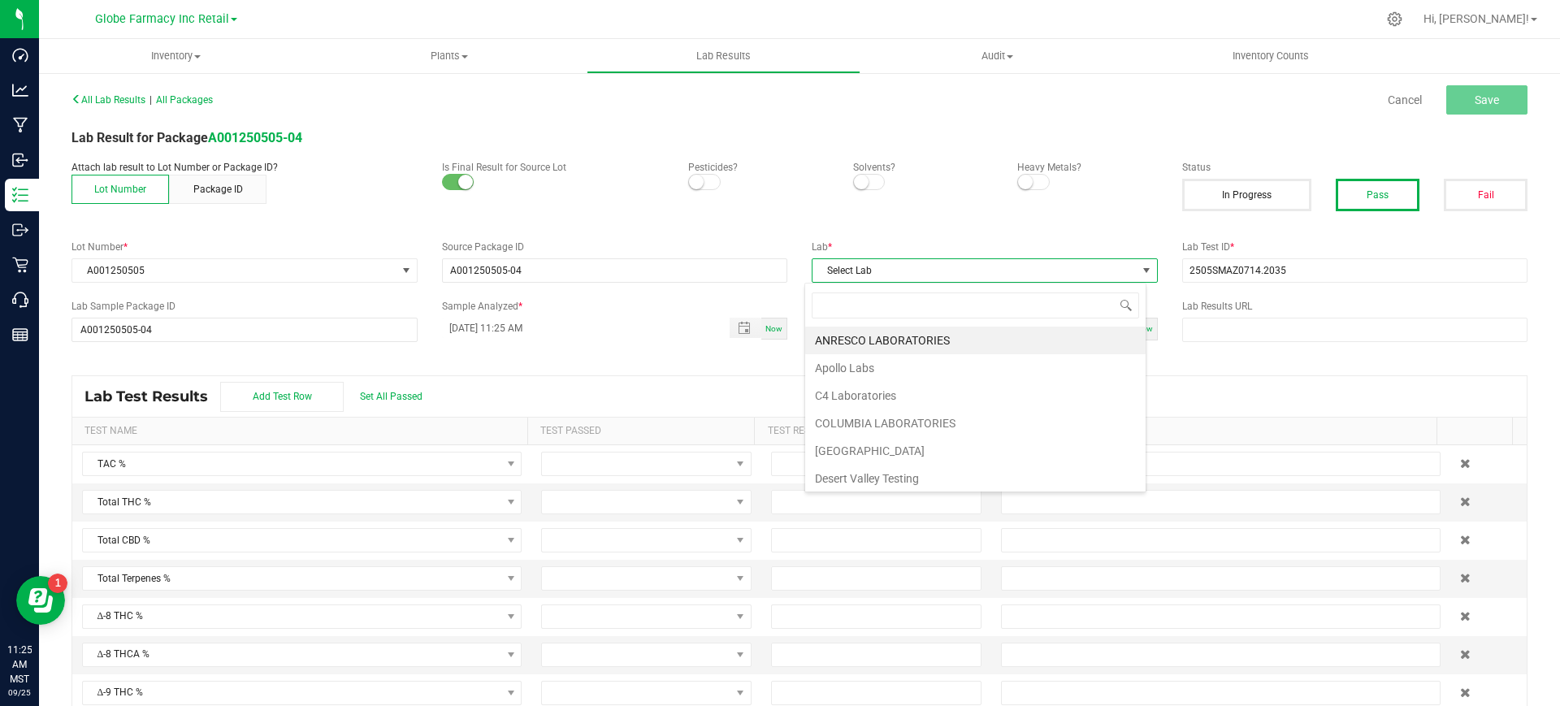
scroll to position [24, 342]
type input "smi"
click at [913, 340] on li "SMITHERS" at bounding box center [975, 341] width 340 height 28
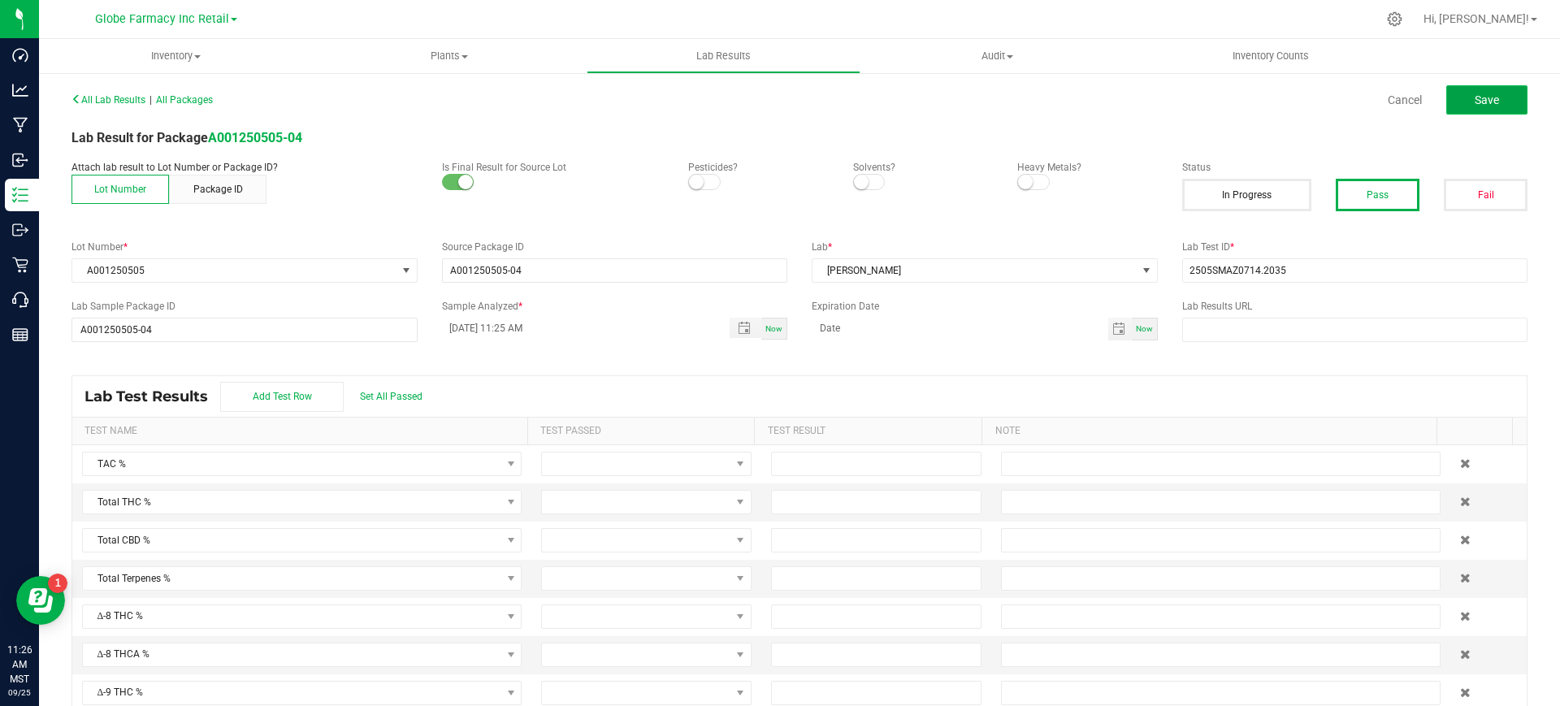
click at [1475, 96] on span "Save" at bounding box center [1487, 99] width 24 height 13
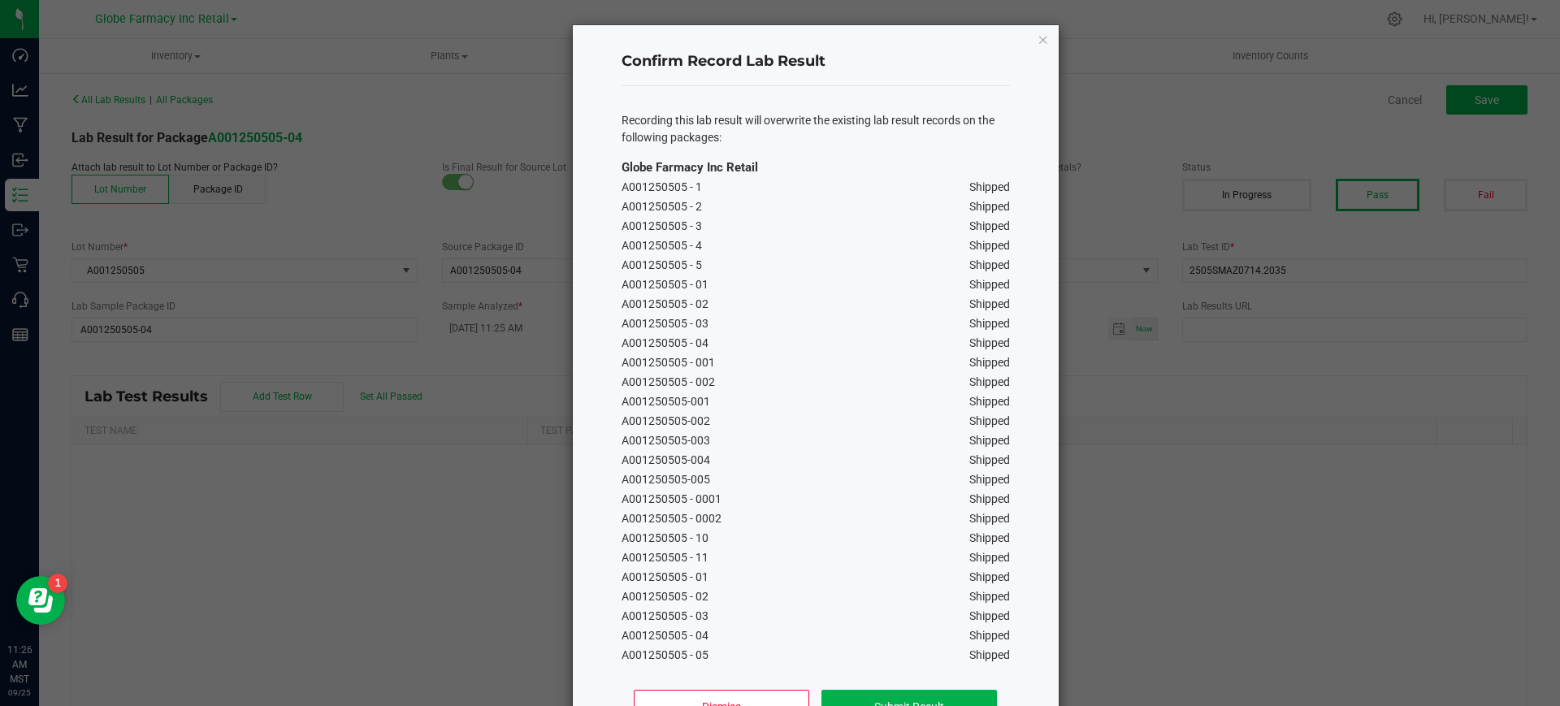
scroll to position [69, 0]
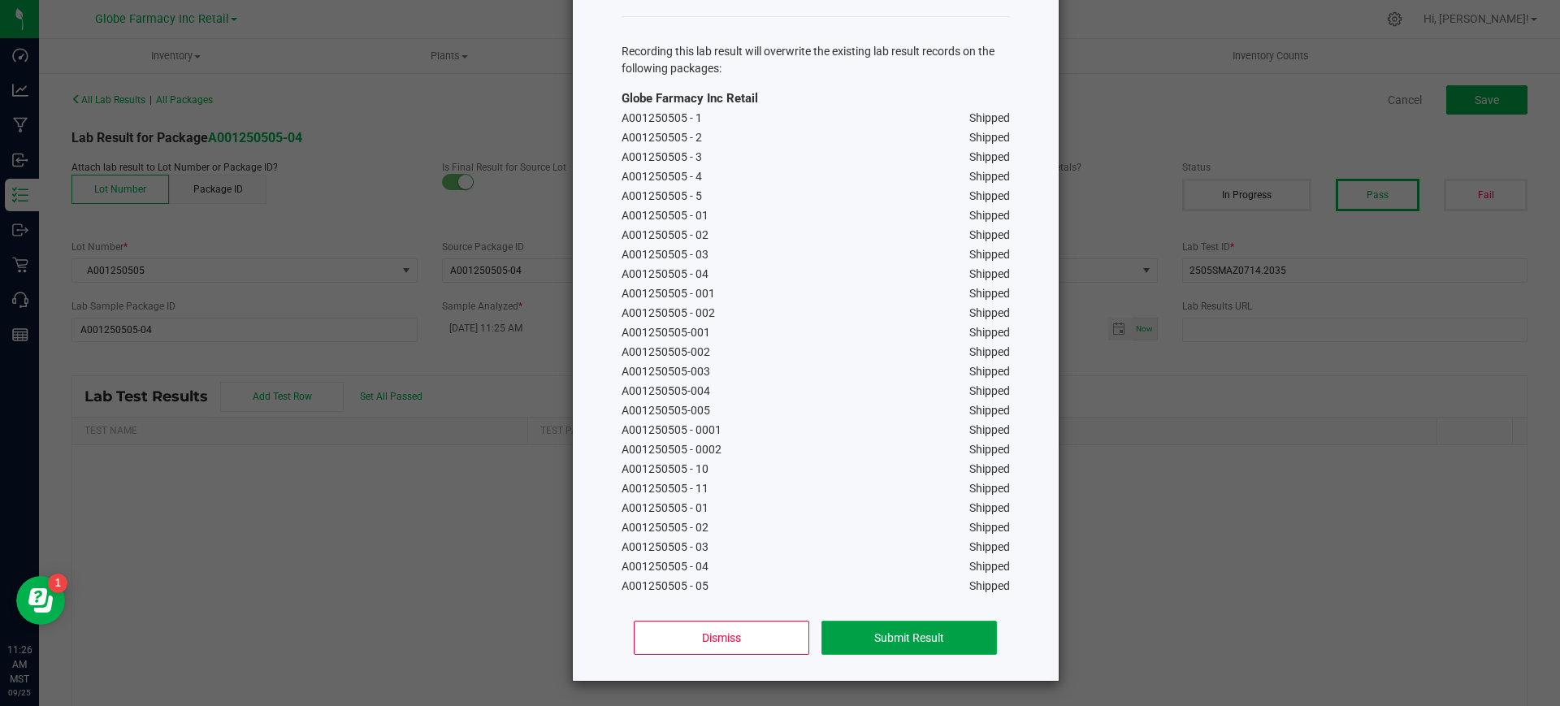
click at [903, 627] on button "Submit Result" at bounding box center [909, 638] width 175 height 34
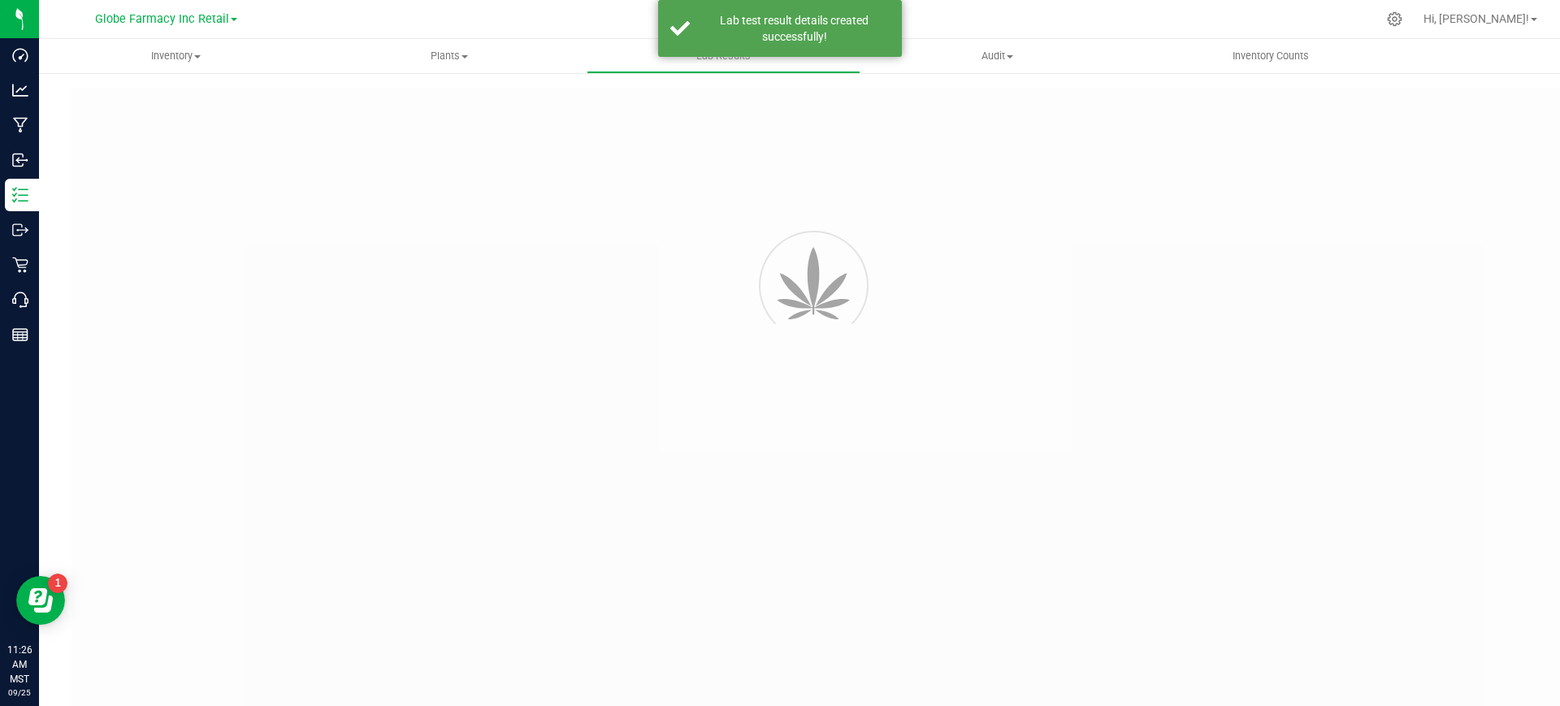
type input "A001250505-04"
type input "2505SMAZ0714.2035"
type input "A001250505-04"
type input "09/25/2025 11:25 AM"
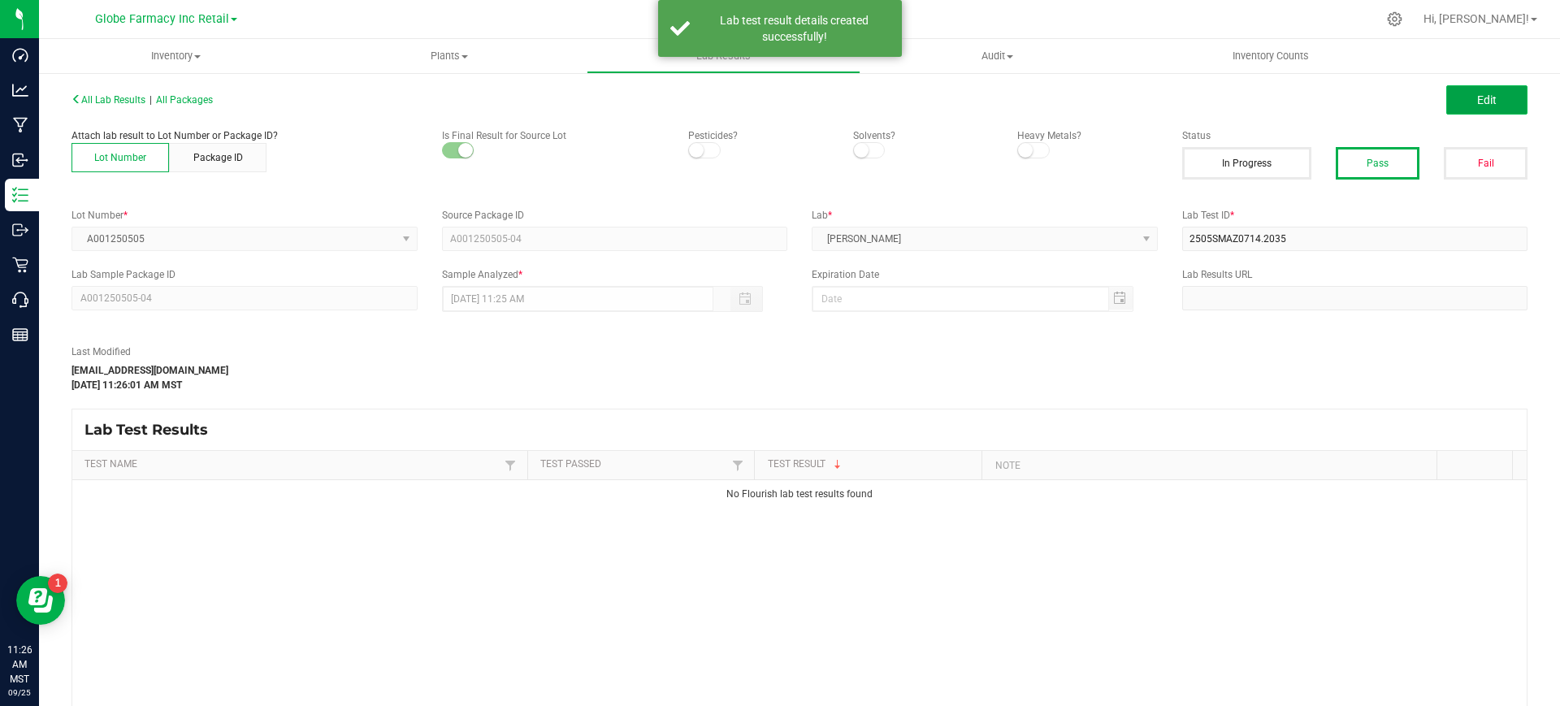
click at [1477, 95] on span "Edit" at bounding box center [1487, 99] width 20 height 13
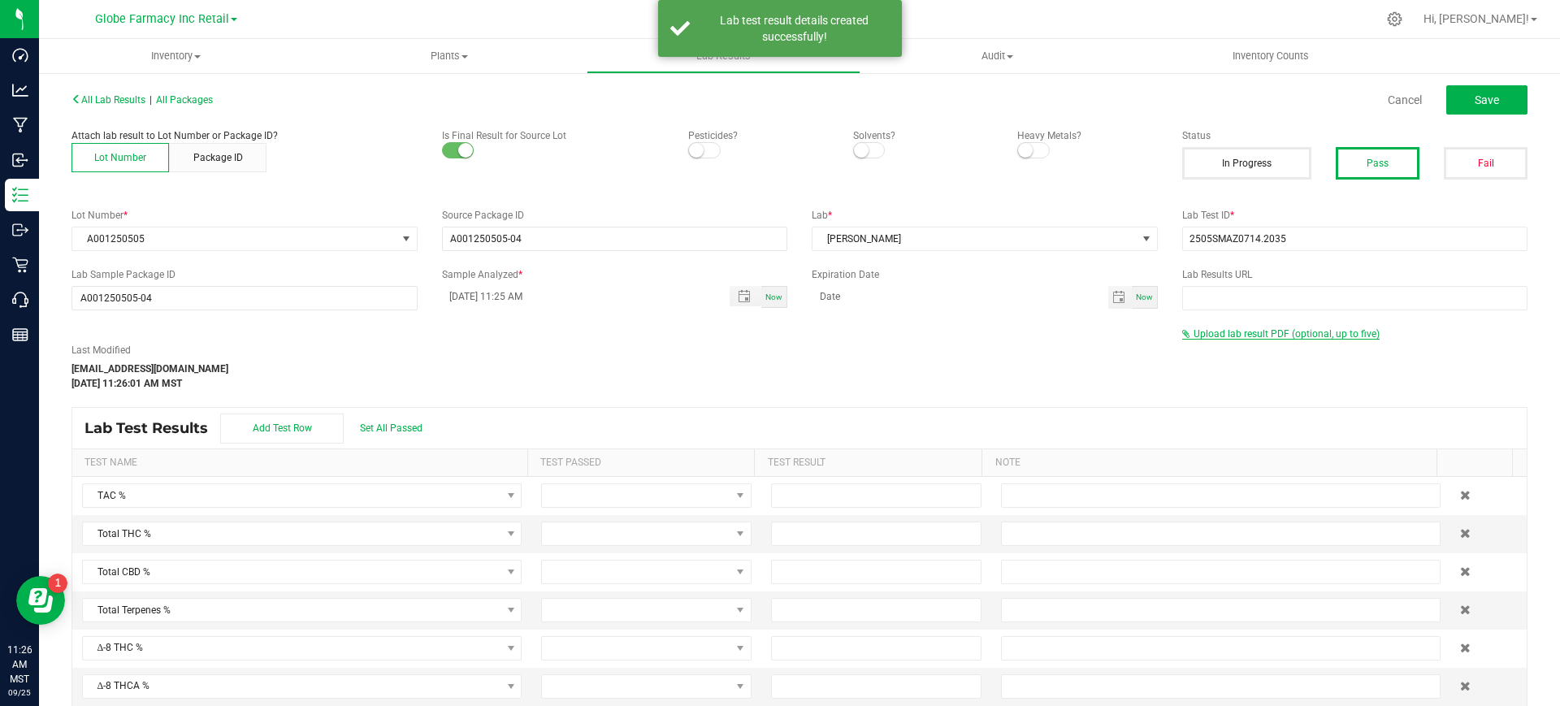
click at [1210, 332] on span "Upload lab result PDF (optional, up to five)" at bounding box center [1287, 333] width 186 height 11
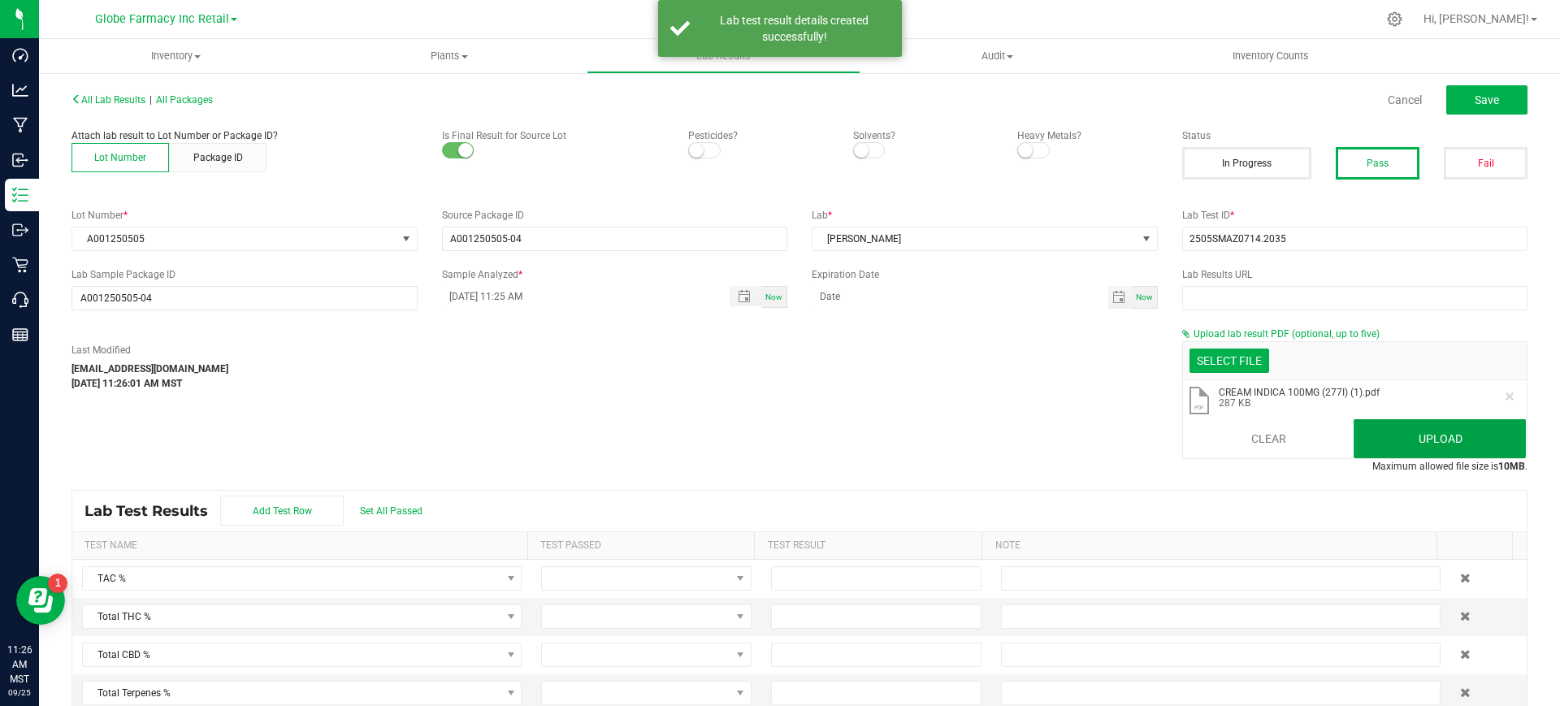
click at [1405, 434] on button "Upload" at bounding box center [1440, 438] width 172 height 39
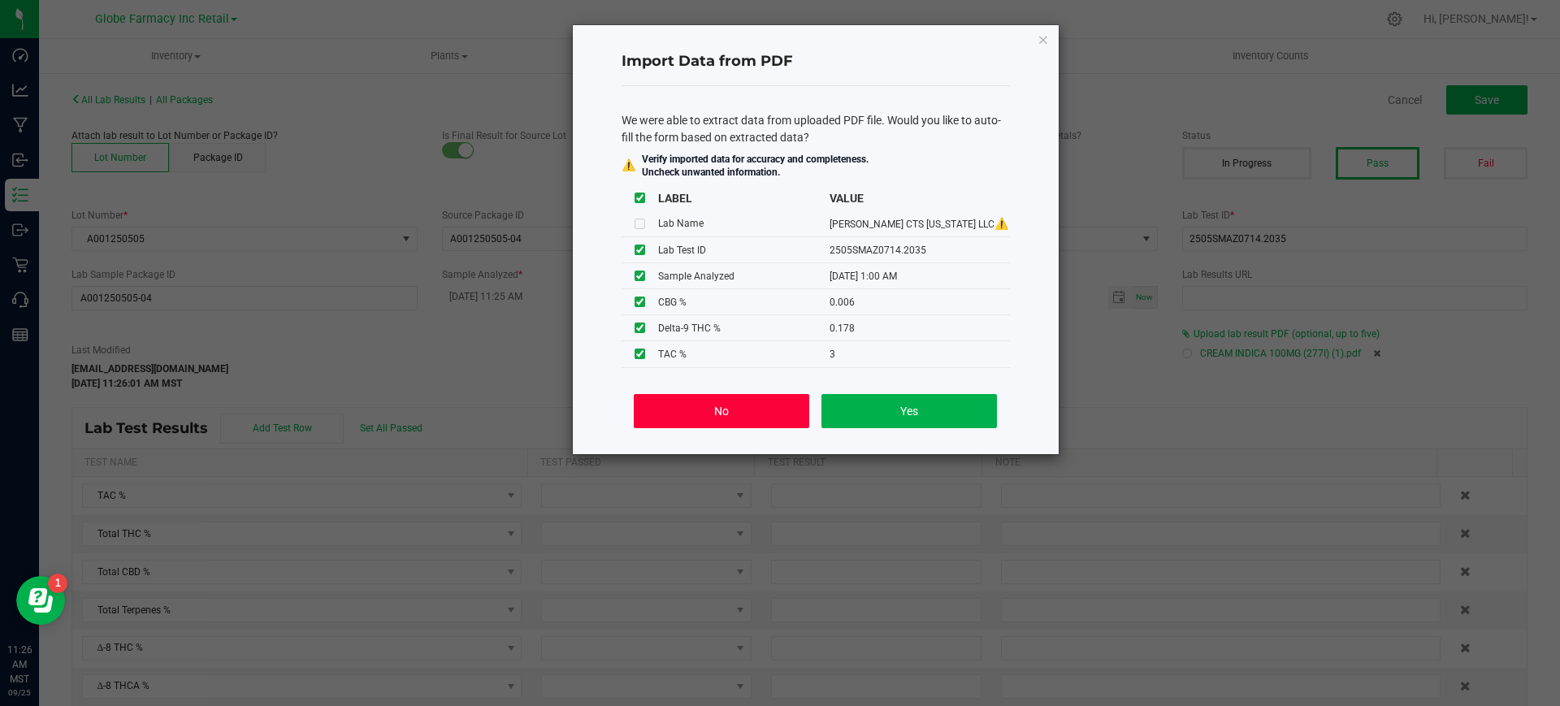
drag, startPoint x: 705, startPoint y: 404, endPoint x: 727, endPoint y: 404, distance: 21.1
click at [705, 404] on button "No" at bounding box center [721, 411] width 175 height 34
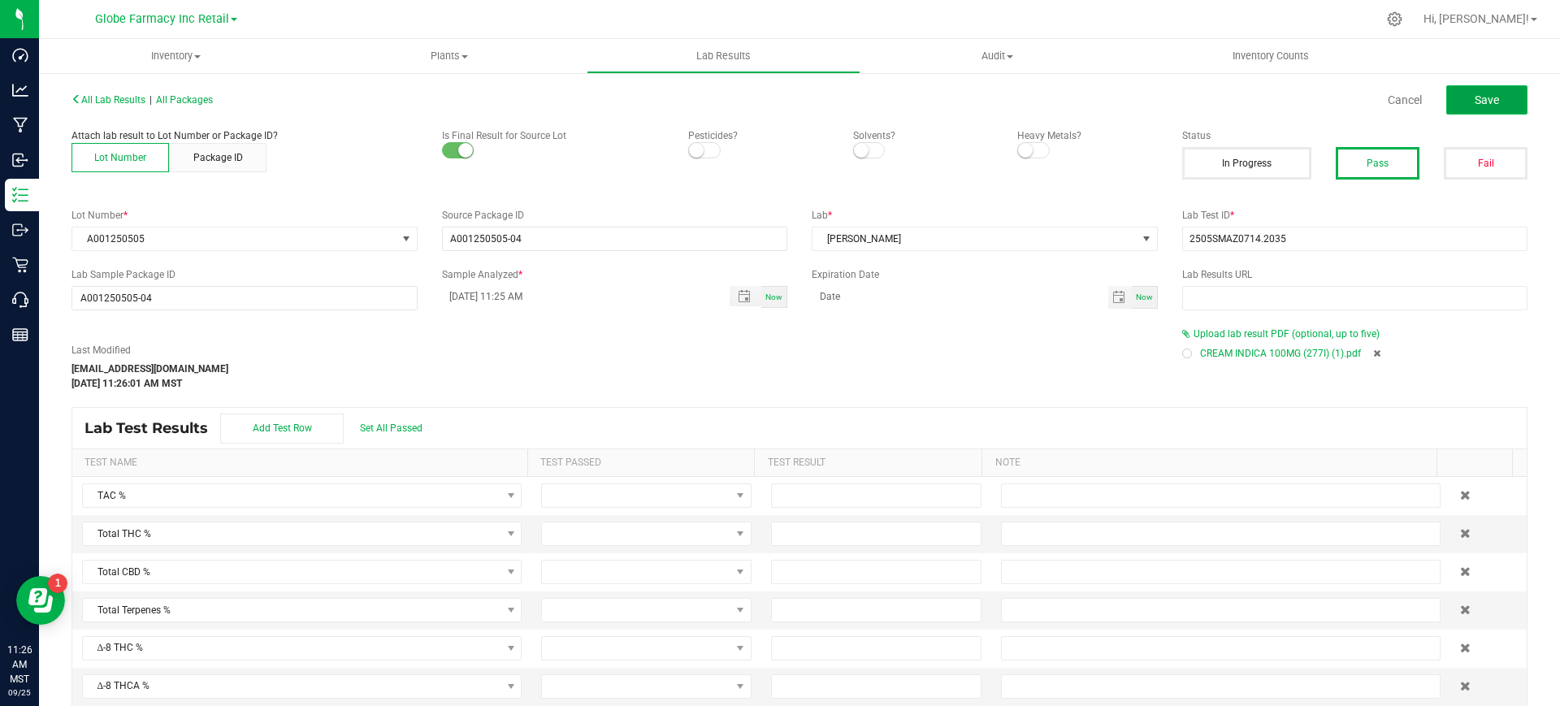
click at [1446, 104] on button "Save" at bounding box center [1486, 99] width 81 height 29
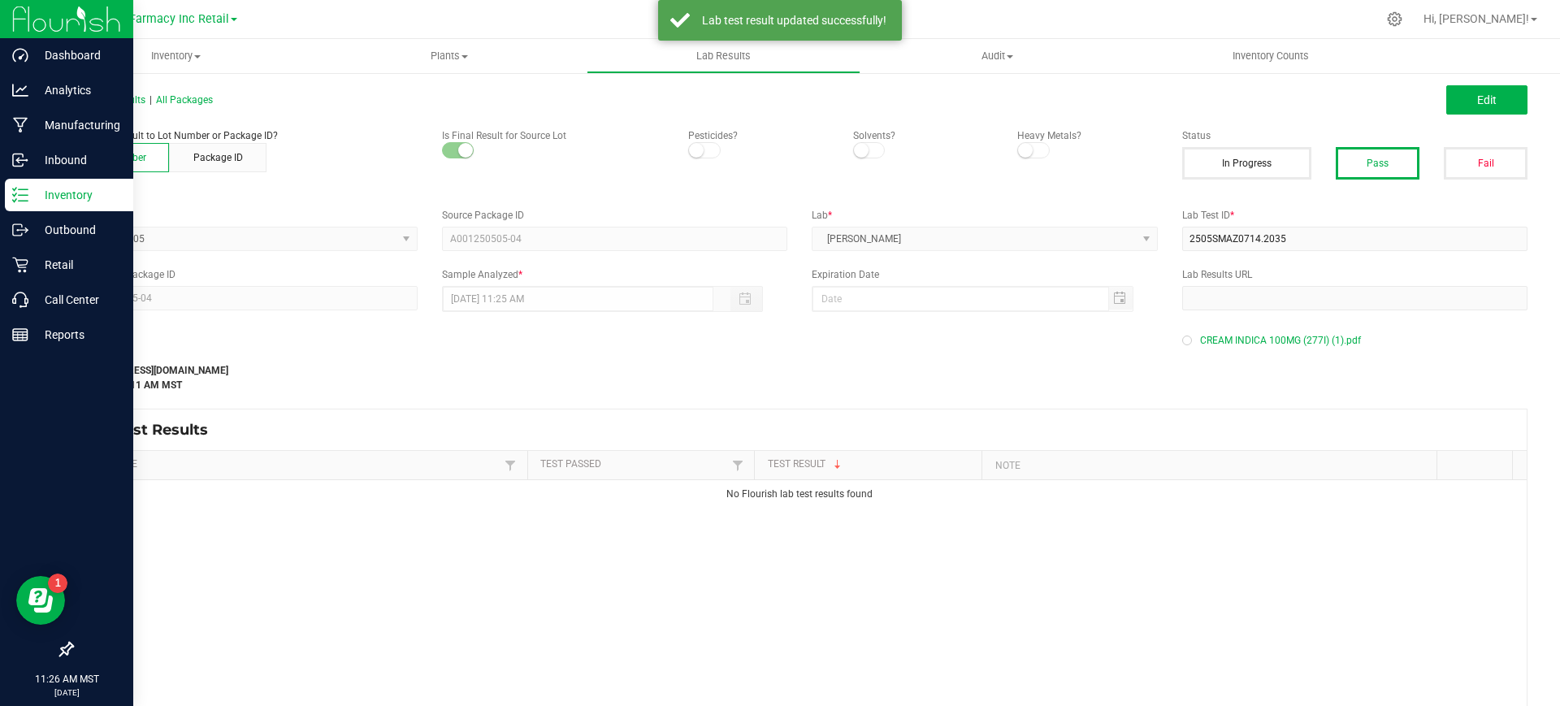
click at [24, 201] on line at bounding box center [23, 201] width 9 height 0
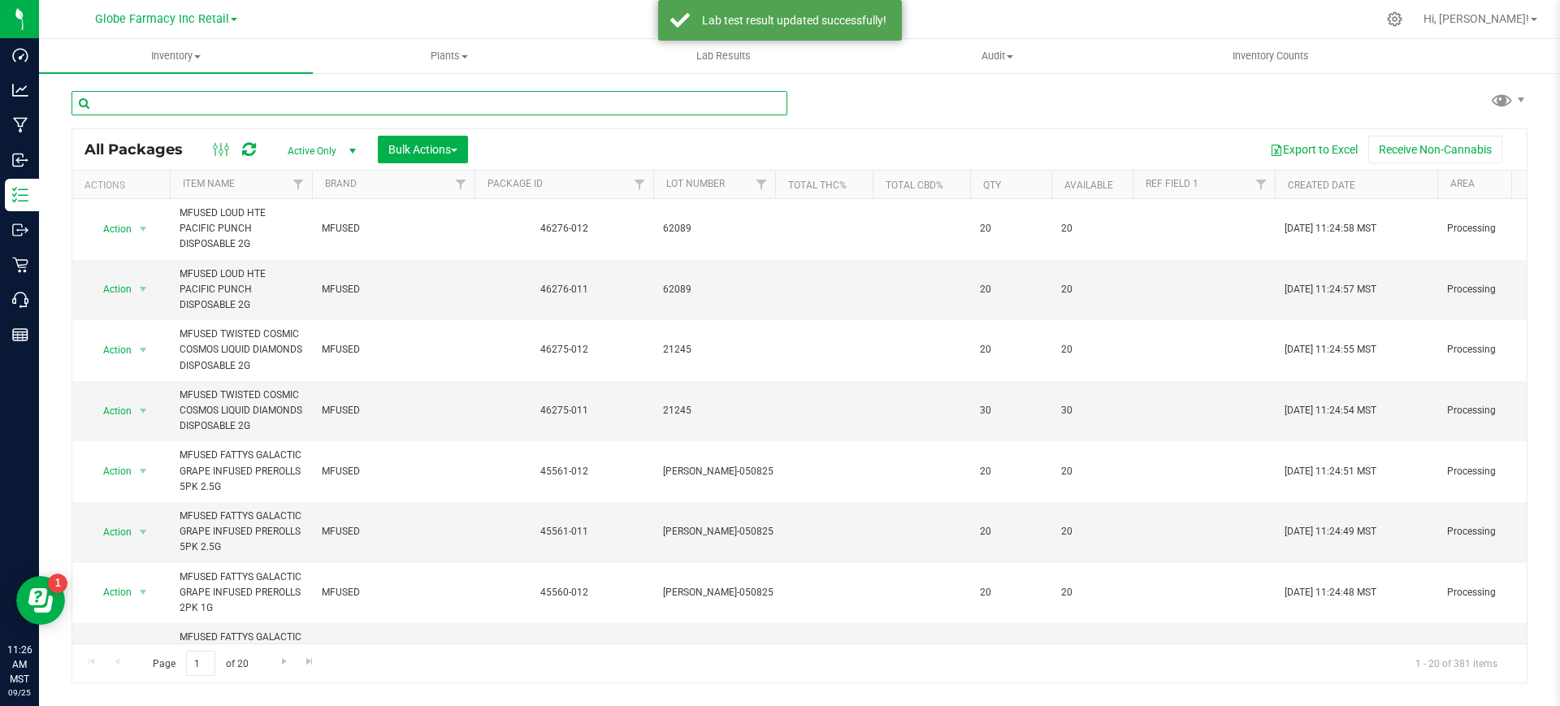
click at [207, 91] on input "text" at bounding box center [430, 103] width 716 height 24
paste input "A002250507"
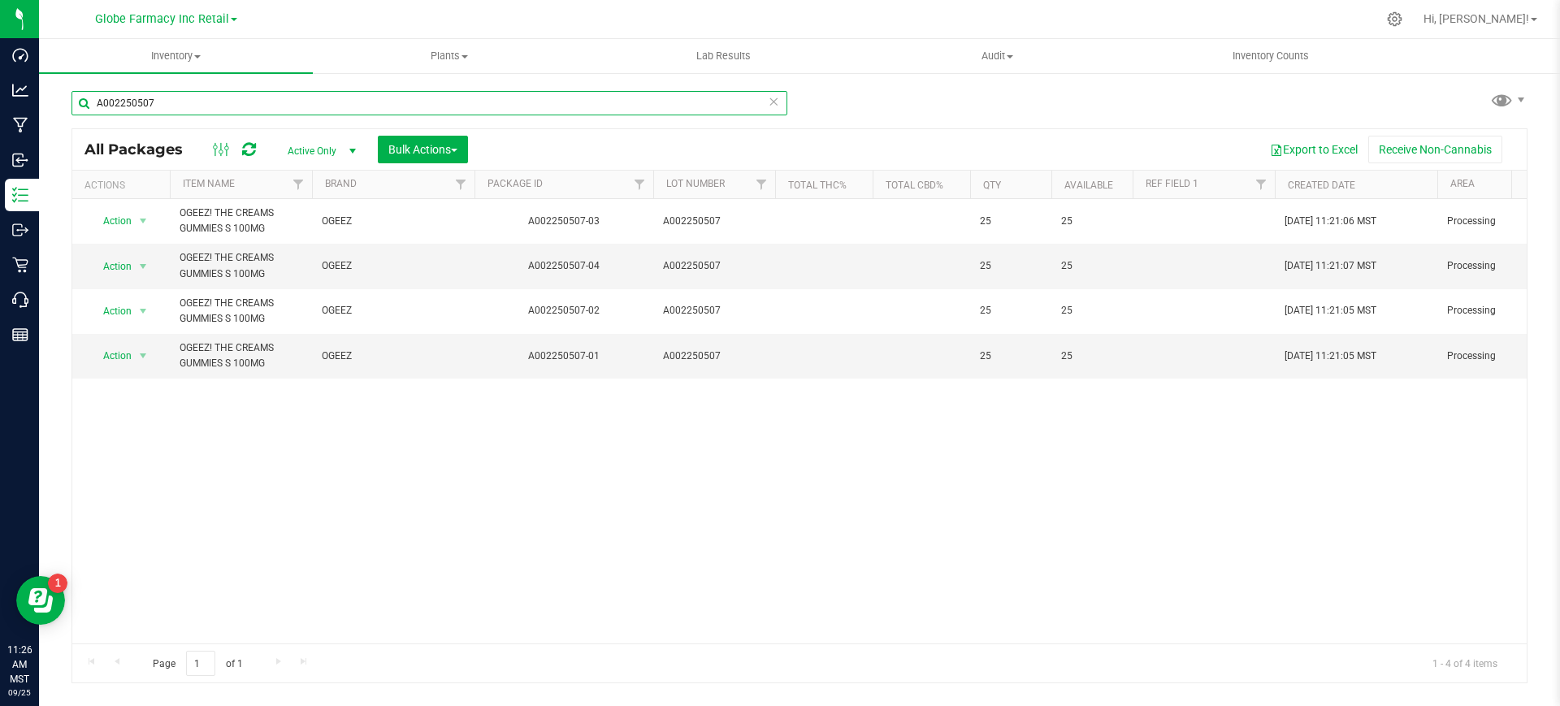
type input "A002250507"
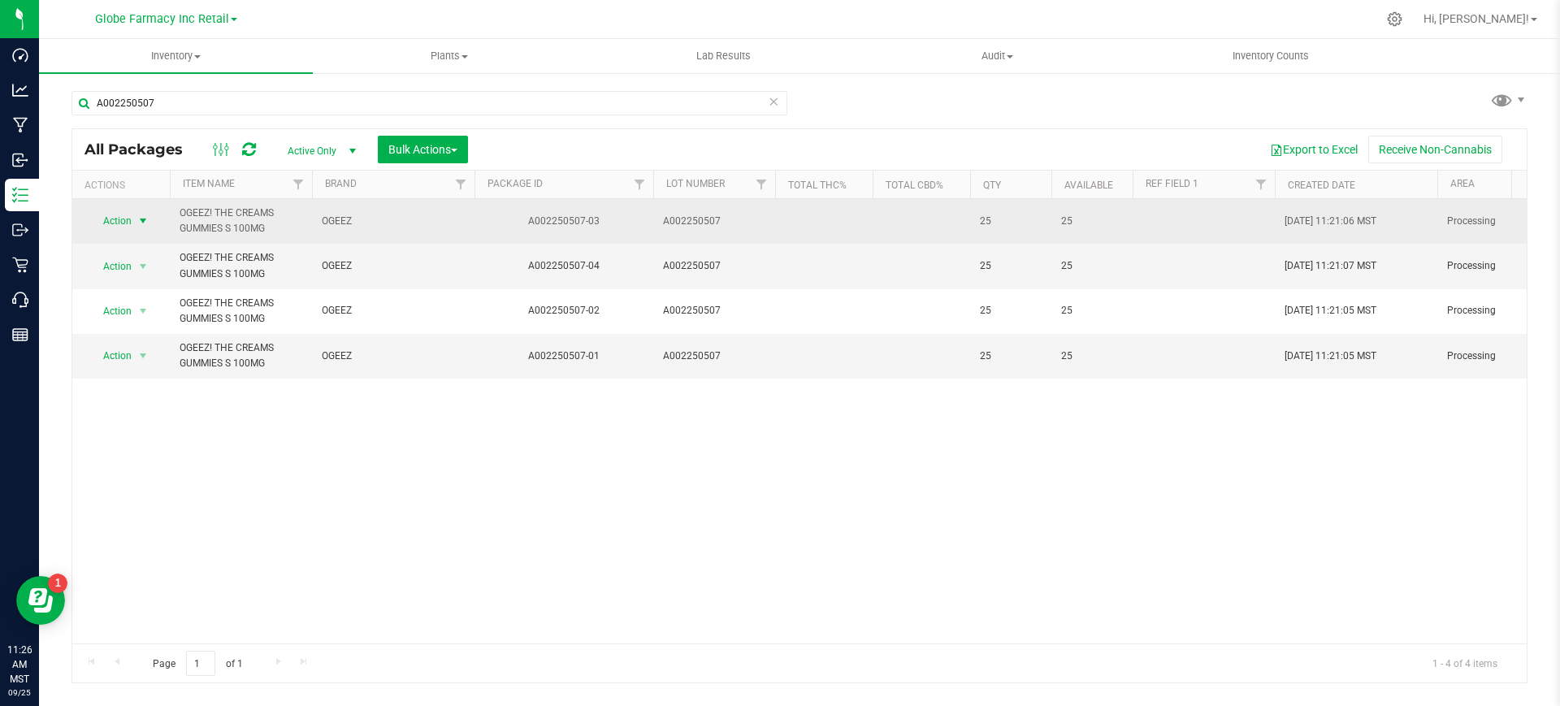
click at [101, 223] on span "Action" at bounding box center [111, 221] width 44 height 23
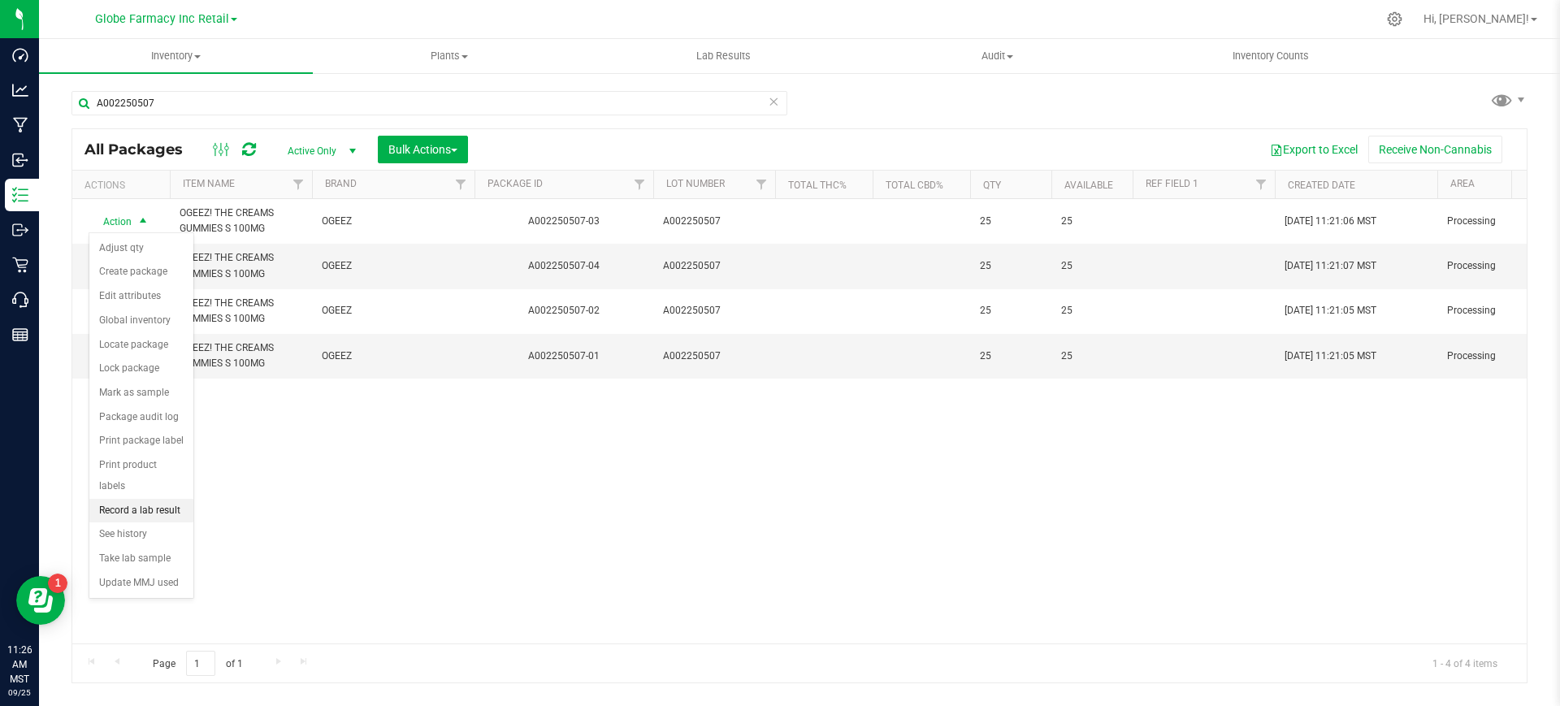
click at [142, 499] on li "Record a lab result" at bounding box center [141, 511] width 104 height 24
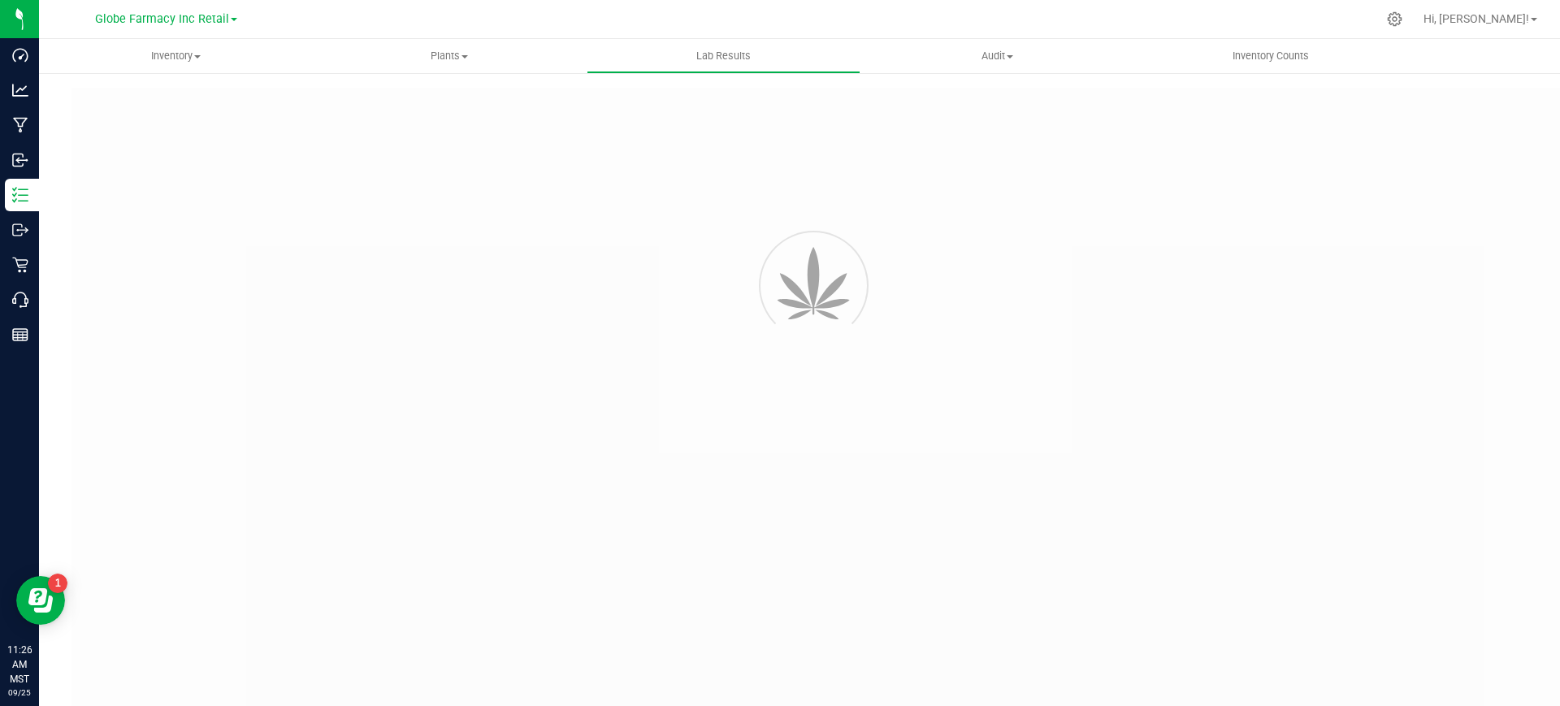
type input "A002250507-03"
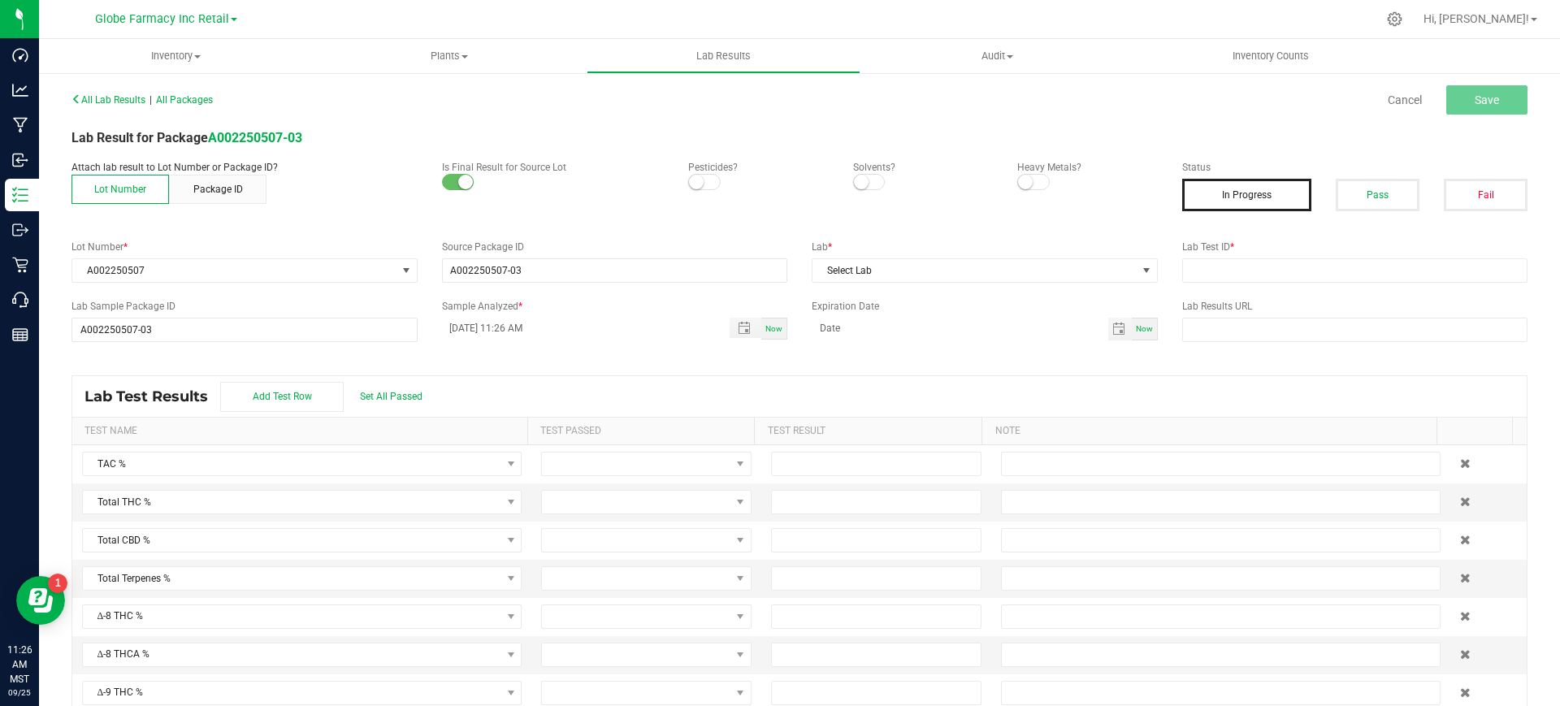
drag, startPoint x: 1359, startPoint y: 181, endPoint x: 1303, endPoint y: 249, distance: 87.7
click at [1359, 193] on button "Pass" at bounding box center [1378, 195] width 84 height 33
drag, startPoint x: 1290, startPoint y: 256, endPoint x: 1192, endPoint y: 285, distance: 101.8
click at [1283, 262] on div "Lab Test ID *" at bounding box center [1355, 261] width 371 height 43
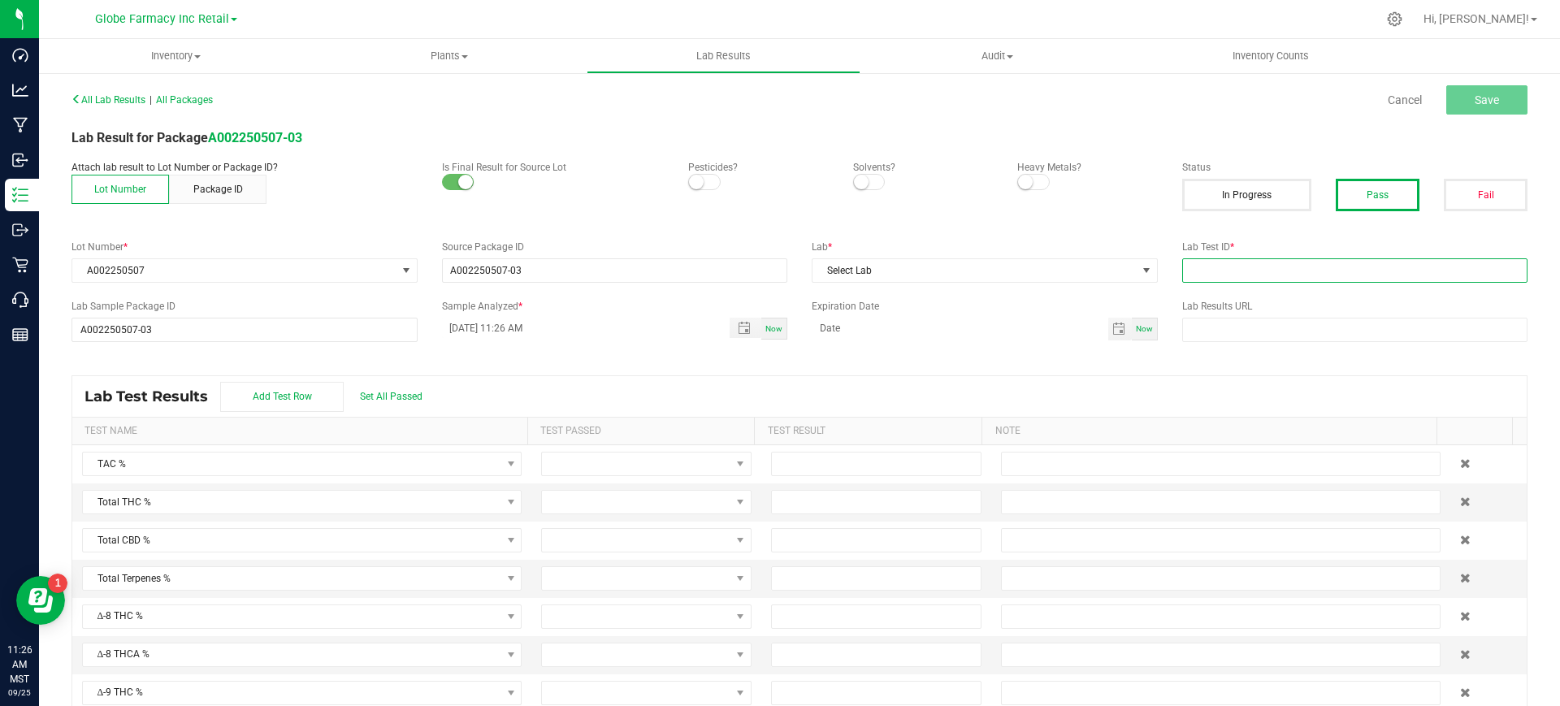
drag, startPoint x: 1198, startPoint y: 277, endPoint x: 1183, endPoint y: 275, distance: 14.8
click at [1198, 277] on input "text" at bounding box center [1355, 270] width 346 height 24
paste input "2505SMAZ0714.2039"
type input "2505SMAZ0714.2039"
click at [1010, 265] on span "Select Lab" at bounding box center [975, 270] width 324 height 23
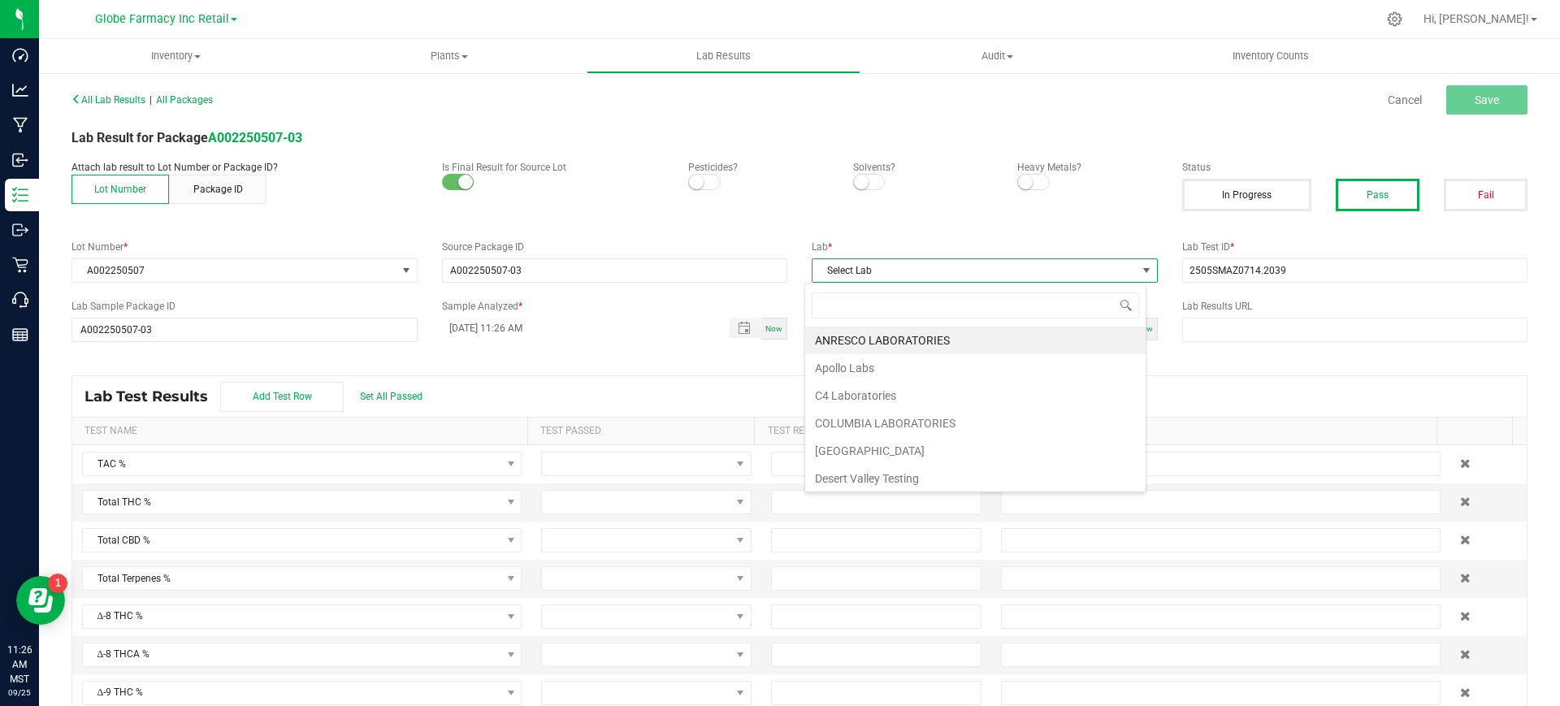
scroll to position [24, 342]
type input "smi"
click at [899, 341] on li "SMITHERS" at bounding box center [975, 341] width 340 height 28
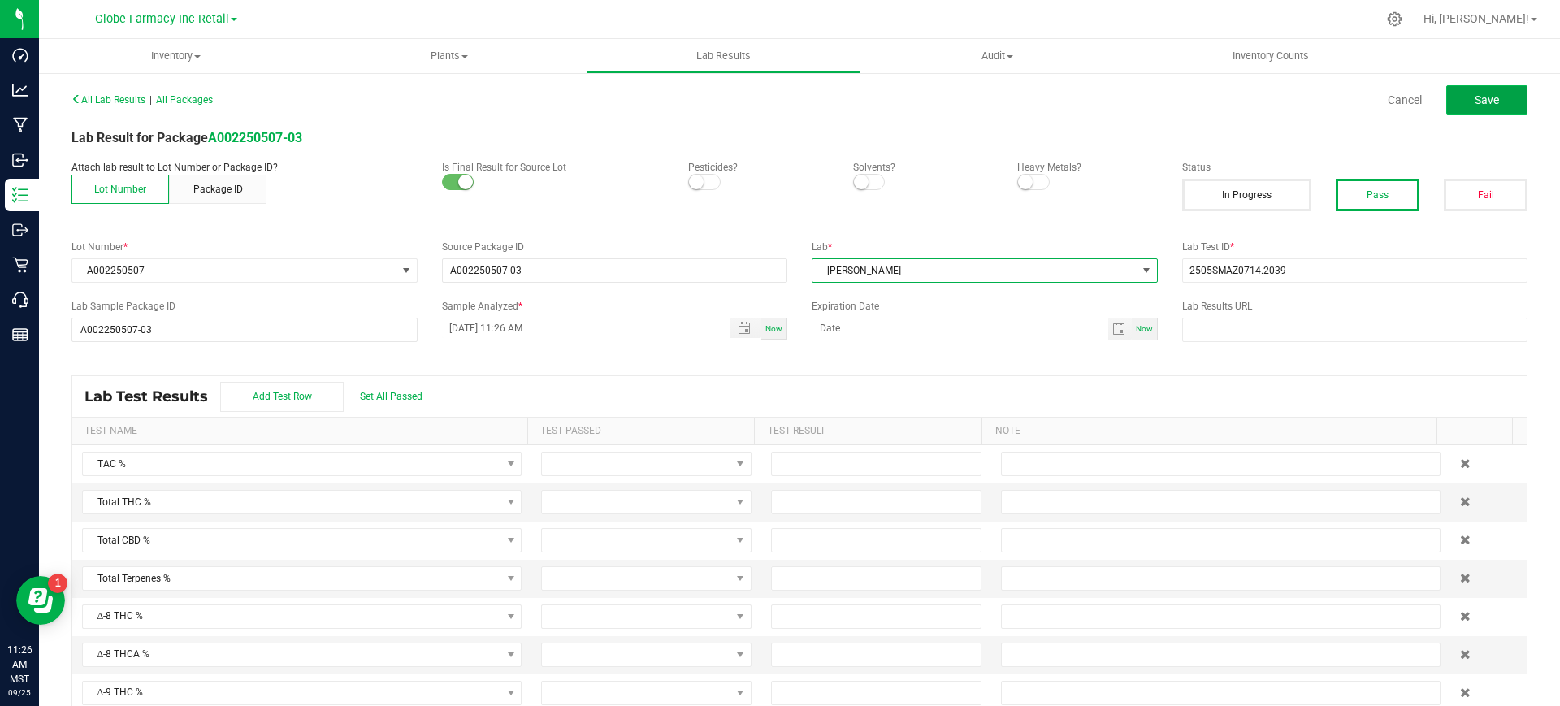
click at [1475, 96] on span "Save" at bounding box center [1487, 99] width 24 height 13
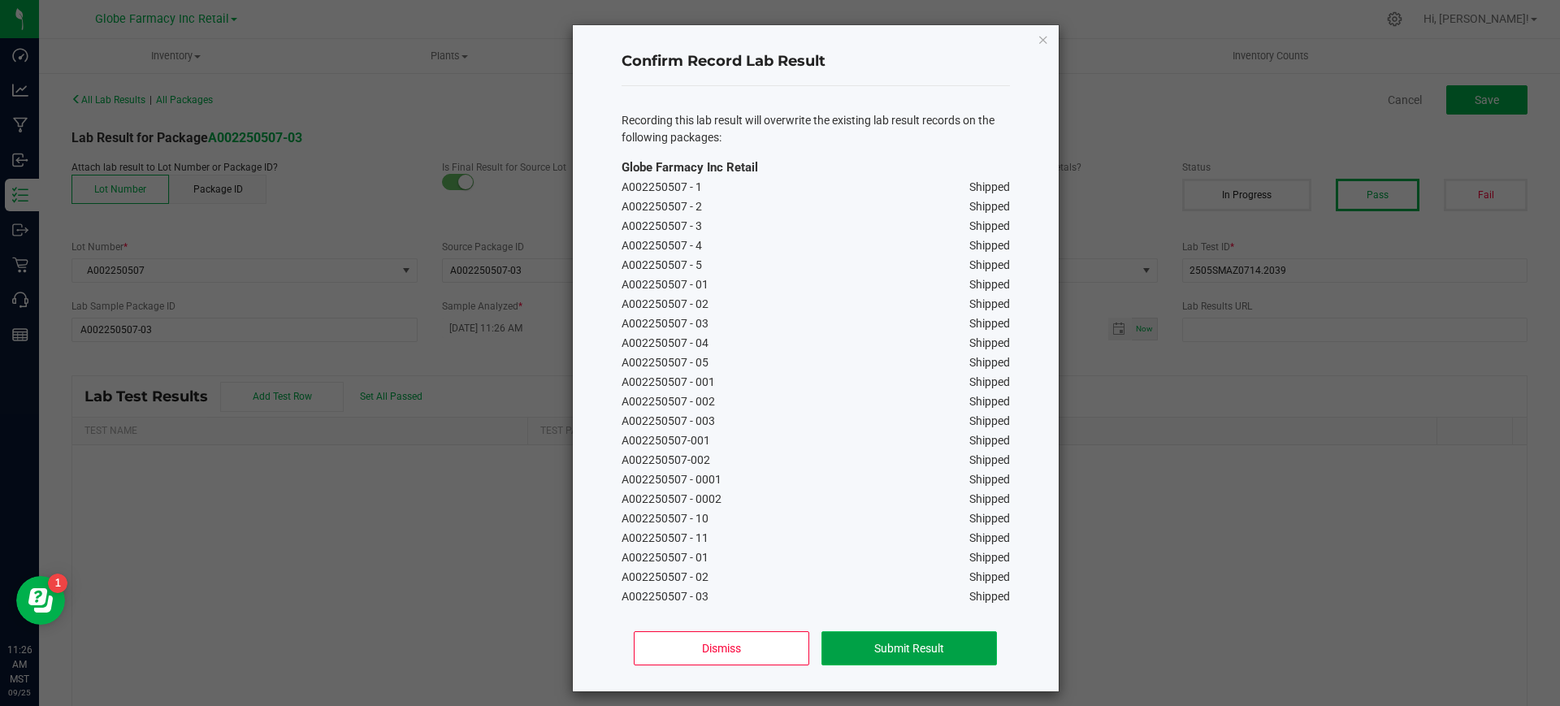
click at [932, 643] on button "Submit Result" at bounding box center [909, 648] width 175 height 34
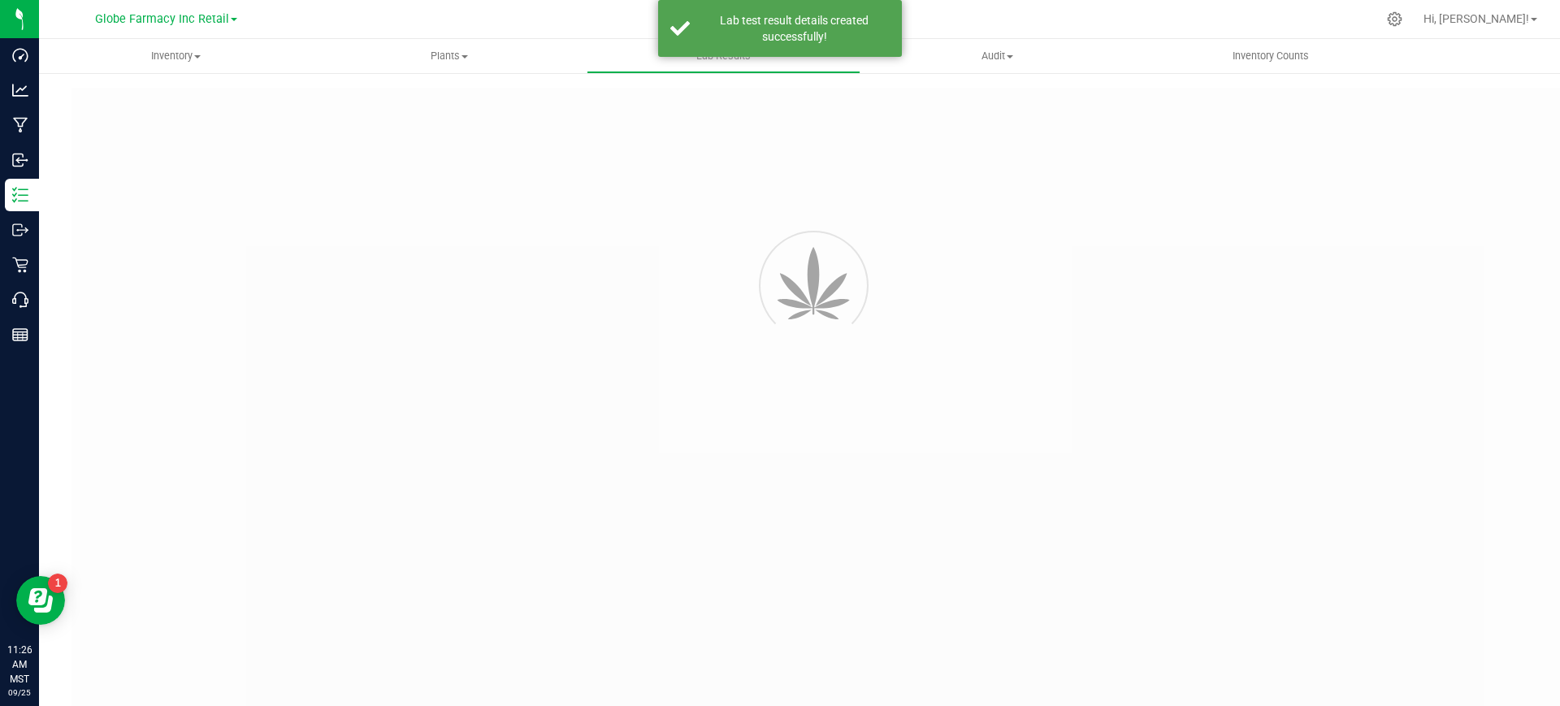
type input "A002250507-03"
type input "2505SMAZ0714.2039"
type input "A002250507-03"
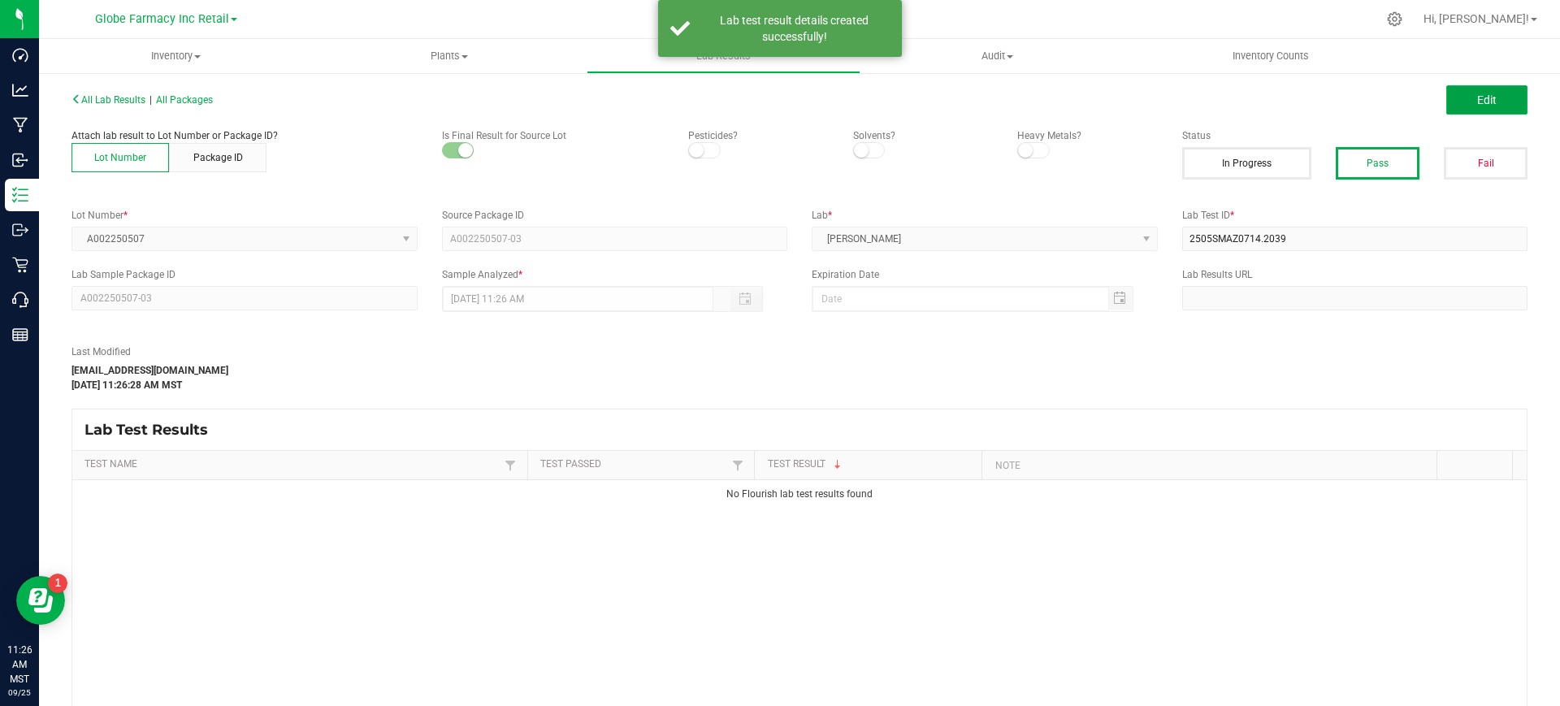
click at [1477, 93] on span "Edit" at bounding box center [1487, 99] width 20 height 13
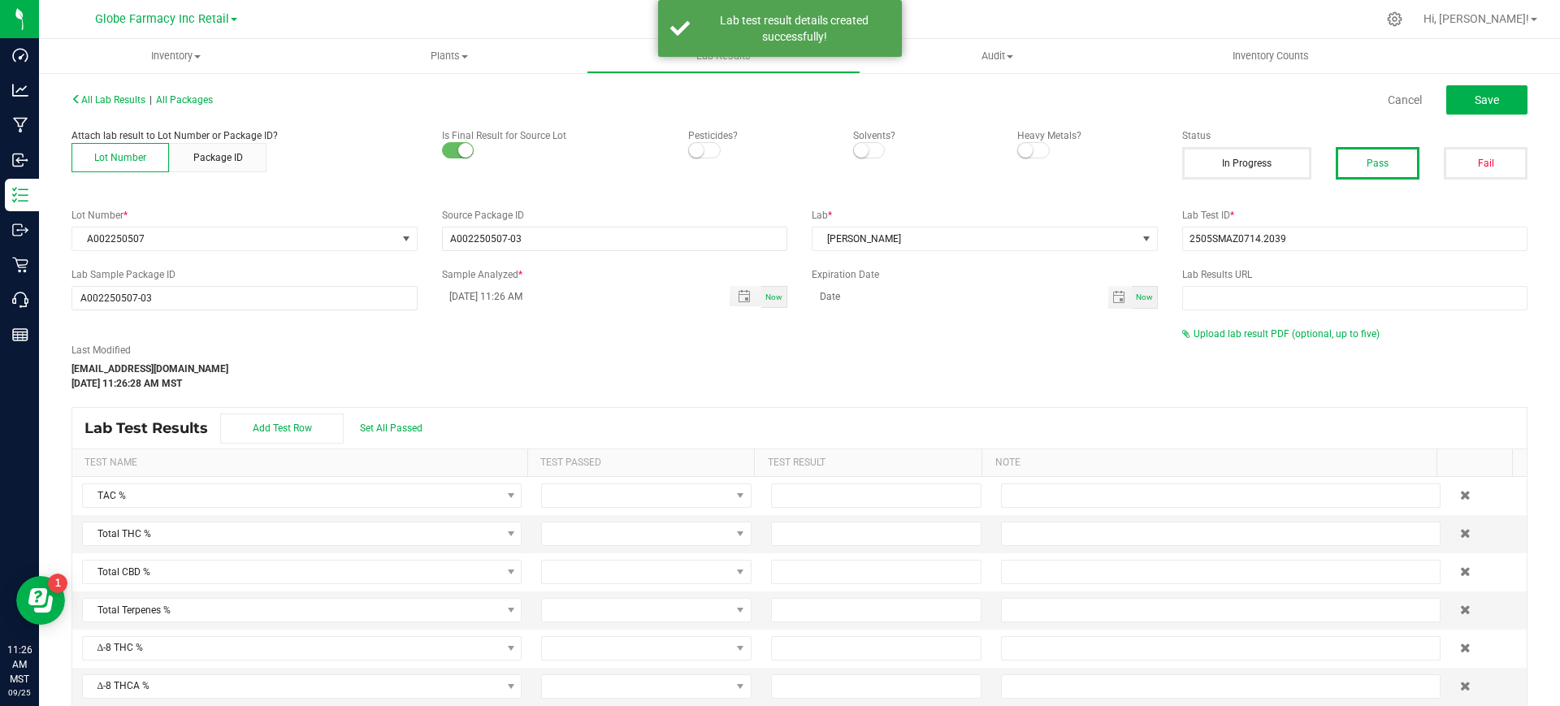
click at [1224, 327] on div "Upload lab result PDF (optional, up to five)" at bounding box center [1355, 334] width 346 height 15
click at [1226, 340] on div "Upload lab result PDF (optional, up to five)" at bounding box center [1355, 334] width 346 height 15
click at [1220, 336] on span "Upload lab result PDF (optional, up to five)" at bounding box center [1287, 333] width 186 height 11
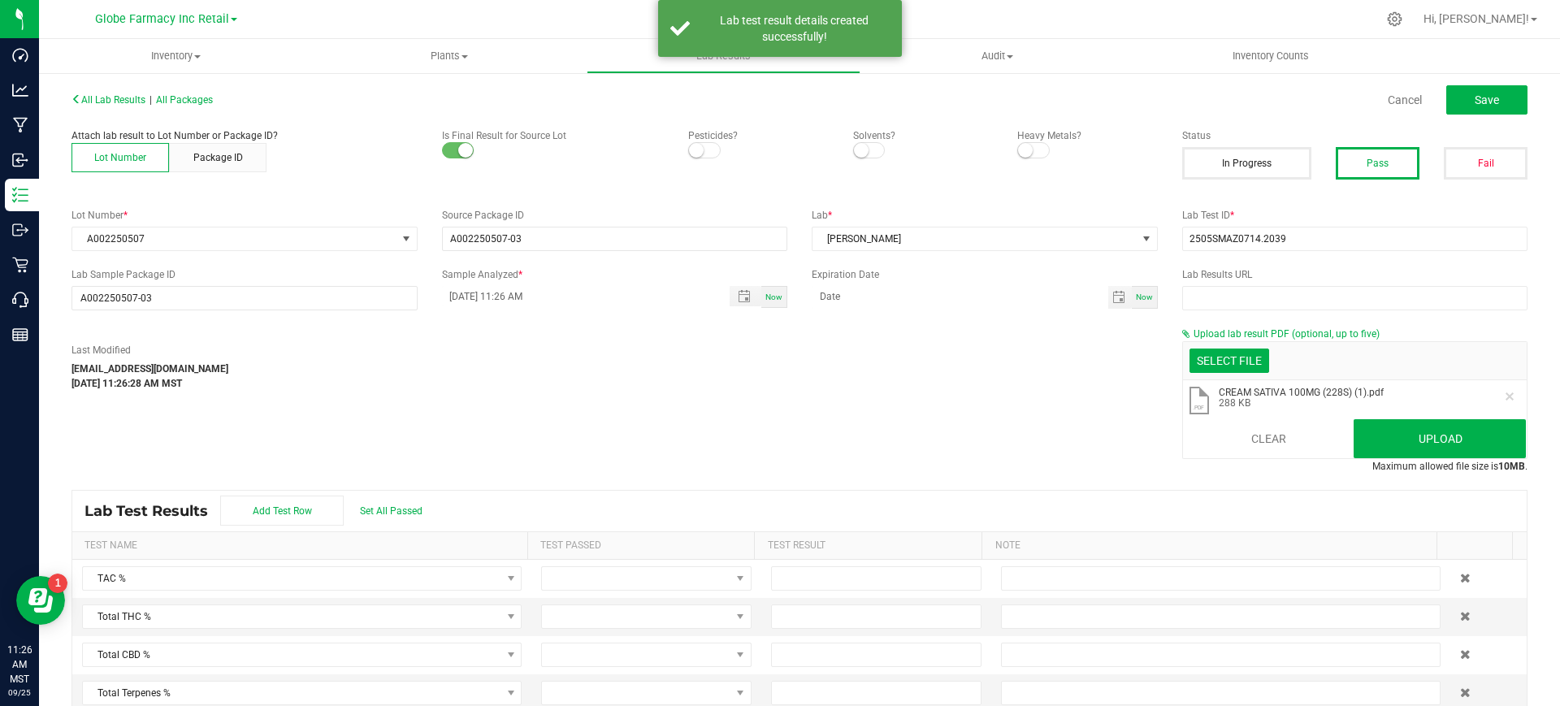
click at [1385, 414] on li ".pdf CREAM SATIVA 100MG (228S) (1).pdf 288 KB" at bounding box center [1355, 401] width 345 height 42
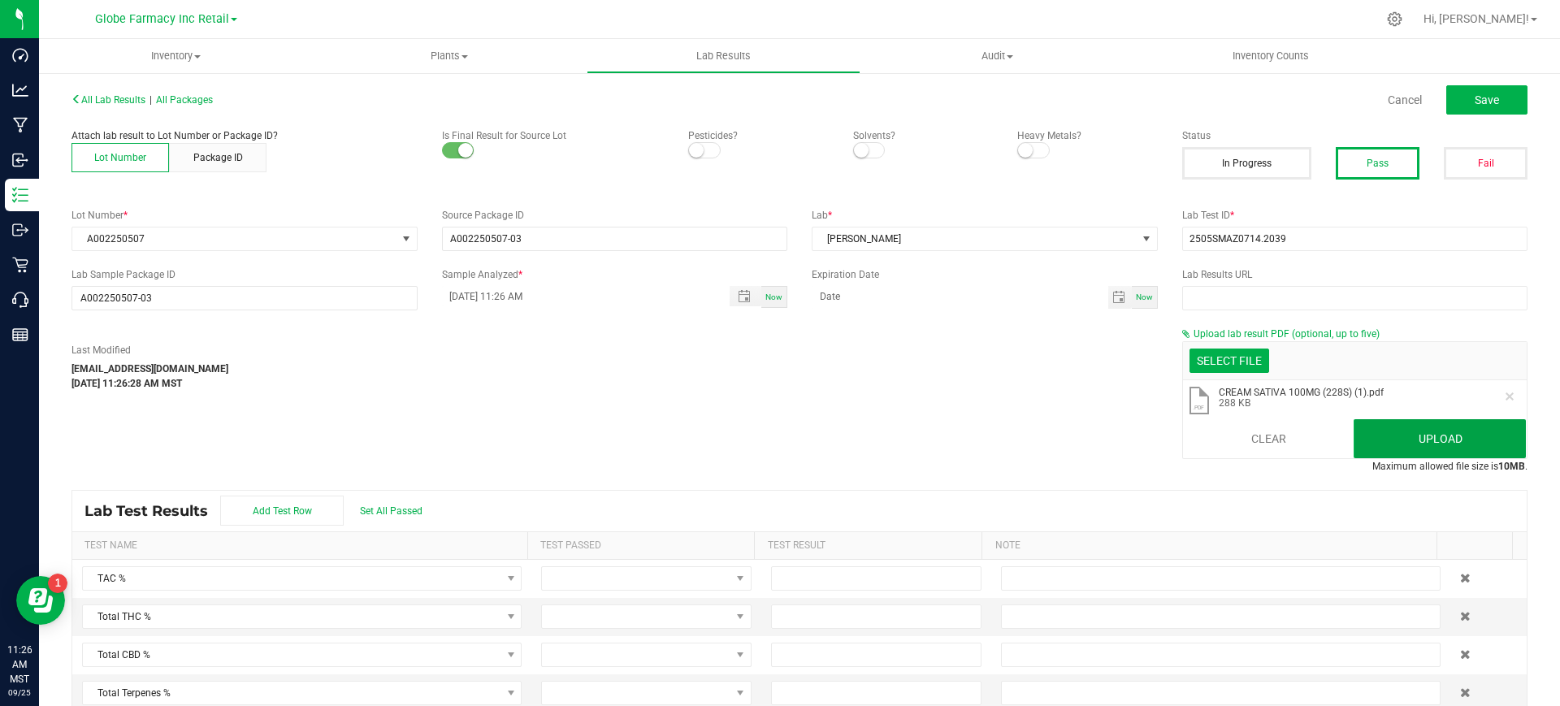
click at [1398, 438] on button "Upload" at bounding box center [1440, 438] width 172 height 39
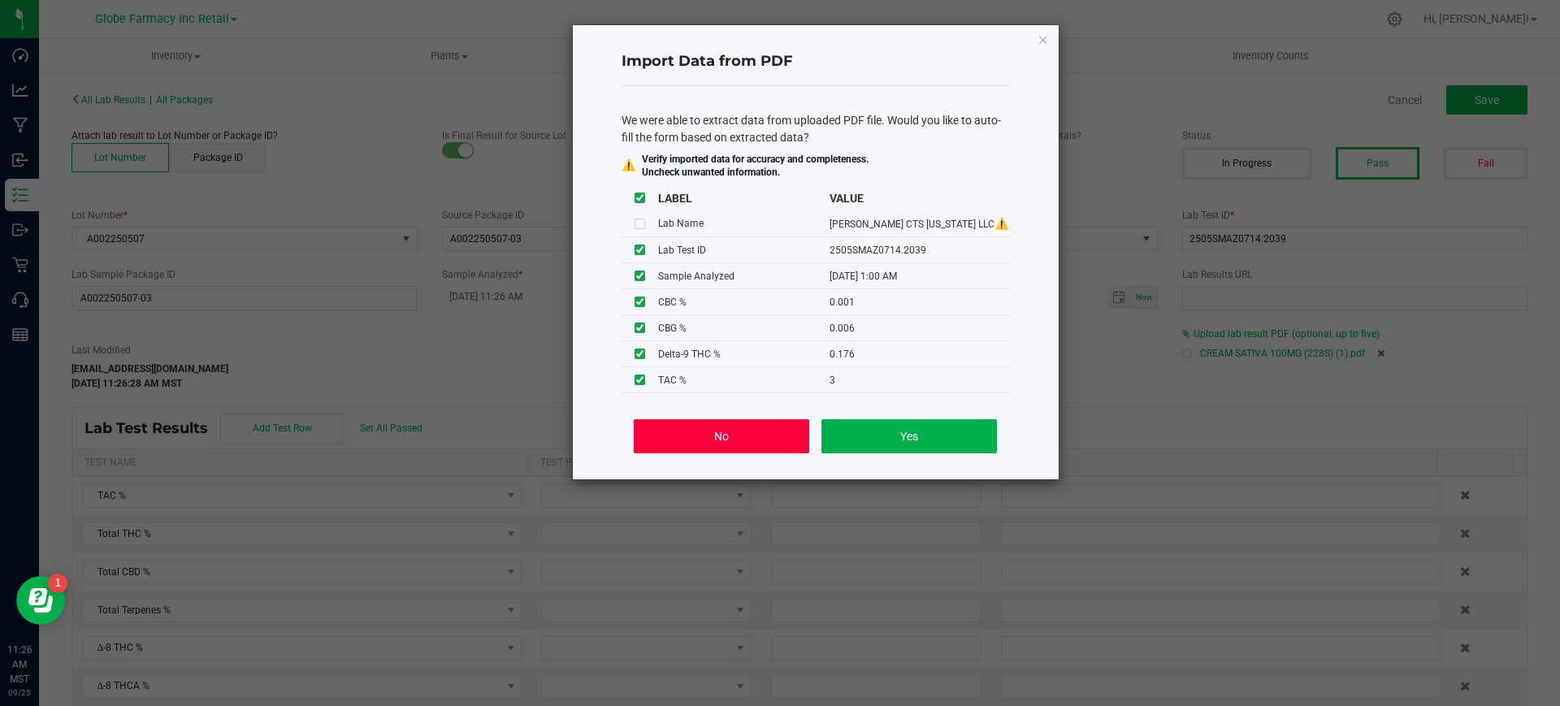
click at [675, 441] on button "No" at bounding box center [721, 436] width 175 height 34
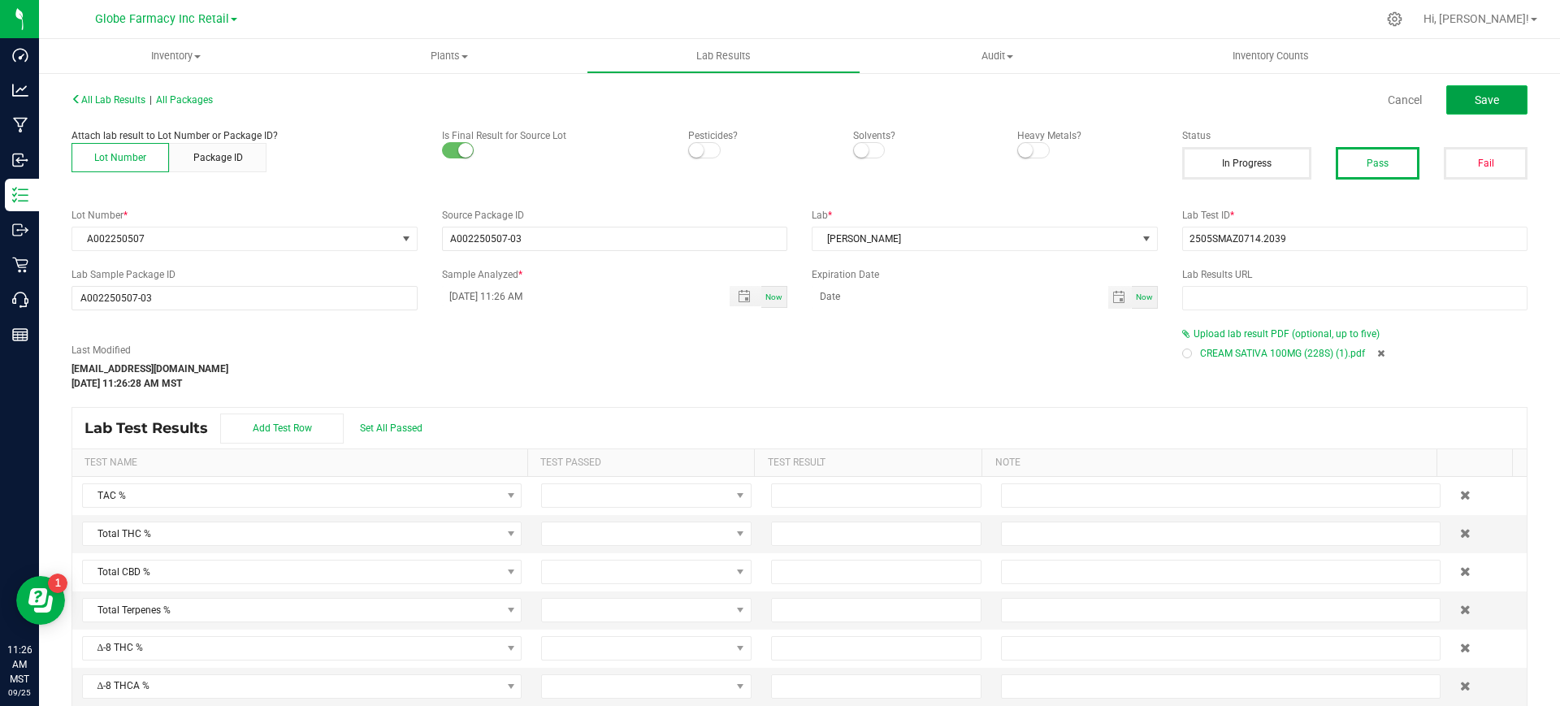
click at [1475, 95] on span "Save" at bounding box center [1487, 99] width 24 height 13
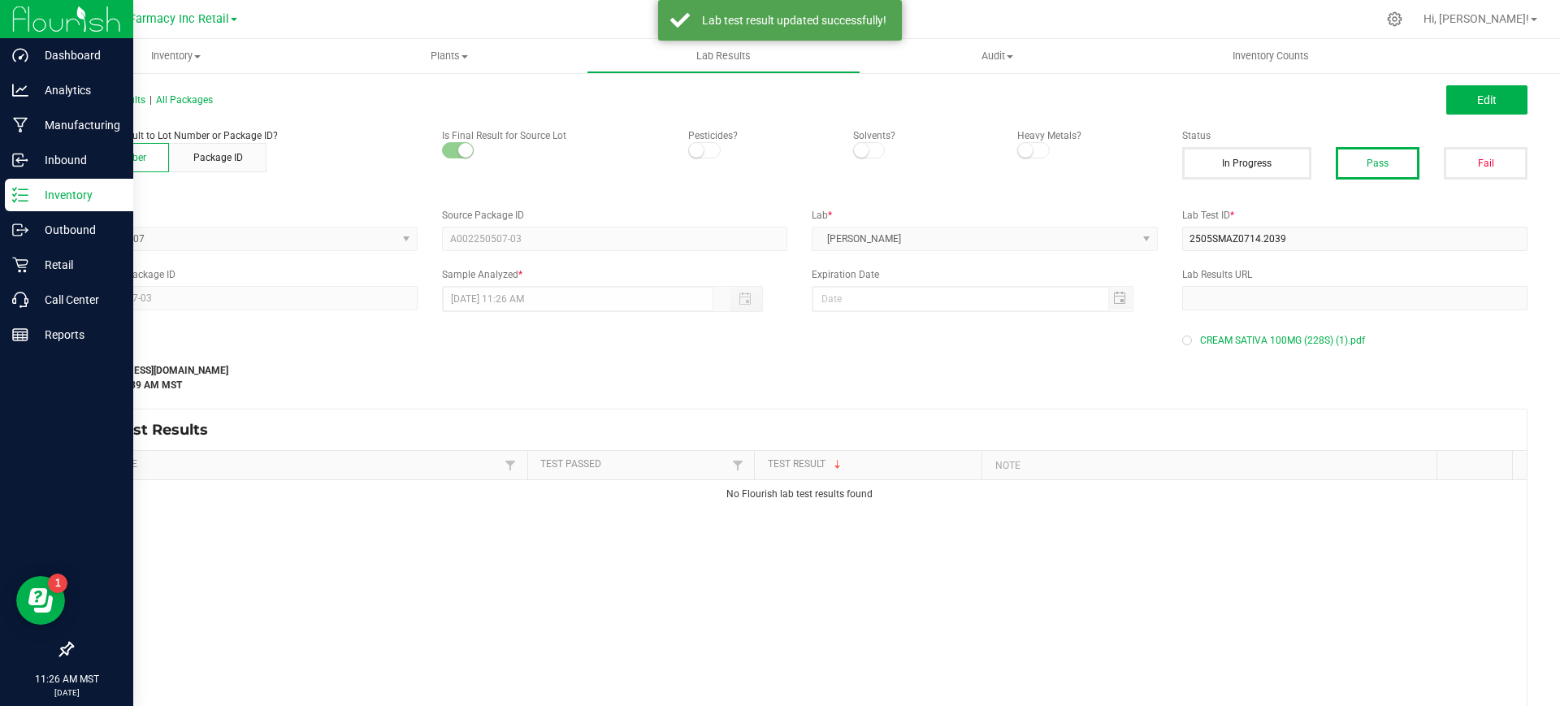
click at [20, 193] on icon at bounding box center [20, 195] width 16 height 16
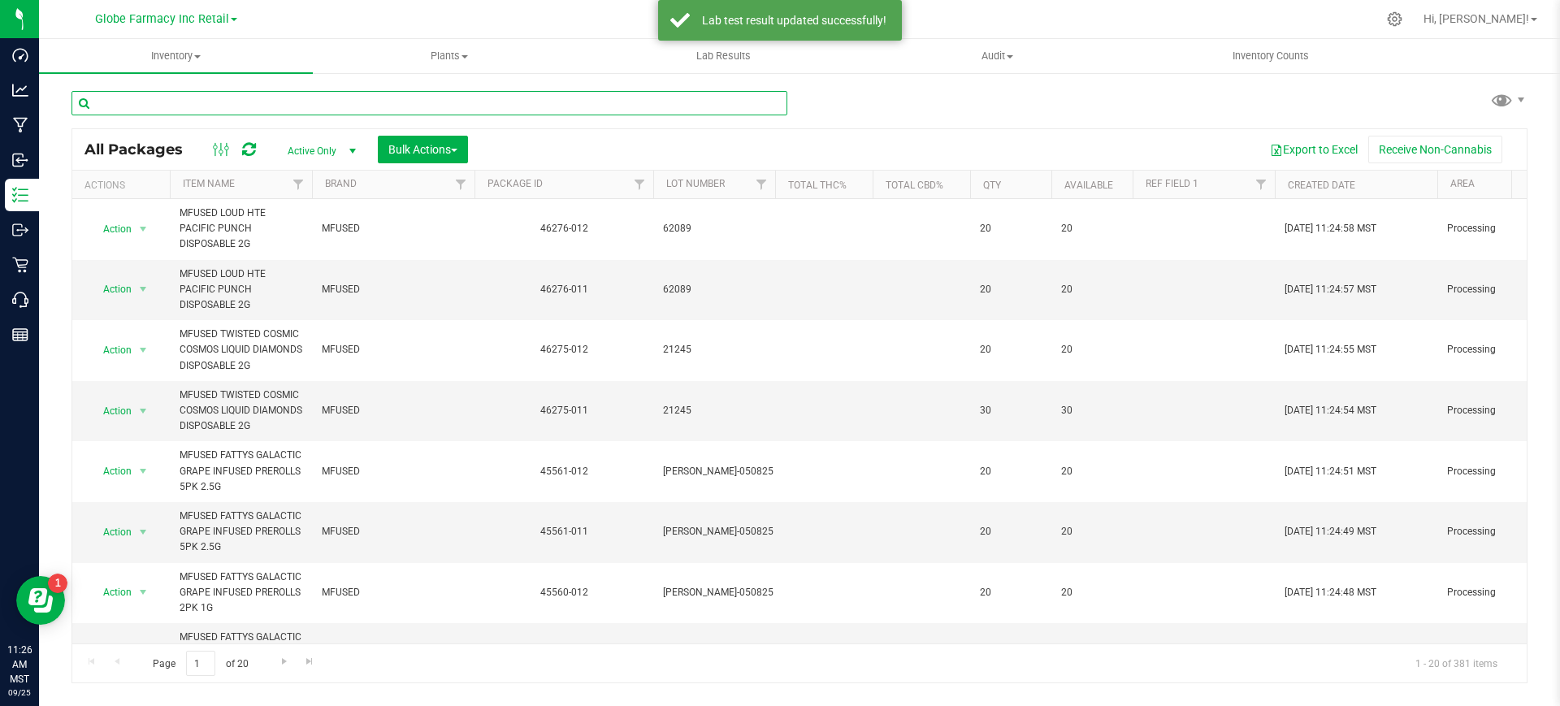
drag, startPoint x: 434, startPoint y: 103, endPoint x: 388, endPoint y: 106, distance: 45.6
click at [389, 105] on input "text" at bounding box center [430, 103] width 716 height 24
paste input "A004250509"
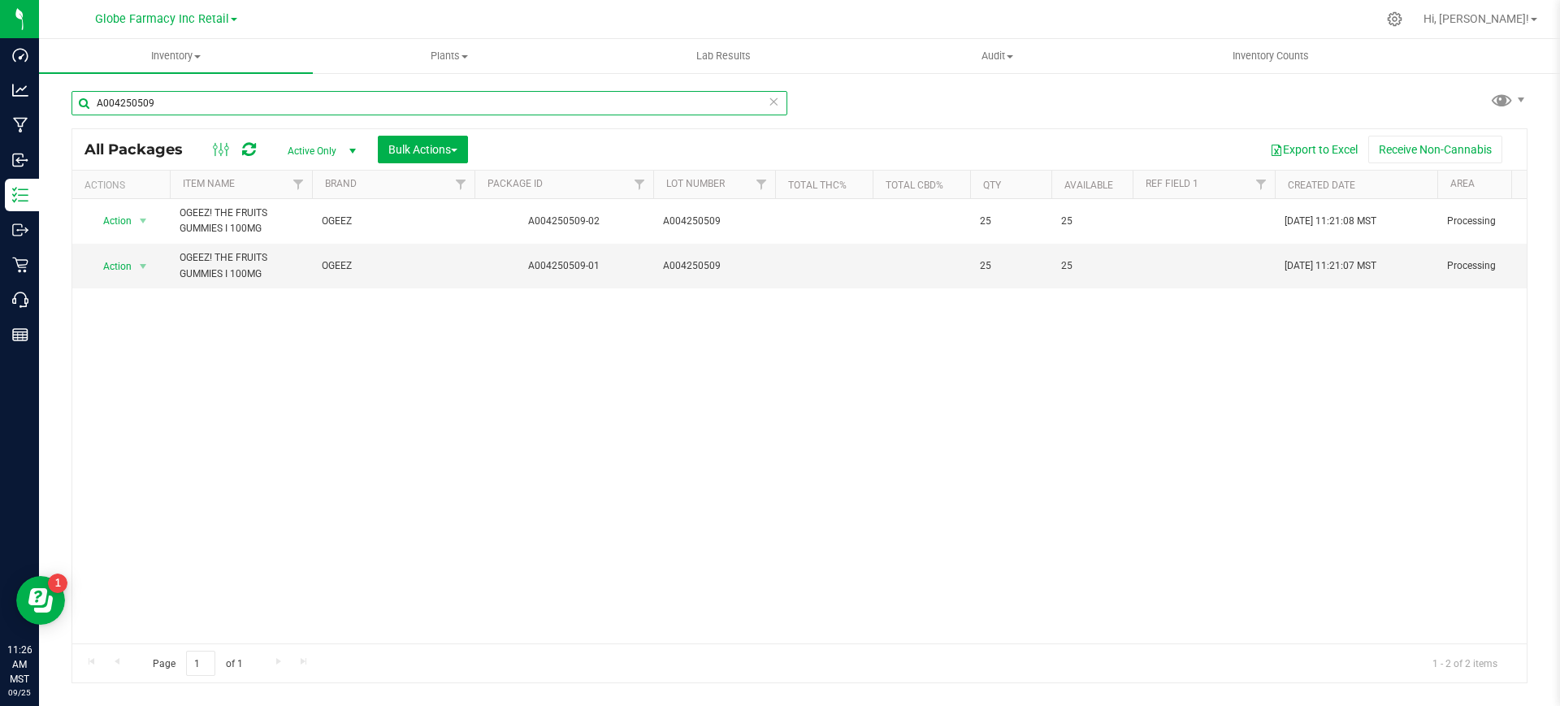
type input "A004250509"
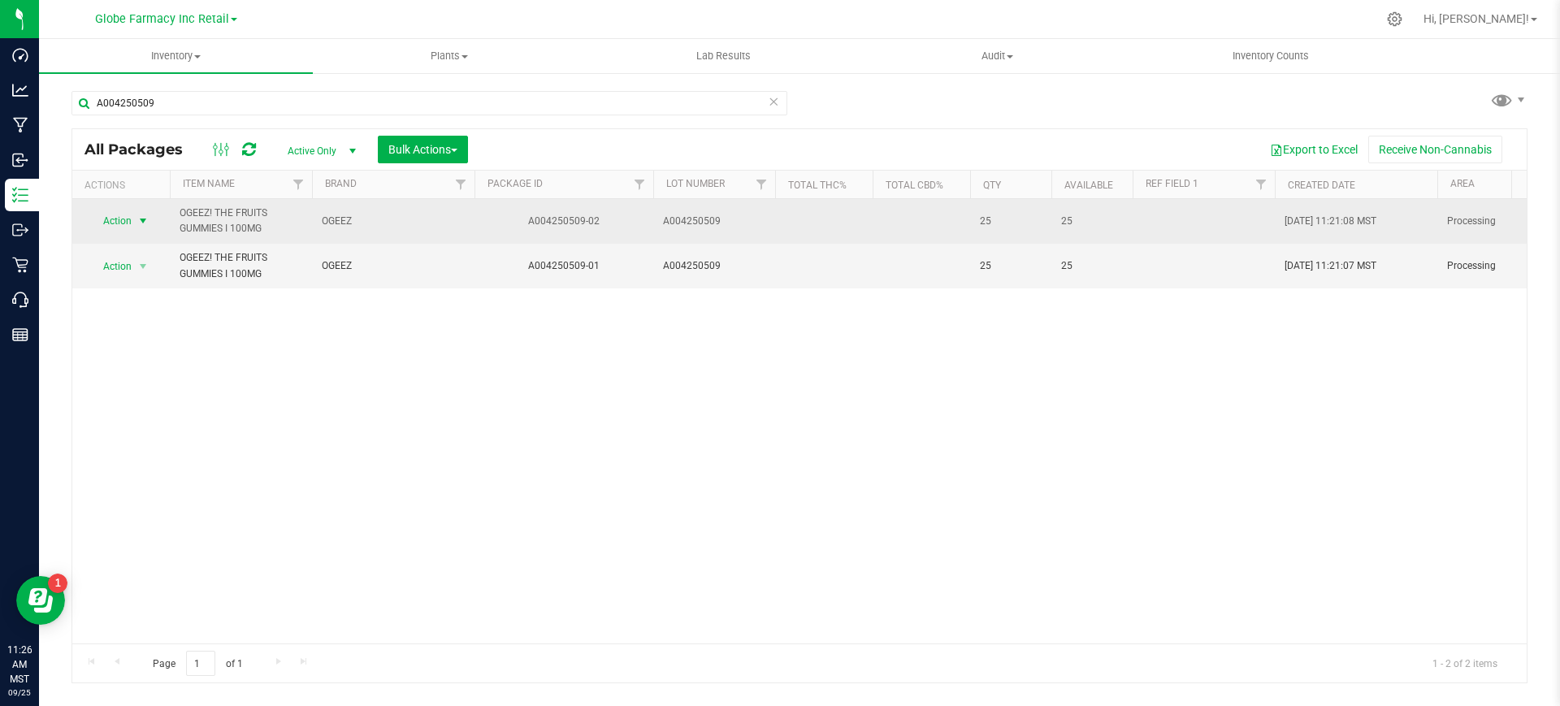
click at [133, 220] on span "select" at bounding box center [143, 221] width 20 height 23
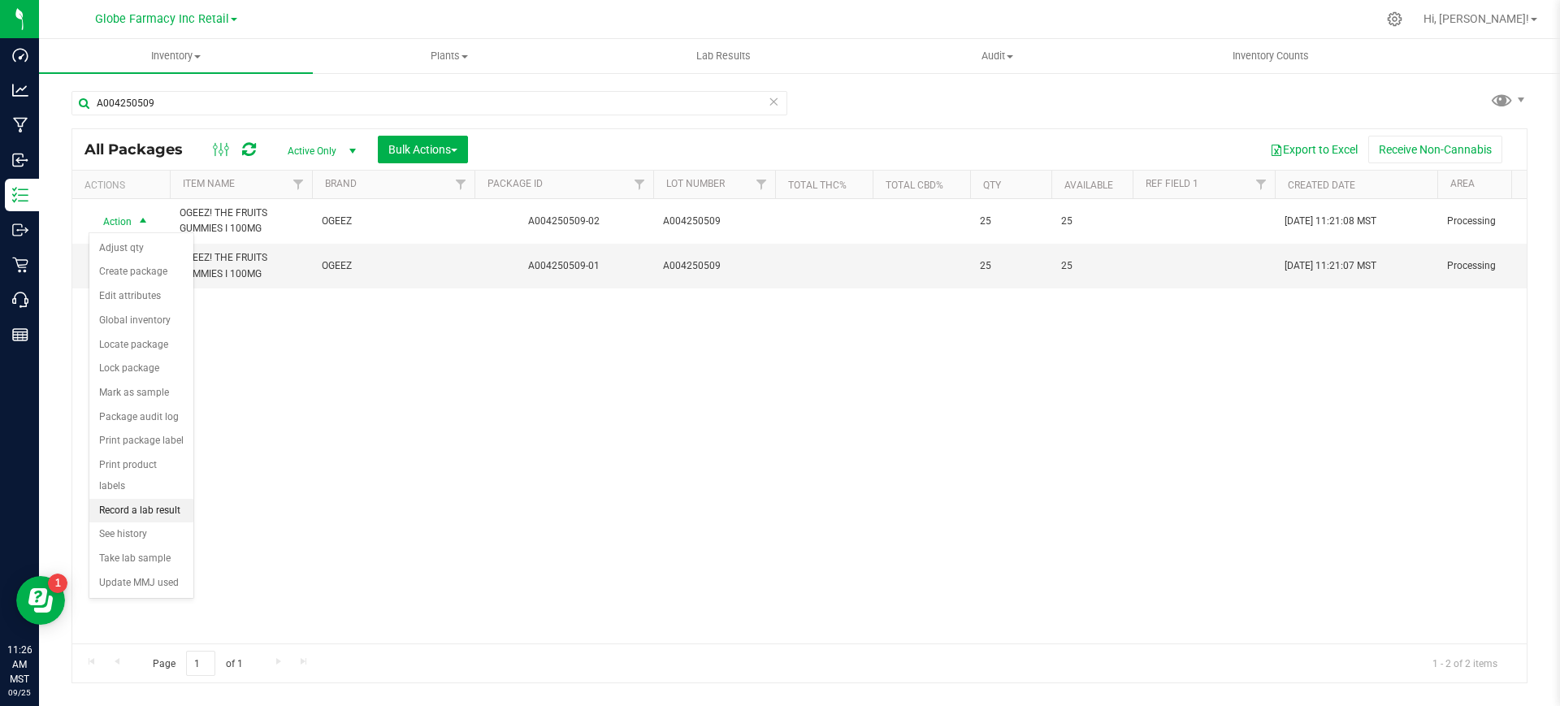
click at [156, 499] on li "Record a lab result" at bounding box center [141, 511] width 104 height 24
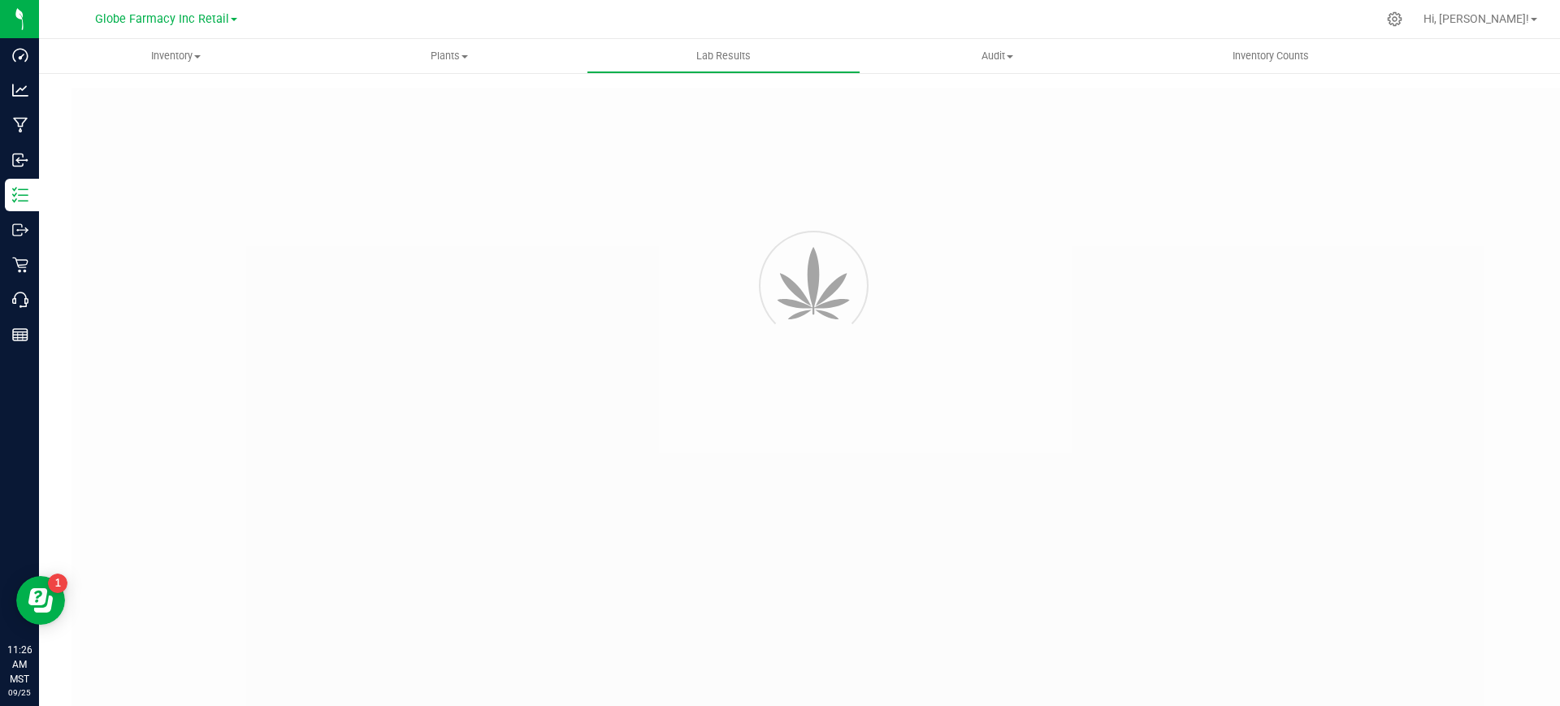
type input "A004250509-02"
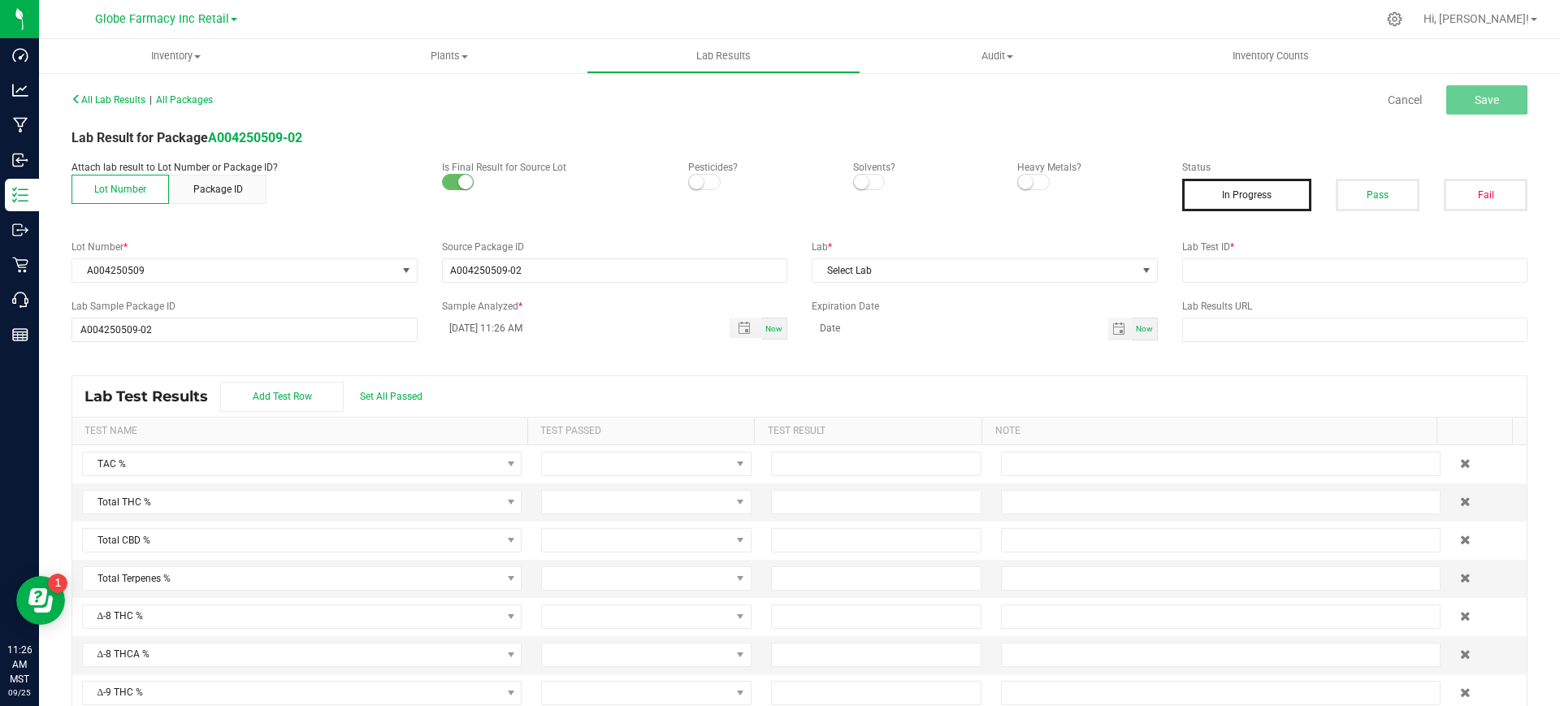
drag, startPoint x: 1390, startPoint y: 189, endPoint x: 1284, endPoint y: 247, distance: 120.8
click at [1390, 189] on button "Pass" at bounding box center [1378, 195] width 84 height 33
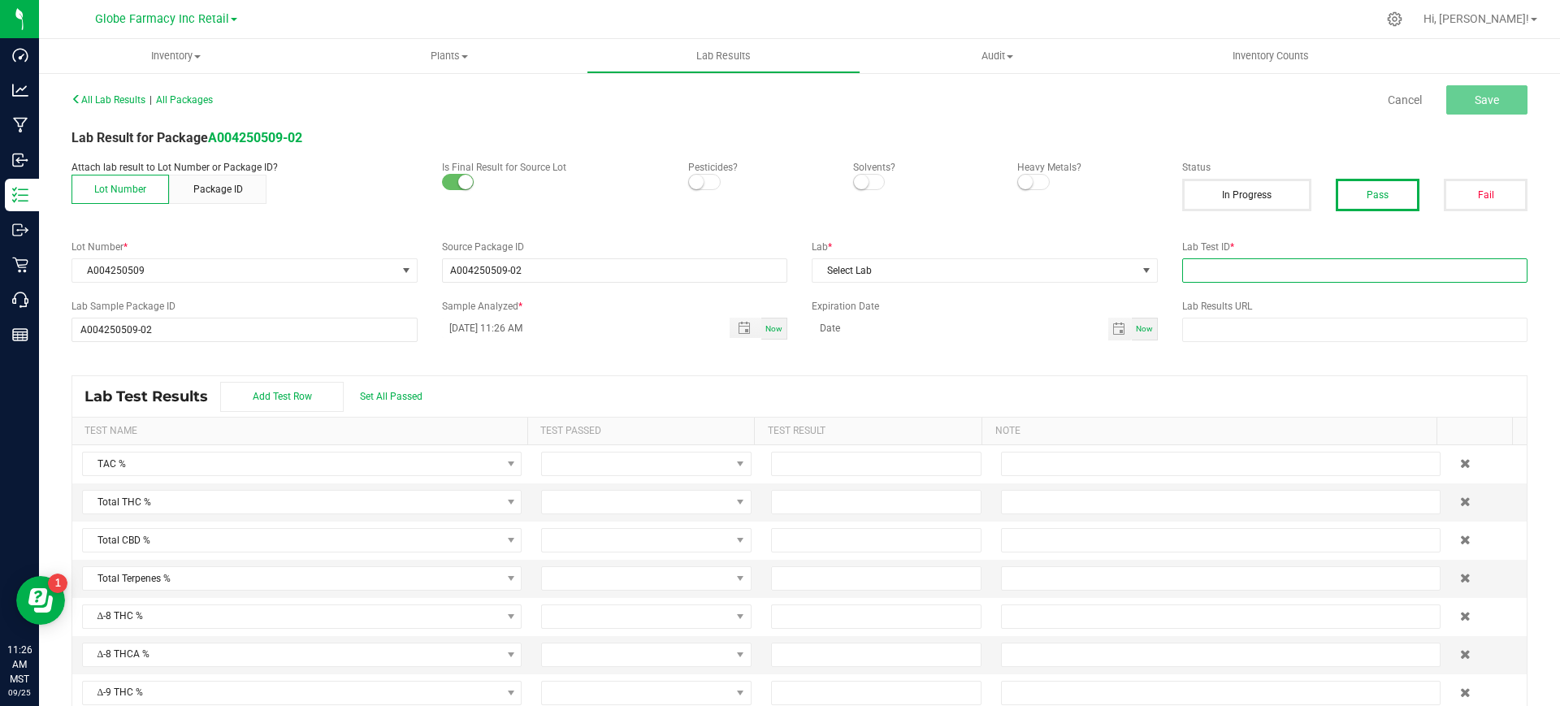
click at [1252, 271] on input "text" at bounding box center [1355, 270] width 346 height 24
paste input "2505SMAZ0745.2136"
type input "2505SMAZ0745.2136"
click at [924, 273] on span "Select Lab" at bounding box center [975, 270] width 324 height 23
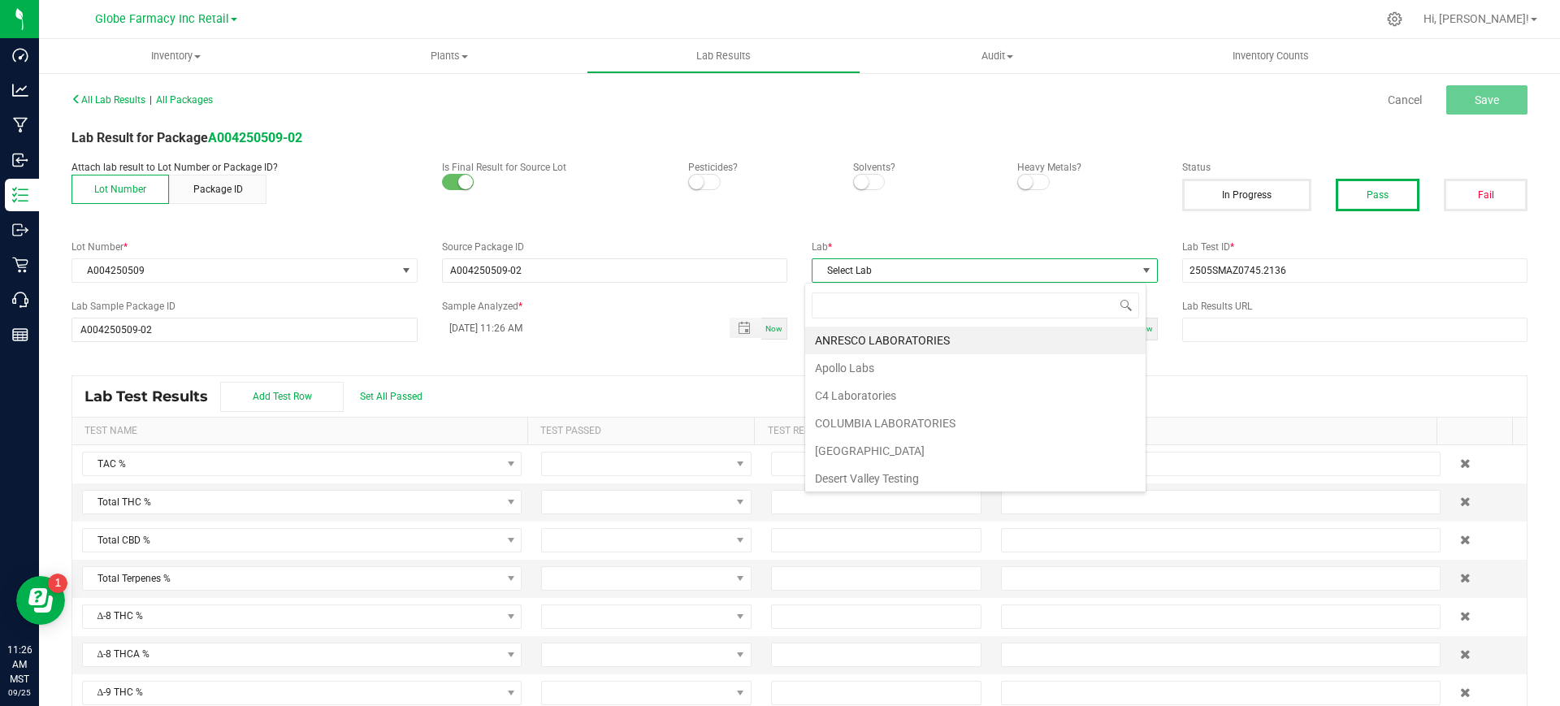
scroll to position [24, 342]
type input "smi"
click at [884, 333] on li "SMITHERS" at bounding box center [975, 341] width 340 height 28
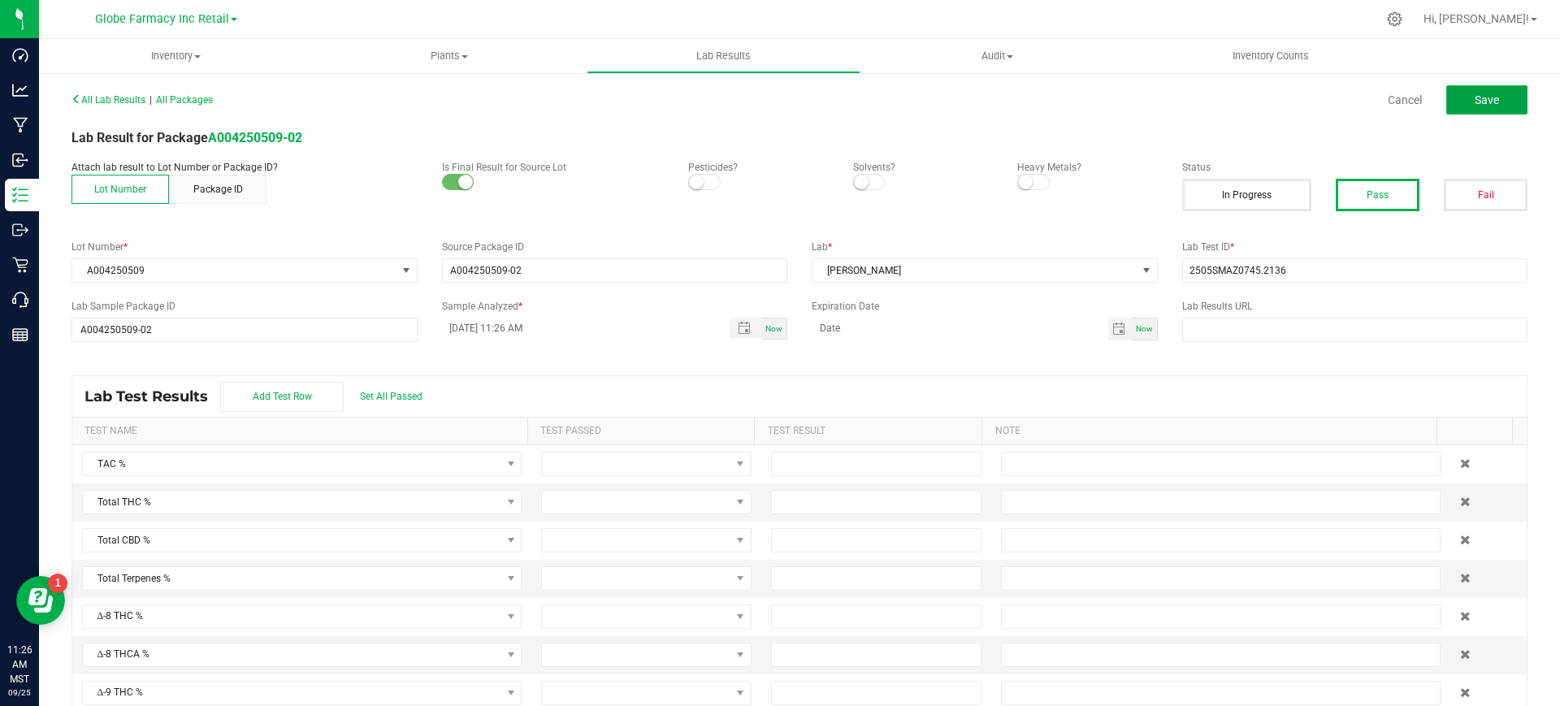
click at [1476, 100] on span "Save" at bounding box center [1487, 99] width 24 height 13
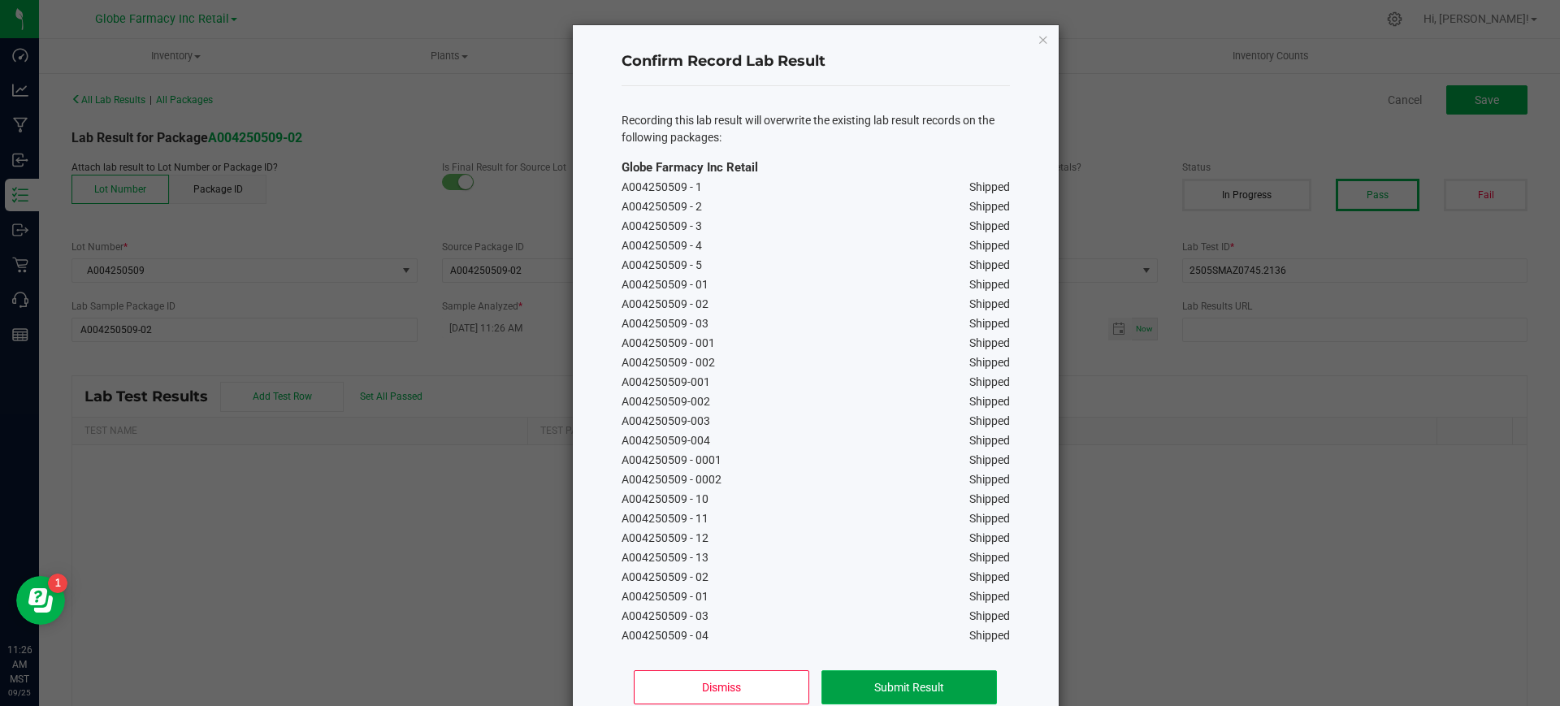
click at [910, 692] on button "Submit Result" at bounding box center [909, 687] width 175 height 34
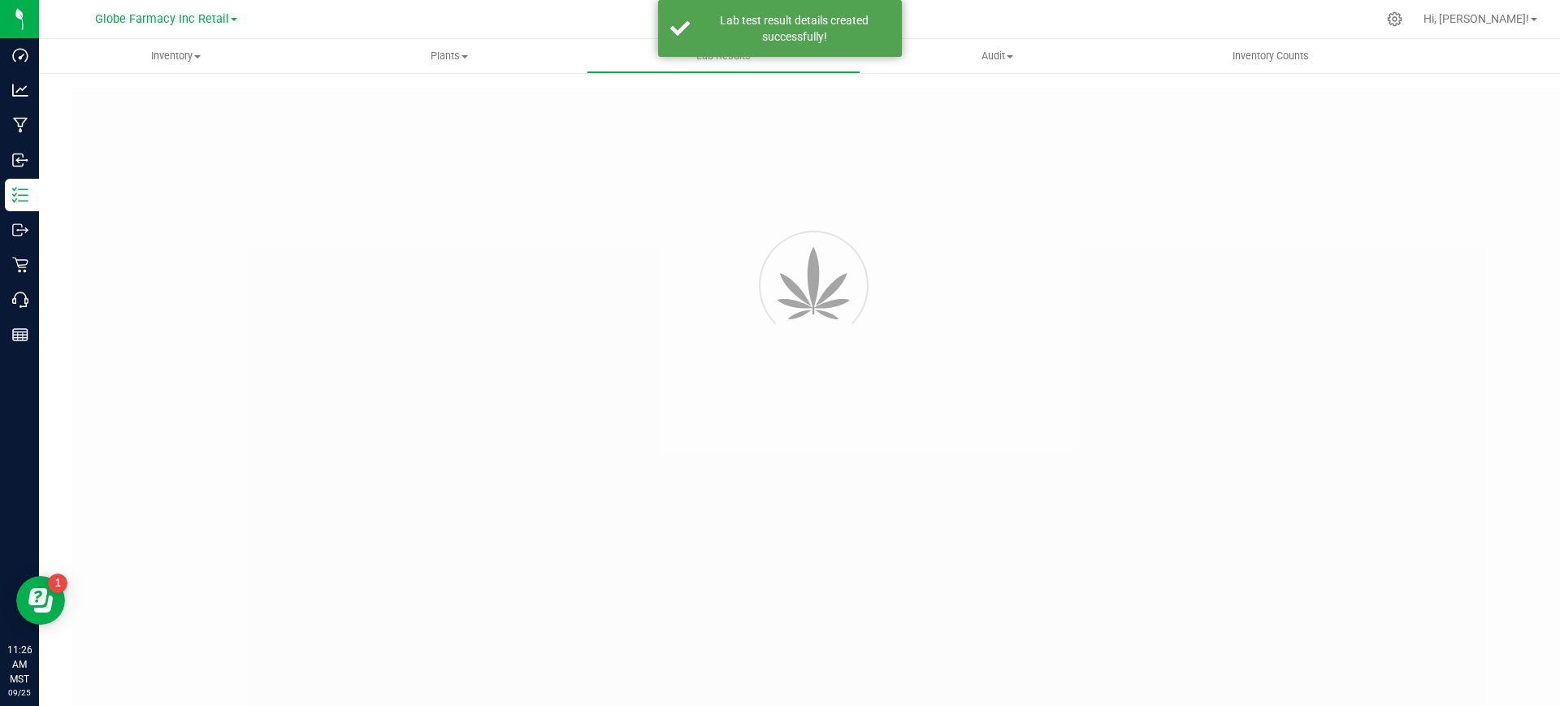
type input "A004250509-02"
type input "2505SMAZ0745.2136"
type input "A004250509-02"
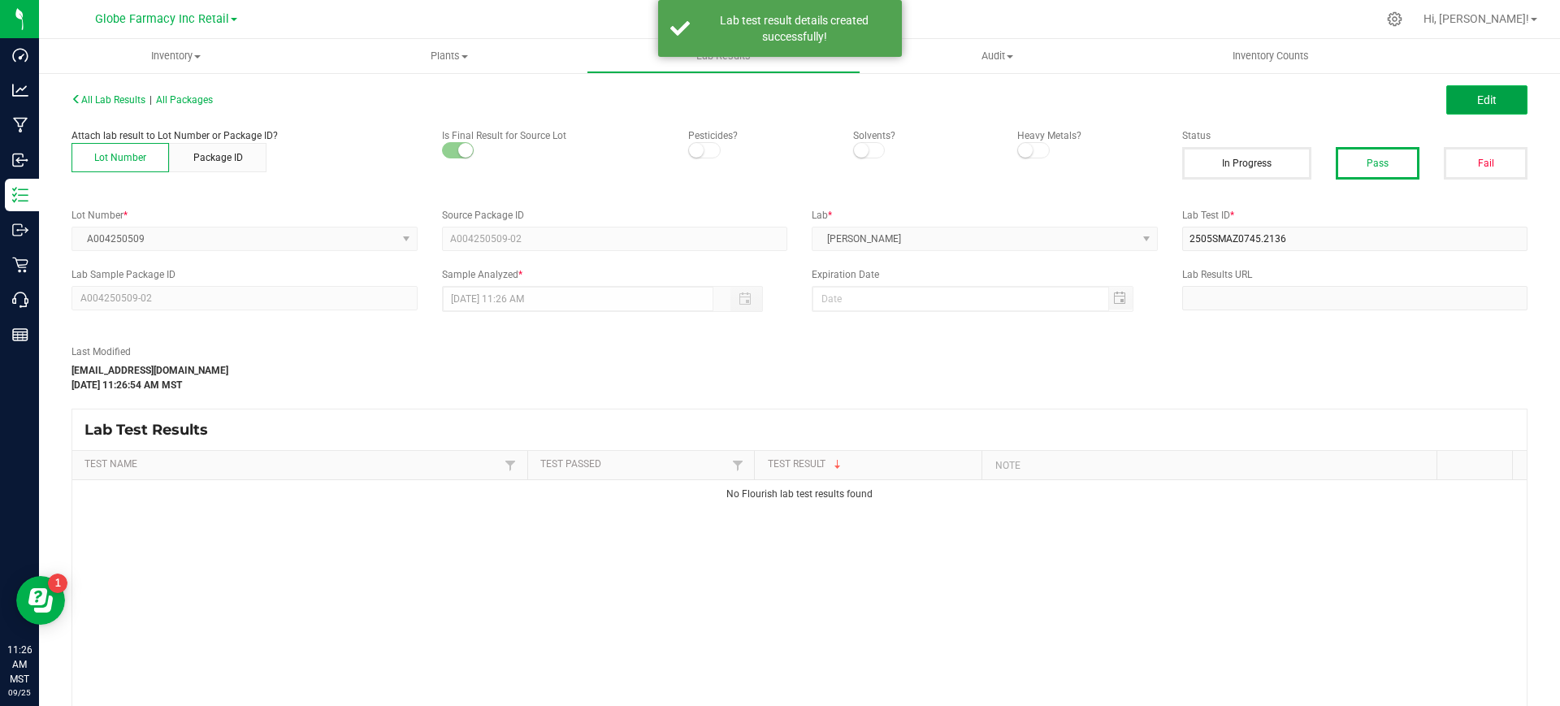
click at [1481, 99] on button "Edit" at bounding box center [1486, 99] width 81 height 29
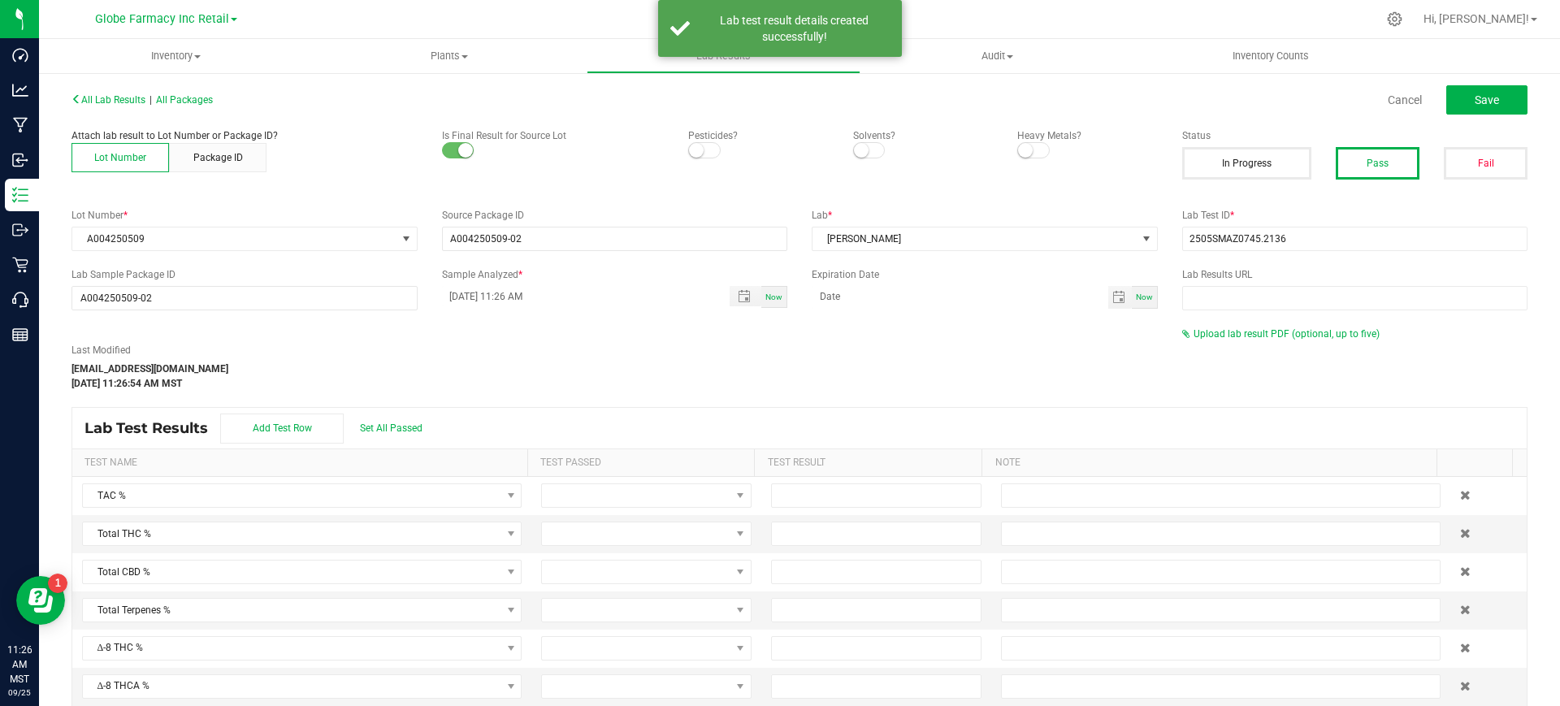
click at [1271, 317] on div "All Lab Results | All Packages Cancel Save Attach lab result to Lot Number or P…" at bounding box center [800, 422] width 1456 height 668
click at [1271, 330] on span "Upload lab result PDF (optional, up to five)" at bounding box center [1287, 333] width 186 height 11
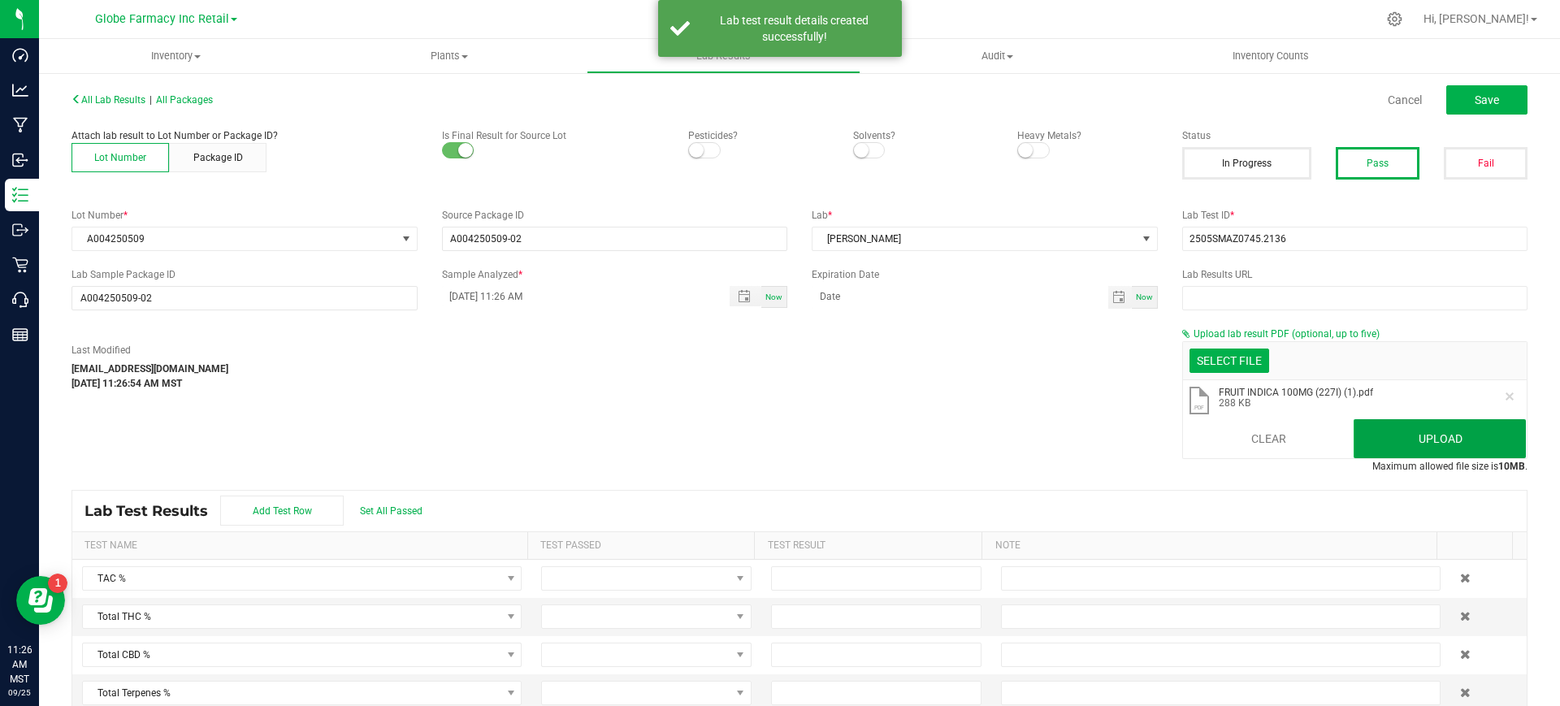
click at [1413, 439] on button "Upload" at bounding box center [1440, 438] width 172 height 39
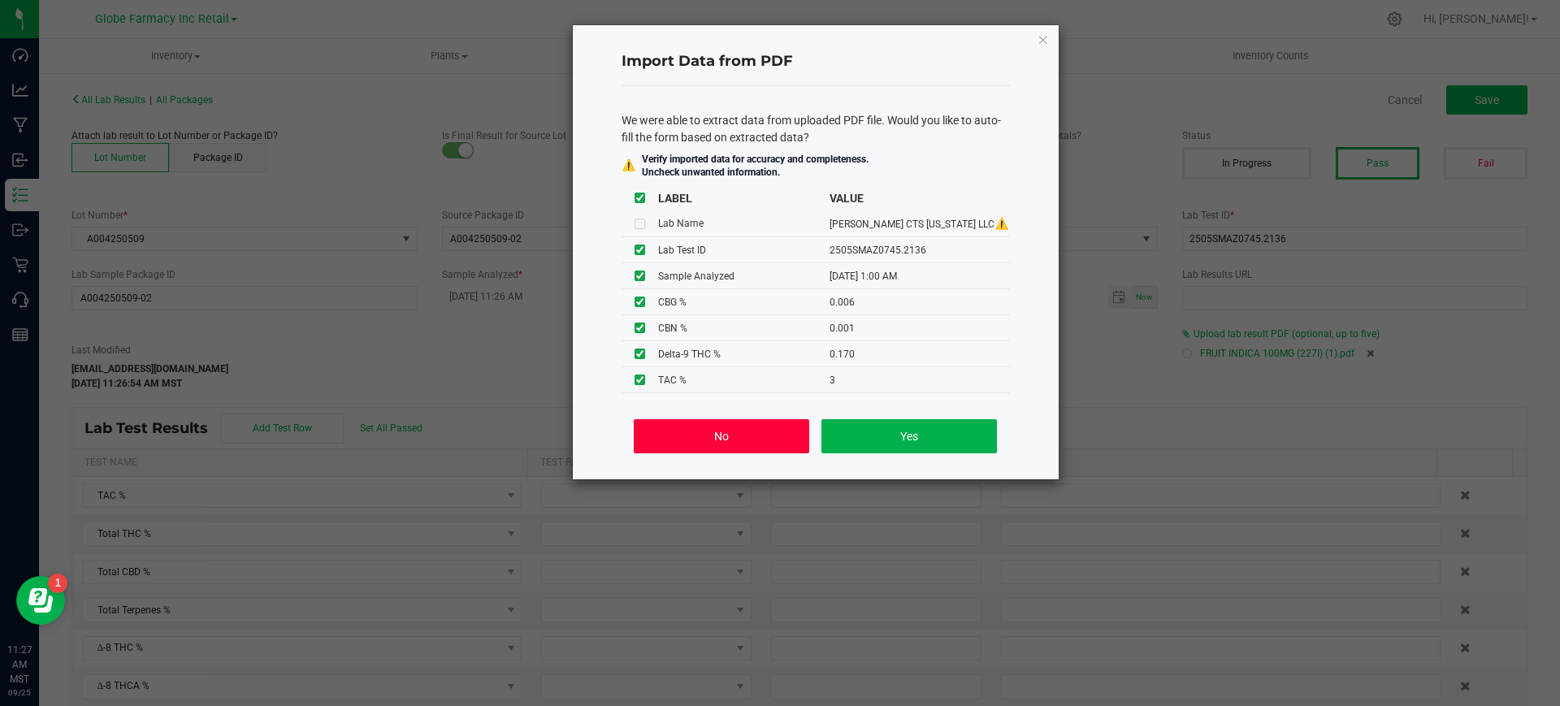
click at [797, 432] on button "No" at bounding box center [721, 436] width 175 height 34
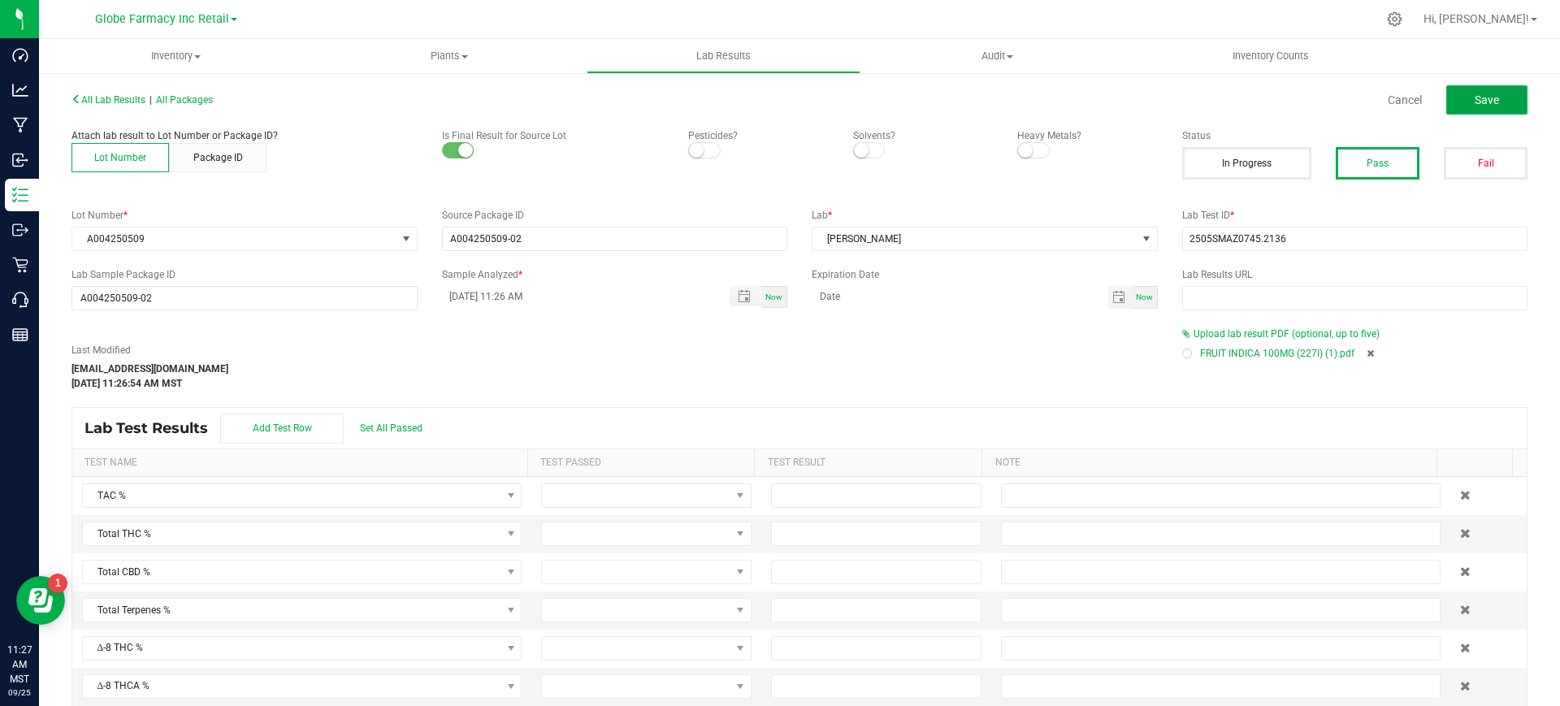
click at [1475, 96] on span "Save" at bounding box center [1487, 99] width 24 height 13
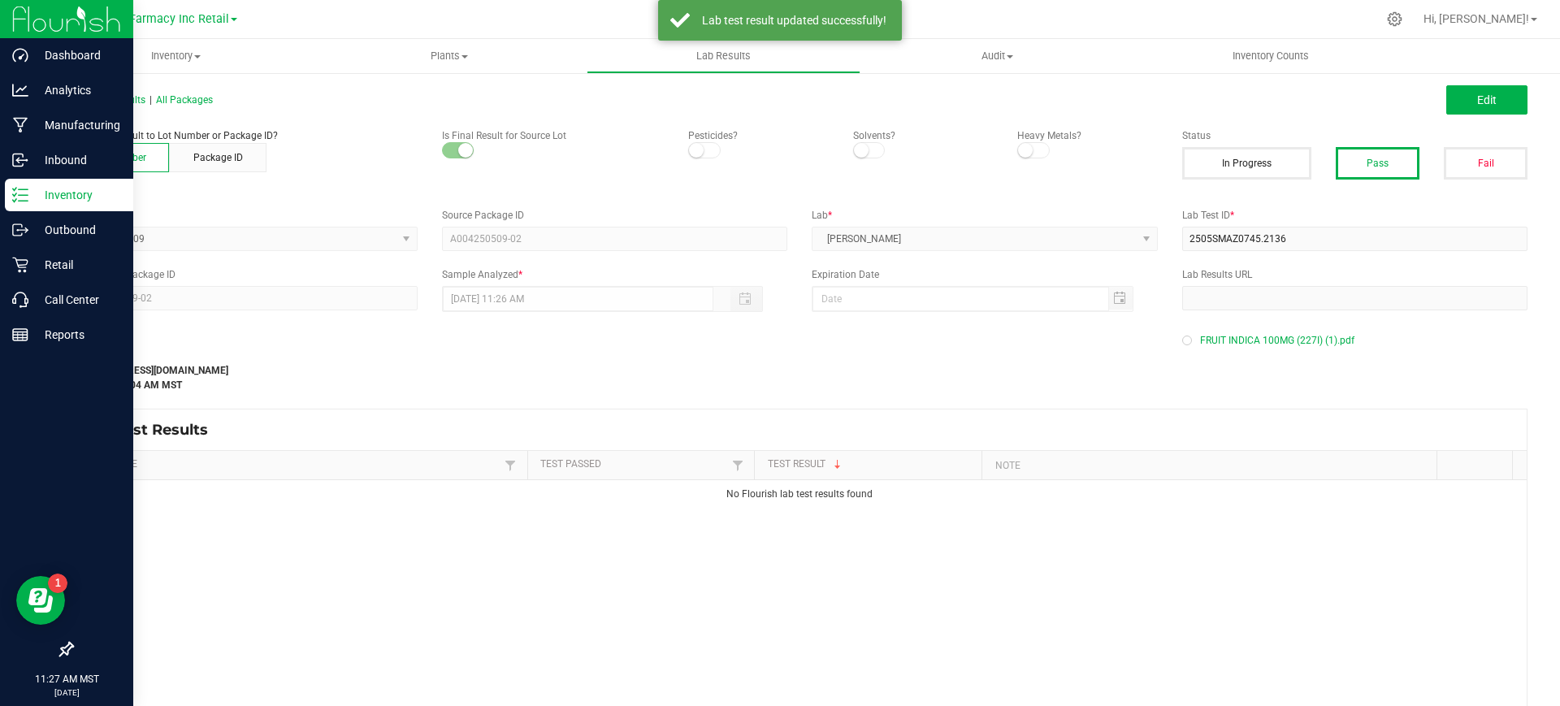
click at [6, 193] on div "Inventory" at bounding box center [69, 195] width 128 height 33
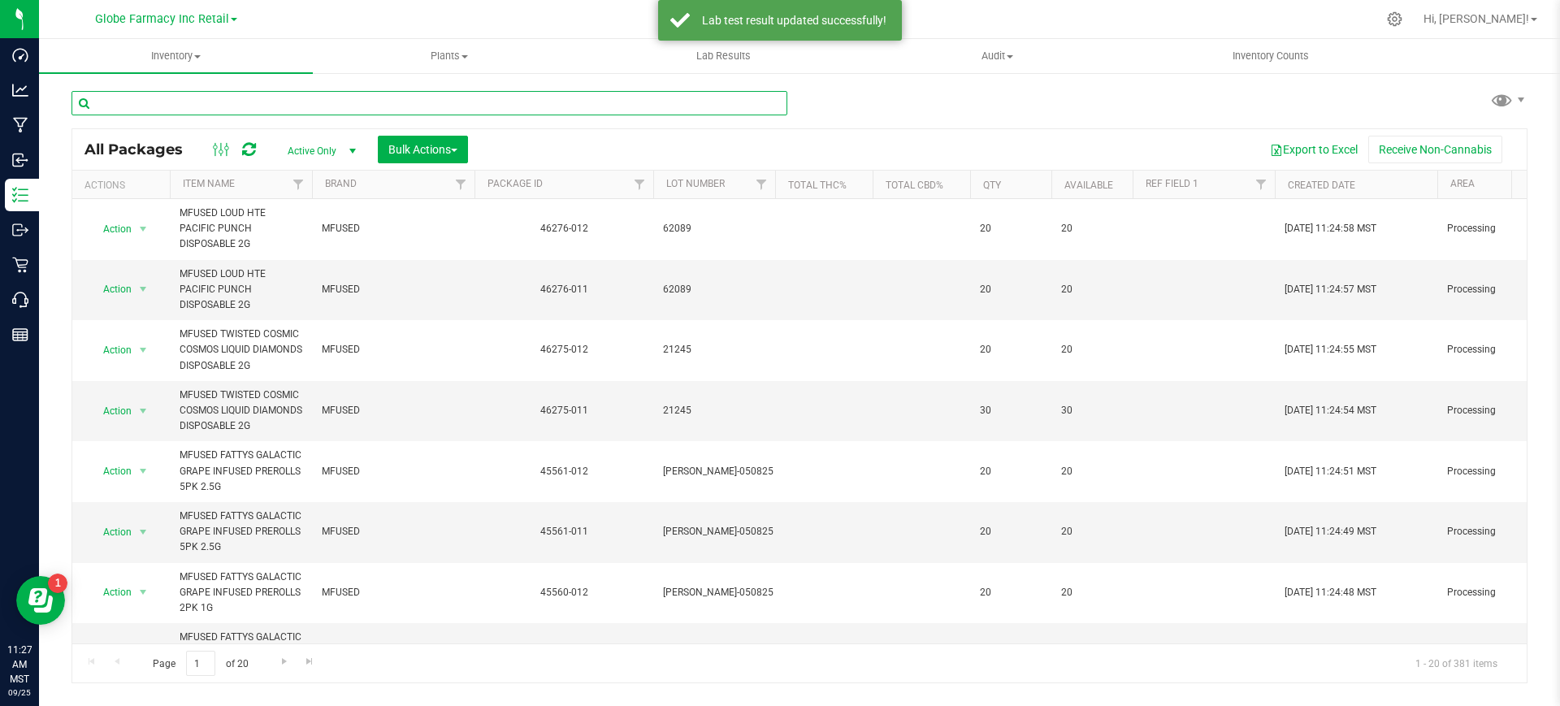
click at [319, 97] on input "text" at bounding box center [430, 103] width 716 height 24
paste input "A005250804"
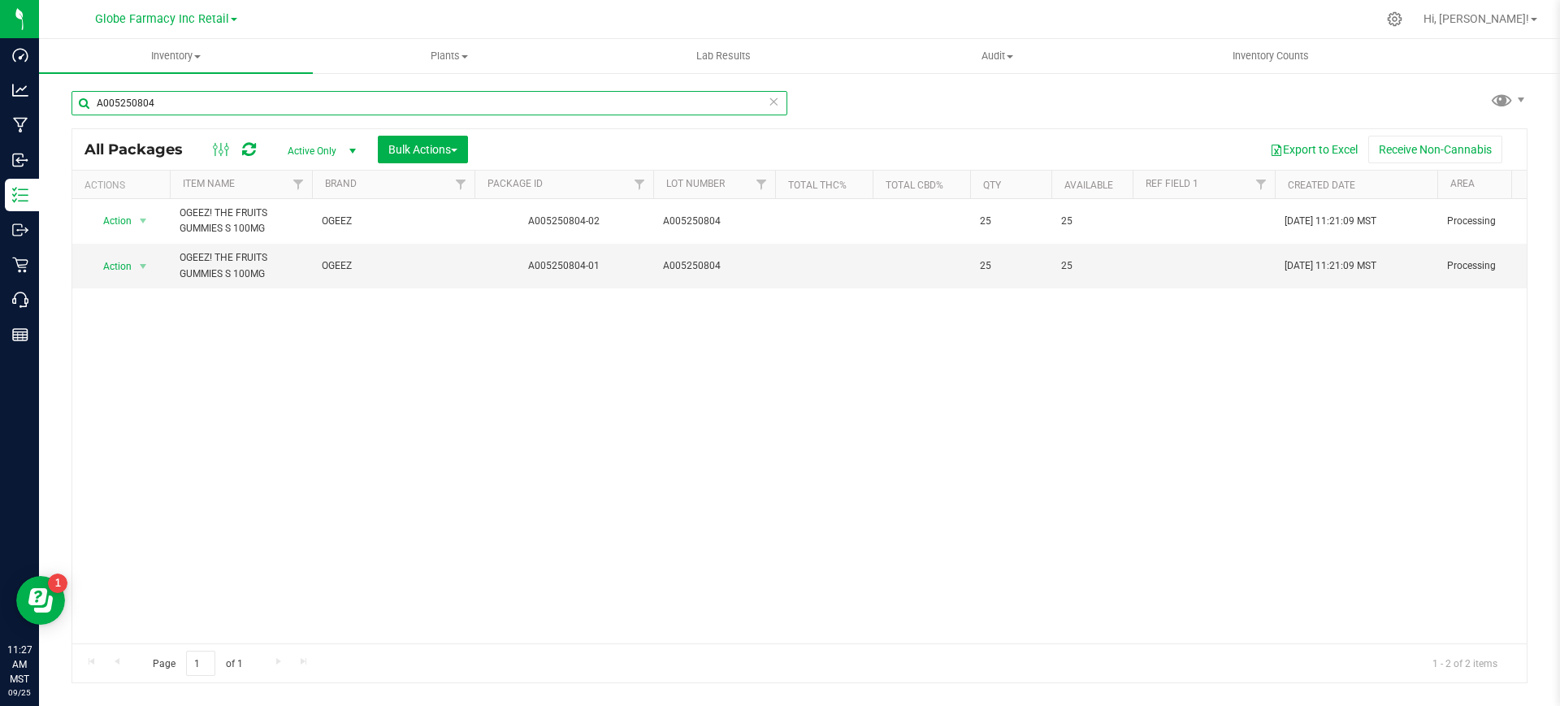
type input "A005250804"
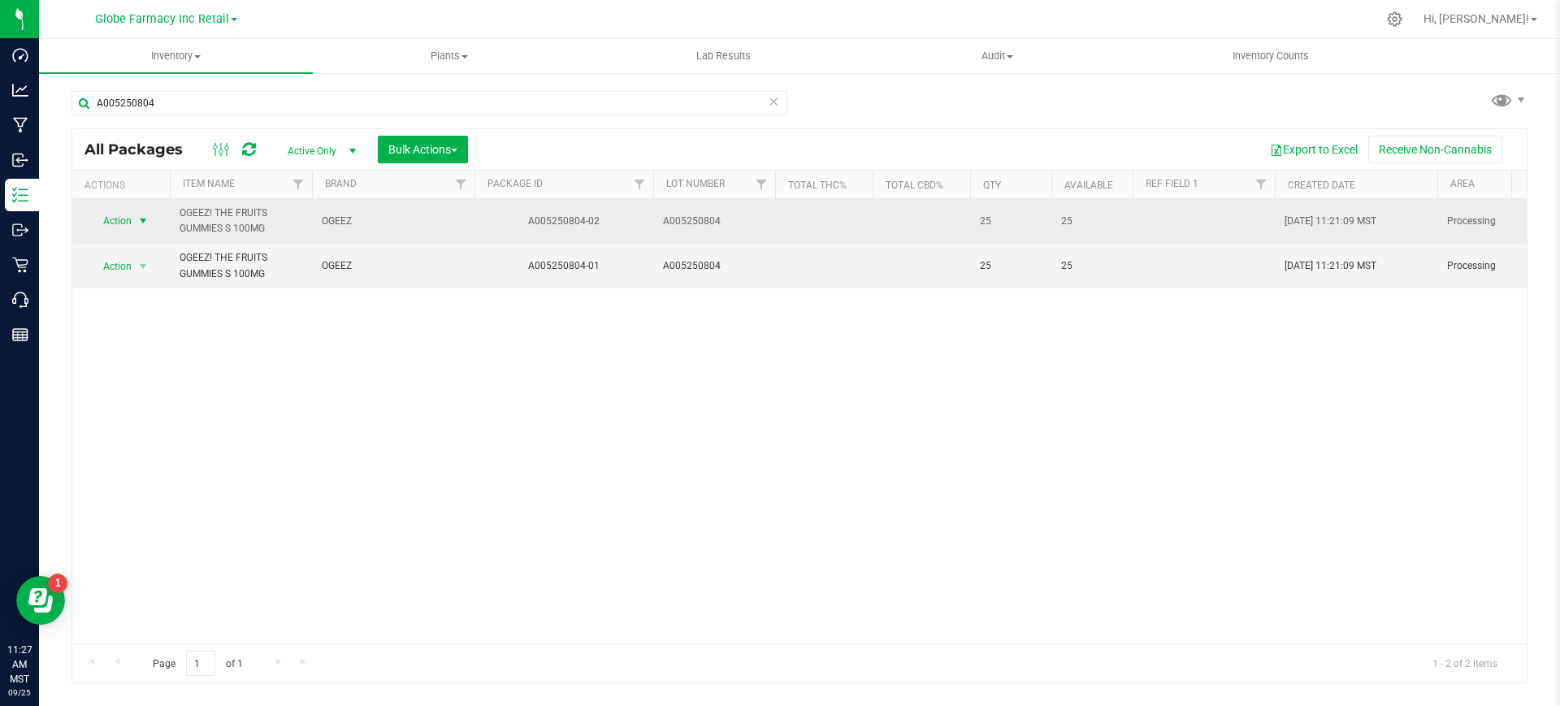
click at [111, 224] on span "Action" at bounding box center [111, 221] width 44 height 23
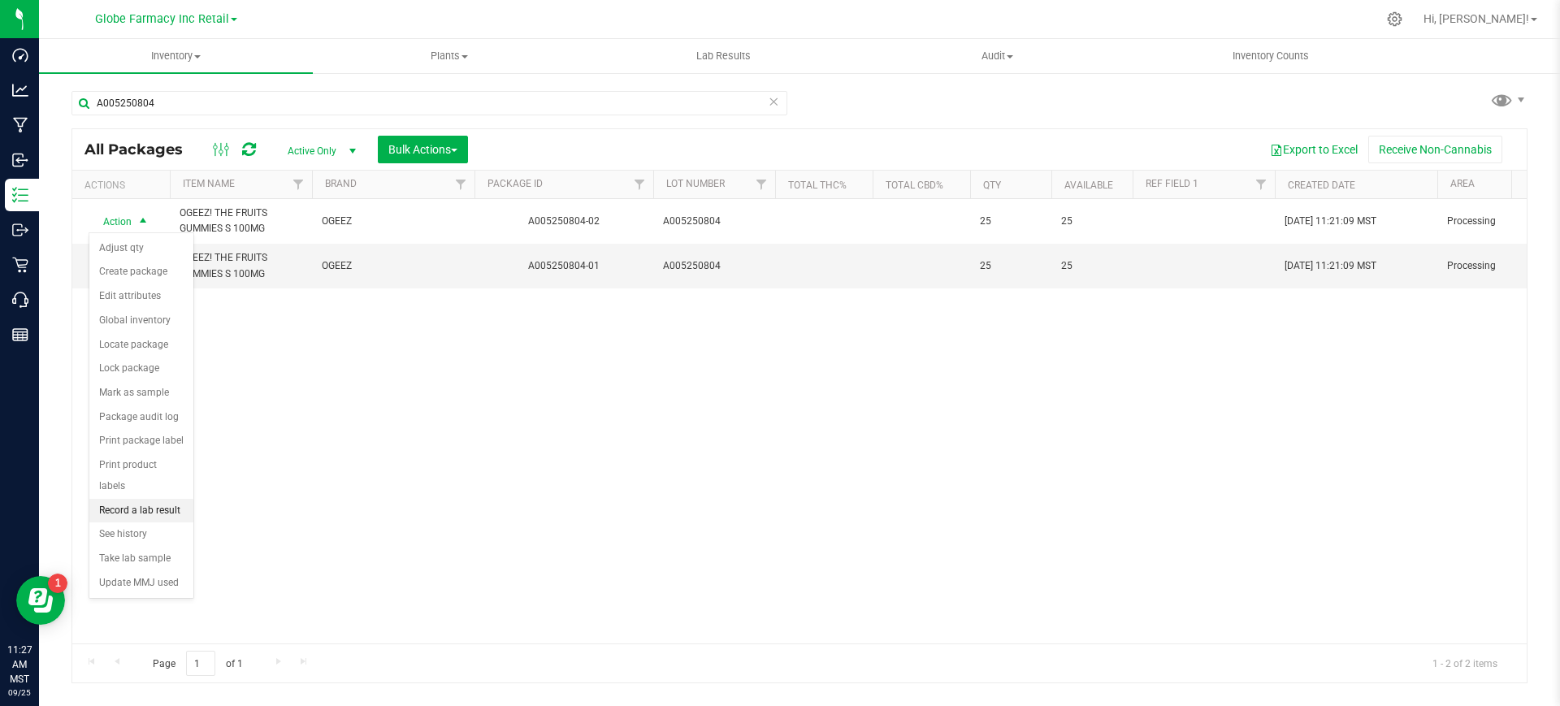
click at [167, 499] on li "Record a lab result" at bounding box center [141, 511] width 104 height 24
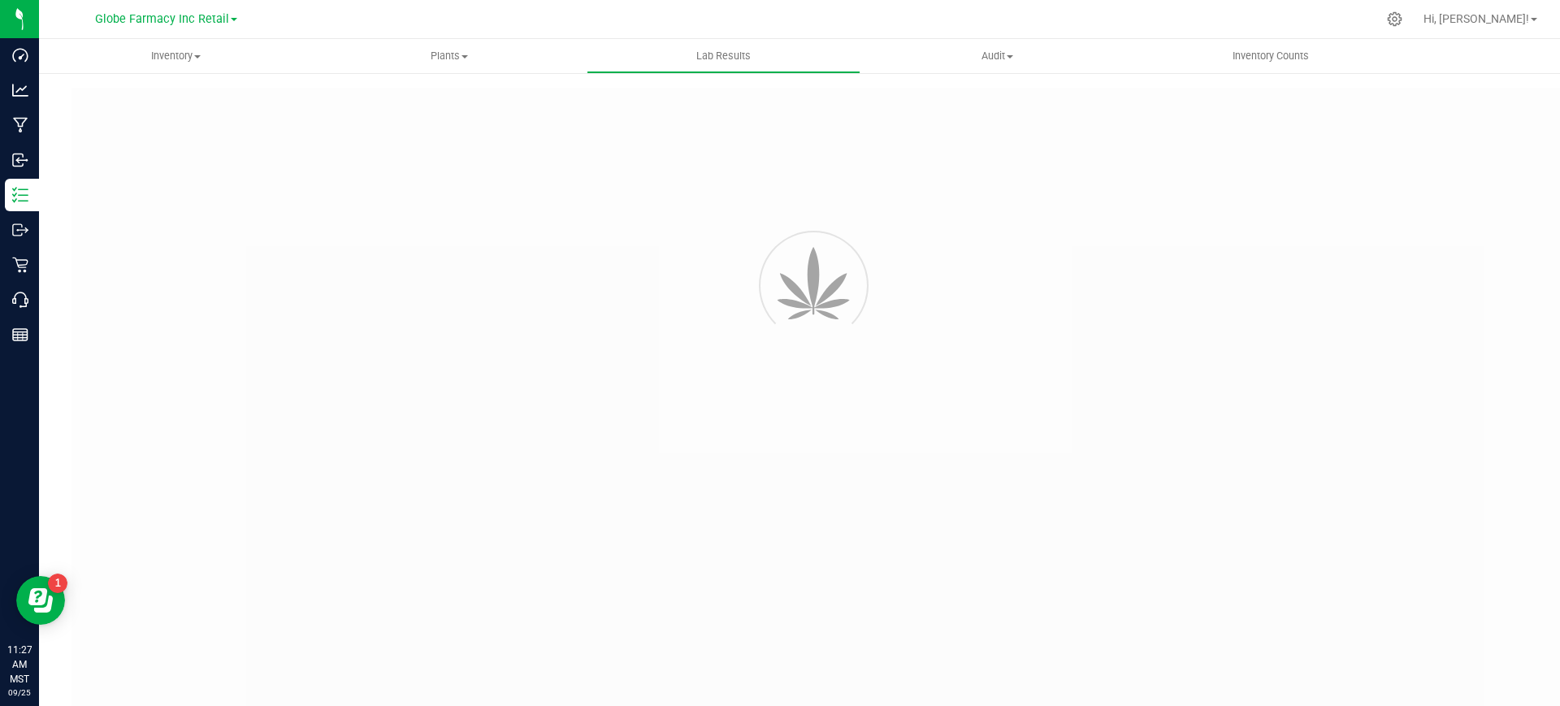
type input "A005250804-02"
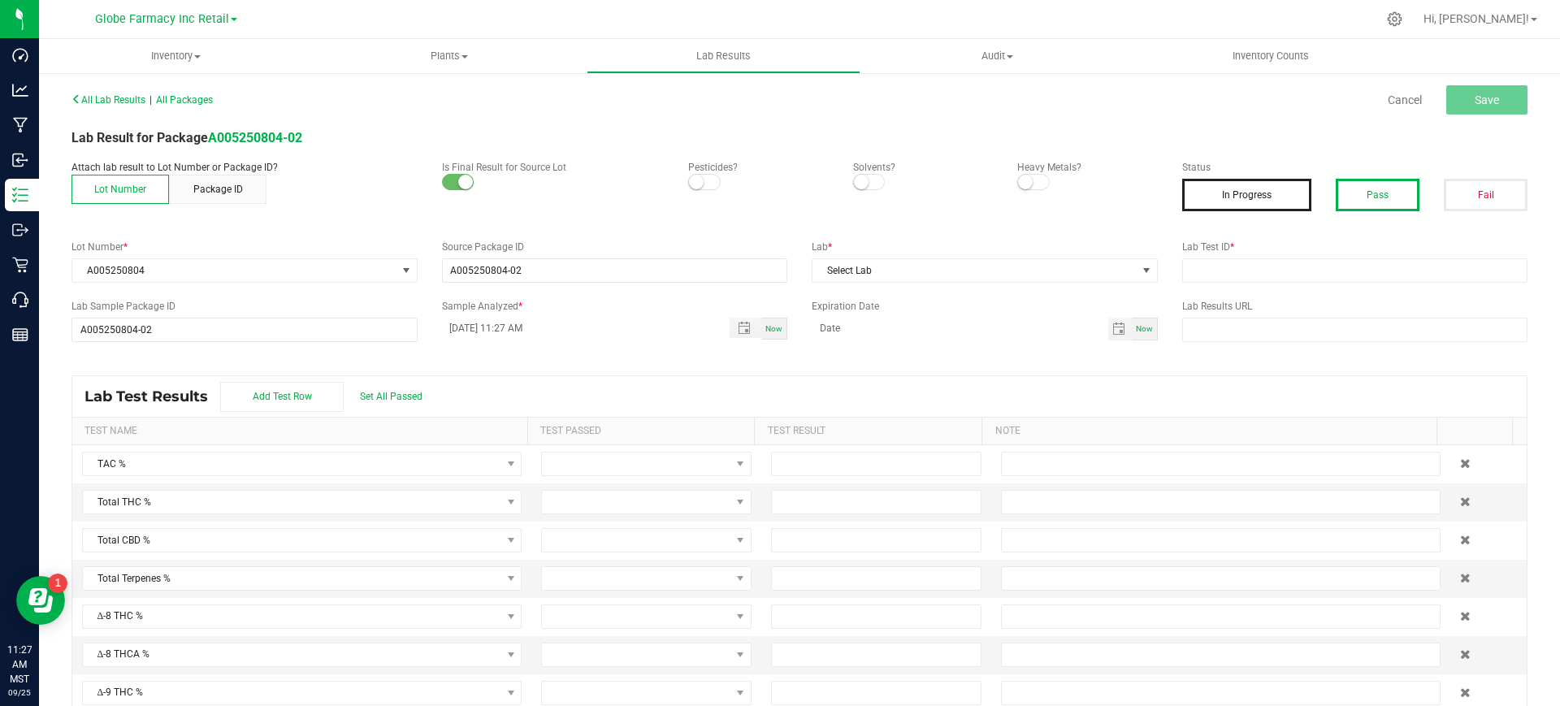
click at [1372, 198] on button "Pass" at bounding box center [1378, 195] width 84 height 33
paste input "2508SMAZ1319.3894"
drag, startPoint x: 1319, startPoint y: 271, endPoint x: 991, endPoint y: 270, distance: 328.3
click at [1319, 271] on input "text" at bounding box center [1355, 270] width 346 height 24
type input "2508SMAZ1319.3894"
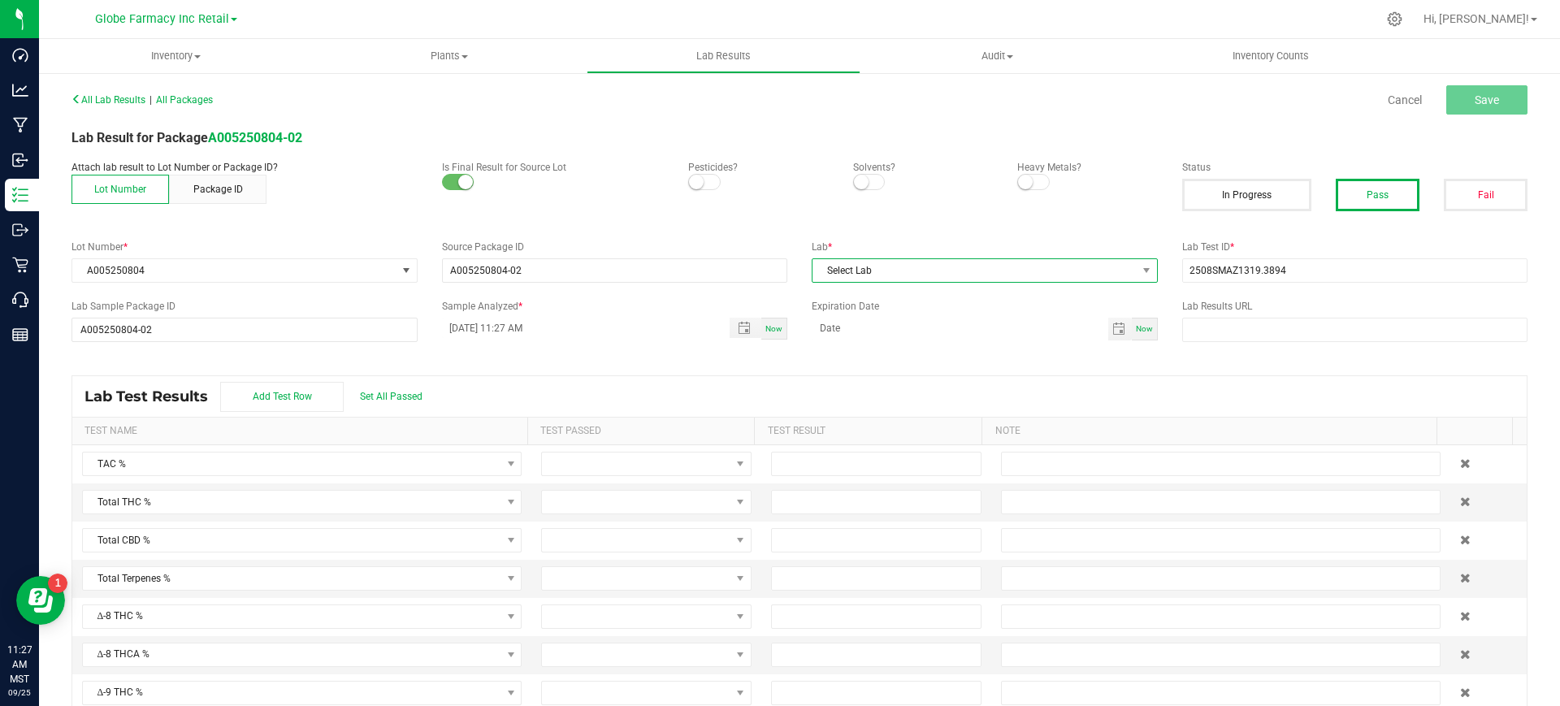
click at [963, 269] on span "Select Lab" at bounding box center [975, 270] width 324 height 23
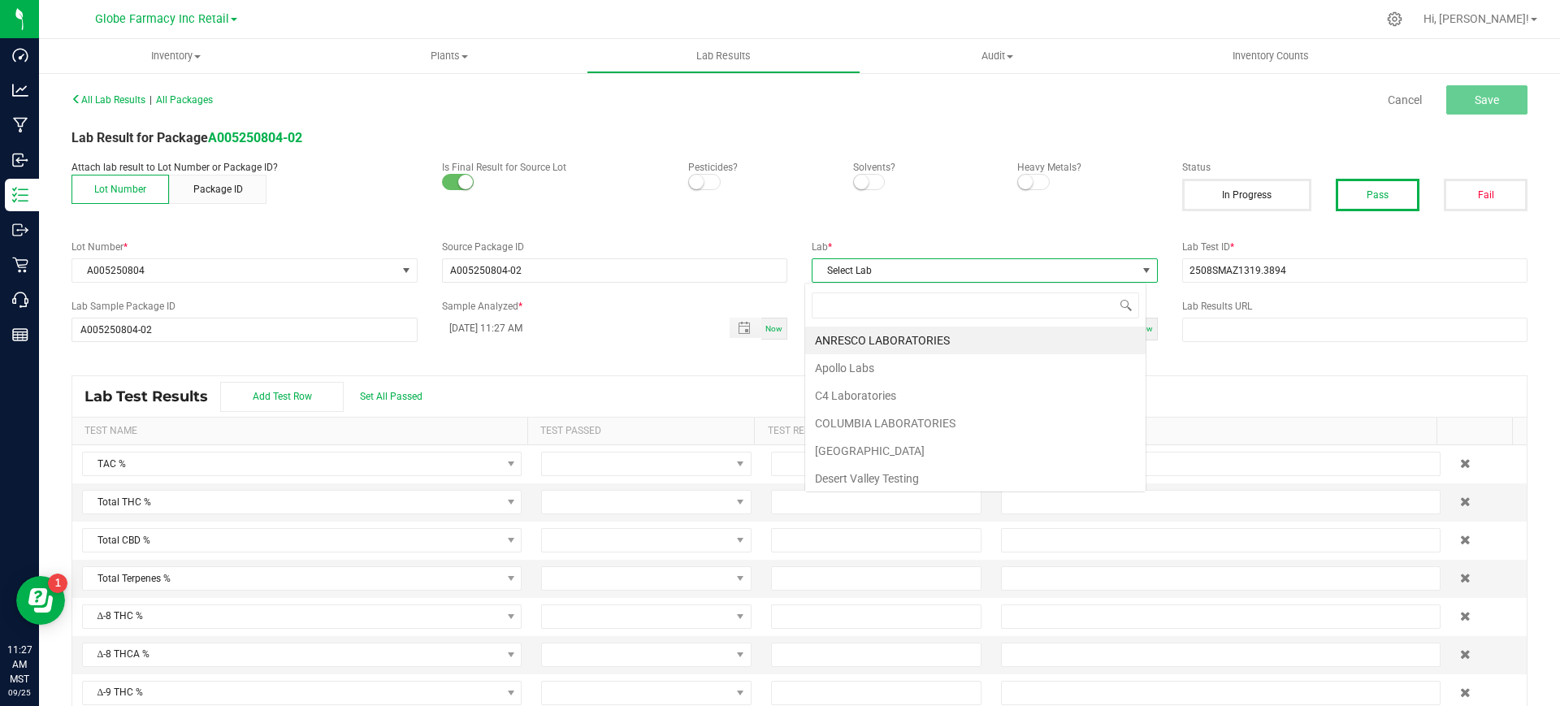
scroll to position [24, 342]
type input "smi"
click at [909, 349] on li "SMITHERS" at bounding box center [975, 341] width 340 height 28
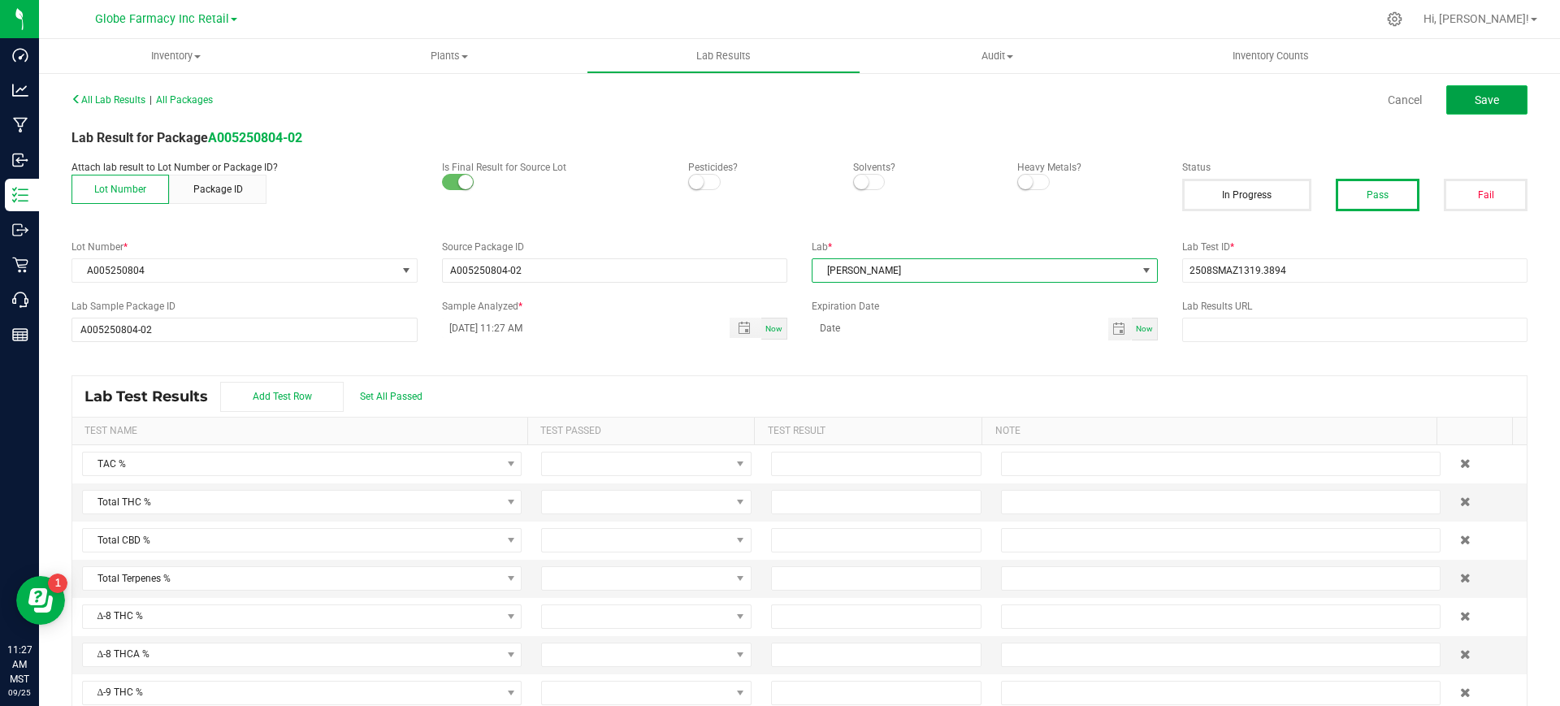
click at [1475, 97] on span "Save" at bounding box center [1487, 99] width 24 height 13
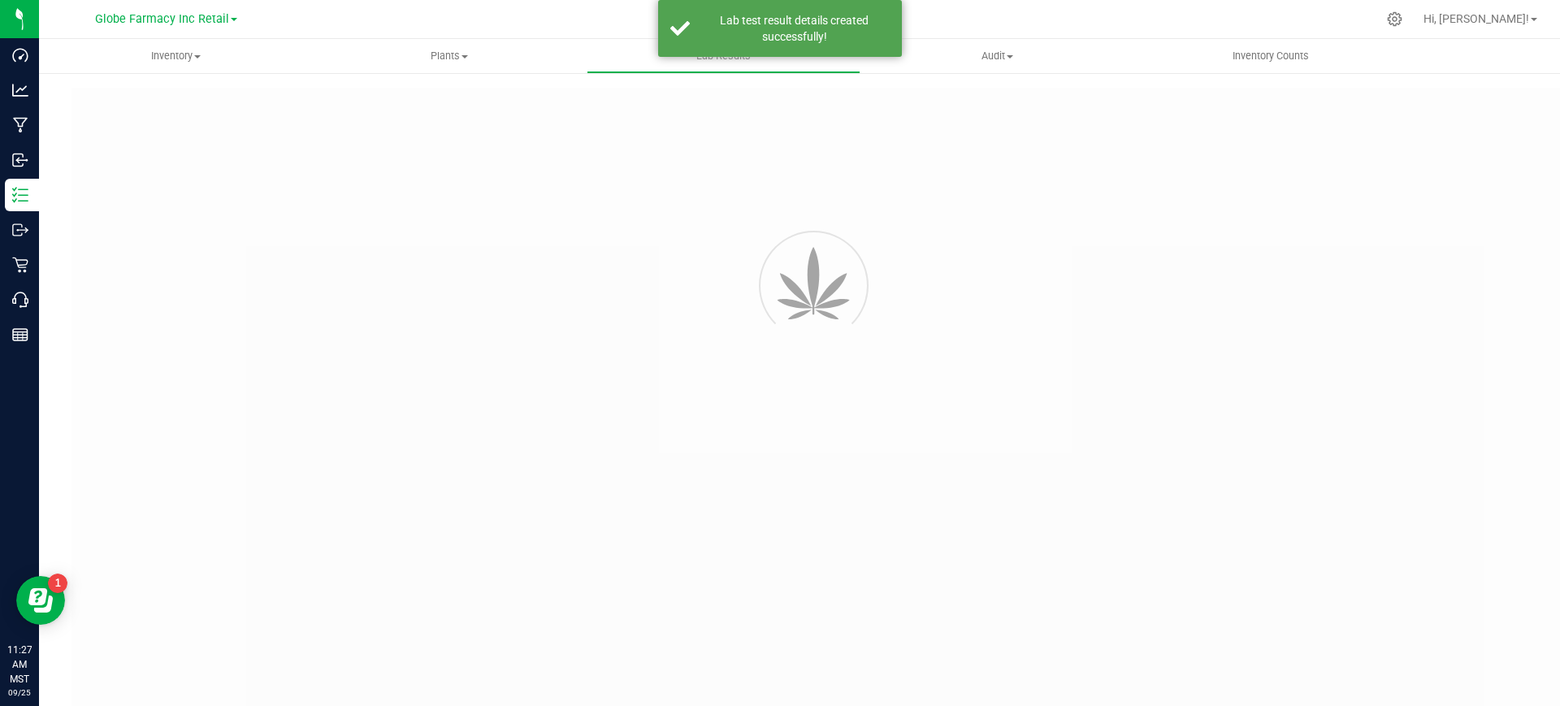
type input "A005250804-02"
type input "2508SMAZ1319.3894"
type input "A005250804-02"
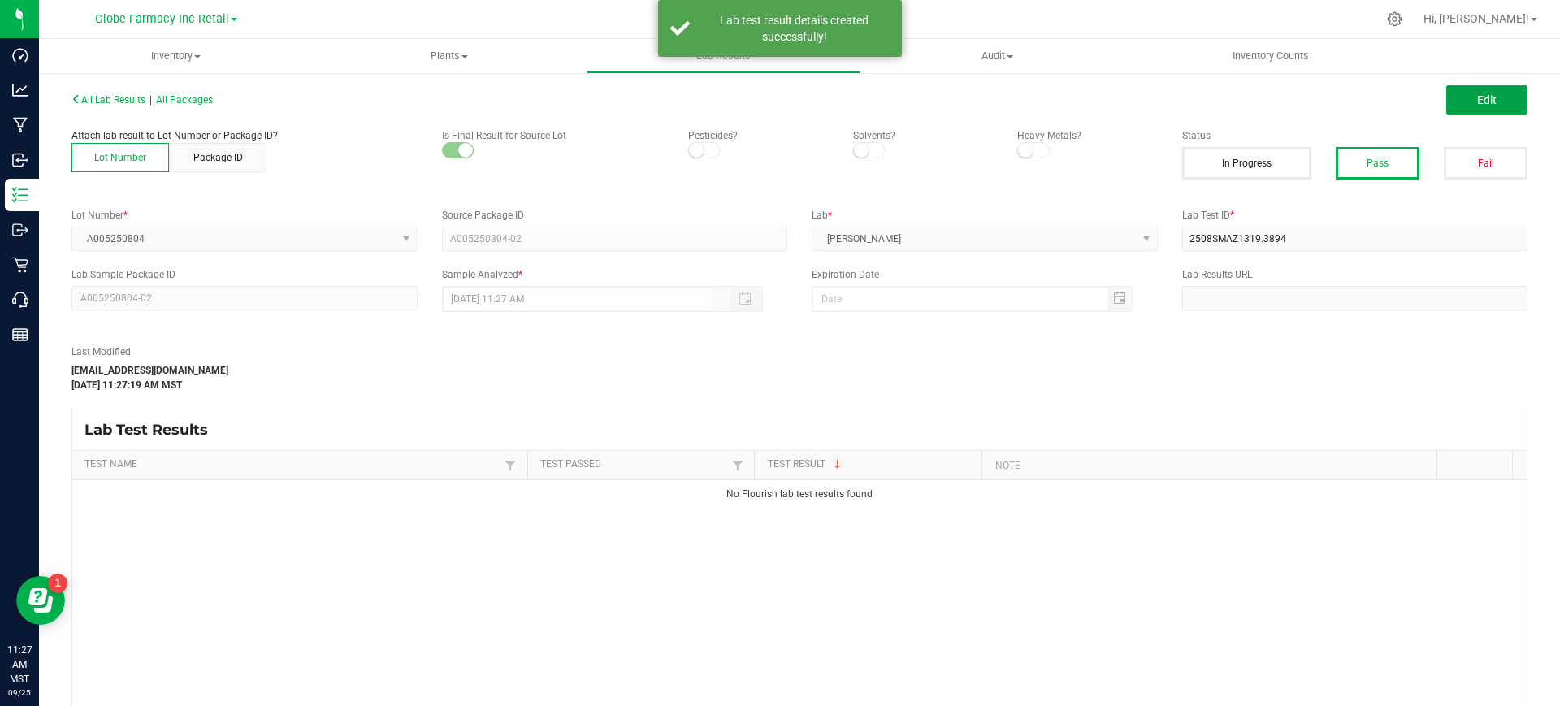
click at [1477, 97] on span "Edit" at bounding box center [1487, 99] width 20 height 13
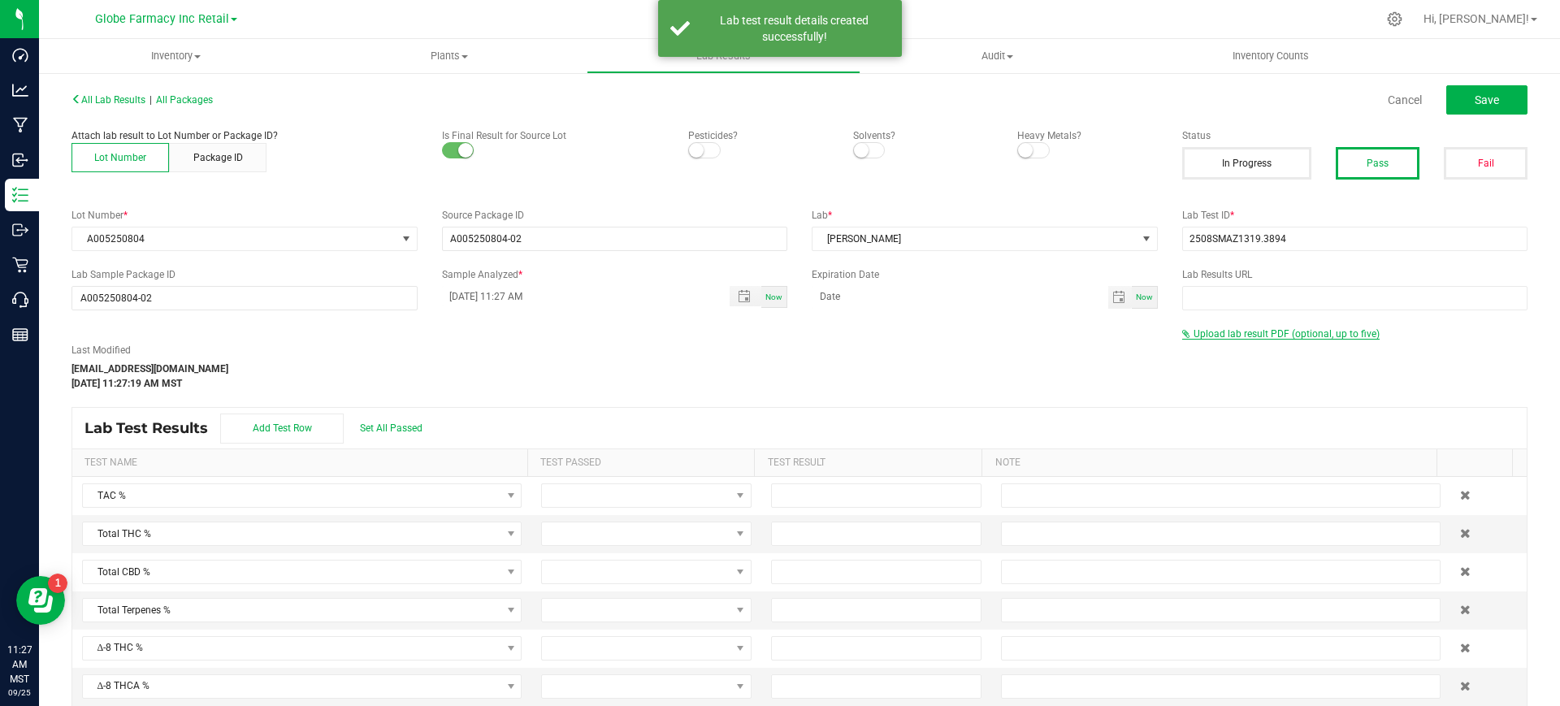
drag, startPoint x: 1273, startPoint y: 336, endPoint x: 1250, endPoint y: 340, distance: 23.9
click at [1273, 336] on span "Upload lab result PDF (optional, up to five)" at bounding box center [1287, 333] width 186 height 11
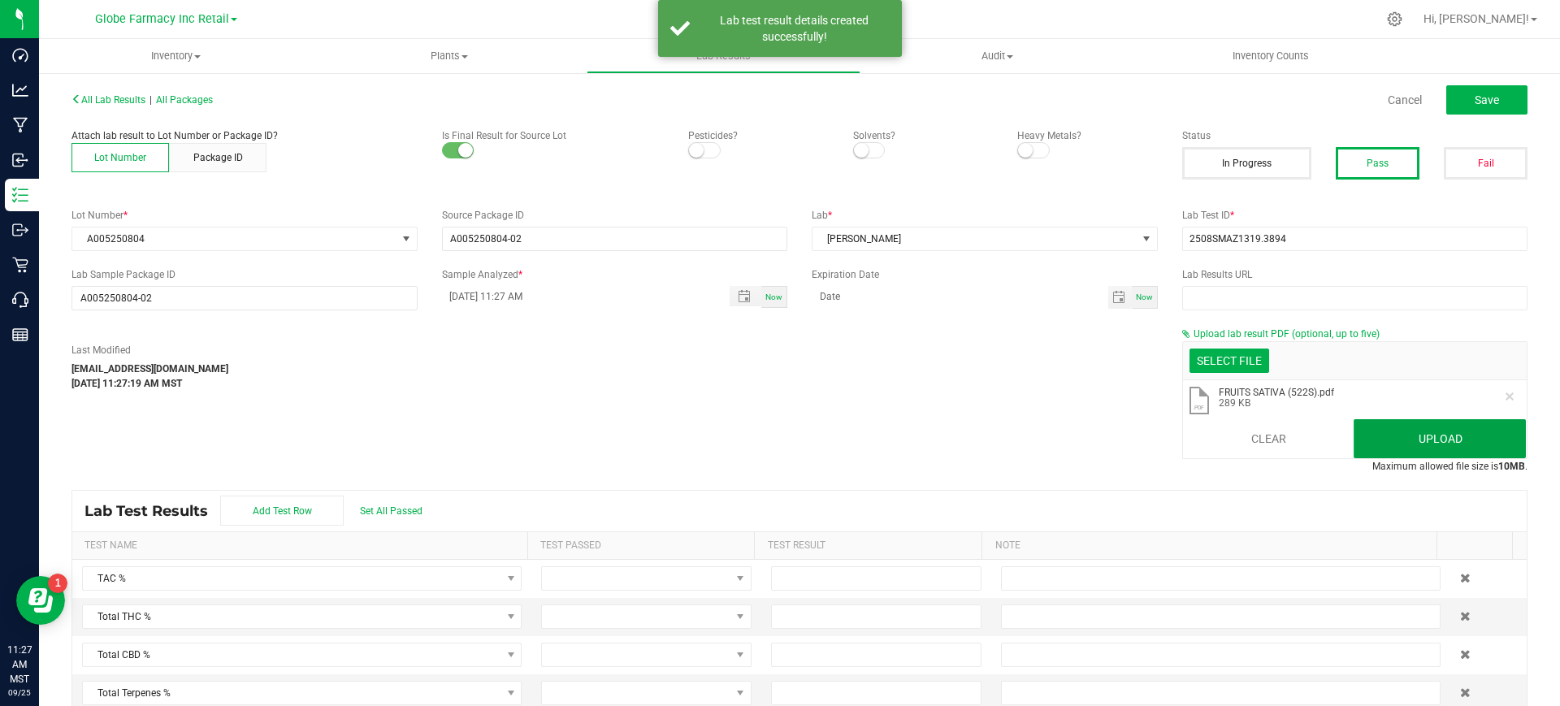
click at [1392, 443] on button "Upload" at bounding box center [1440, 438] width 172 height 39
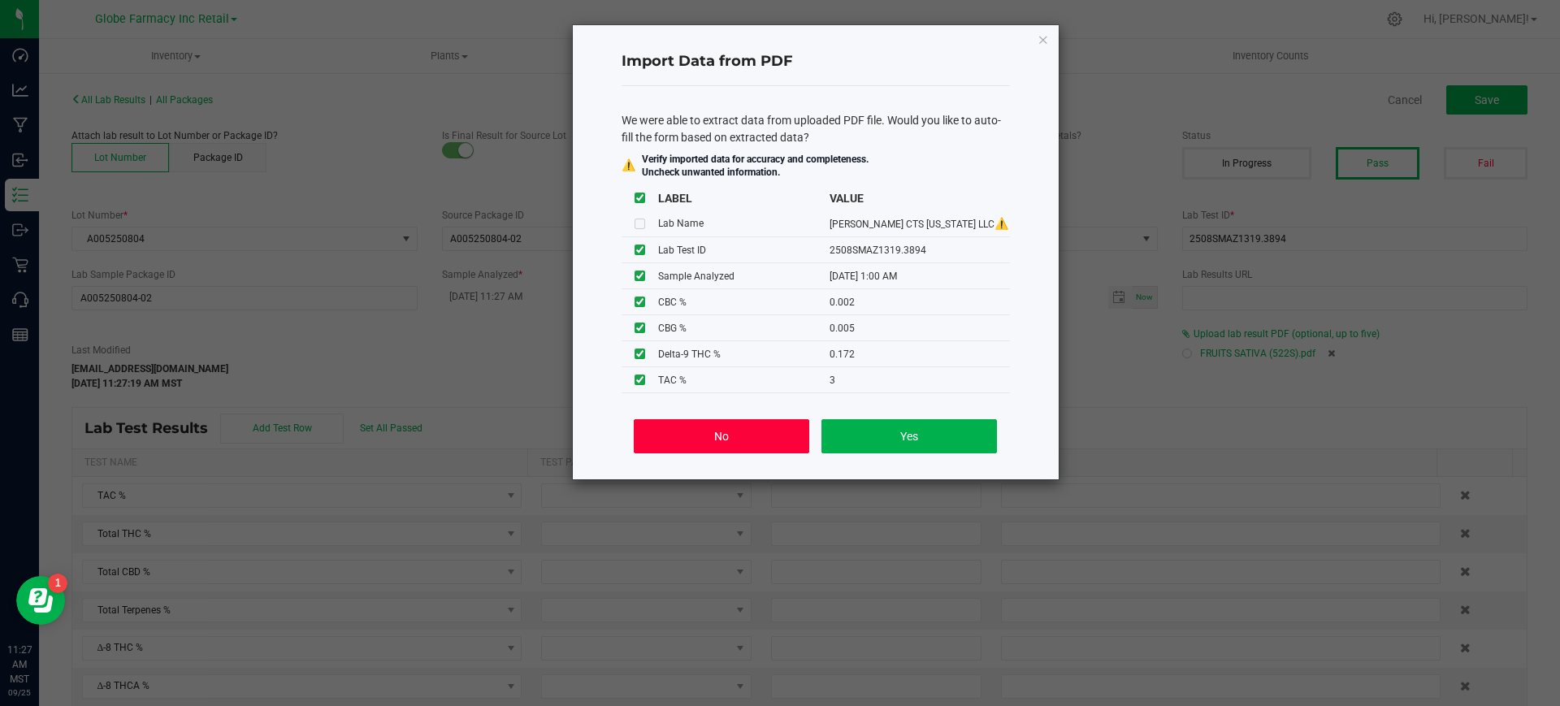
click at [681, 438] on button "No" at bounding box center [721, 436] width 175 height 34
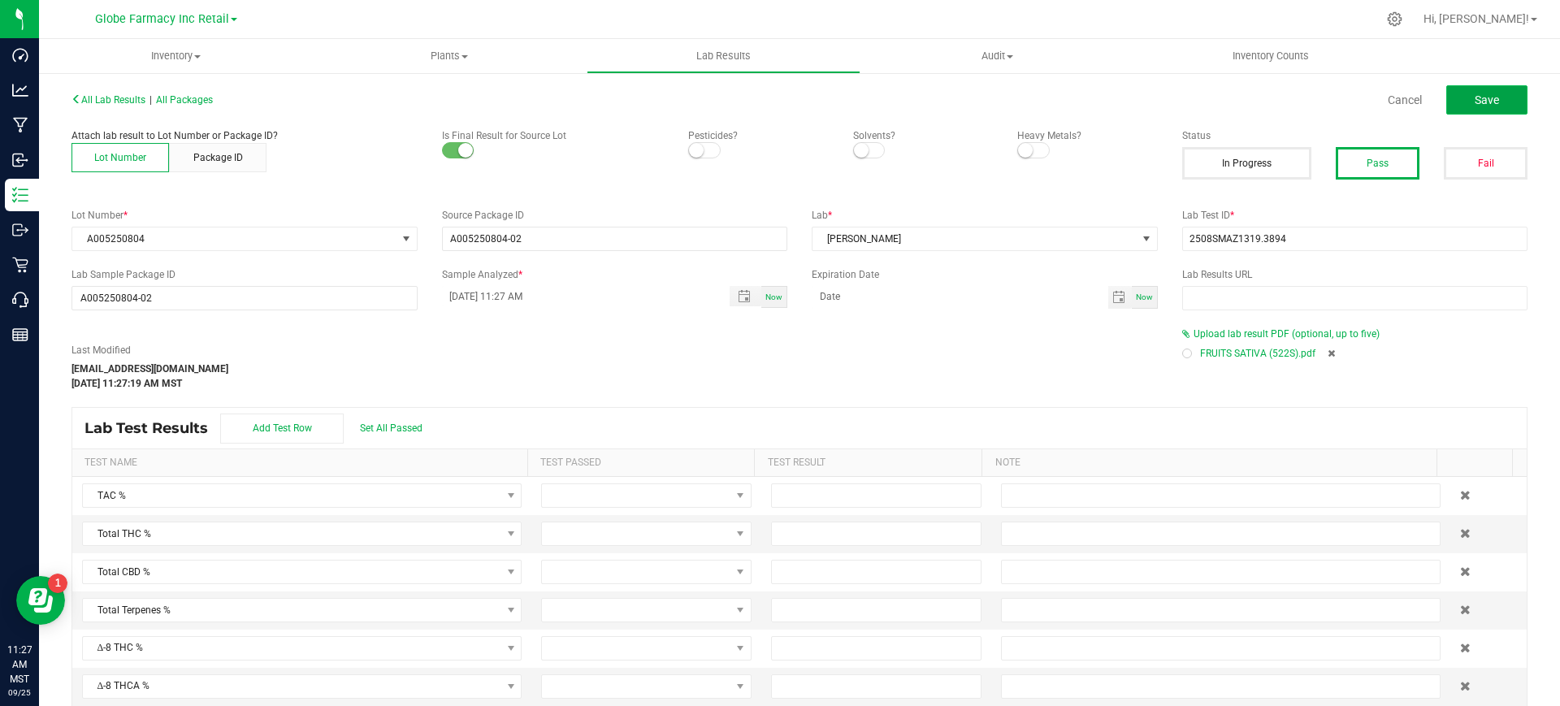
click at [1455, 98] on button "Save" at bounding box center [1486, 99] width 81 height 29
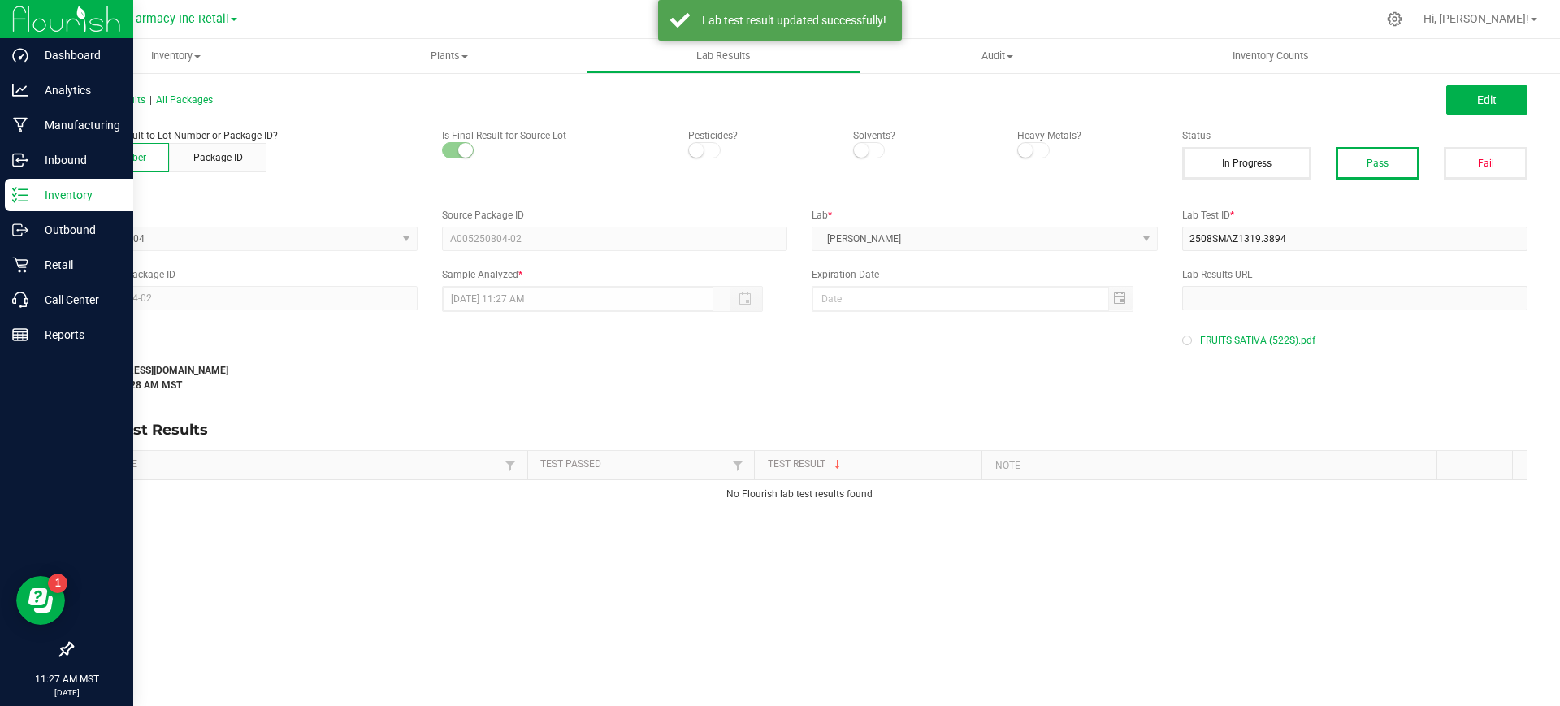
click at [12, 189] on icon at bounding box center [20, 195] width 16 height 16
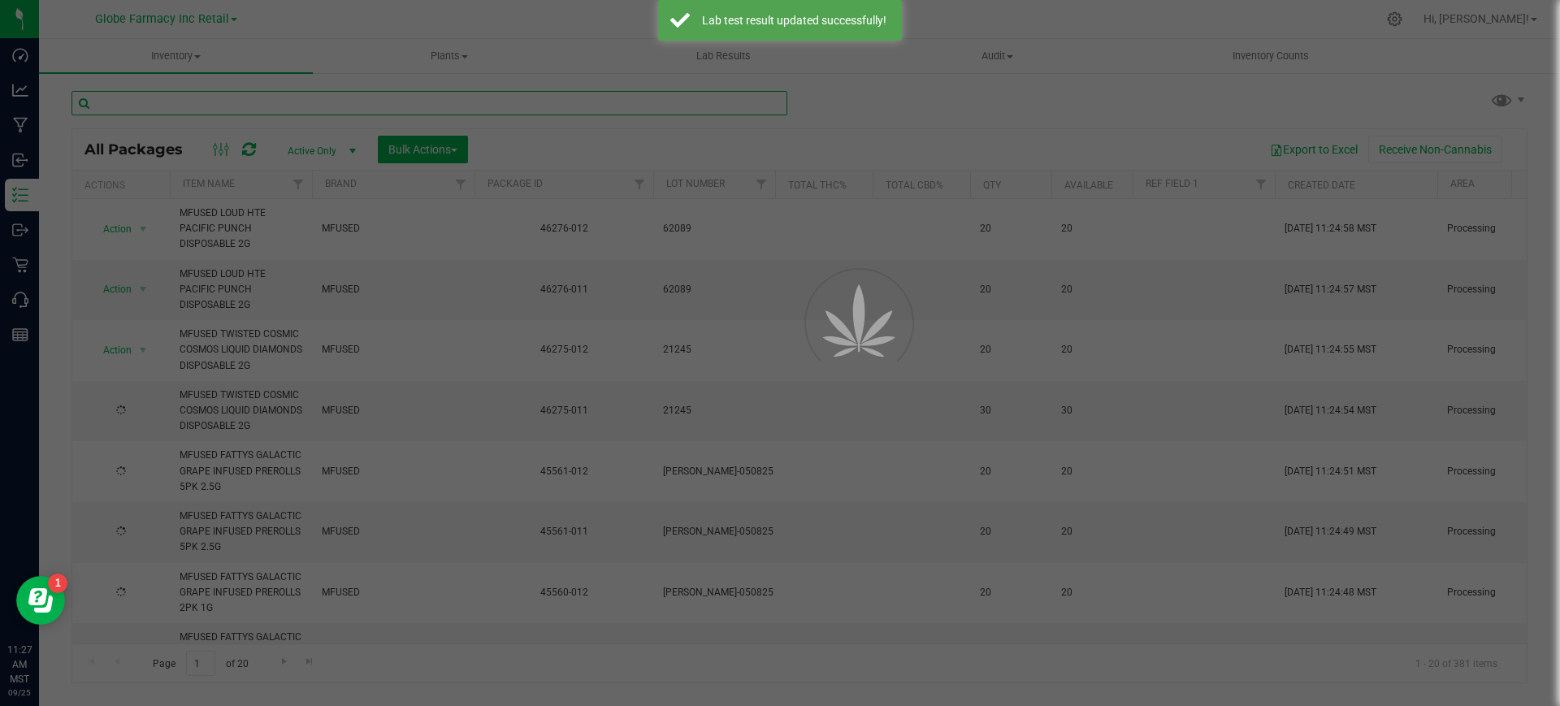
click at [275, 103] on input "text" at bounding box center [430, 103] width 716 height 24
paste input "A300250527"
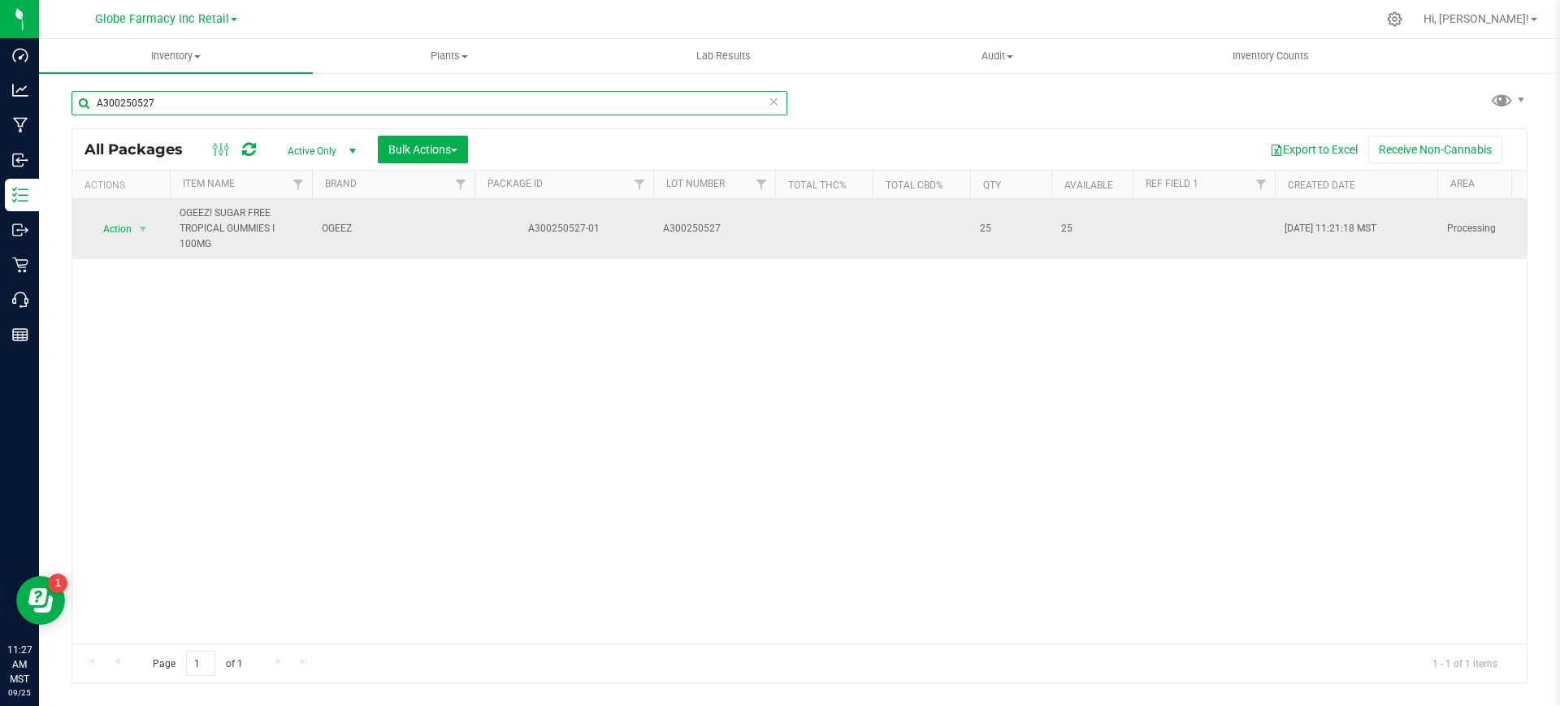
type input "A300250527"
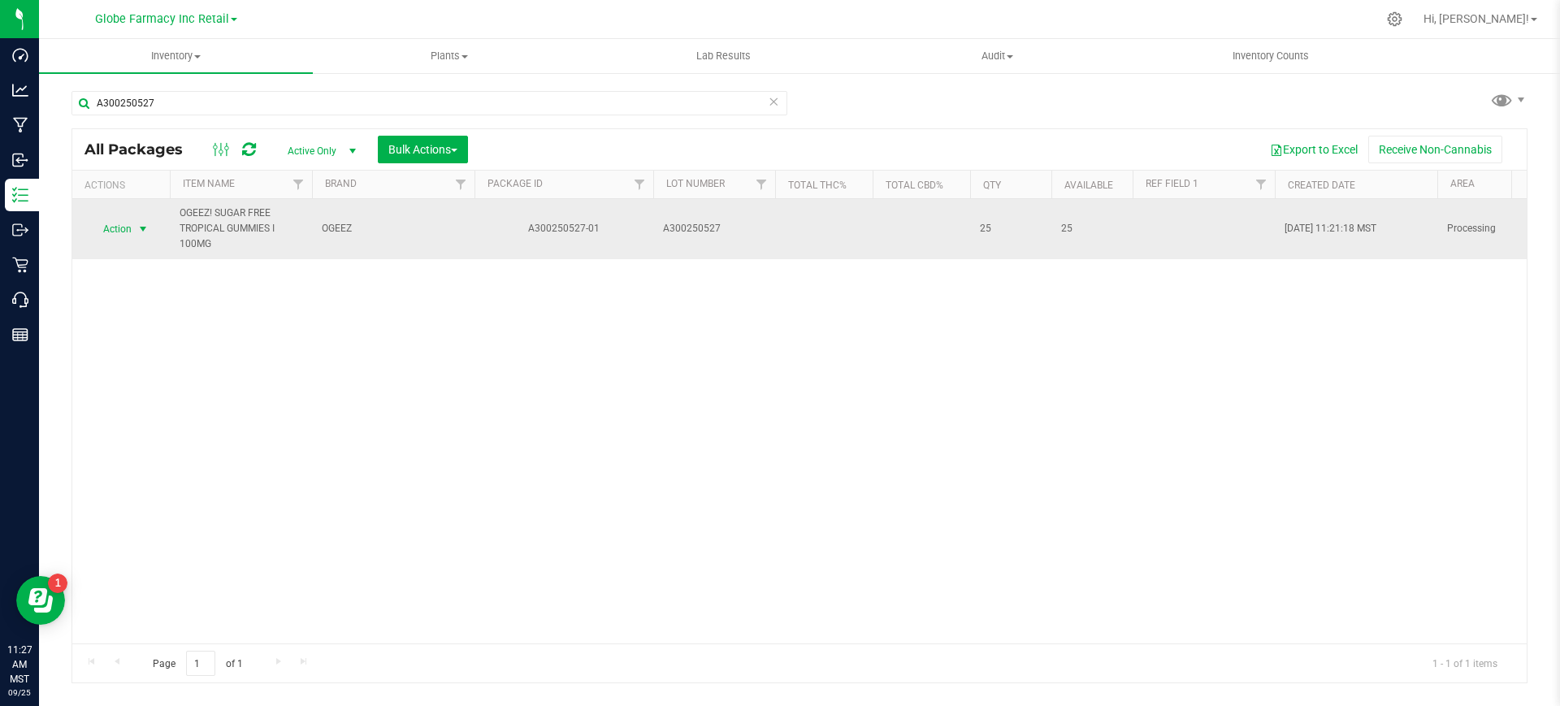
click at [113, 228] on span "Action" at bounding box center [111, 229] width 44 height 23
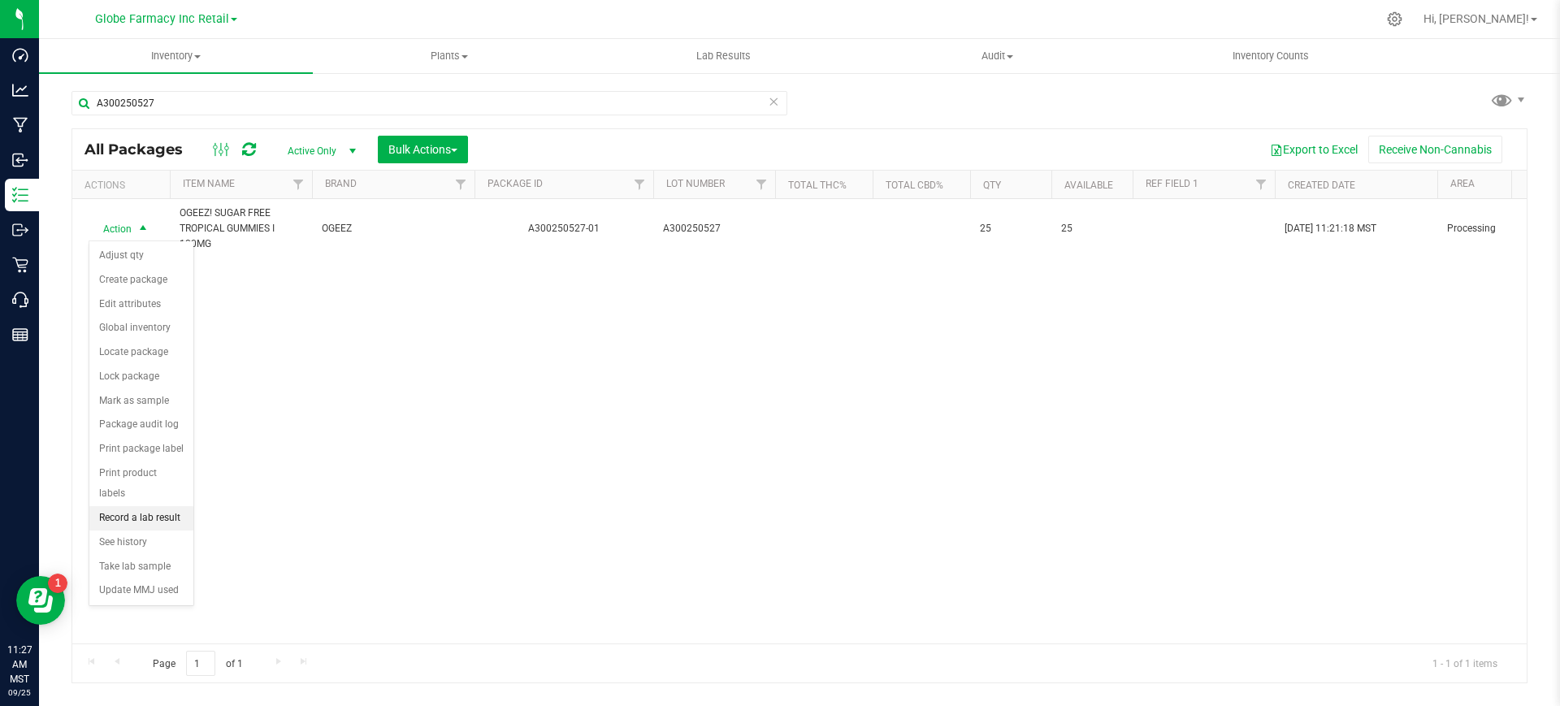
click at [184, 506] on li "Record a lab result" at bounding box center [141, 518] width 104 height 24
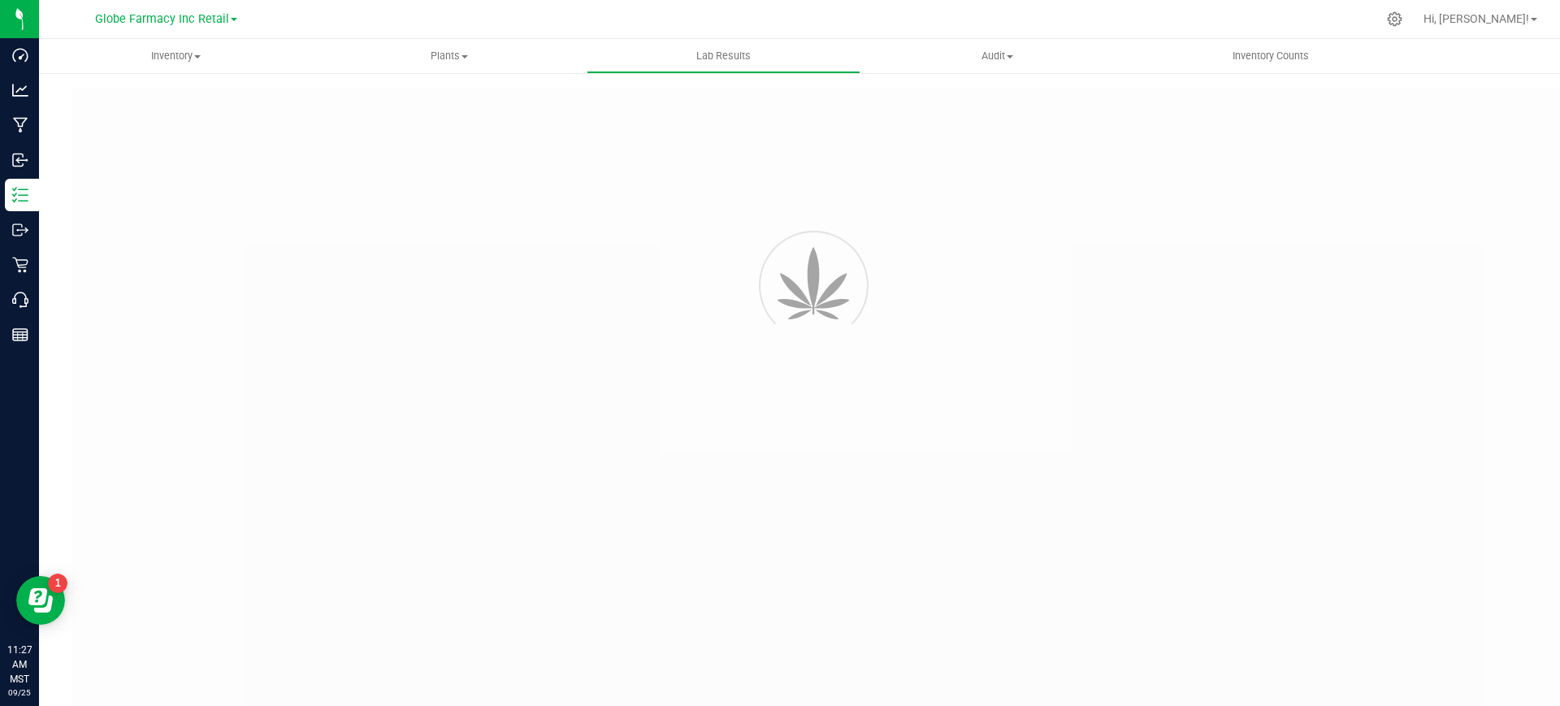
type input "A300250527-01"
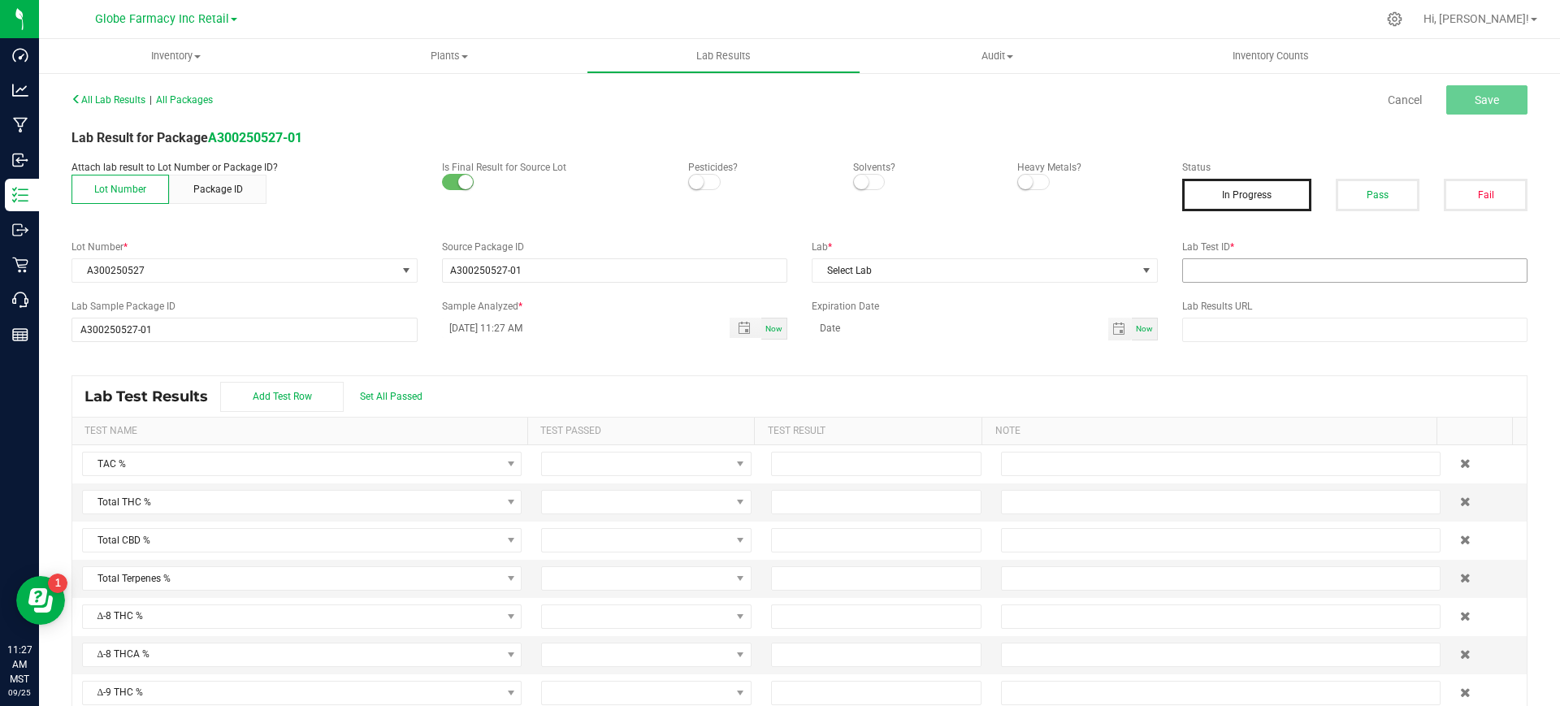
drag, startPoint x: 1373, startPoint y: 202, endPoint x: 1322, endPoint y: 262, distance: 78.5
click at [1373, 202] on button "Pass" at bounding box center [1378, 195] width 84 height 33
drag, startPoint x: 1321, startPoint y: 265, endPoint x: 1171, endPoint y: 274, distance: 149.8
click at [1321, 266] on input "text" at bounding box center [1355, 270] width 346 height 24
paste input "2506SMAZ0920.2676"
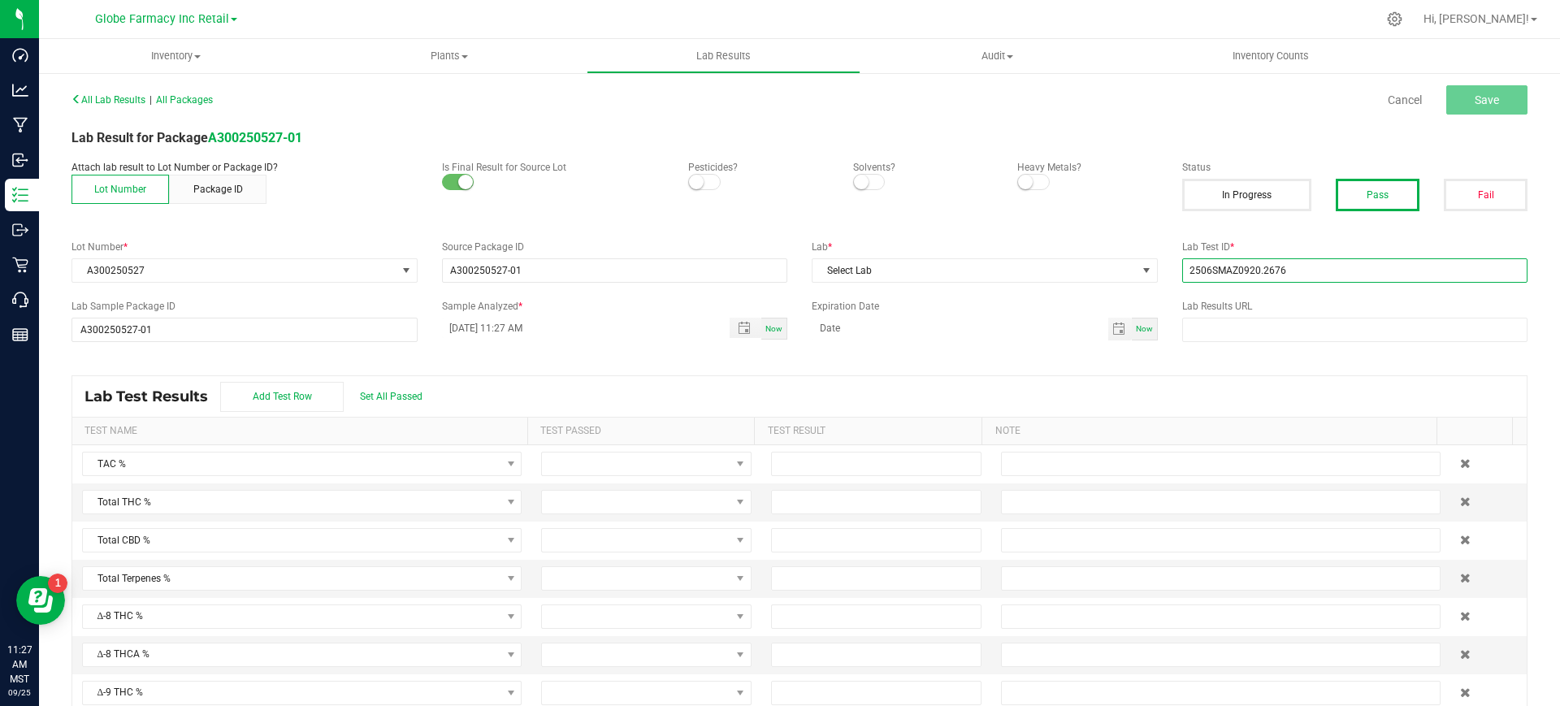
type input "2506SMAZ0920.2676"
click at [1034, 287] on div "All Lab Results | All Packages Cancel Save Lab Result for Package A300250527-01…" at bounding box center [800, 406] width 1456 height 636
click at [1021, 264] on span "Select Lab" at bounding box center [975, 270] width 324 height 23
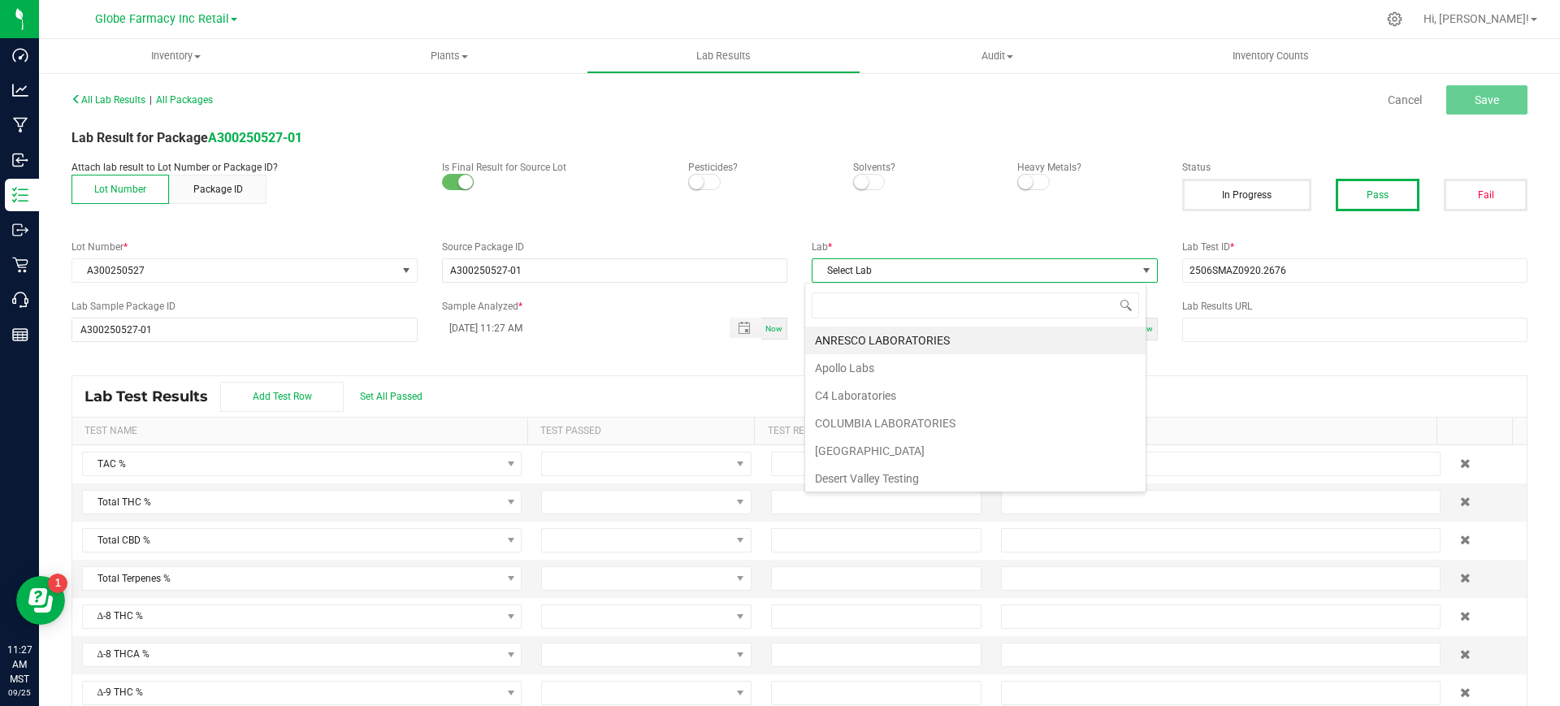
scroll to position [24, 342]
type input "smi"
click at [932, 345] on li "SMITHERS" at bounding box center [975, 341] width 340 height 28
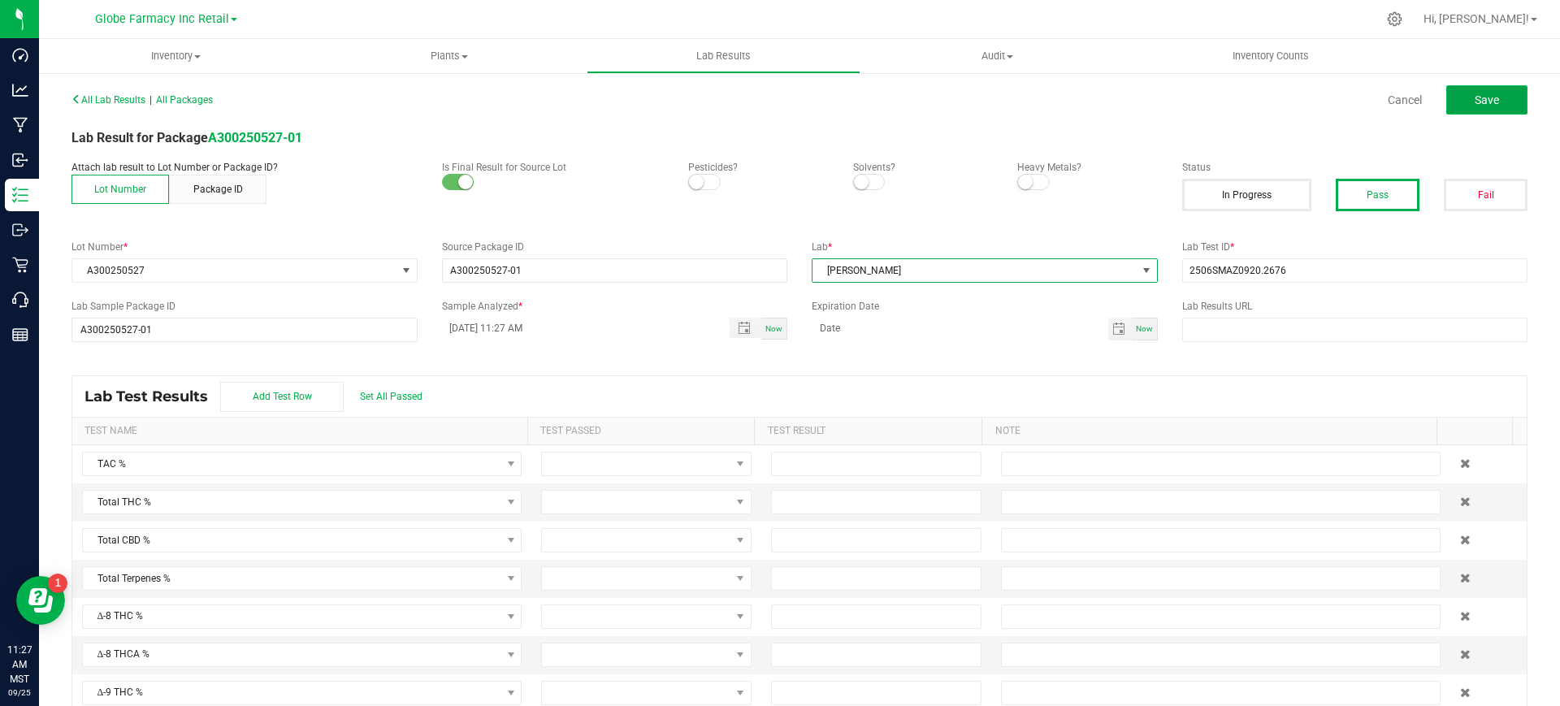
click at [1475, 97] on span "Save" at bounding box center [1487, 99] width 24 height 13
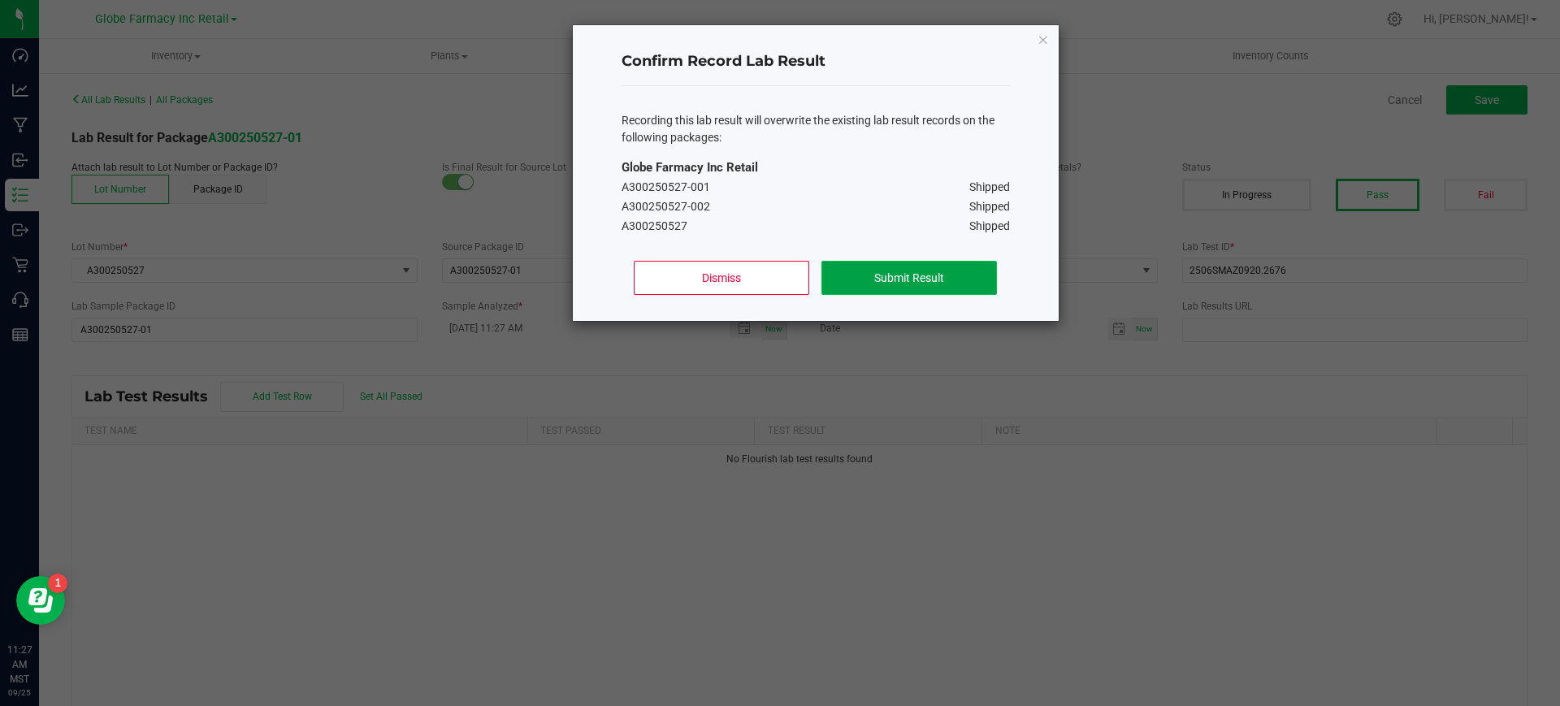
click at [923, 279] on button "Submit Result" at bounding box center [909, 278] width 175 height 34
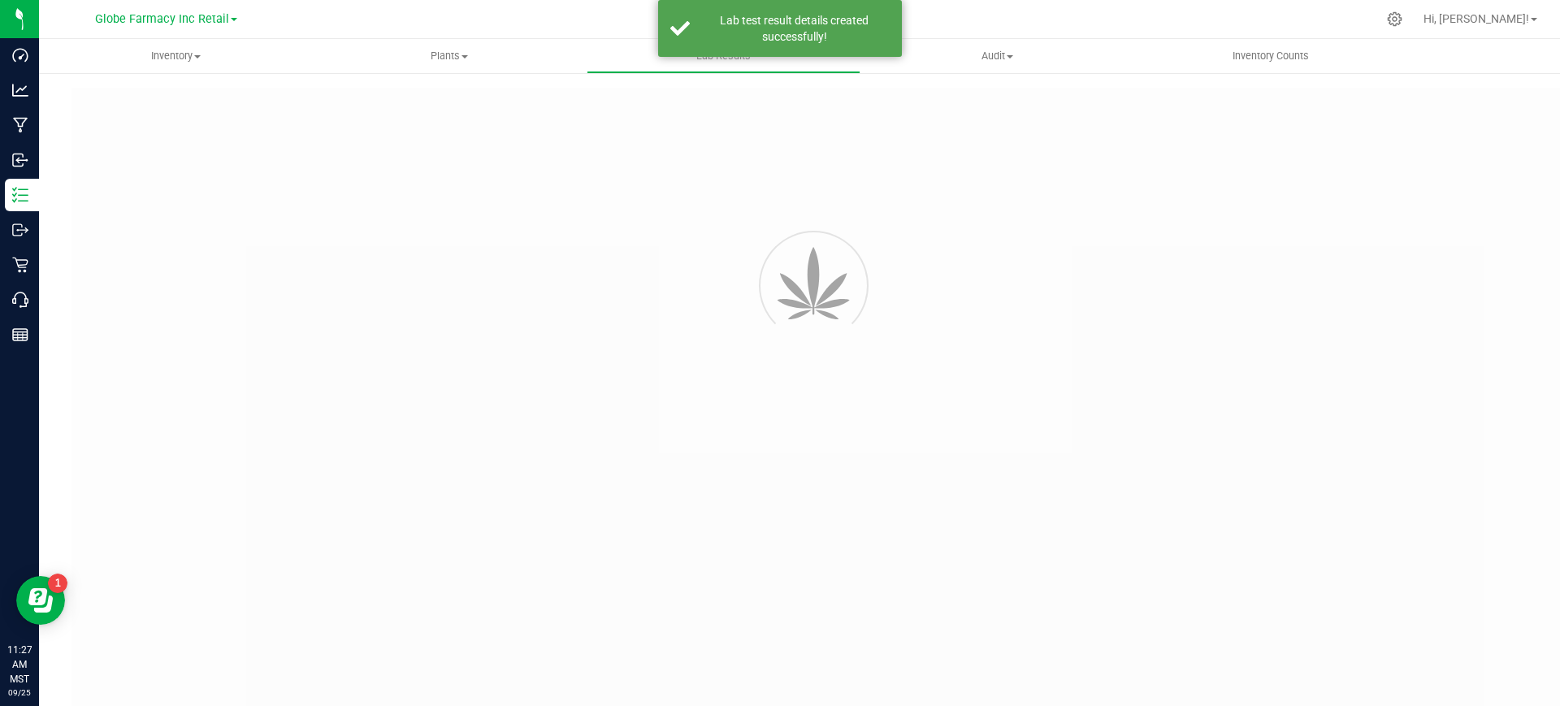
type input "A300250527-01"
type input "2506SMAZ0920.2676"
type input "A300250527-01"
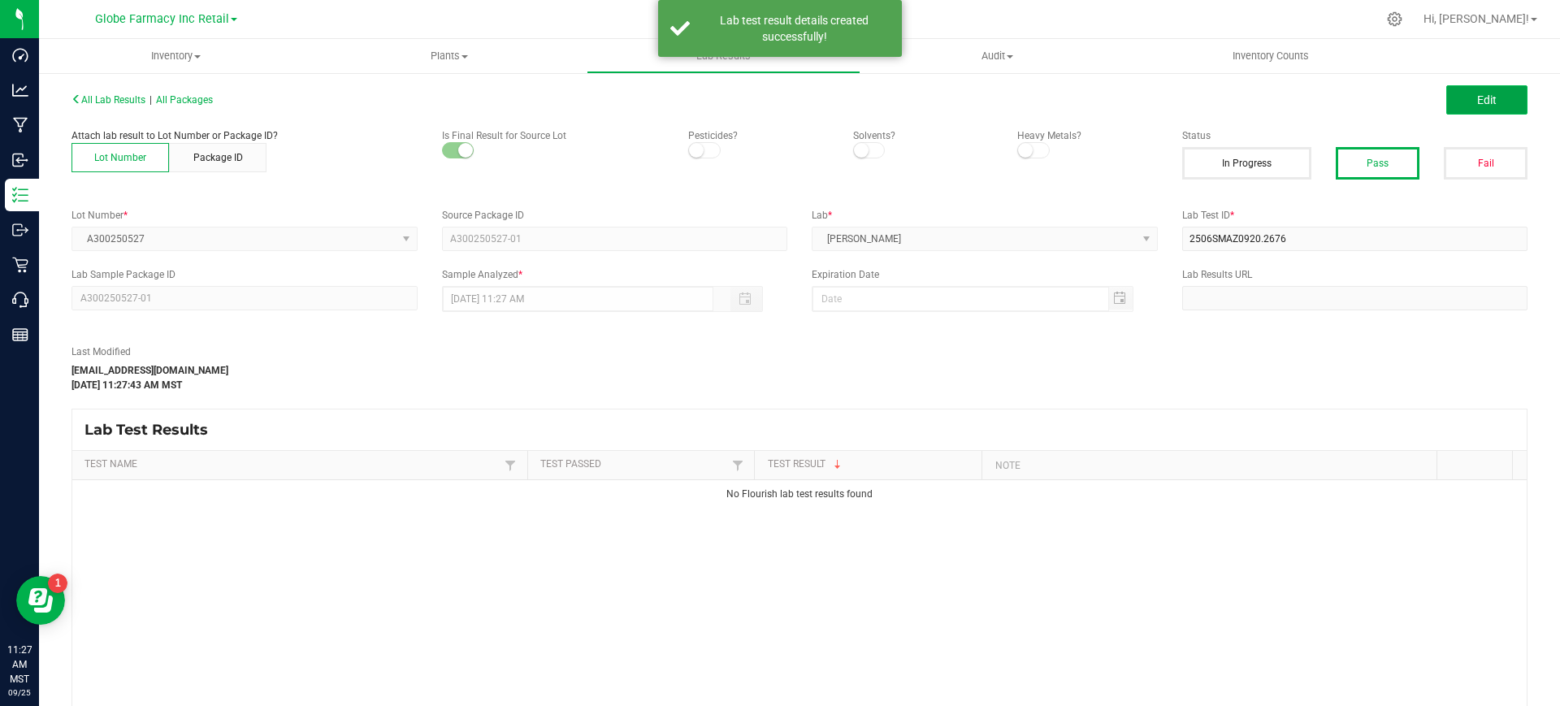
click at [1484, 93] on button "Edit" at bounding box center [1486, 99] width 81 height 29
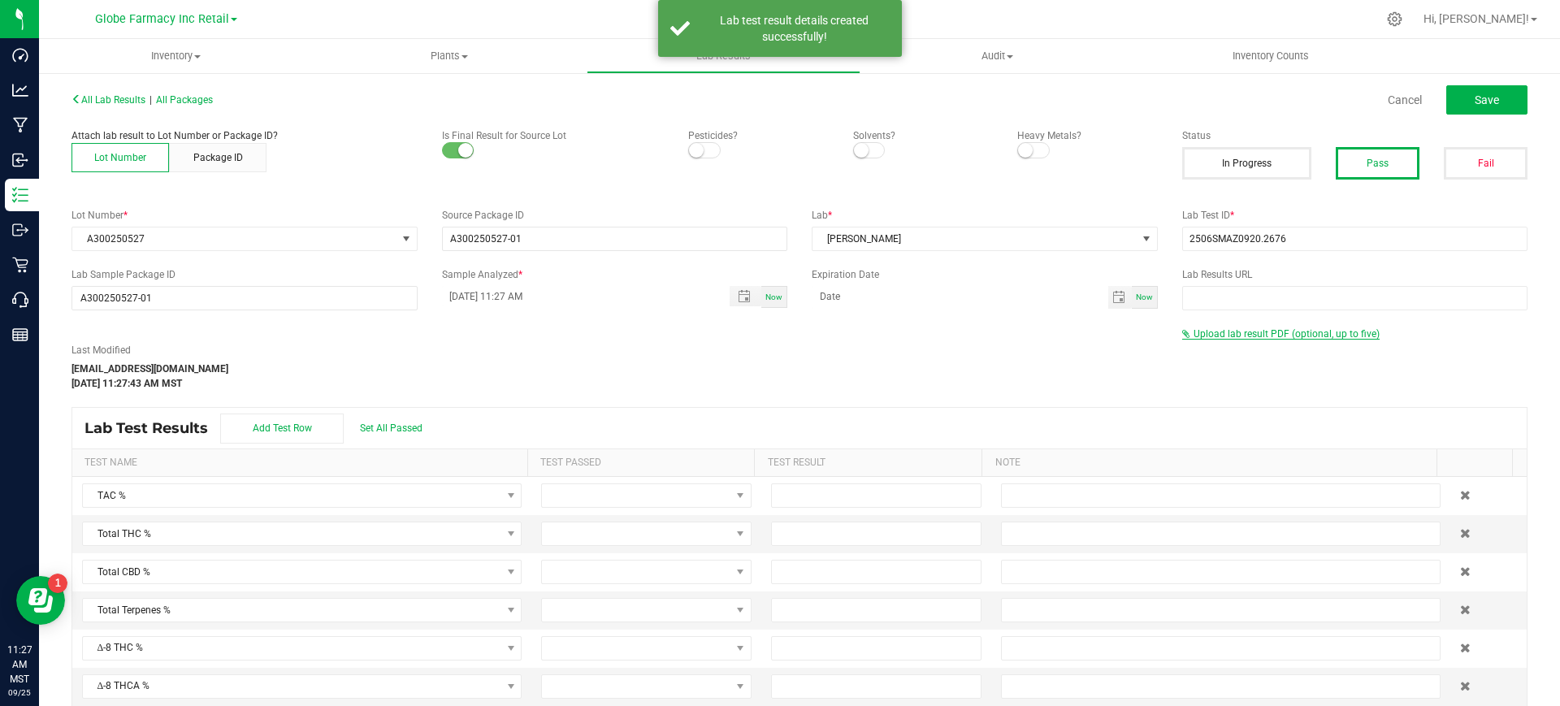
click at [1274, 336] on span "Upload lab result PDF (optional, up to five)" at bounding box center [1287, 333] width 186 height 11
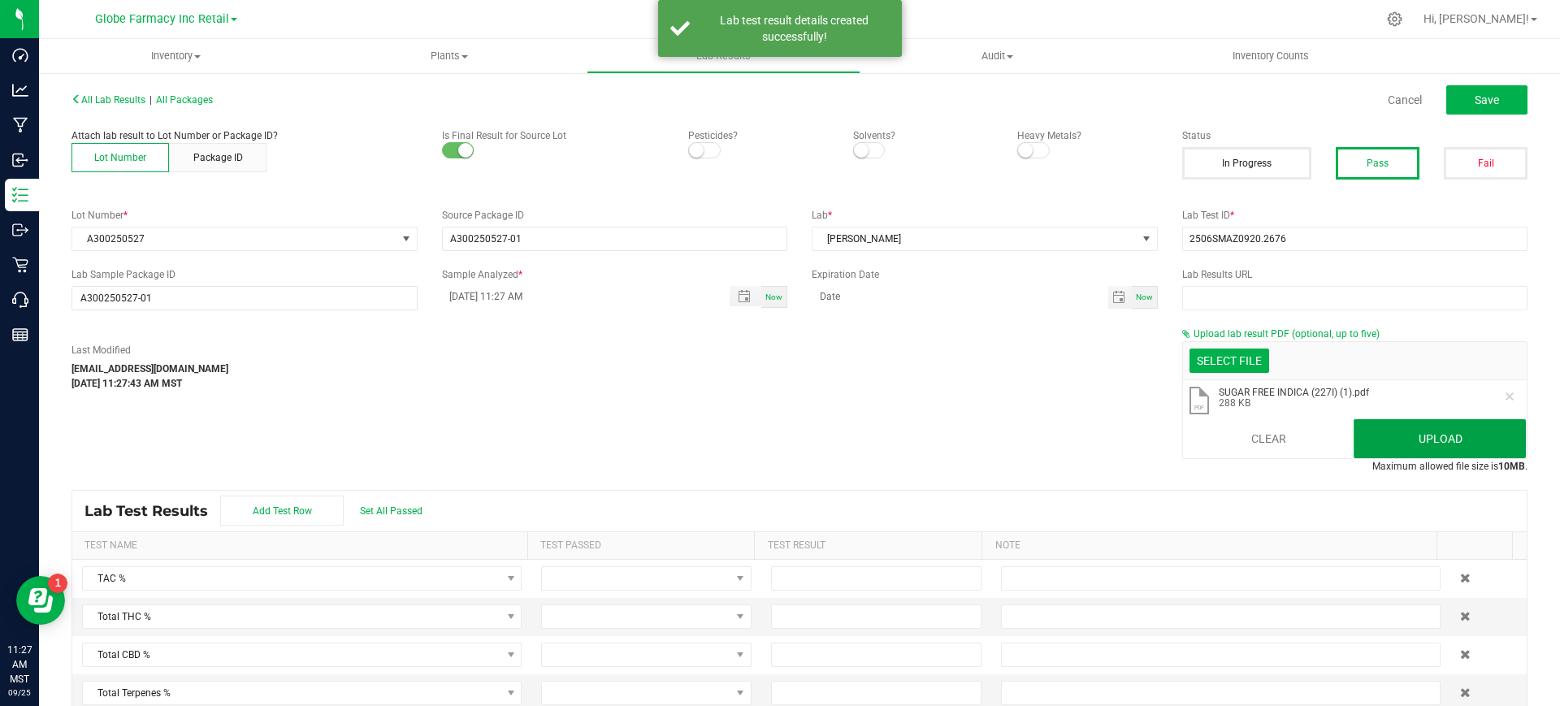
click at [1412, 450] on button "Upload" at bounding box center [1440, 438] width 172 height 39
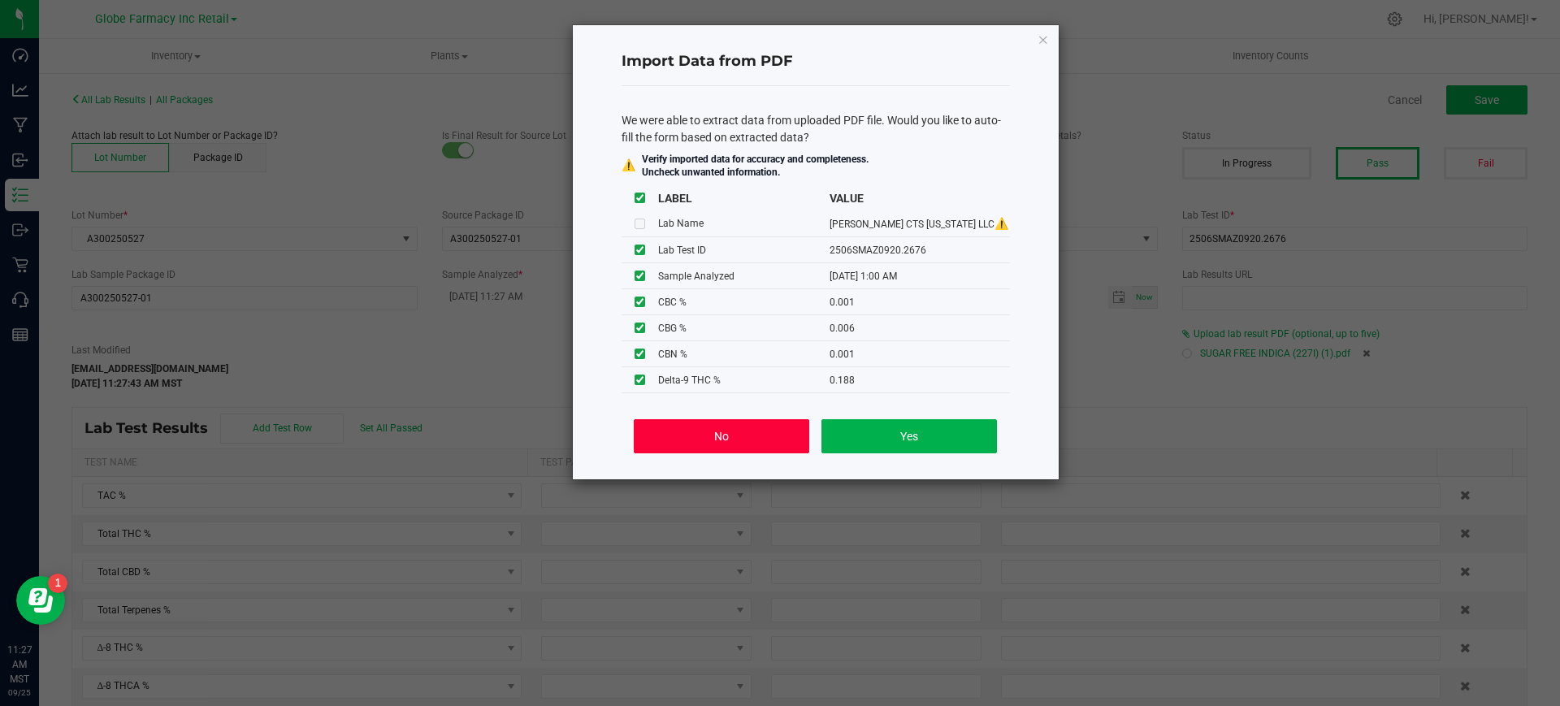
drag, startPoint x: 685, startPoint y: 444, endPoint x: 736, endPoint y: 429, distance: 53.2
click at [685, 443] on button "No" at bounding box center [721, 436] width 175 height 34
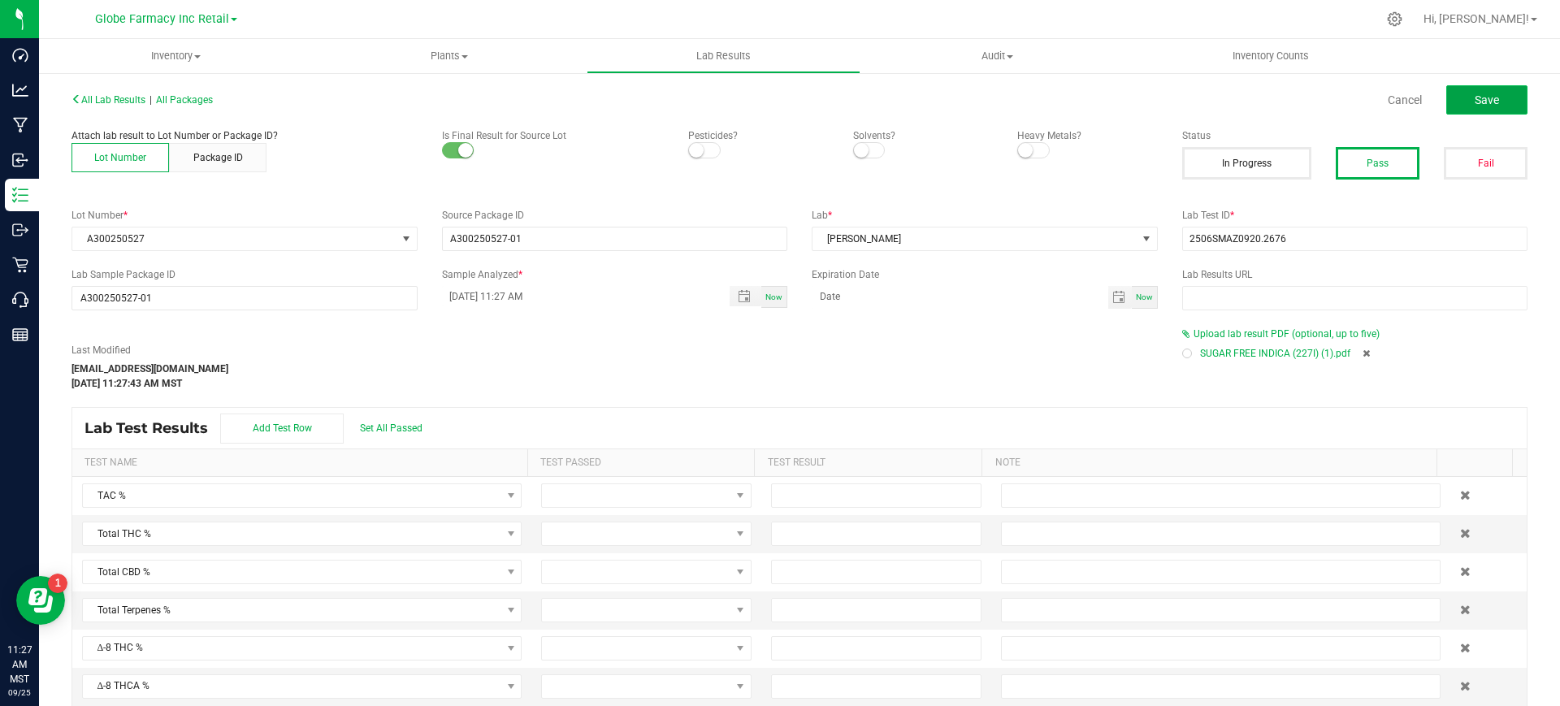
click at [1468, 86] on button "Save" at bounding box center [1486, 99] width 81 height 29
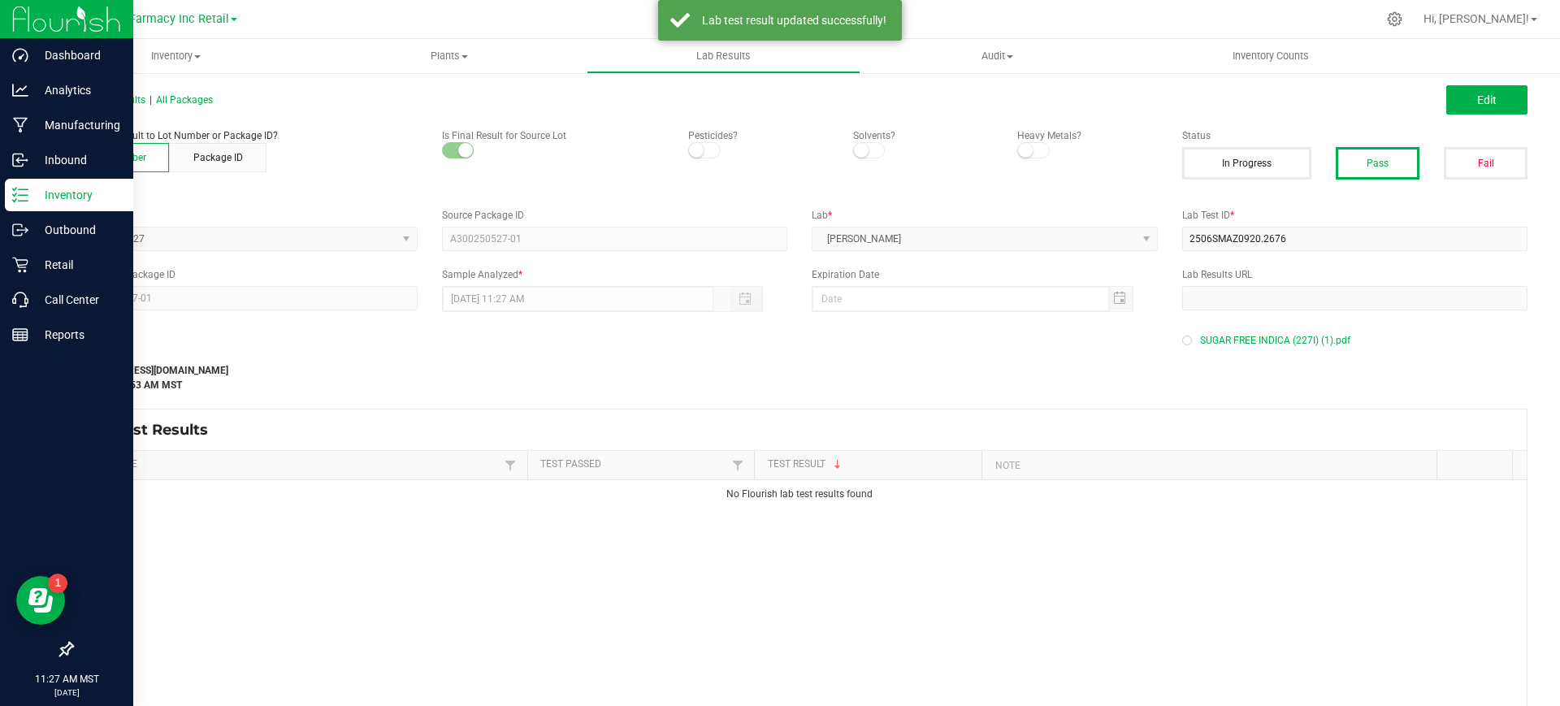
click at [11, 193] on div "Inventory" at bounding box center [69, 195] width 128 height 33
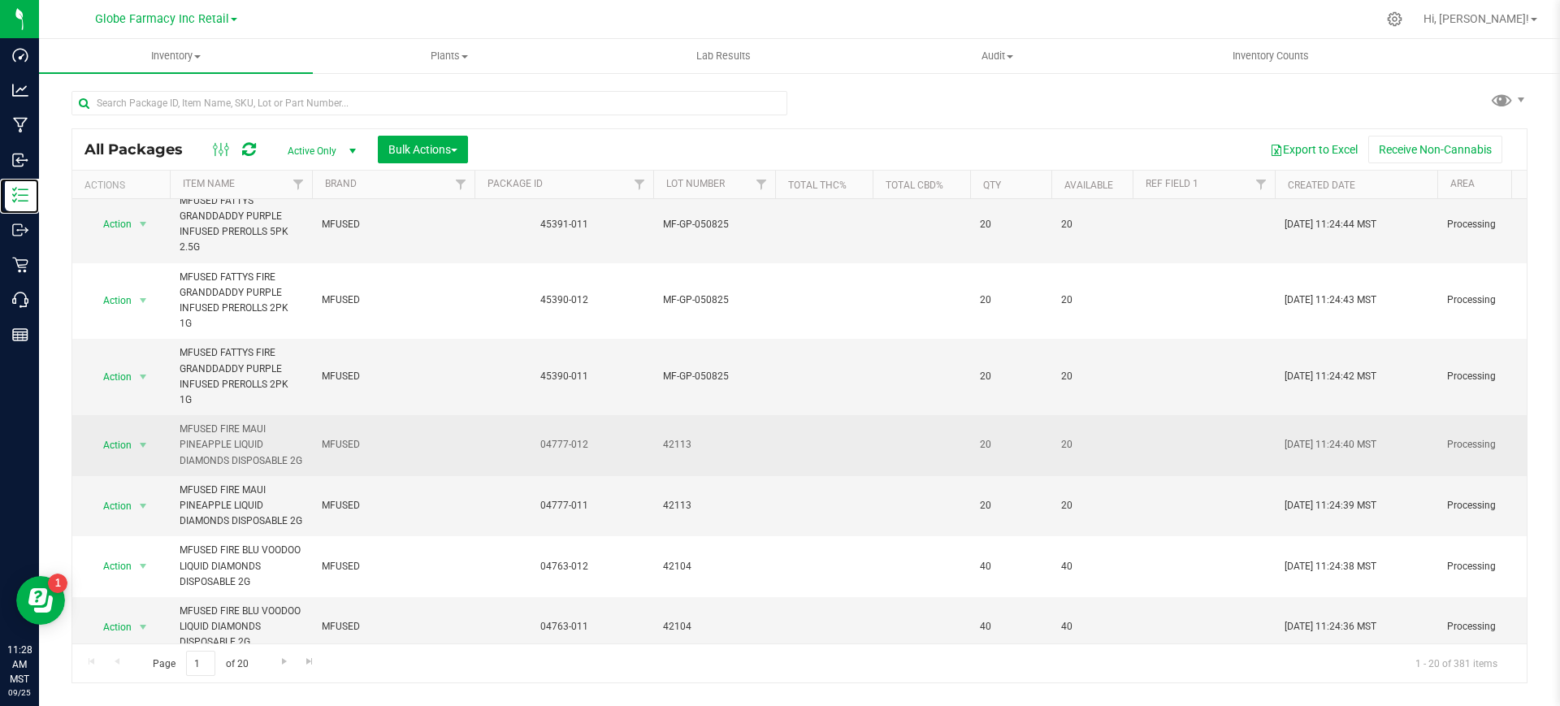
scroll to position [609, 0]
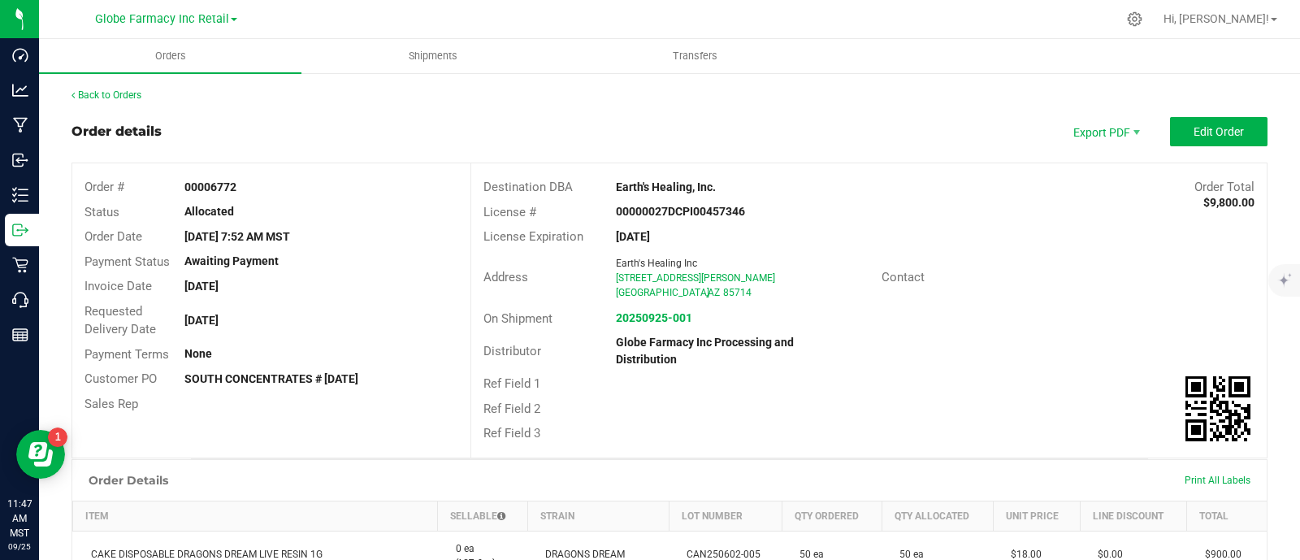
scroll to position [994, 0]
